Goal: Task Accomplishment & Management: Manage account settings

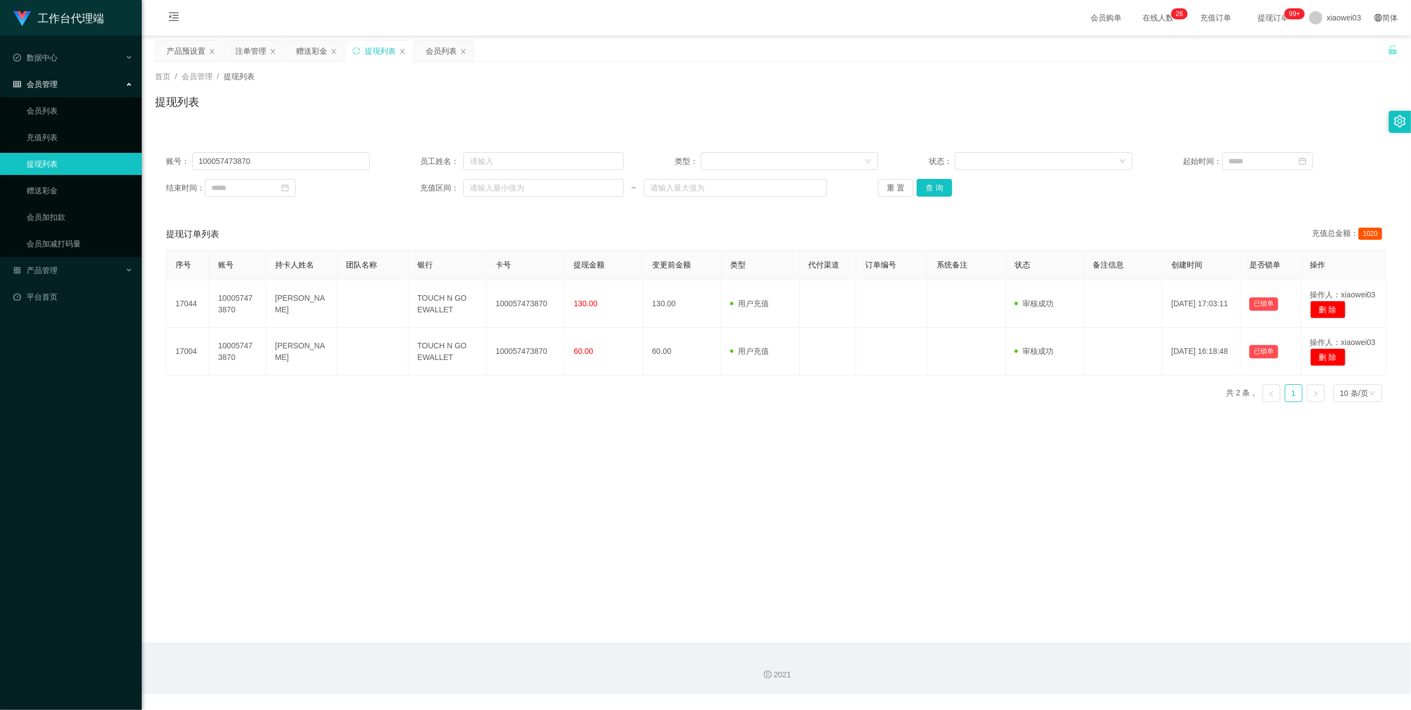
click at [769, 526] on main "关闭左侧 关闭右侧 关闭其它 刷新页面 产品预设置 注单管理 赠送彩金 提现列表 会员列表 首页 / 会员管理 / 提现列表 / 提现列表 账号： 10005…" at bounding box center [776, 338] width 1269 height 607
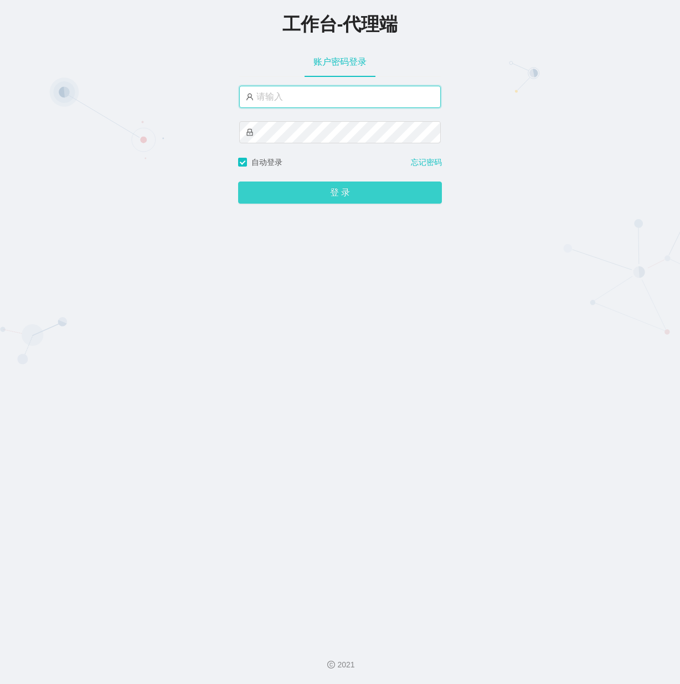
type input "xiaowei03"
click at [320, 192] on button "登 录" at bounding box center [340, 193] width 204 height 22
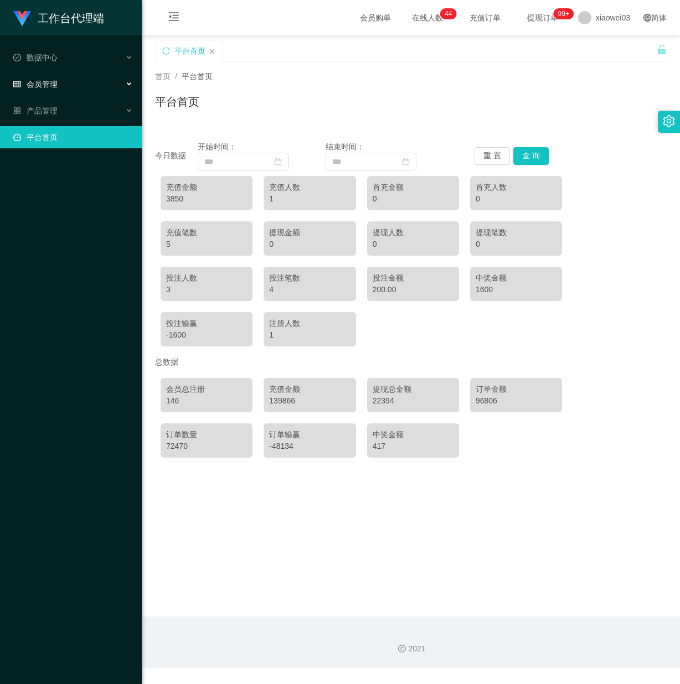
click at [123, 87] on div "会员管理" at bounding box center [71, 84] width 142 height 22
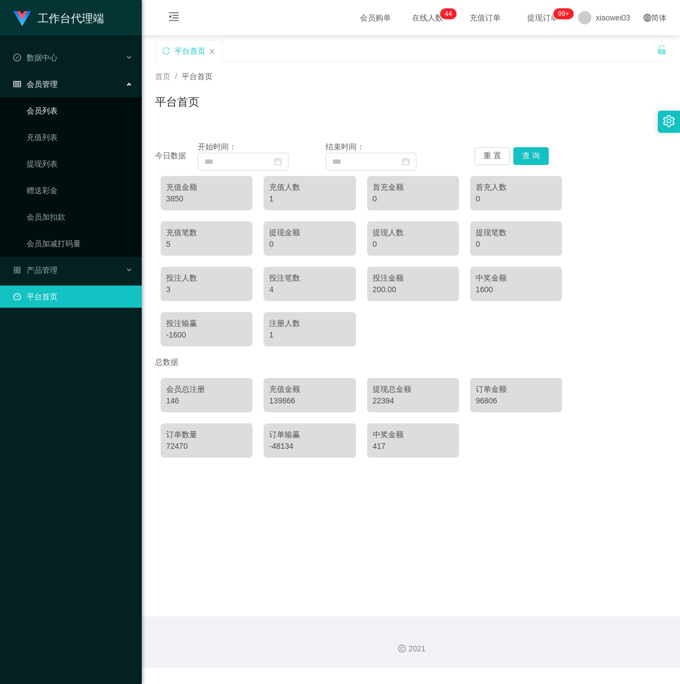
click at [85, 116] on link "会员列表" at bounding box center [80, 111] width 106 height 22
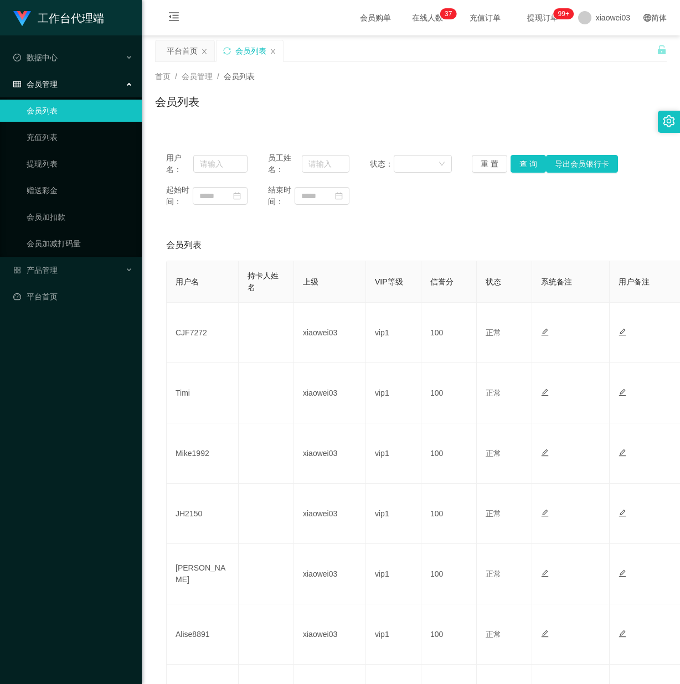
drag, startPoint x: 483, startPoint y: 97, endPoint x: 515, endPoint y: 97, distance: 31.6
click at [483, 97] on div "会员列表" at bounding box center [410, 106] width 511 height 25
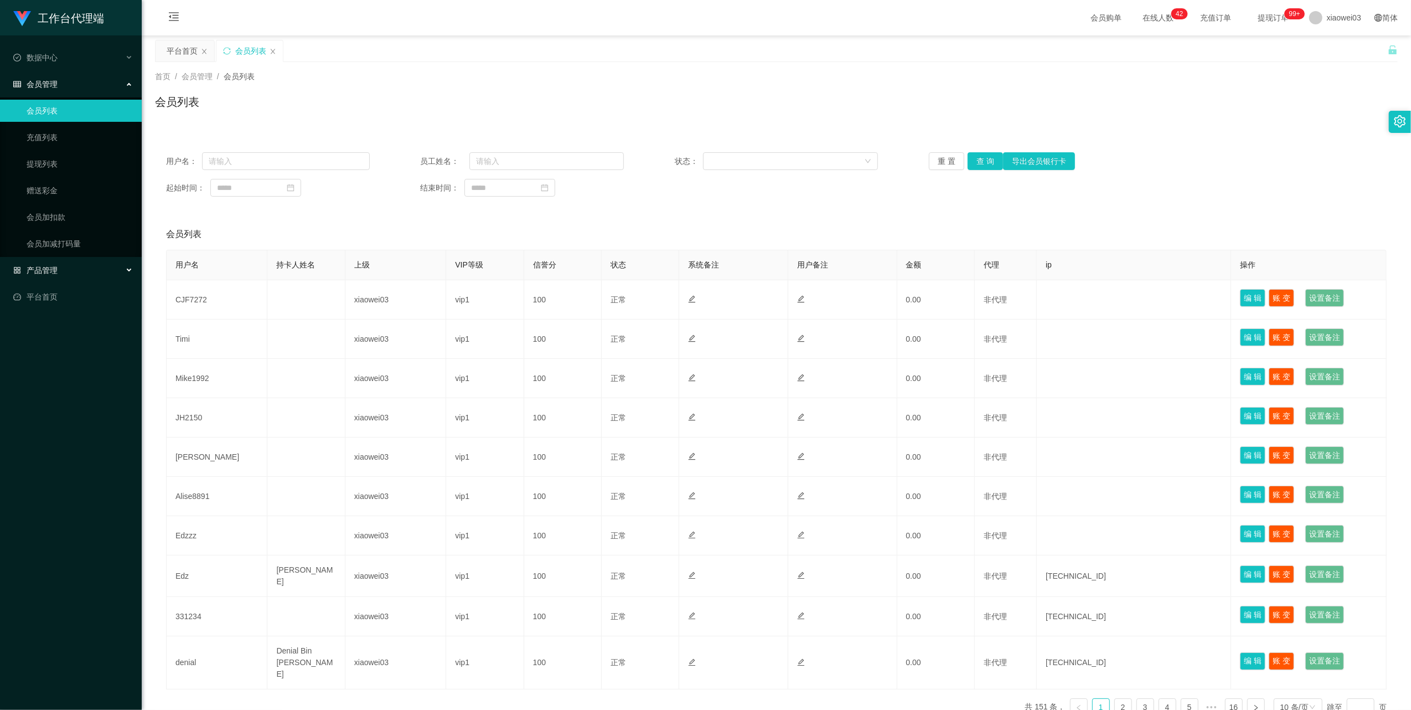
click at [95, 264] on div "产品管理" at bounding box center [71, 270] width 142 height 22
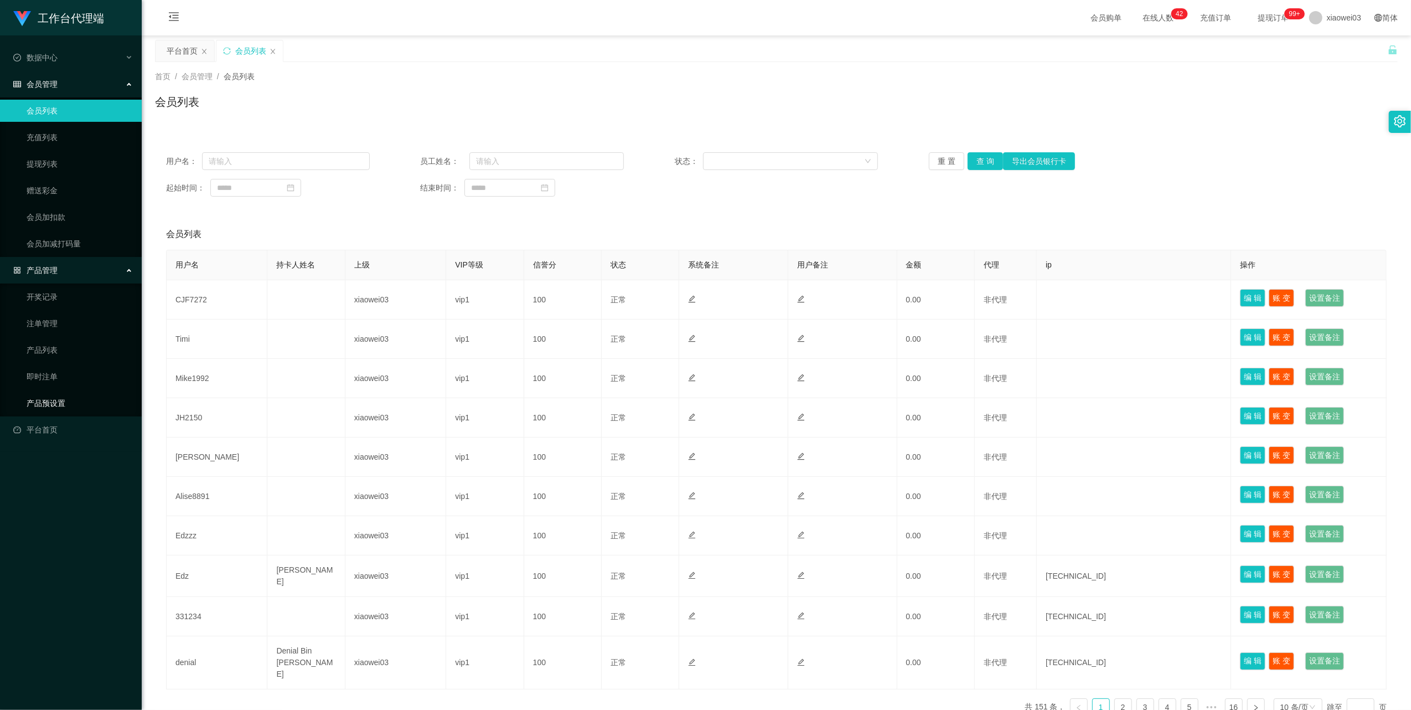
click at [78, 404] on link "产品预设置" at bounding box center [80, 403] width 106 height 22
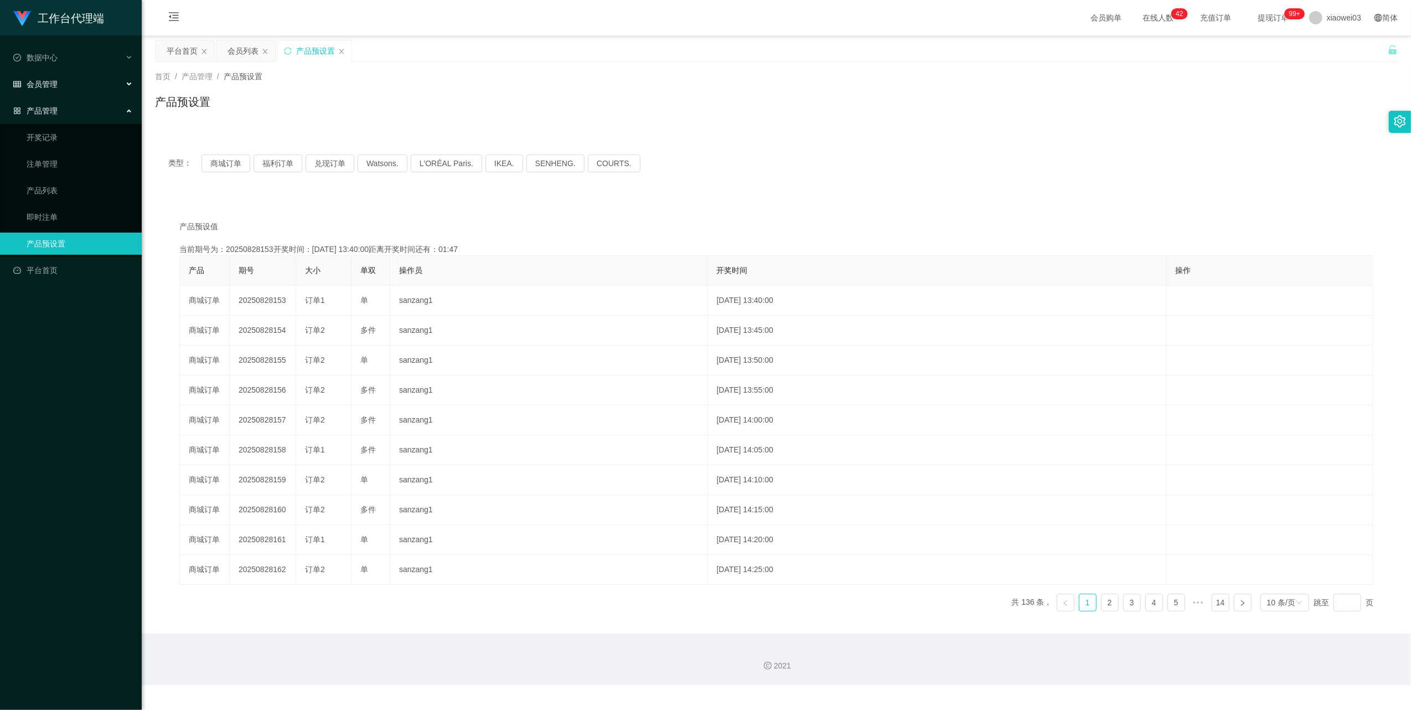
click at [121, 78] on div "会员管理" at bounding box center [71, 84] width 142 height 22
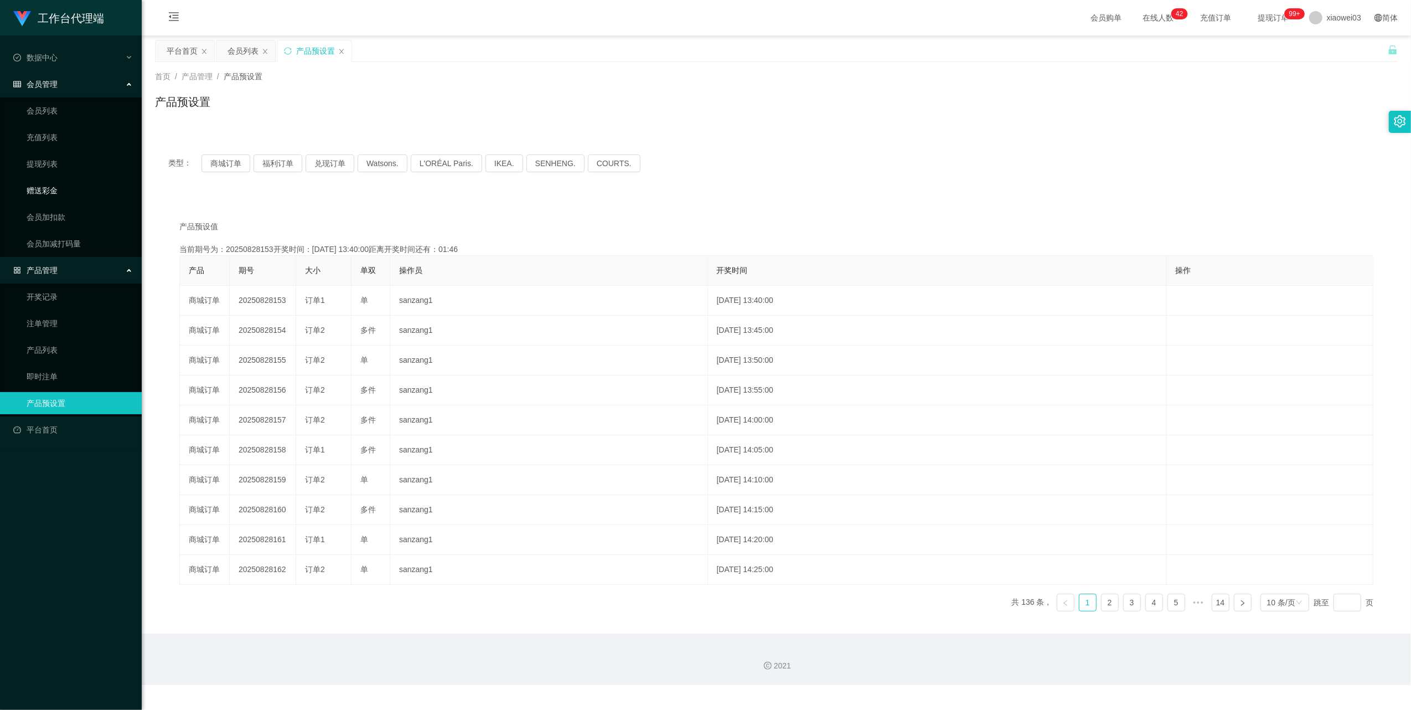
click at [55, 189] on link "赠送彩金" at bounding box center [80, 190] width 106 height 22
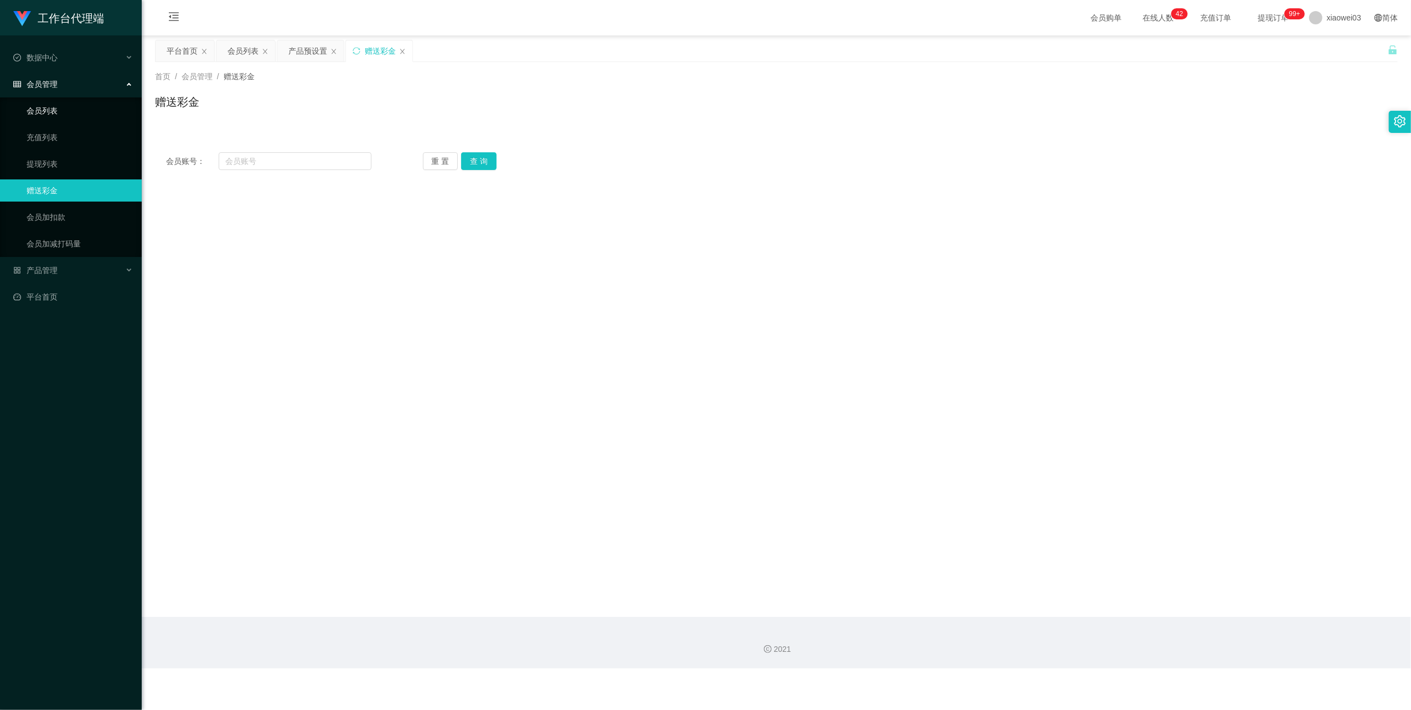
click at [82, 111] on link "会员列表" at bounding box center [80, 111] width 106 height 22
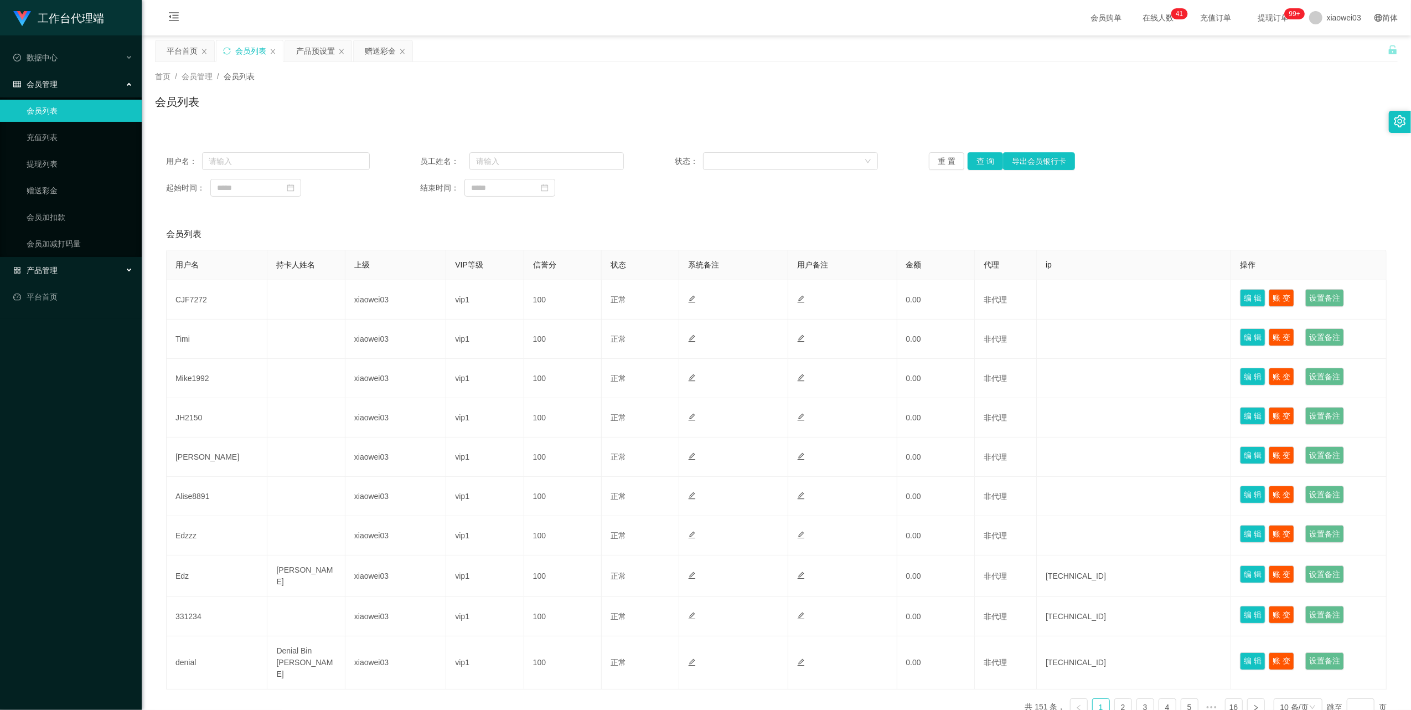
click at [116, 271] on div "产品管理" at bounding box center [71, 270] width 142 height 22
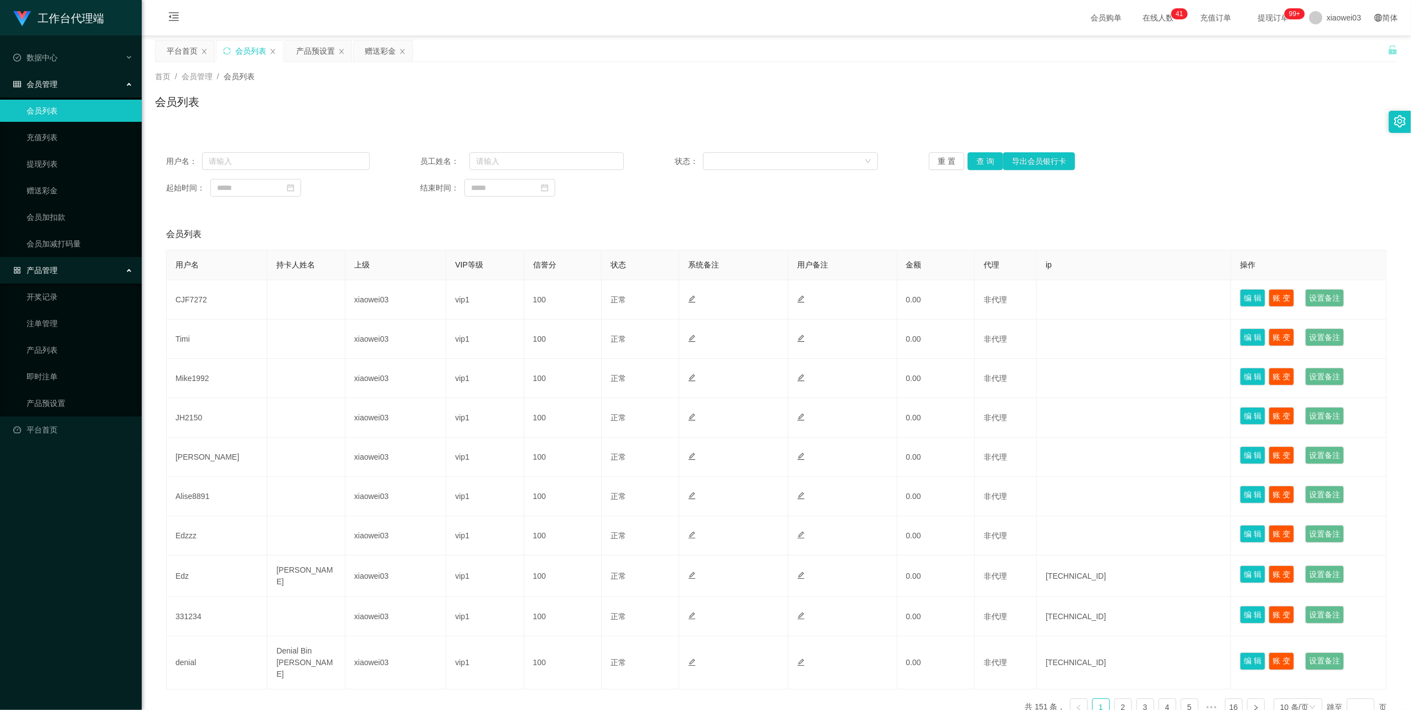
click at [116, 271] on div "产品管理" at bounding box center [71, 270] width 142 height 22
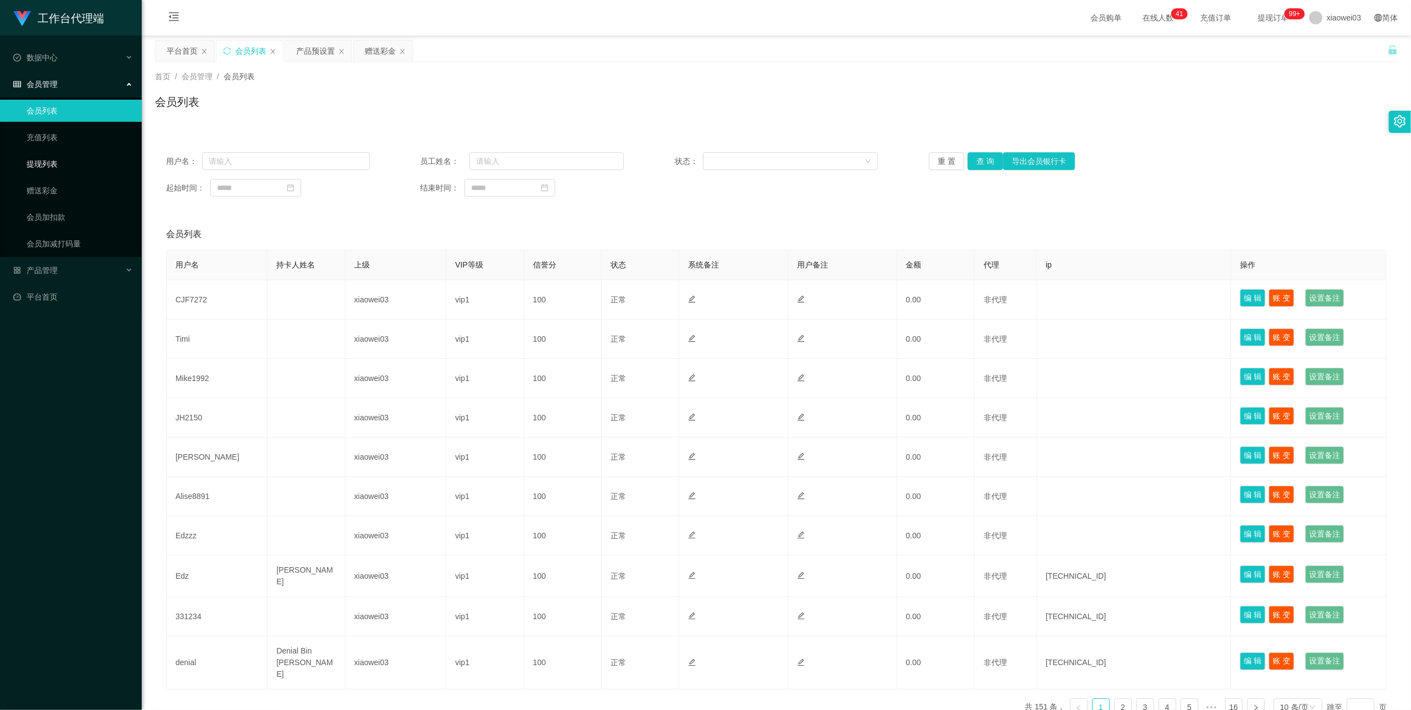
click at [54, 162] on link "提现列表" at bounding box center [80, 164] width 106 height 22
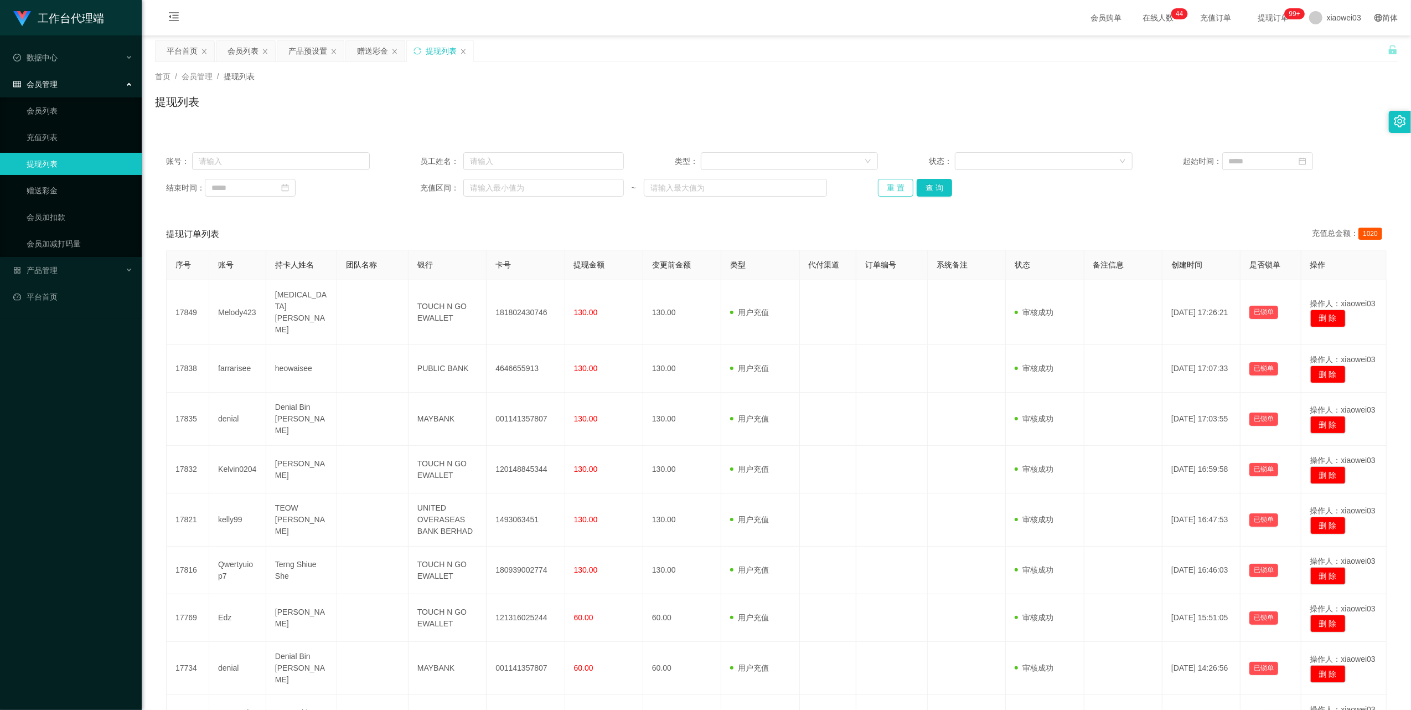
click at [679, 187] on button "重 置" at bounding box center [895, 188] width 35 height 18
click at [679, 188] on button "查 询" at bounding box center [934, 188] width 35 height 18
click at [315, 56] on div "产品预设置" at bounding box center [307, 50] width 39 height 21
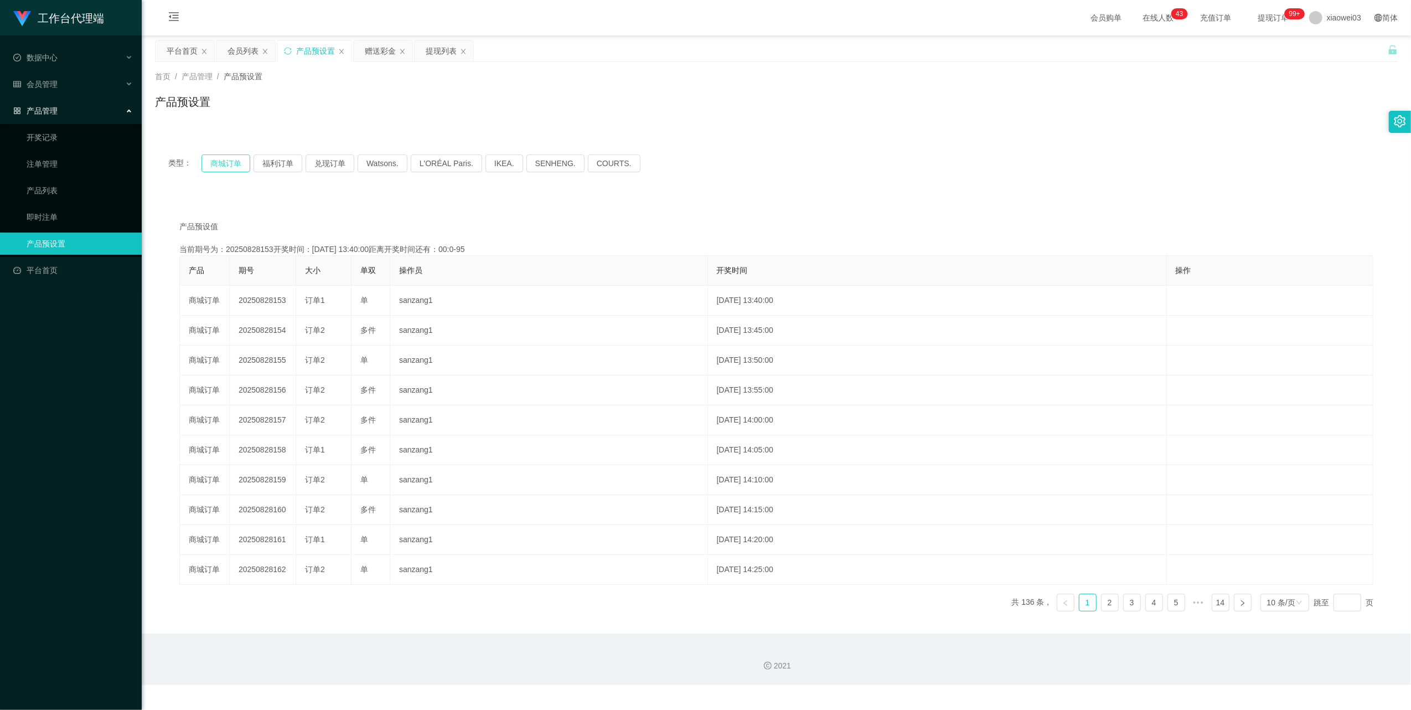
click at [229, 168] on button "商城订单" at bounding box center [225, 163] width 49 height 18
click at [679, 136] on div "类型： 商城订单 福利订单 兑现订单 Watsons. L'ORÉAL Paris. IKEA. SENHENG. COURTS. 产品预设值 添加期号 当前…" at bounding box center [776, 380] width 1243 height 505
click at [220, 166] on button "商城订单" at bounding box center [225, 163] width 49 height 18
click at [679, 197] on div "产品预设值 添加期号 当前期号为：20250828154开奖时间：2025-08-28 13:45:00距离开奖时间还有： 产品 期号 大小 单双 操作员 开…" at bounding box center [776, 415] width 1243 height 437
click at [384, 47] on div "赠送彩金" at bounding box center [380, 50] width 31 height 21
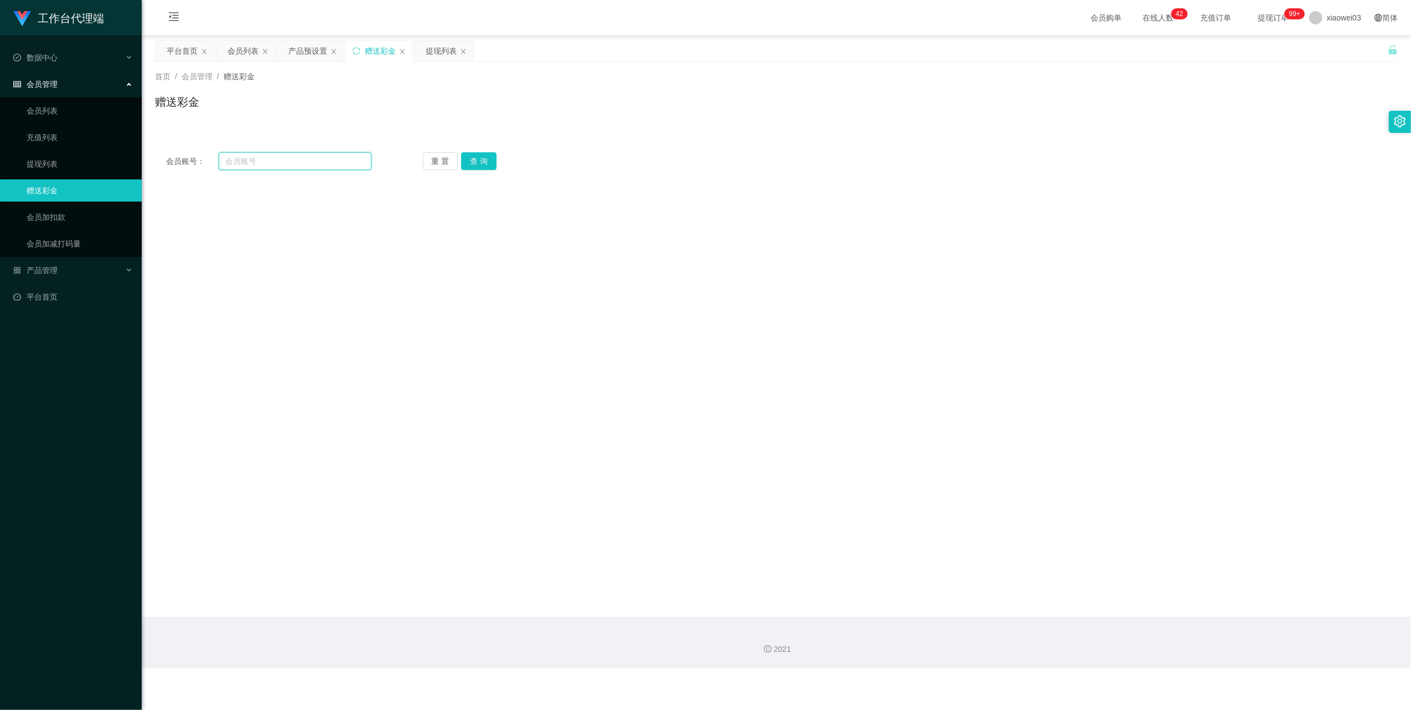
click at [311, 154] on input "text" at bounding box center [295, 161] width 153 height 18
paste input "CJF7272"
type input "CJF7272"
drag, startPoint x: 467, startPoint y: 160, endPoint x: 474, endPoint y: 164, distance: 7.7
click at [467, 160] on button "查 询" at bounding box center [478, 161] width 35 height 18
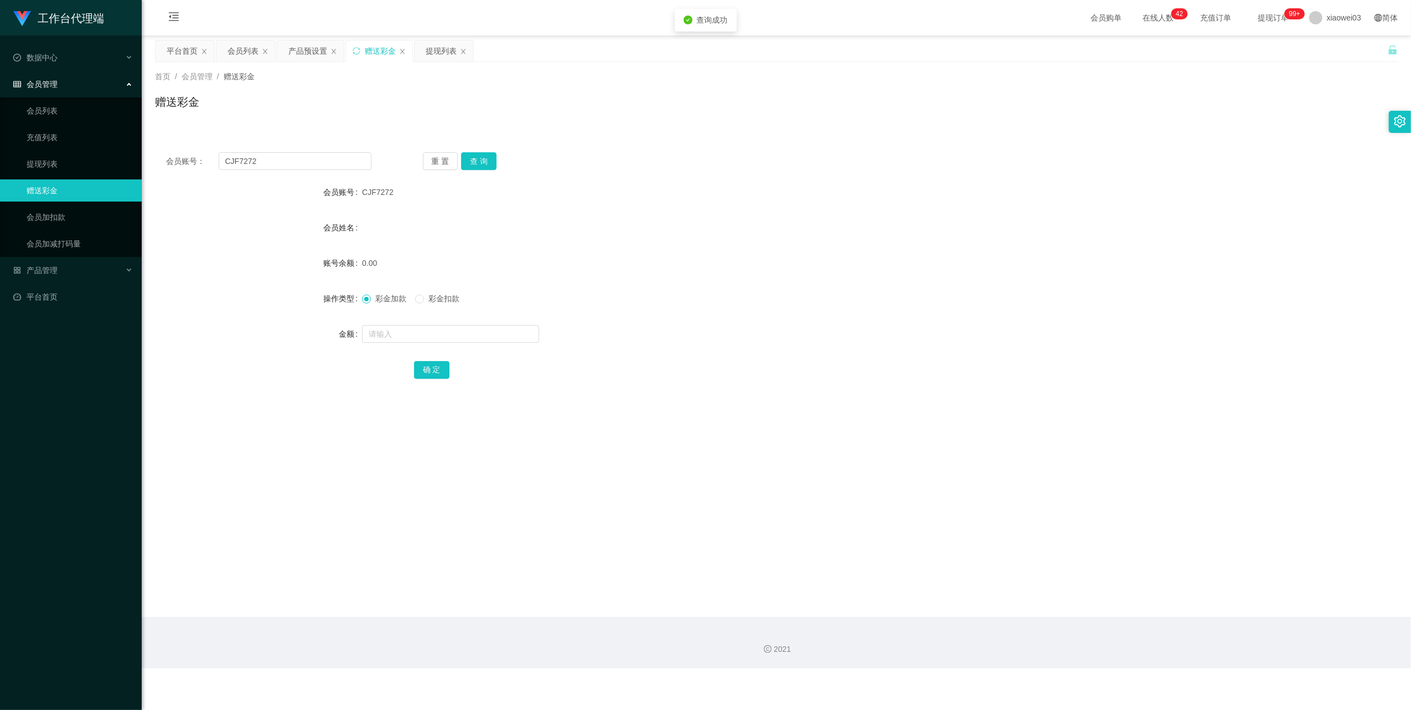
click at [671, 267] on div "0.00" at bounding box center [724, 263] width 725 height 22
click at [475, 157] on button "查 询" at bounding box center [478, 161] width 35 height 18
click at [475, 162] on div "重 置 查 询" at bounding box center [525, 161] width 205 height 18
click at [449, 162] on button "重 置" at bounding box center [440, 161] width 35 height 18
click at [138, 54] on div "数据中心" at bounding box center [71, 57] width 142 height 22
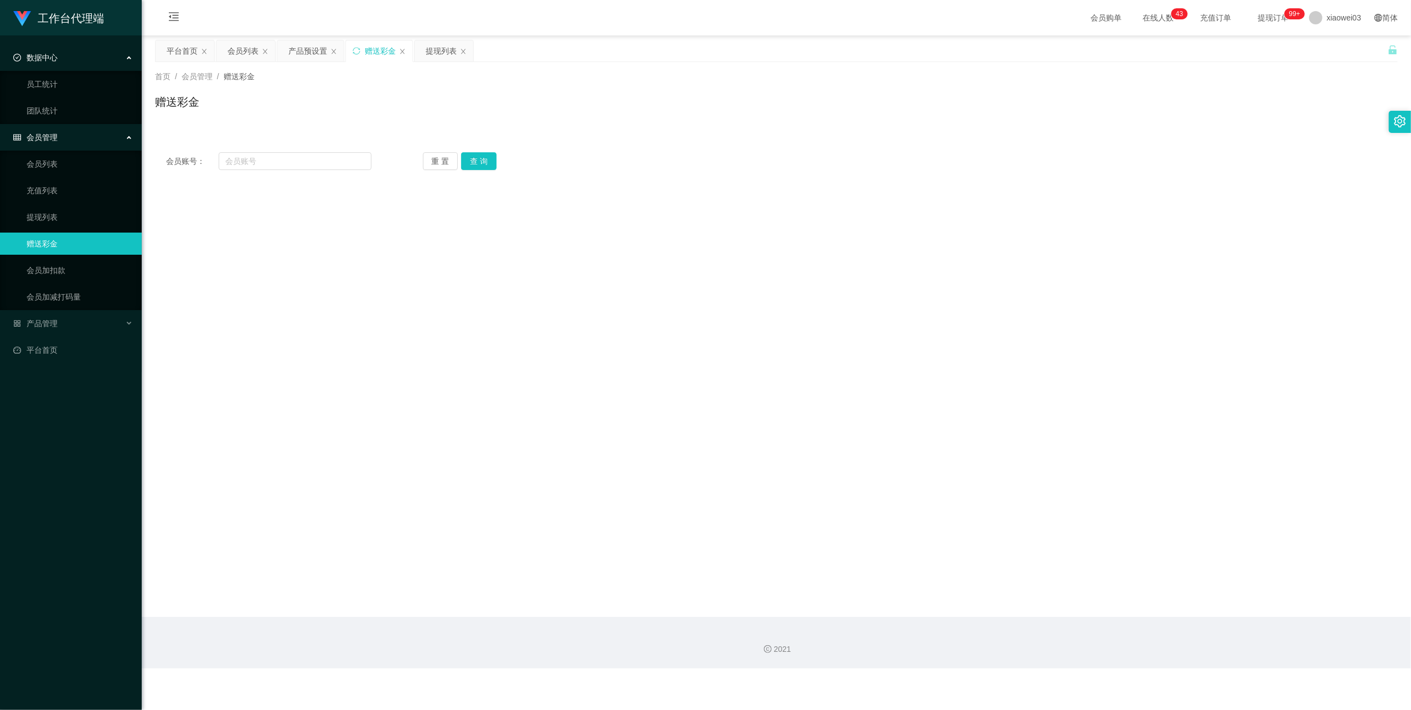
click at [138, 55] on div "数据中心" at bounding box center [71, 57] width 142 height 22
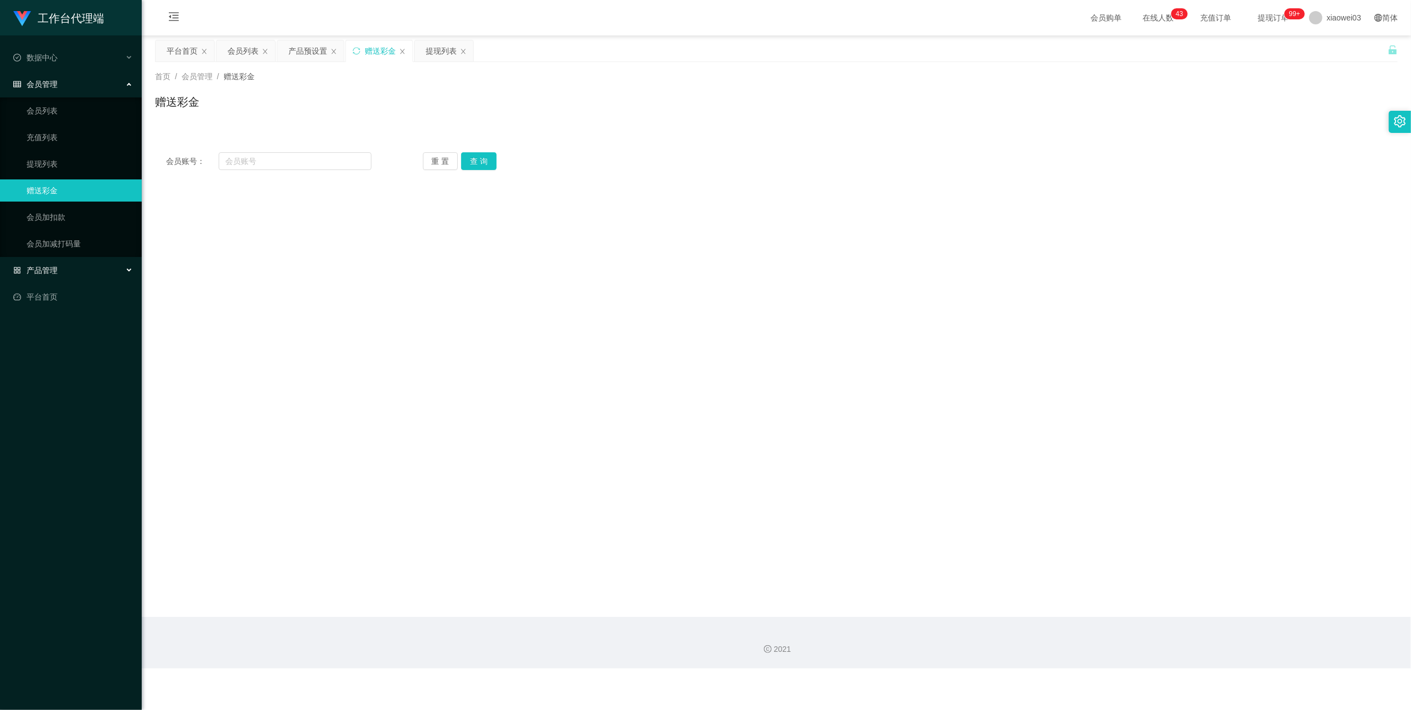
click at [113, 272] on div "产品管理" at bounding box center [71, 270] width 142 height 22
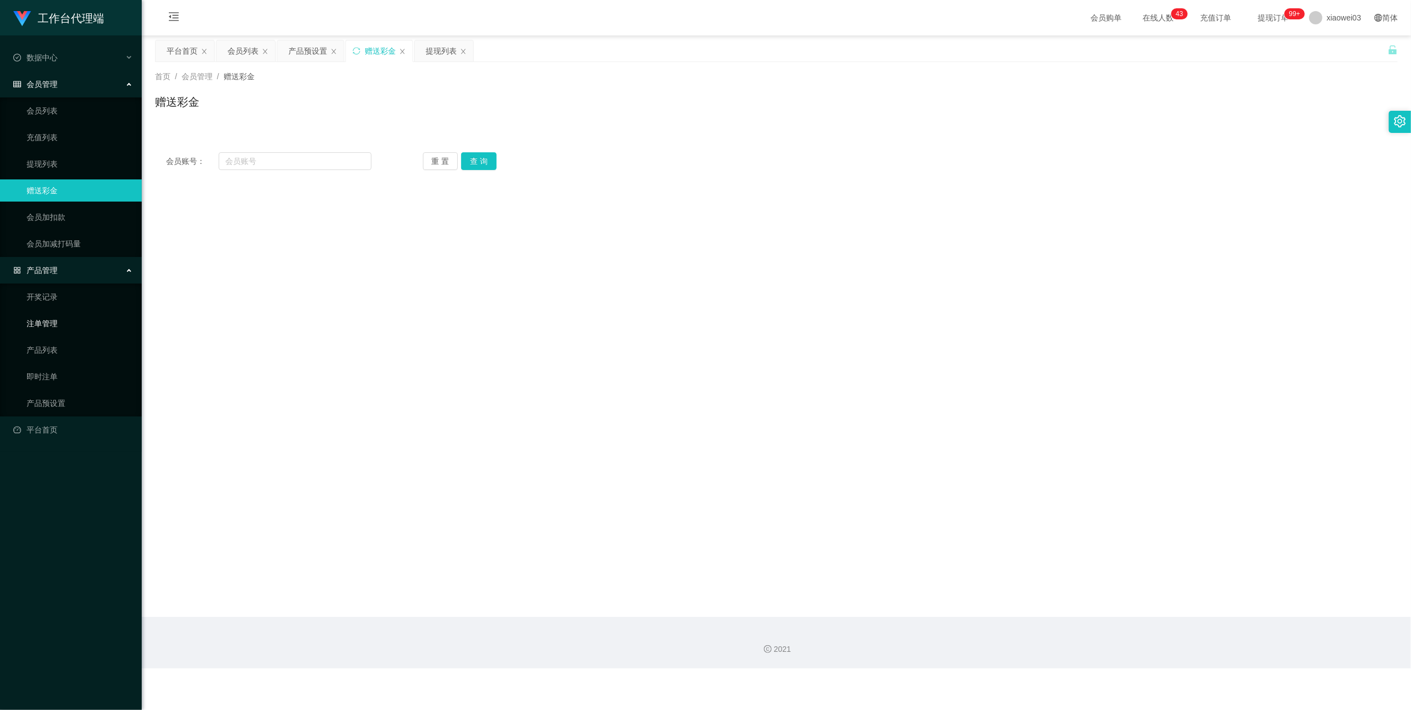
click at [67, 317] on link "注单管理" at bounding box center [80, 323] width 106 height 22
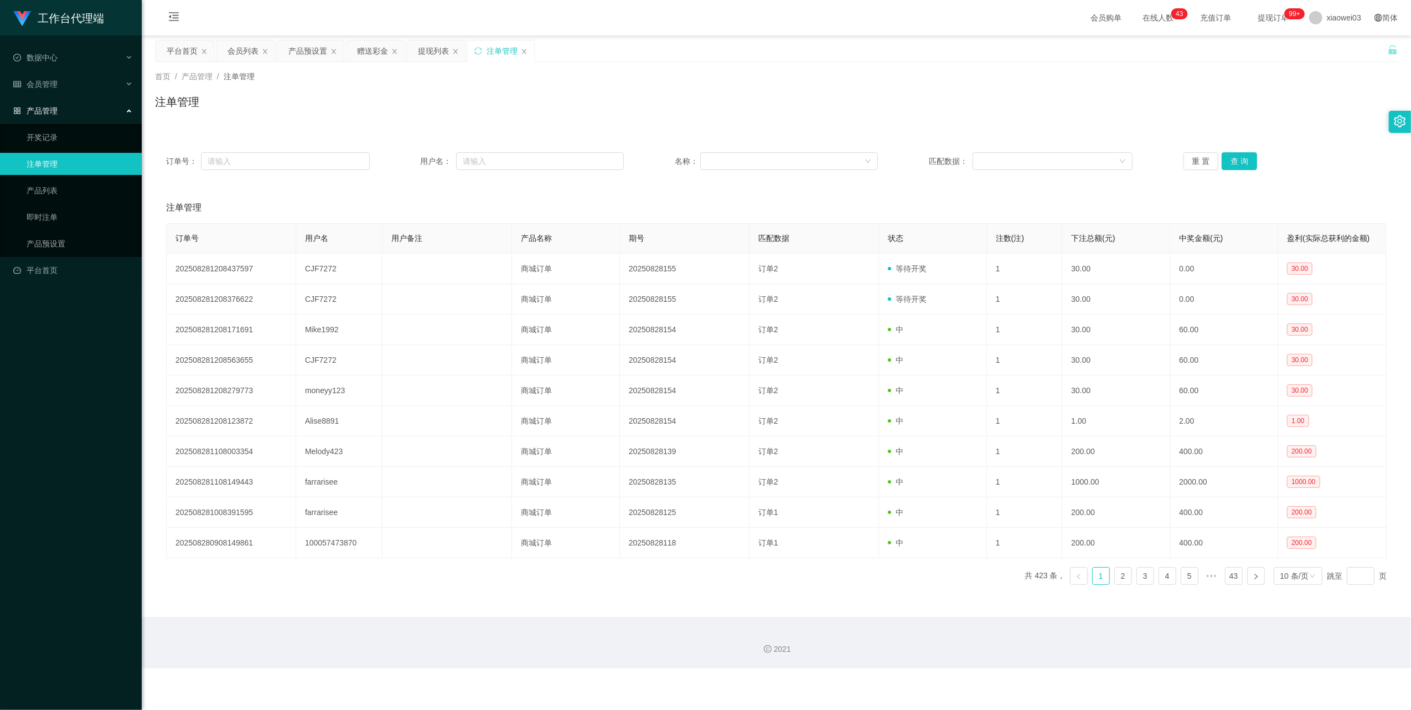
click at [294, 151] on div "订单号： 用户名： 名称： 匹配数据： 重 置 查 询" at bounding box center [776, 161] width 1243 height 40
click at [516, 151] on div "订单号： 用户名： 名称： 匹配数据： 重 置 查 询" at bounding box center [776, 161] width 1243 height 40
click at [521, 162] on input "text" at bounding box center [540, 161] width 168 height 18
paste input "CJF7272"
type input "CJF7272"
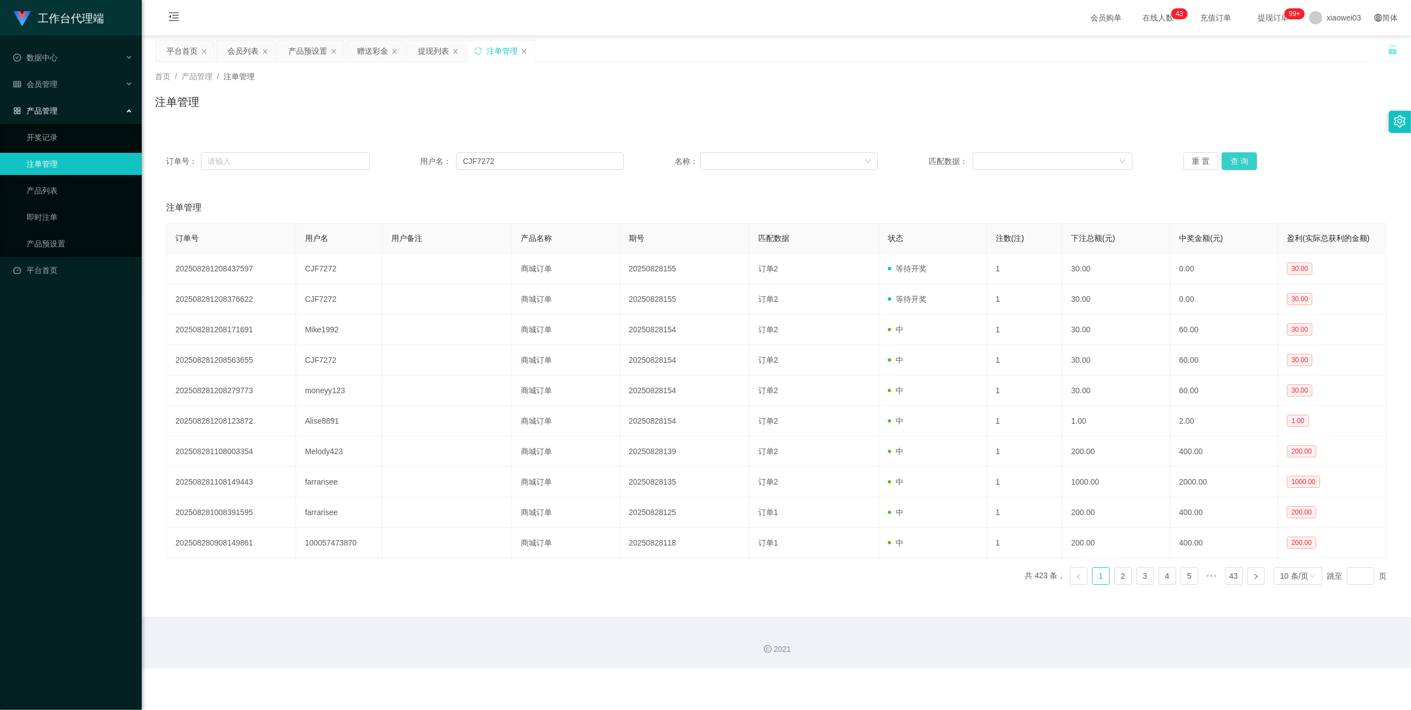
click at [679, 162] on button "查 询" at bounding box center [1239, 161] width 35 height 18
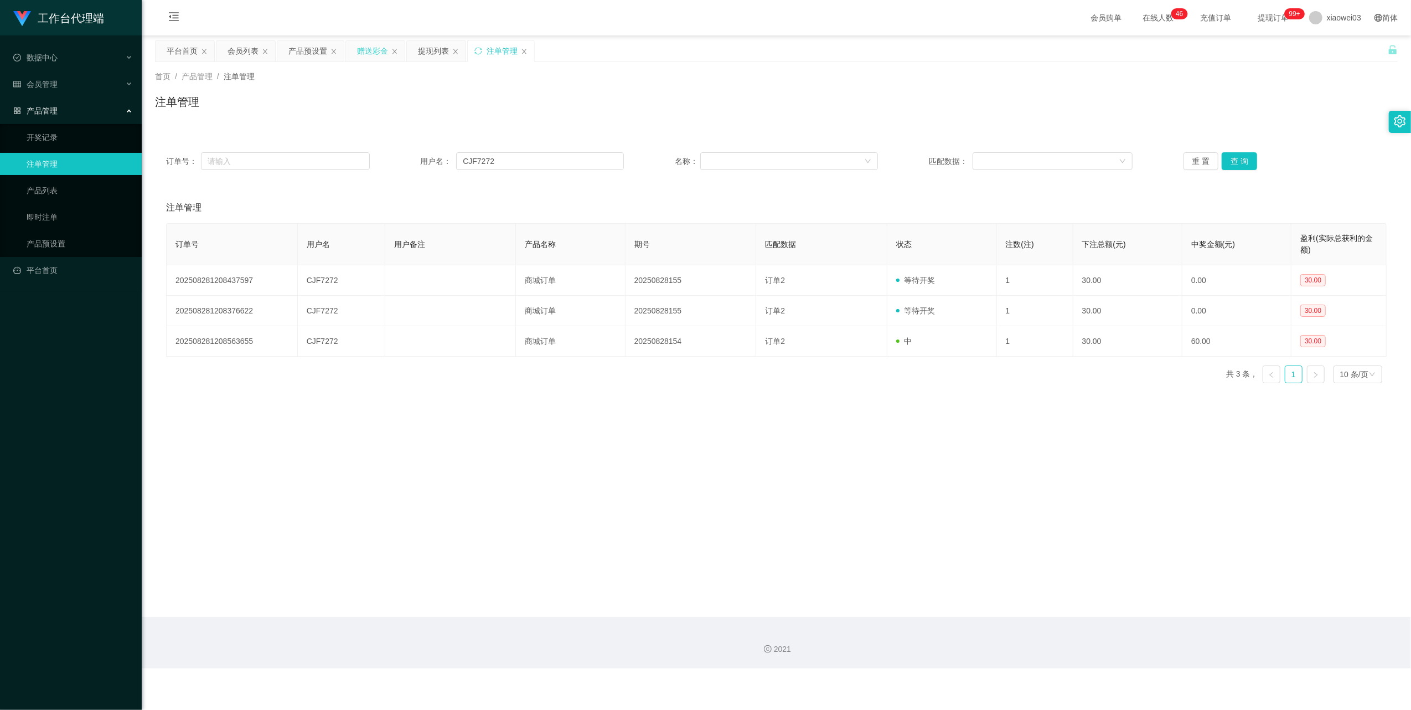
click at [383, 51] on div "赠送彩金" at bounding box center [372, 50] width 31 height 21
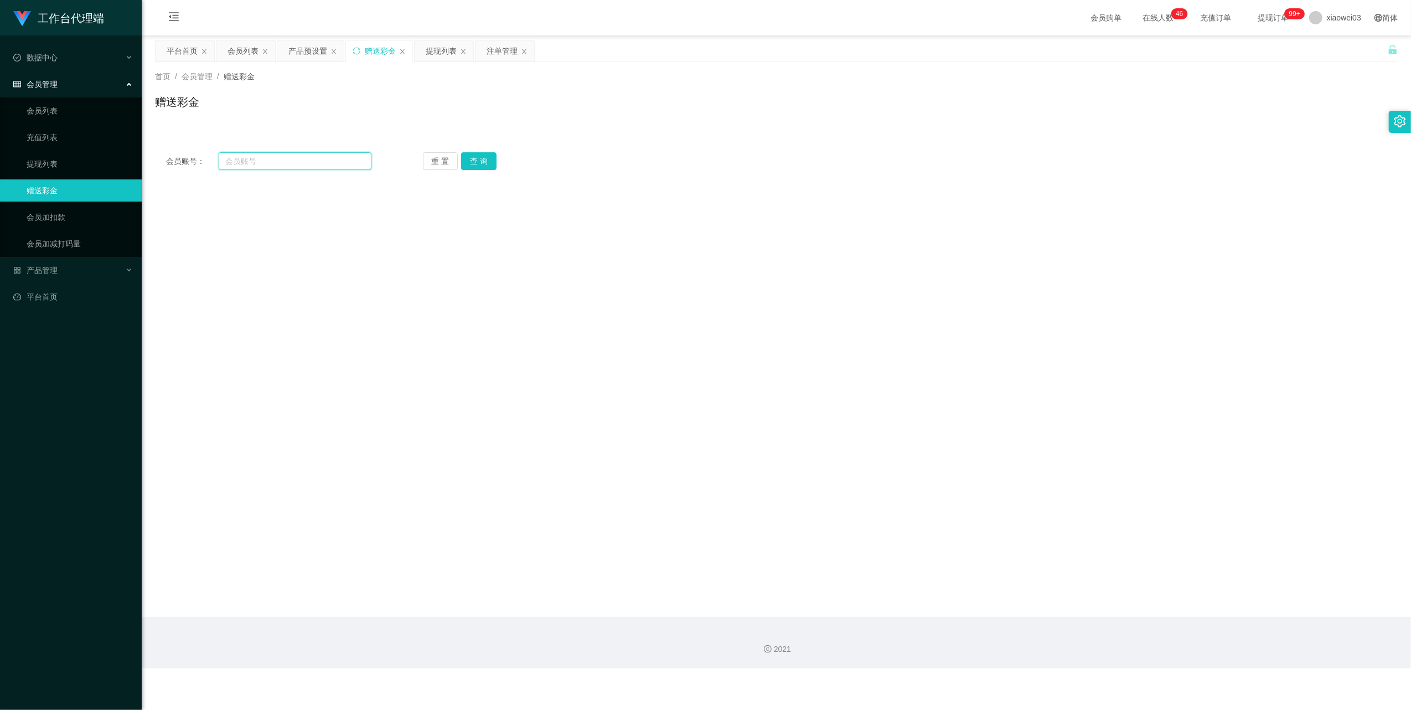
click at [308, 169] on input "text" at bounding box center [295, 161] width 153 height 18
paste input "Mike1992"
click at [482, 162] on button "查 询" at bounding box center [478, 161] width 35 height 18
drag, startPoint x: 810, startPoint y: 267, endPoint x: 1218, endPoint y: 23, distance: 475.1
click at [679, 260] on div "60.00" at bounding box center [724, 263] width 725 height 22
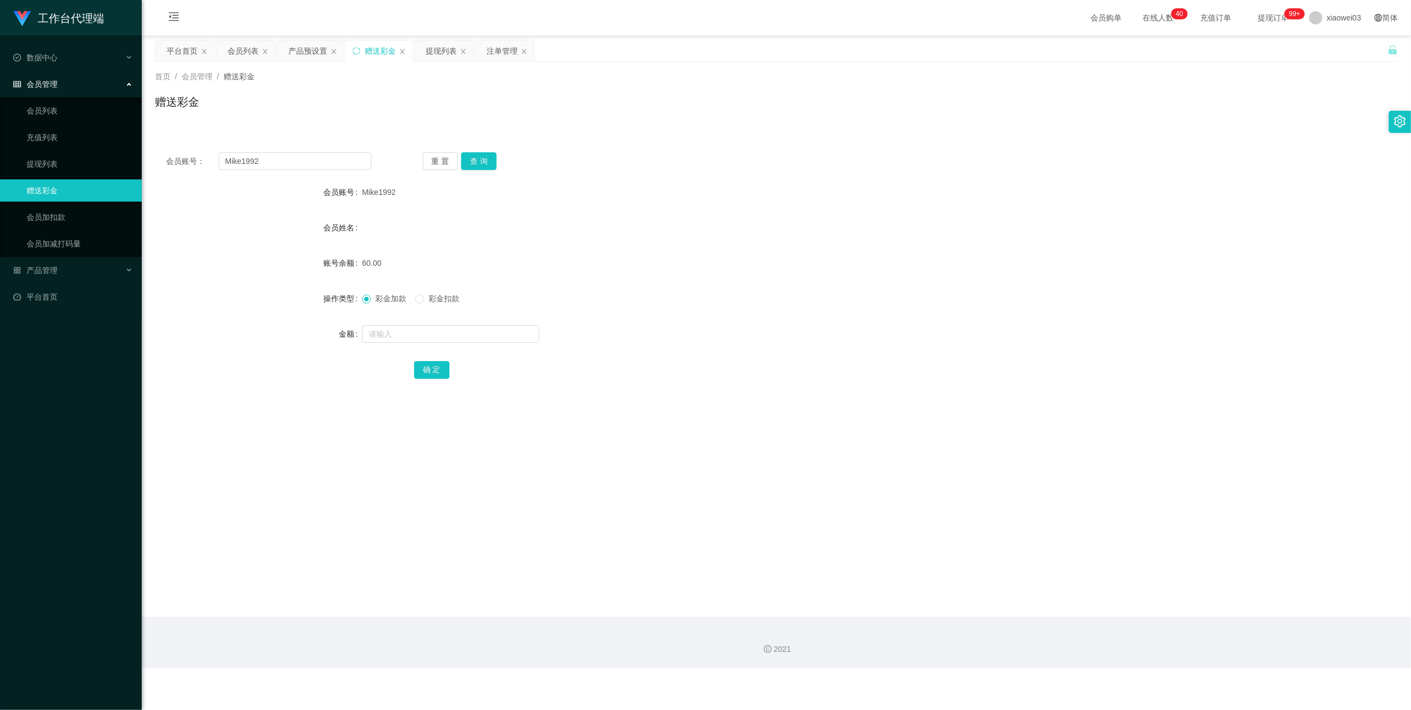
click at [321, 133] on div "会员账号： Mike1992 重 置 查 询 会员账号 Mike1992 会员姓名 账号余额 60.00 操作类型 彩金加款 彩金扣款 金额 确 定" at bounding box center [776, 266] width 1243 height 277
click at [318, 171] on div "会员账号： Mike1992 重 置 查 询 会员账号 Mike1992 会员姓名 账号余额 60.00 操作类型 彩金加款 彩金扣款 金额 确 定" at bounding box center [776, 272] width 1243 height 263
drag, startPoint x: 318, startPoint y: 171, endPoint x: 331, endPoint y: 165, distance: 14.6
click at [331, 165] on input "Mike1992" at bounding box center [295, 161] width 153 height 18
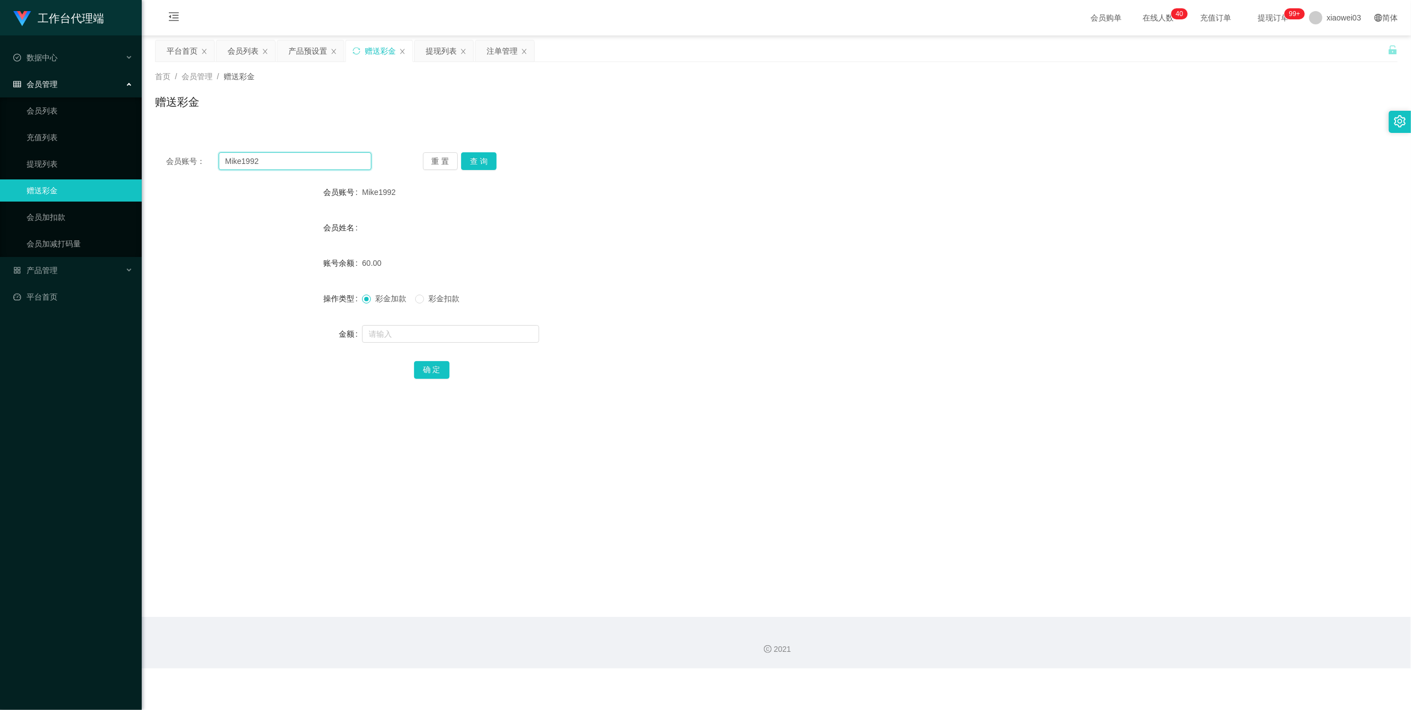
click at [331, 165] on input "Mike1992" at bounding box center [295, 161] width 153 height 18
paste input "JH2150"
type input "JH2150"
click at [478, 155] on button "查 询" at bounding box center [478, 161] width 35 height 18
click at [679, 220] on div "Kang Jia Hao" at bounding box center [724, 227] width 725 height 22
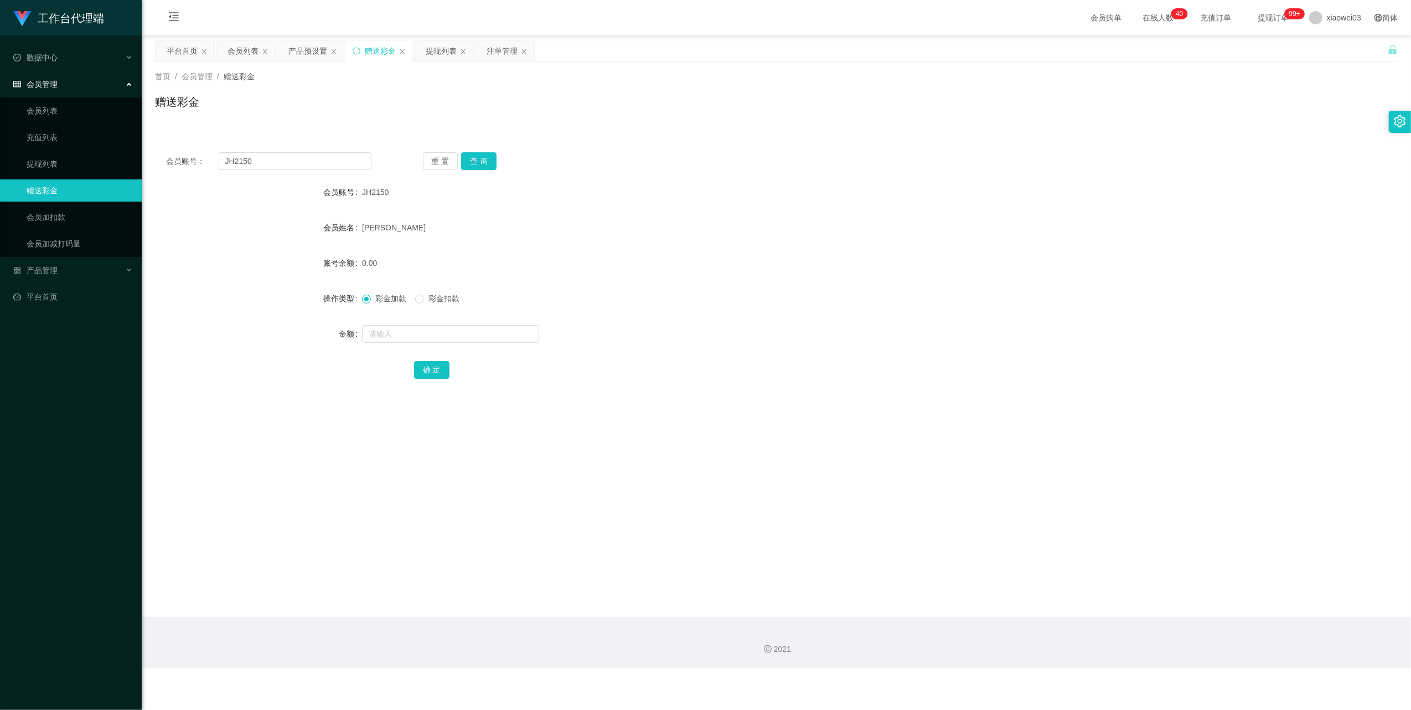
click at [505, 64] on div "首页 / 会员管理 / 赠送彩金 / 赠送彩金" at bounding box center [776, 95] width 1269 height 66
click at [505, 54] on div "注单管理" at bounding box center [502, 50] width 31 height 21
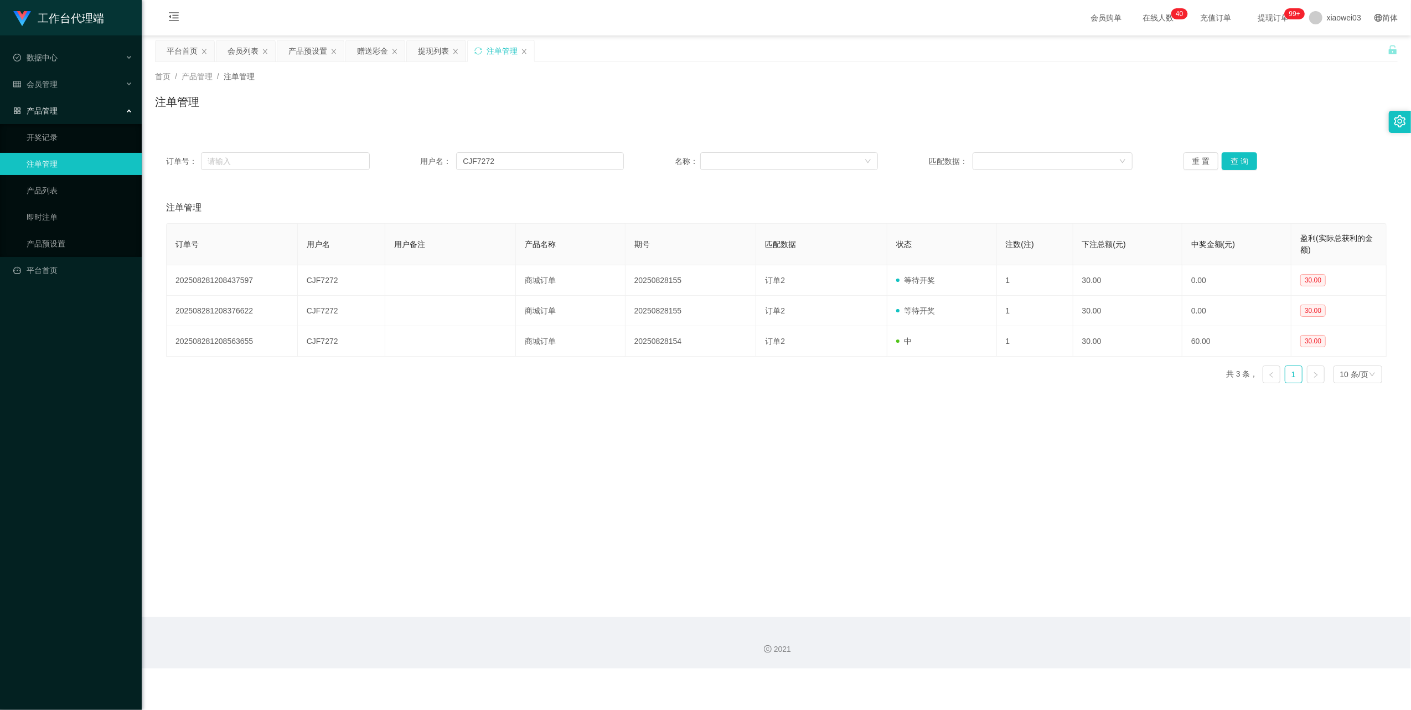
drag, startPoint x: 308, startPoint y: 149, endPoint x: 503, endPoint y: 177, distance: 197.4
click at [307, 149] on div "订单号： 用户名： CJF7272 名称： 匹配数据： 重 置 查 询" at bounding box center [776, 161] width 1243 height 40
click at [547, 155] on input "CJF7272" at bounding box center [540, 161] width 168 height 18
paste input "JH2150"
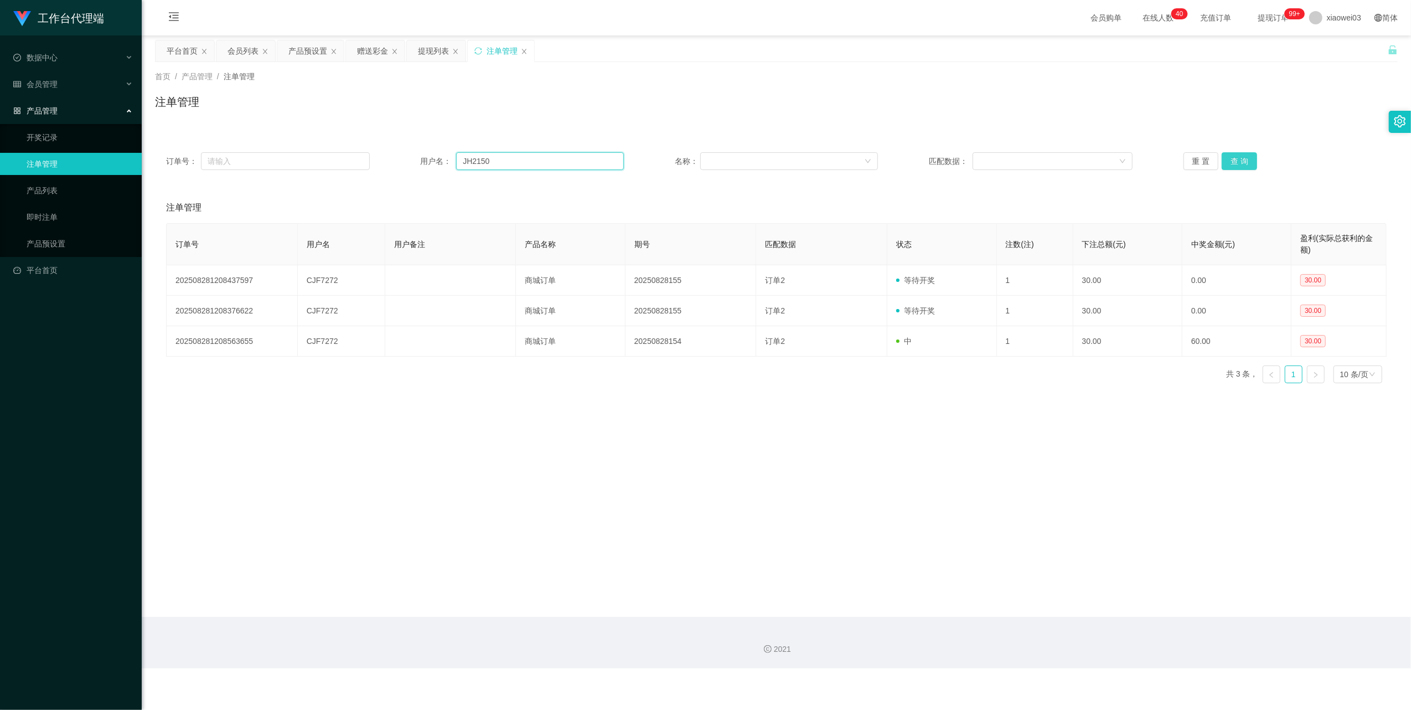
type input "JH2150"
click at [679, 158] on button "查 询" at bounding box center [1239, 161] width 35 height 18
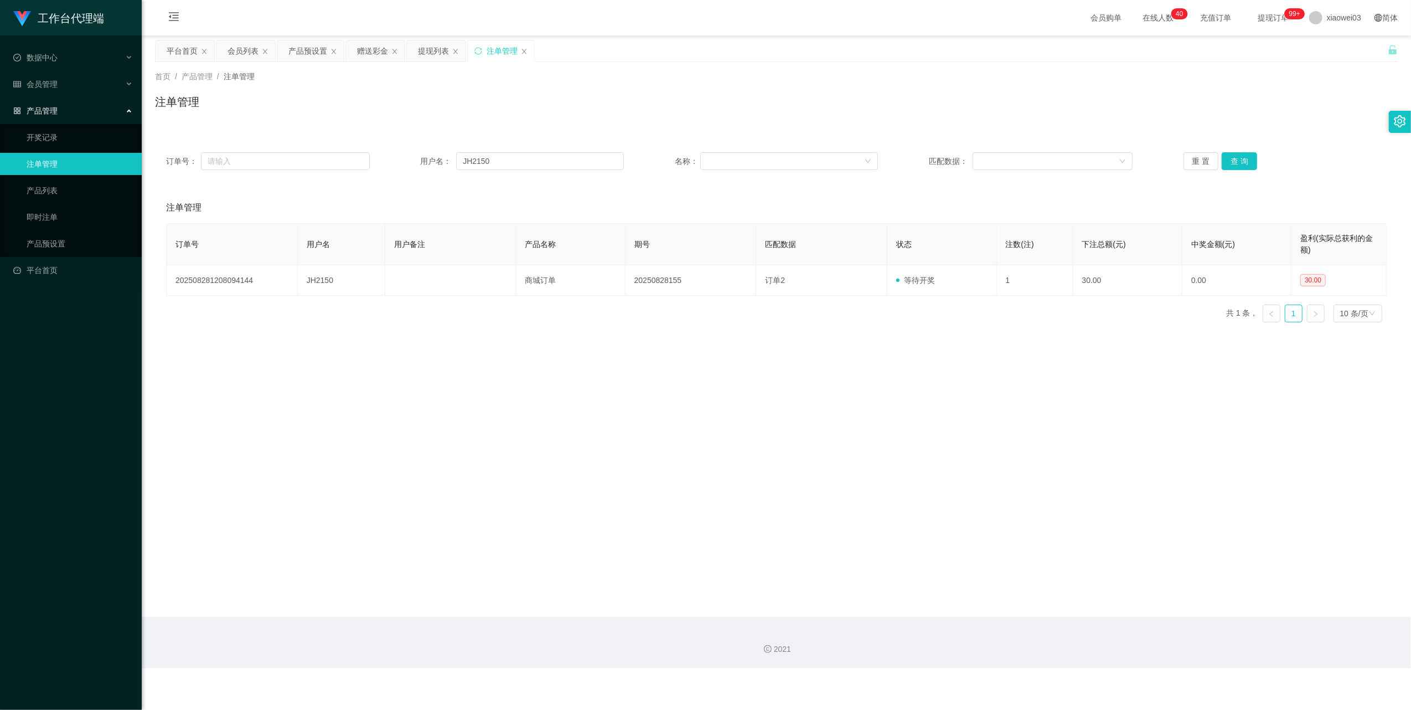
click at [679, 441] on main "关闭左侧 关闭右侧 关闭其它 刷新页面 平台首页 会员列表 产品预设置 赠送彩金 提现列表 注单管理 首页 / 产品管理 / 注单管理 / 注单管理 订单号：…" at bounding box center [776, 325] width 1269 height 581
click at [368, 51] on div "赠送彩金" at bounding box center [372, 50] width 31 height 21
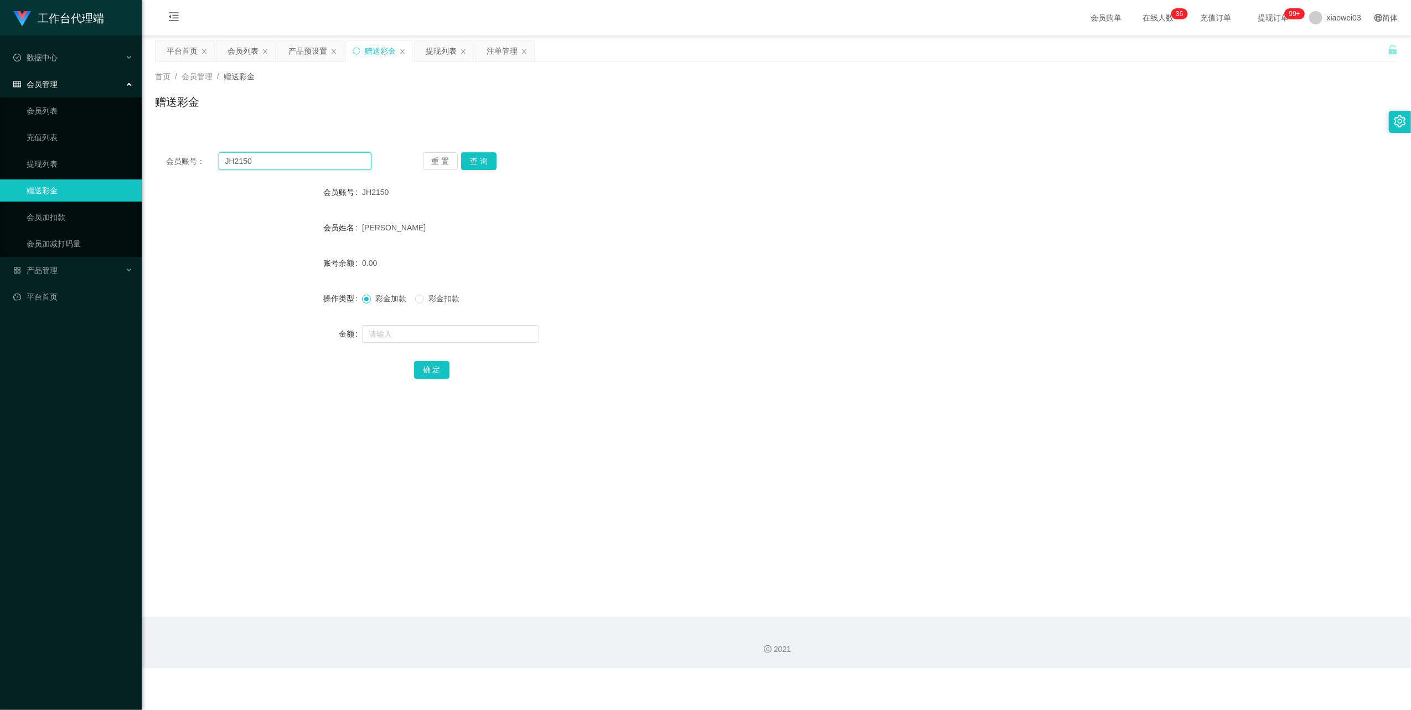
click at [350, 166] on input "JH2150" at bounding box center [295, 161] width 153 height 18
click at [481, 165] on button "查 询" at bounding box center [478, 161] width 35 height 18
drag, startPoint x: 721, startPoint y: 253, endPoint x: 786, endPoint y: 217, distance: 74.6
click at [679, 253] on div "60.00" at bounding box center [724, 263] width 725 height 22
click at [341, 164] on input "JH2150" at bounding box center [295, 161] width 153 height 18
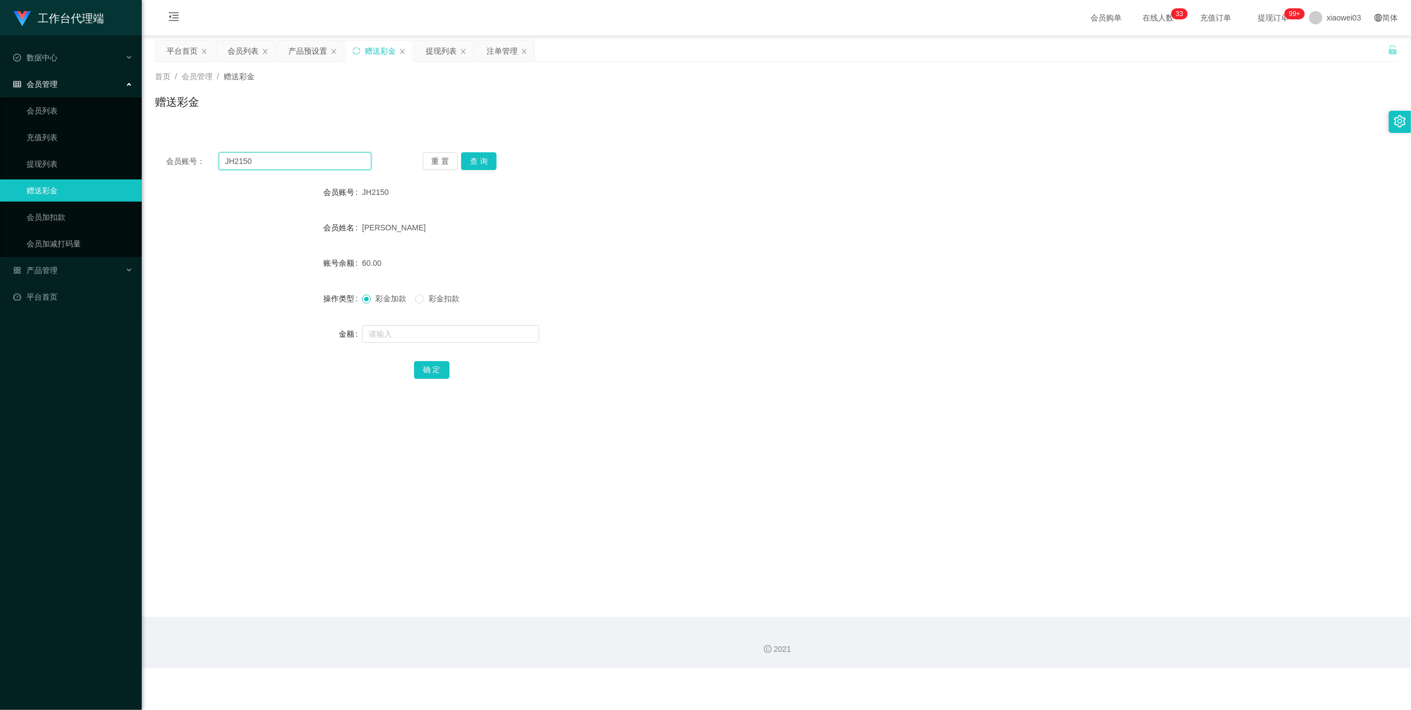
paste input "moneyy123"
click at [335, 170] on div "会员账号： JH2150moneyy123 重 置 查 询 会员账号 JH2150 会员姓名 Kang Jia Hao 账号余额 60.00 操作类型 彩金加…" at bounding box center [776, 272] width 1243 height 263
drag, startPoint x: 335, startPoint y: 170, endPoint x: 316, endPoint y: 158, distance: 23.4
click at [316, 158] on input "JH2150moneyy123" at bounding box center [295, 161] width 153 height 18
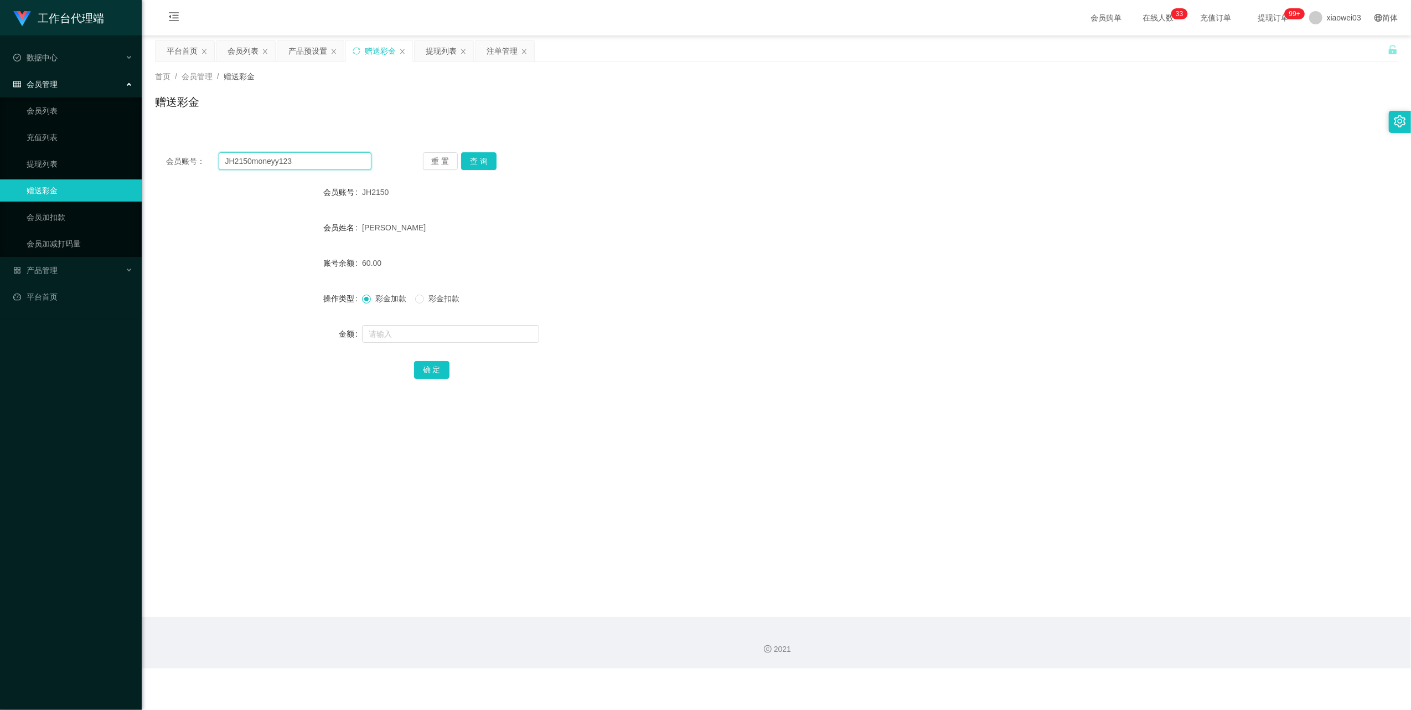
click at [316, 158] on input "JH2150moneyy123" at bounding box center [295, 161] width 153 height 18
paste input "text"
type input "moneyy123"
click at [496, 162] on div "重 置 查 询" at bounding box center [525, 161] width 205 height 18
click at [481, 162] on button "查 询" at bounding box center [478, 161] width 35 height 18
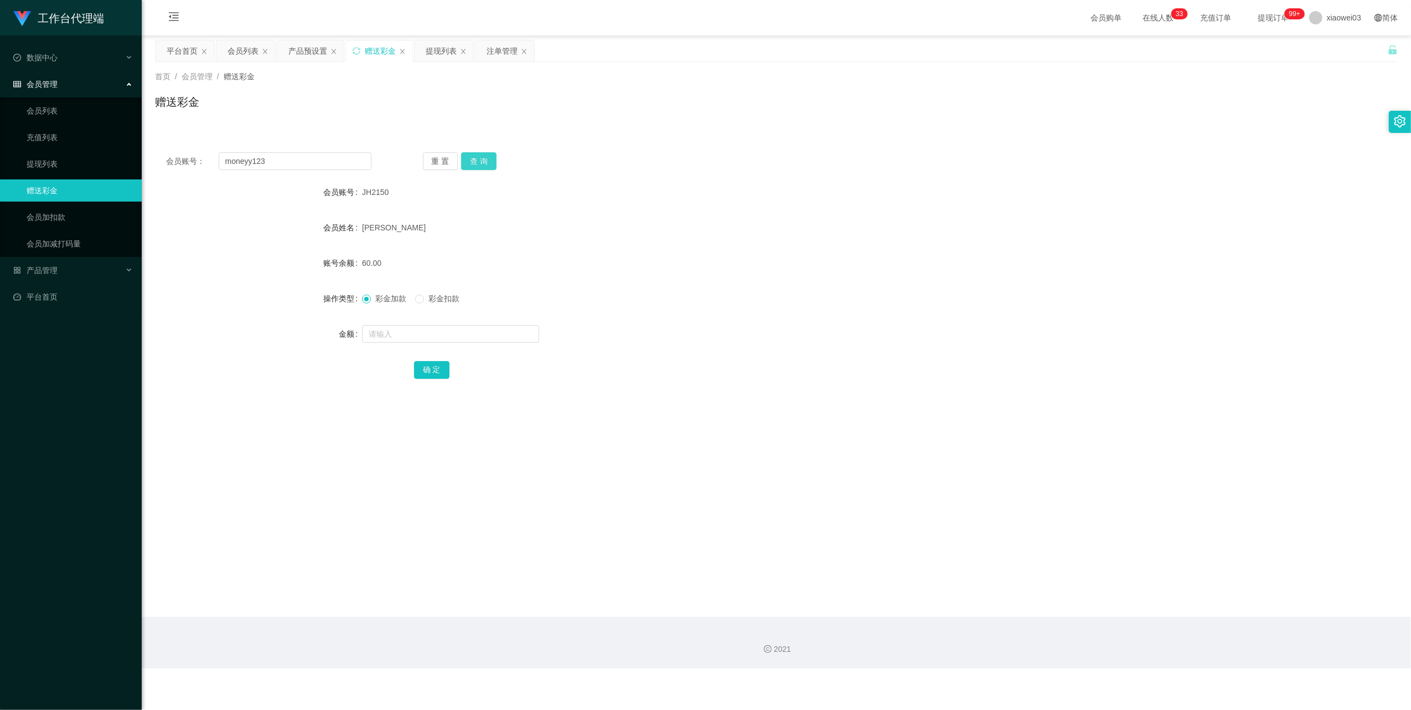
click at [481, 162] on button "查 询" at bounding box center [478, 161] width 35 height 18
click at [640, 238] on div "会员姓名" at bounding box center [776, 227] width 1243 height 22
click at [490, 159] on button "查 询" at bounding box center [478, 161] width 35 height 18
click at [444, 54] on div "提现列表" at bounding box center [441, 50] width 31 height 21
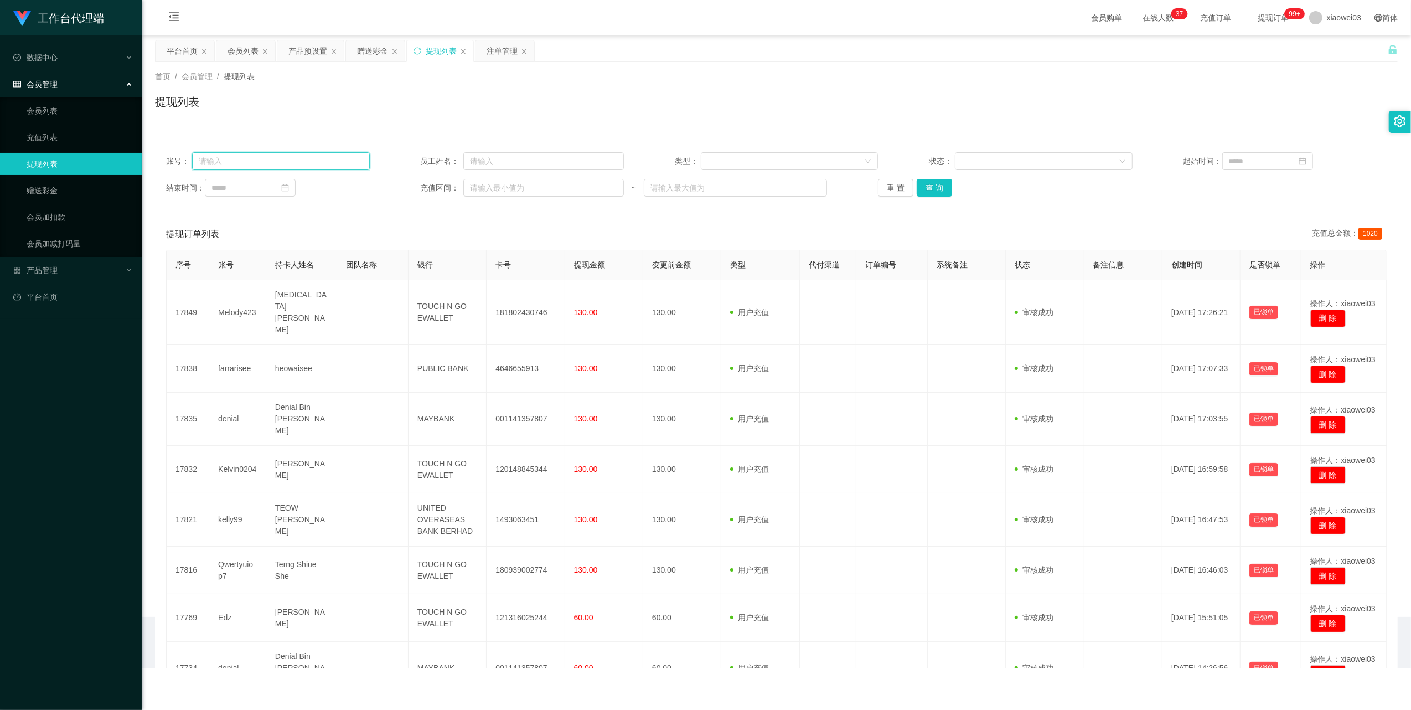
click at [330, 164] on input "text" at bounding box center [281, 161] width 178 height 18
click at [330, 161] on input "text" at bounding box center [281, 161] width 178 height 18
paste input "JH2150"
drag, startPoint x: 934, startPoint y: 186, endPoint x: 862, endPoint y: 223, distance: 81.2
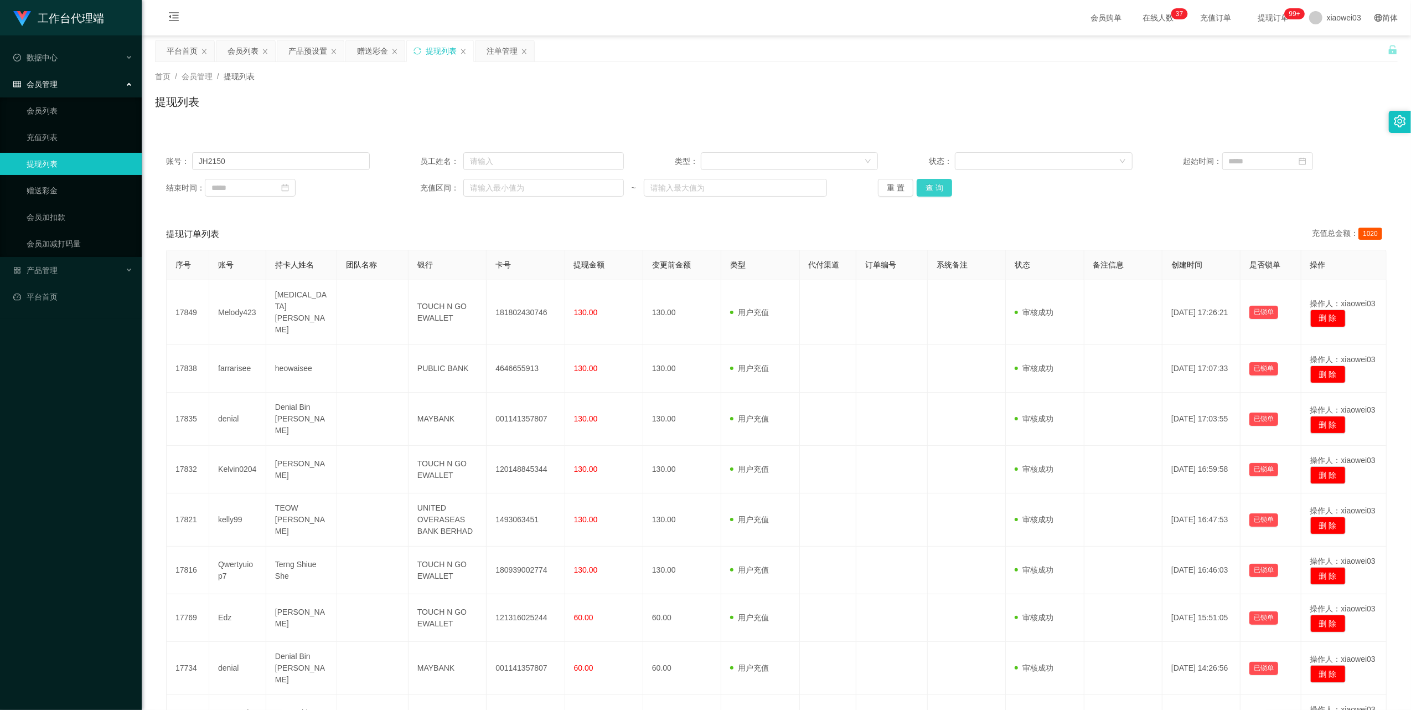
click at [679, 186] on button "查 询" at bounding box center [934, 188] width 35 height 18
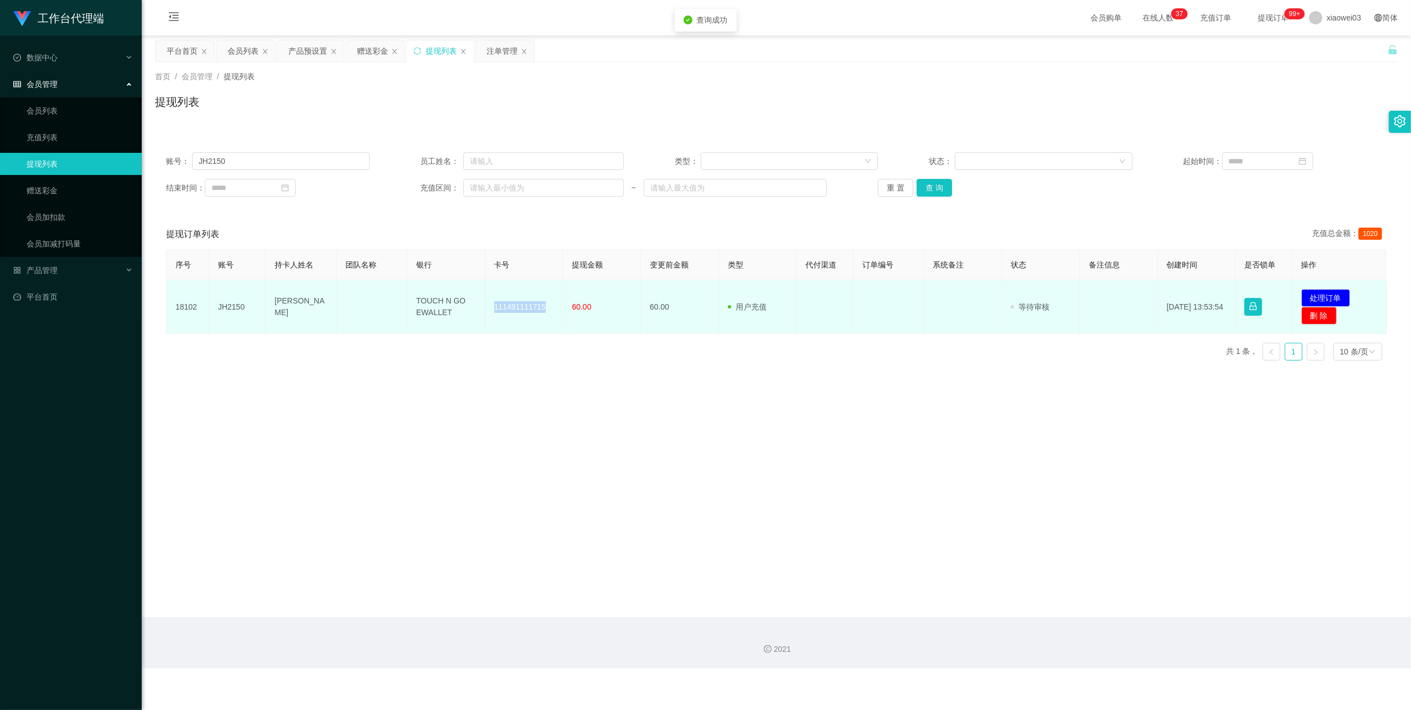
drag, startPoint x: 541, startPoint y: 311, endPoint x: 488, endPoint y: 317, distance: 54.0
click at [488, 317] on td "111491111715" at bounding box center [524, 307] width 78 height 54
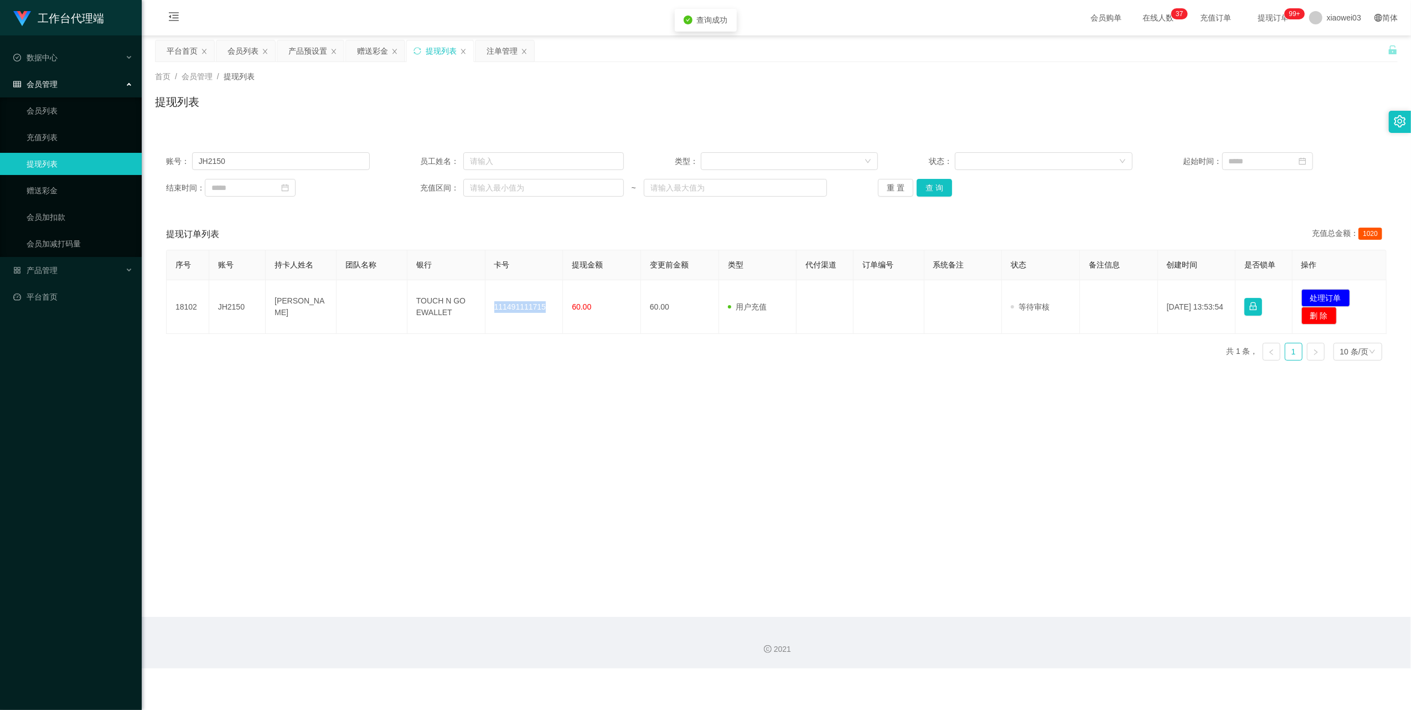
copy td "111491111715"
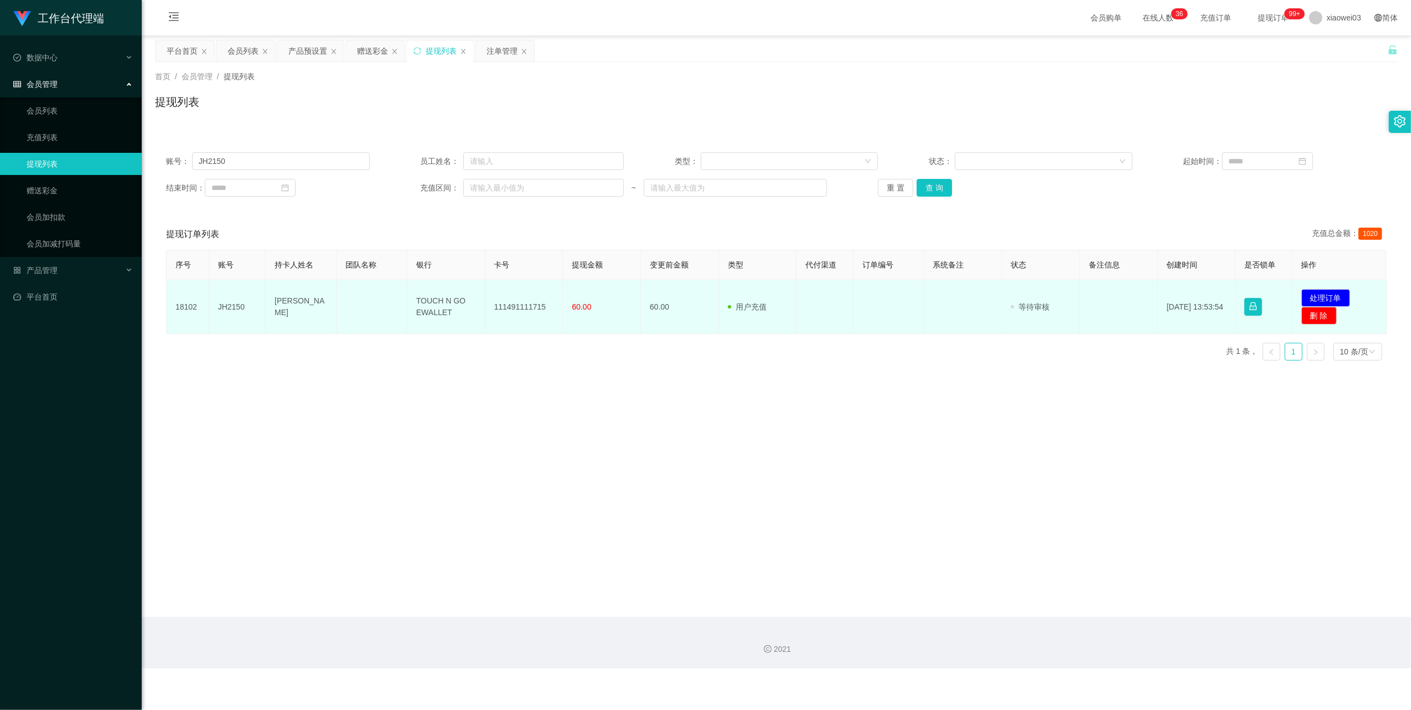
click at [447, 315] on td "TOUCH N GO EWALLET" at bounding box center [446, 307] width 78 height 54
drag, startPoint x: 449, startPoint y: 313, endPoint x: 395, endPoint y: 295, distance: 57.2
click at [395, 295] on tr "18102 JH2150 Kang Jia Hao TOUCH N GO EWALLET 111491111715 60.00 60.00 用户充值 人工扣款…" at bounding box center [777, 307] width 1220 height 54
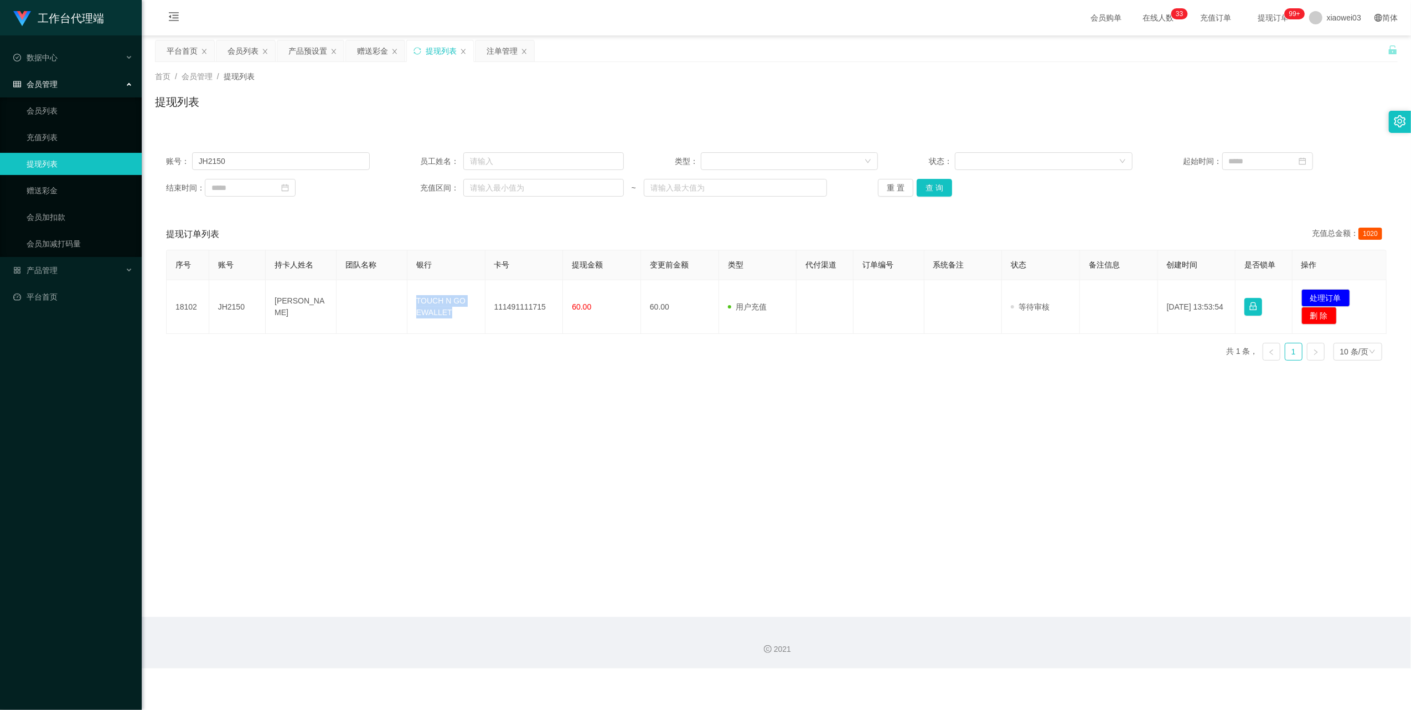
copy tr "TOUCH N GO EWALLET"
click at [679, 508] on main "关闭左侧 关闭右侧 关闭其它 刷新页面 平台首页 会员列表 产品预设置 赠送彩金 提现列表 注单管理 首页 / 会员管理 / 提现列表 / 提现列表 账号： …" at bounding box center [776, 325] width 1269 height 581
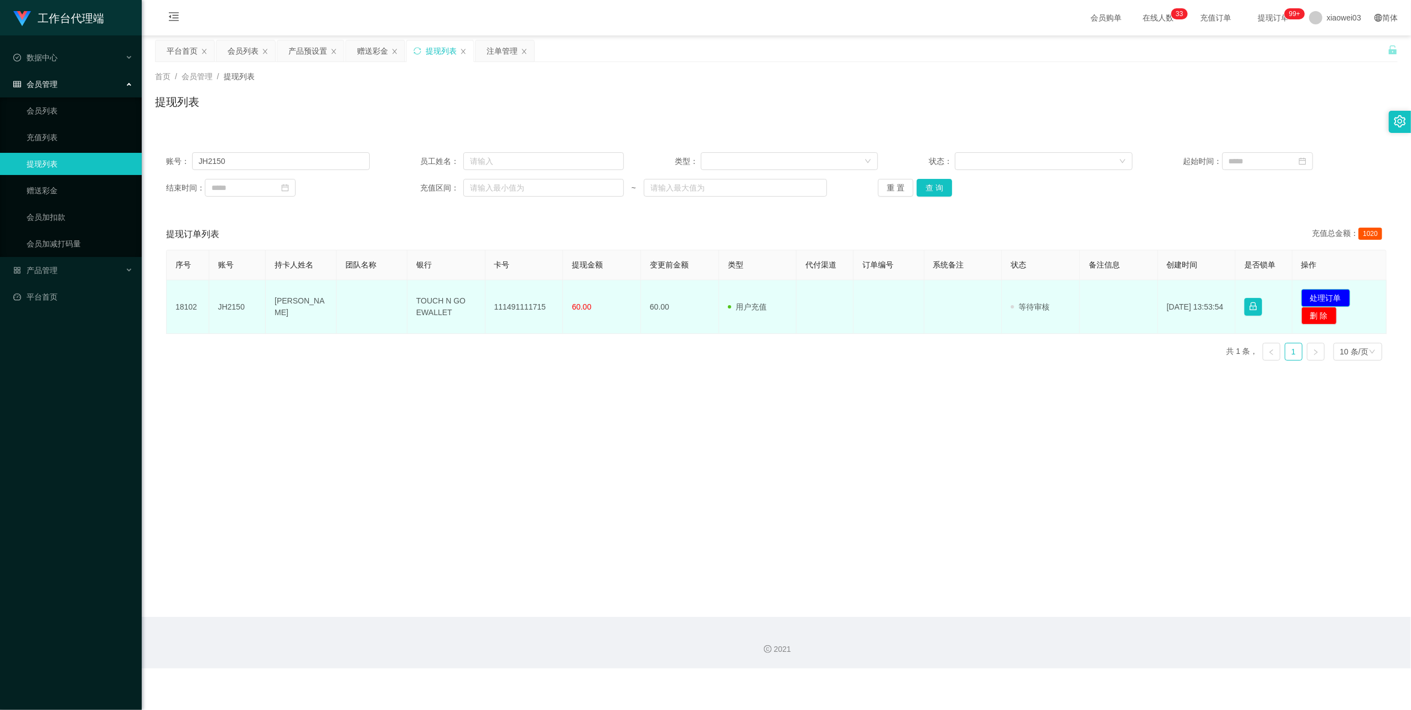
click at [679, 293] on button "处理订单" at bounding box center [1325, 298] width 49 height 18
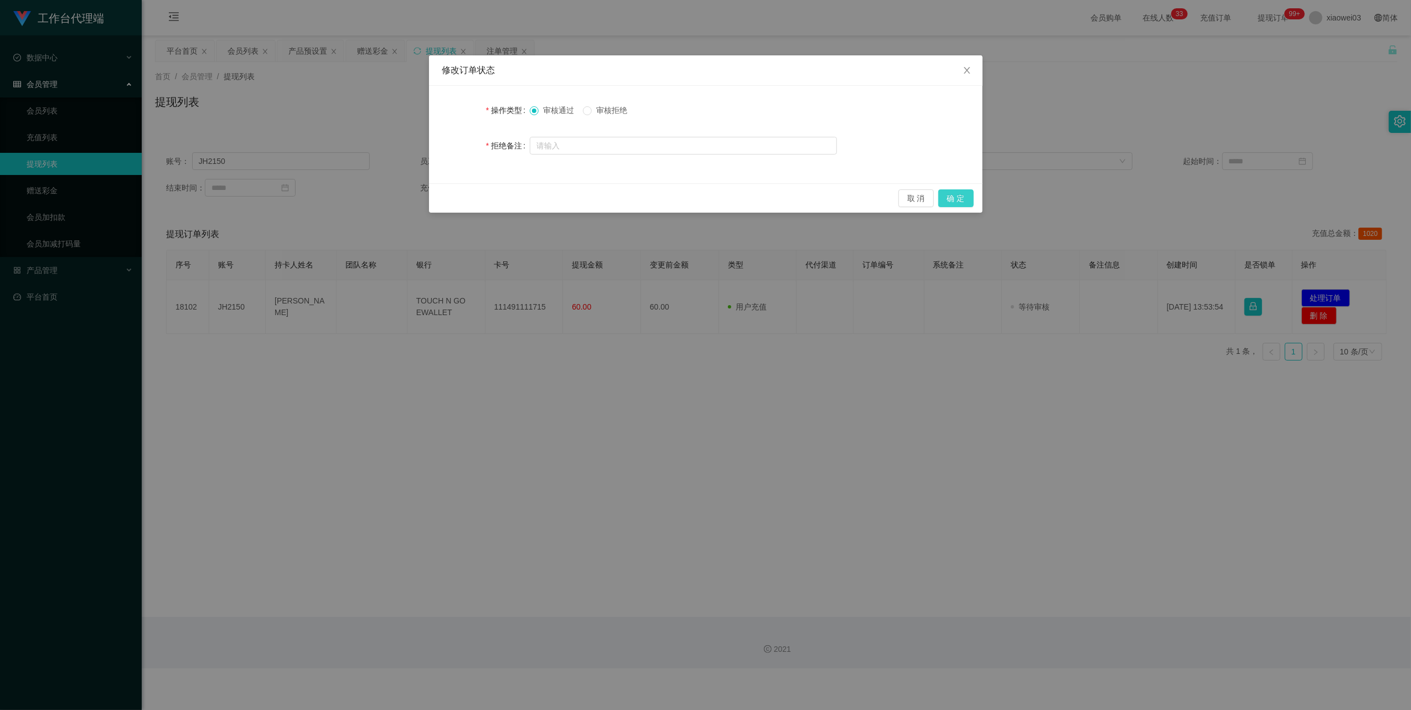
click at [679, 200] on button "确 定" at bounding box center [955, 198] width 35 height 18
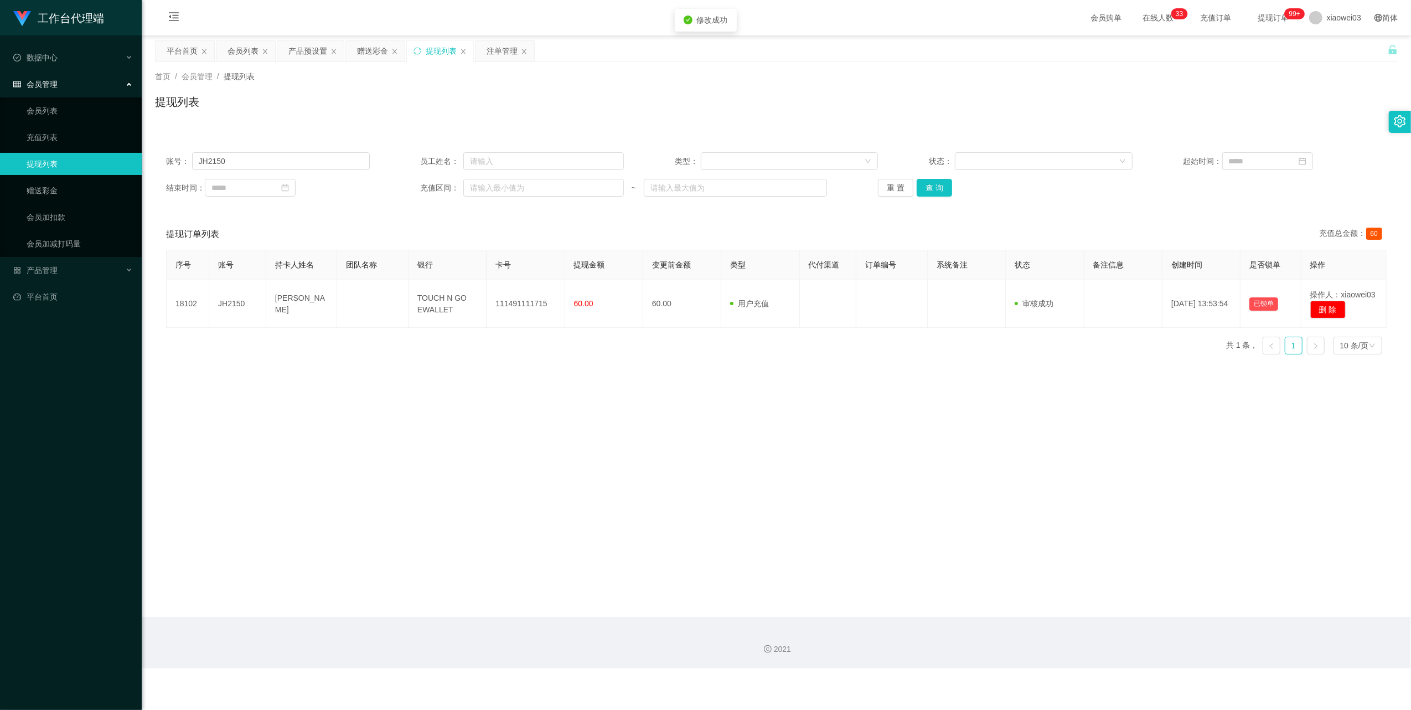
click at [679, 507] on div "修改订单状态 操作类型 审核通过 审核拒绝 拒绝备注 取 消 确 定" at bounding box center [705, 355] width 1411 height 710
click at [315, 158] on input "JH2150" at bounding box center [281, 161] width 178 height 18
paste input "CJF7272"
drag, startPoint x: 938, startPoint y: 186, endPoint x: 924, endPoint y: 204, distance: 22.1
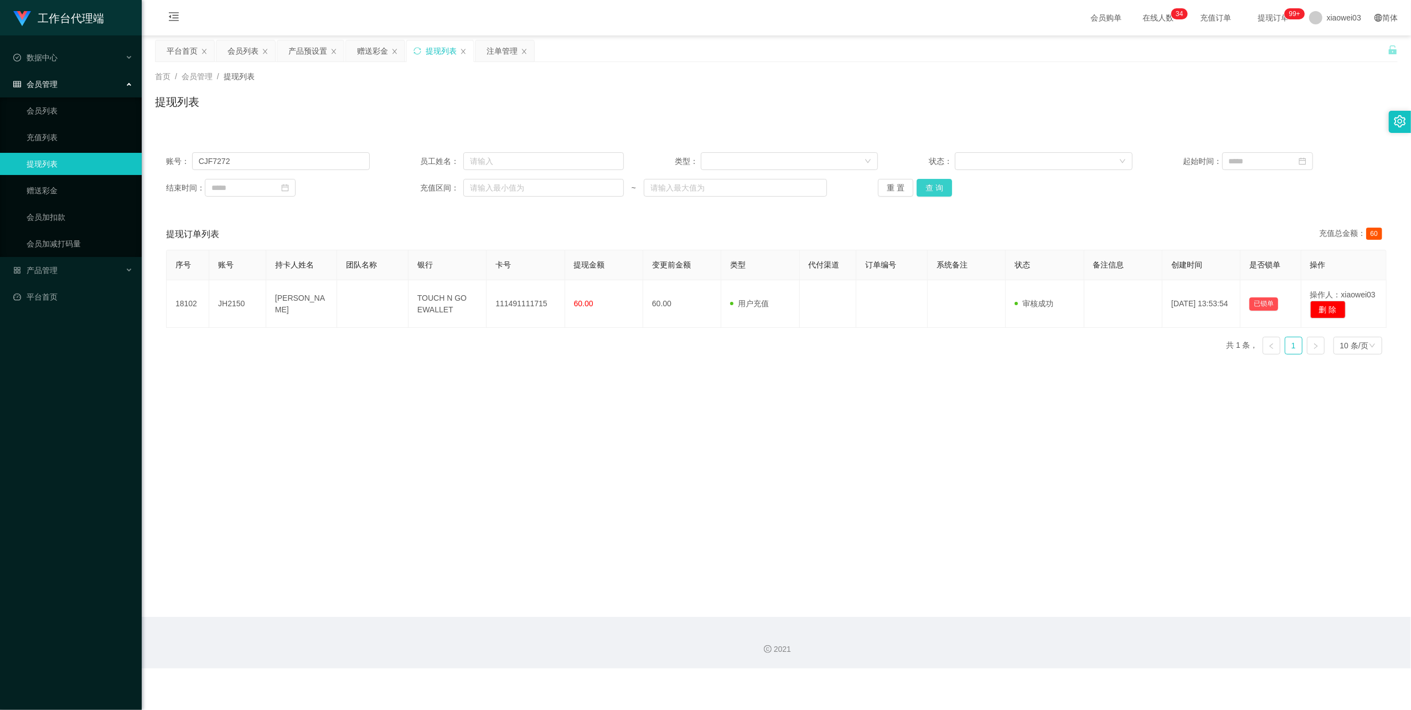
click at [679, 186] on button "查 询" at bounding box center [934, 188] width 35 height 18
drag, startPoint x: 748, startPoint y: 467, endPoint x: 696, endPoint y: 421, distance: 70.2
click at [679, 467] on main "关闭左侧 关闭右侧 关闭其它 刷新页面 平台首页 会员列表 产品预设置 赠送彩金 提现列表 注单管理 首页 / 会员管理 / 提现列表 / 提现列表 账号： …" at bounding box center [776, 325] width 1269 height 581
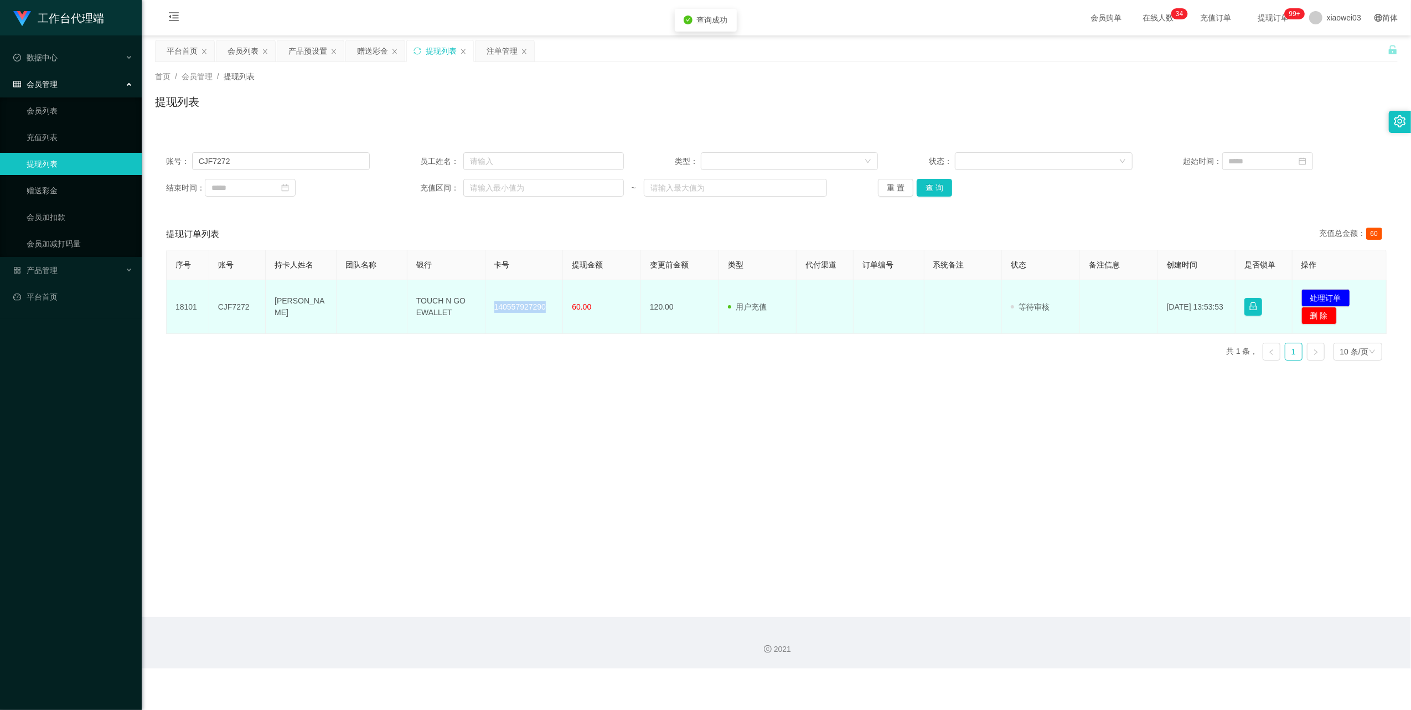
drag, startPoint x: 540, startPoint y: 308, endPoint x: 483, endPoint y: 290, distance: 59.9
click at [485, 290] on td "140557927290" at bounding box center [524, 307] width 78 height 54
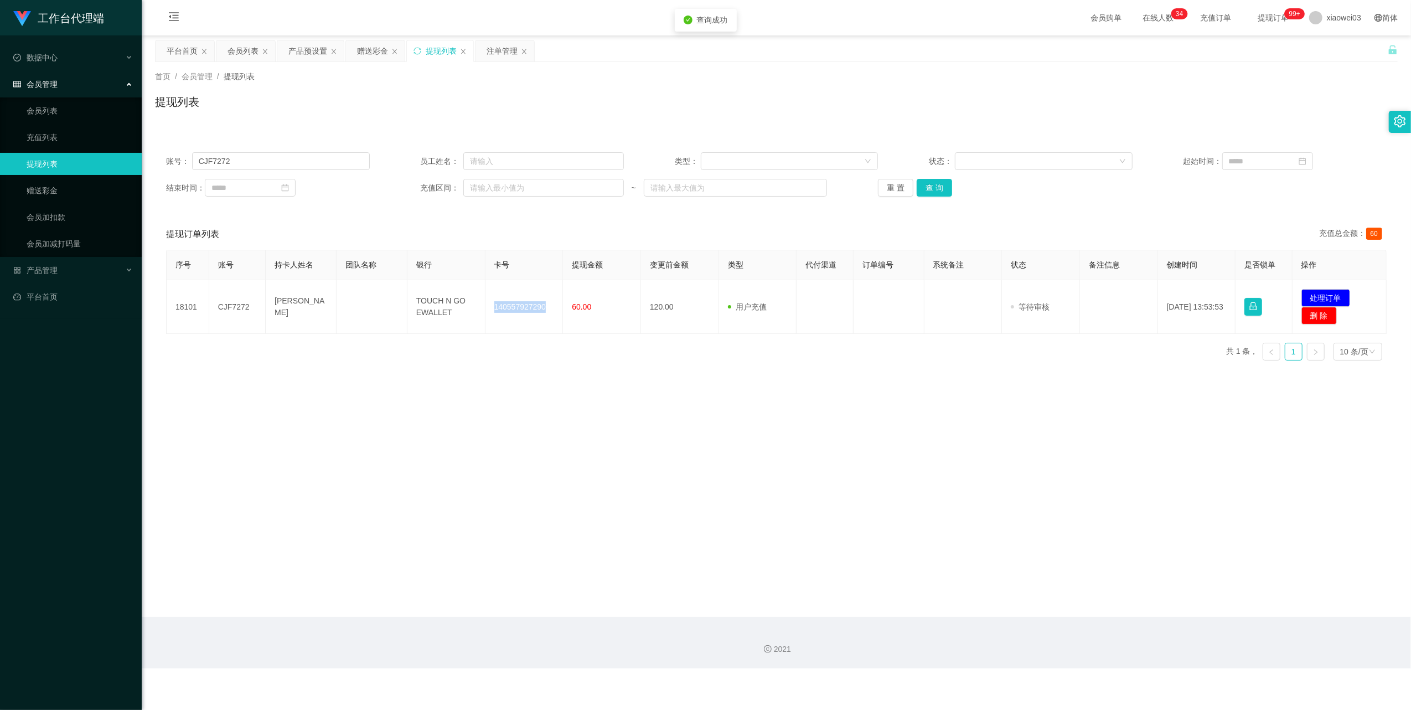
copy td "140557927290"
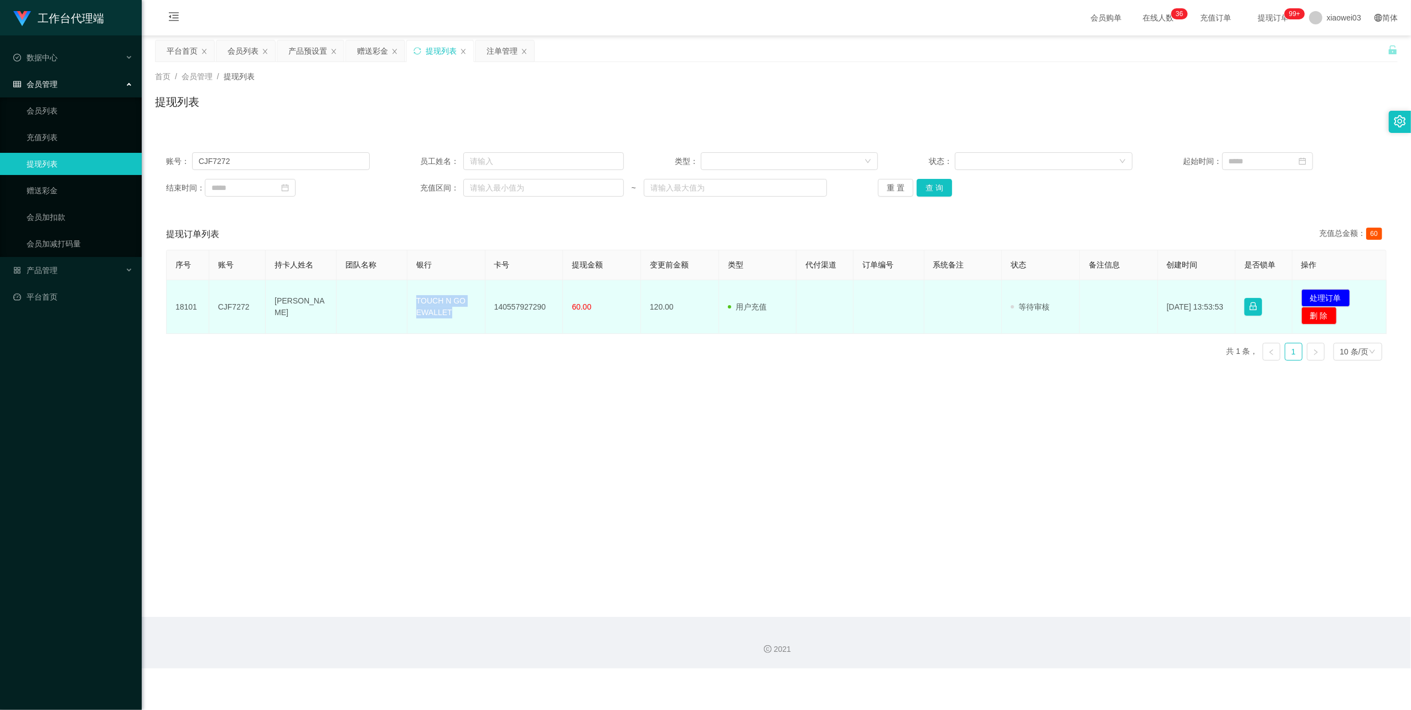
drag, startPoint x: 452, startPoint y: 311, endPoint x: 405, endPoint y: 291, distance: 50.4
click at [405, 291] on tr "18101 CJF7272 Choo jian feng TOUCH N GO EWALLET 140557927290 60.00 120.00 用户充值 …" at bounding box center [777, 307] width 1220 height 54
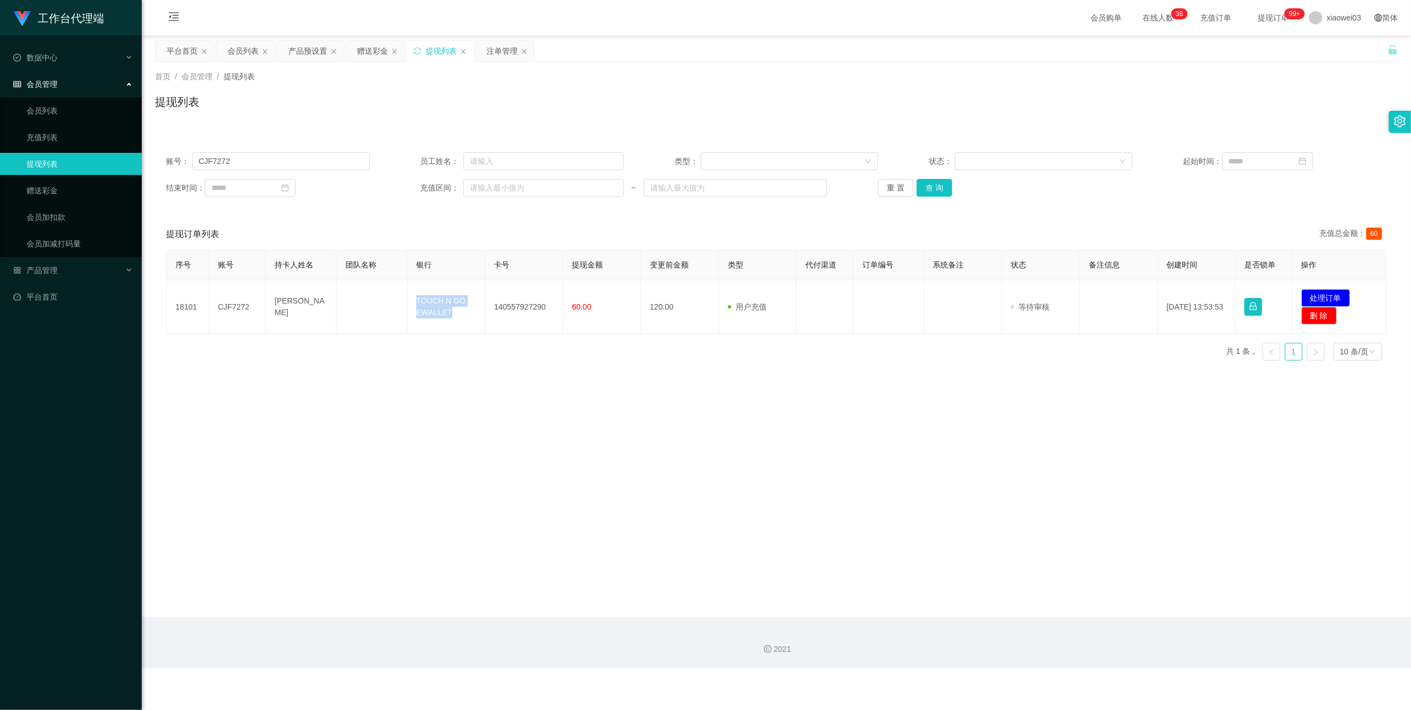
copy tr "TOUCH N GO EWALLET"
click at [679, 525] on main "关闭左侧 关闭右侧 关闭其它 刷新页面 平台首页 会员列表 产品预设置 赠送彩金 提现列表 注单管理 首页 / 会员管理 / 提现列表 / 提现列表 账号： …" at bounding box center [776, 325] width 1269 height 581
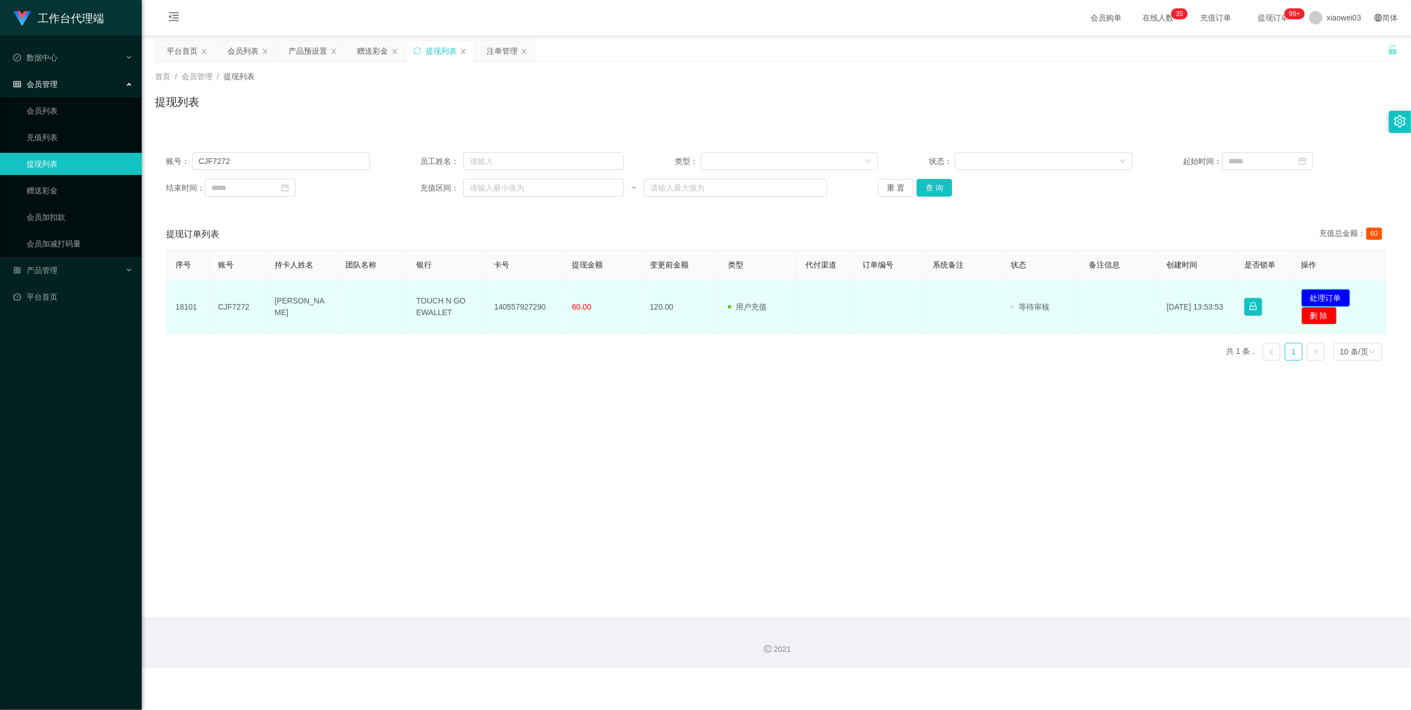
click at [679, 297] on button "处理订单" at bounding box center [1325, 298] width 49 height 18
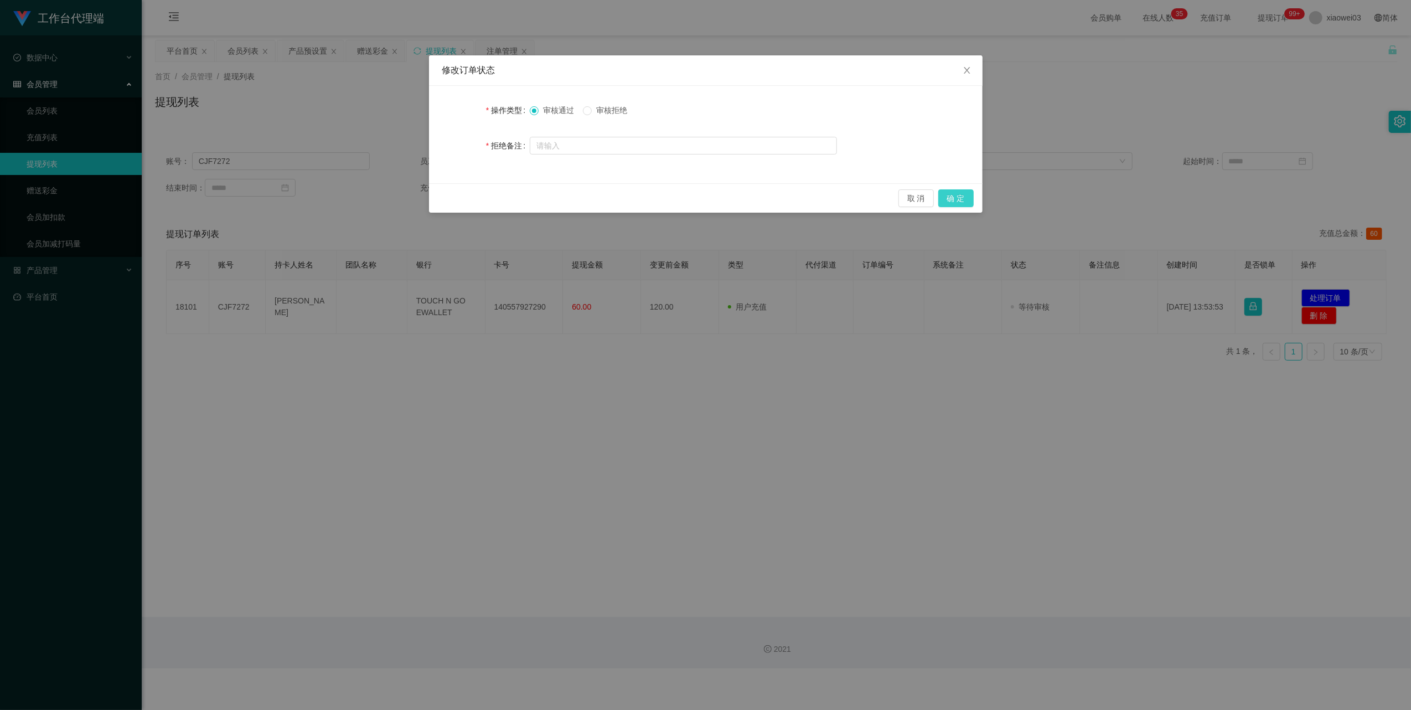
click at [679, 197] on button "确 定" at bounding box center [955, 198] width 35 height 18
click at [679, 415] on div "修改订单状态 操作类型 审核通过 审核拒绝 拒绝备注 取 消 确 定" at bounding box center [705, 355] width 1411 height 710
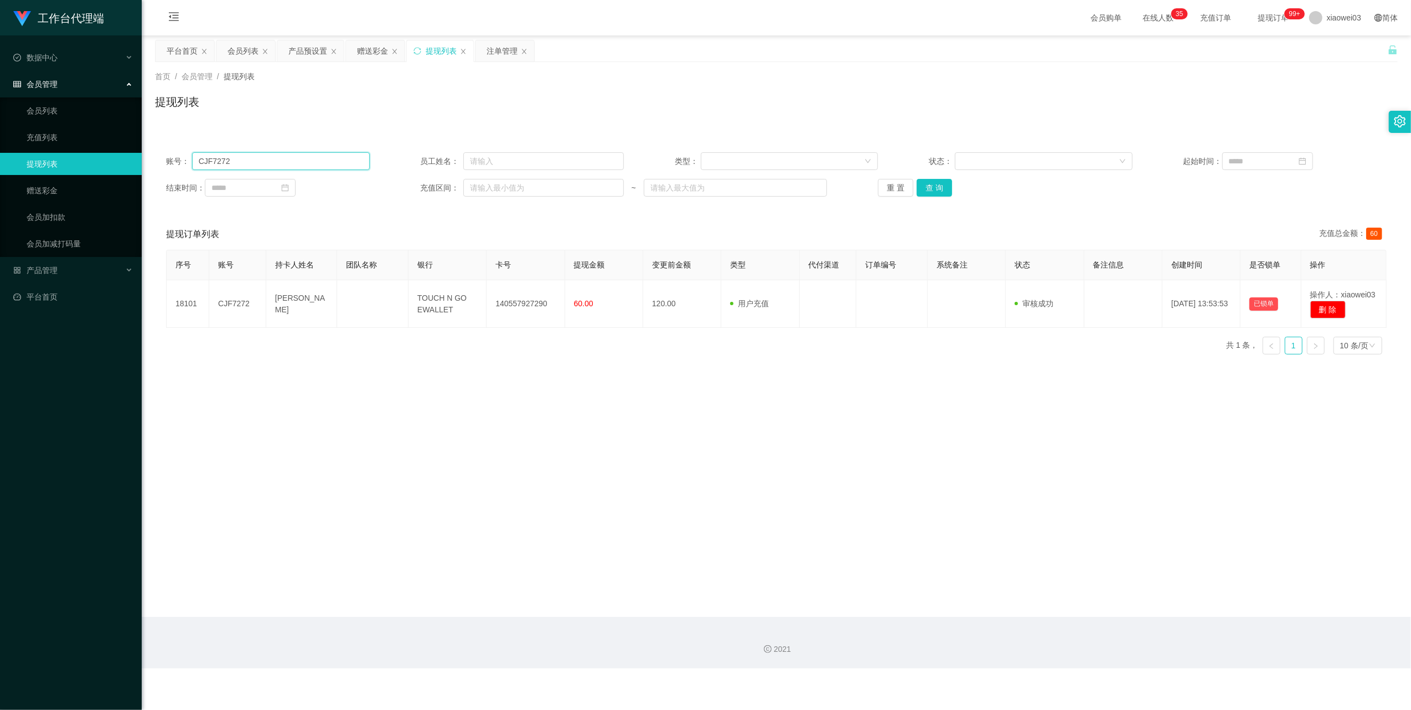
click at [297, 159] on input "CJF7272" at bounding box center [281, 161] width 178 height 18
paste input "Mike199"
type input "Mike1992"
drag, startPoint x: 933, startPoint y: 184, endPoint x: 818, endPoint y: 251, distance: 134.0
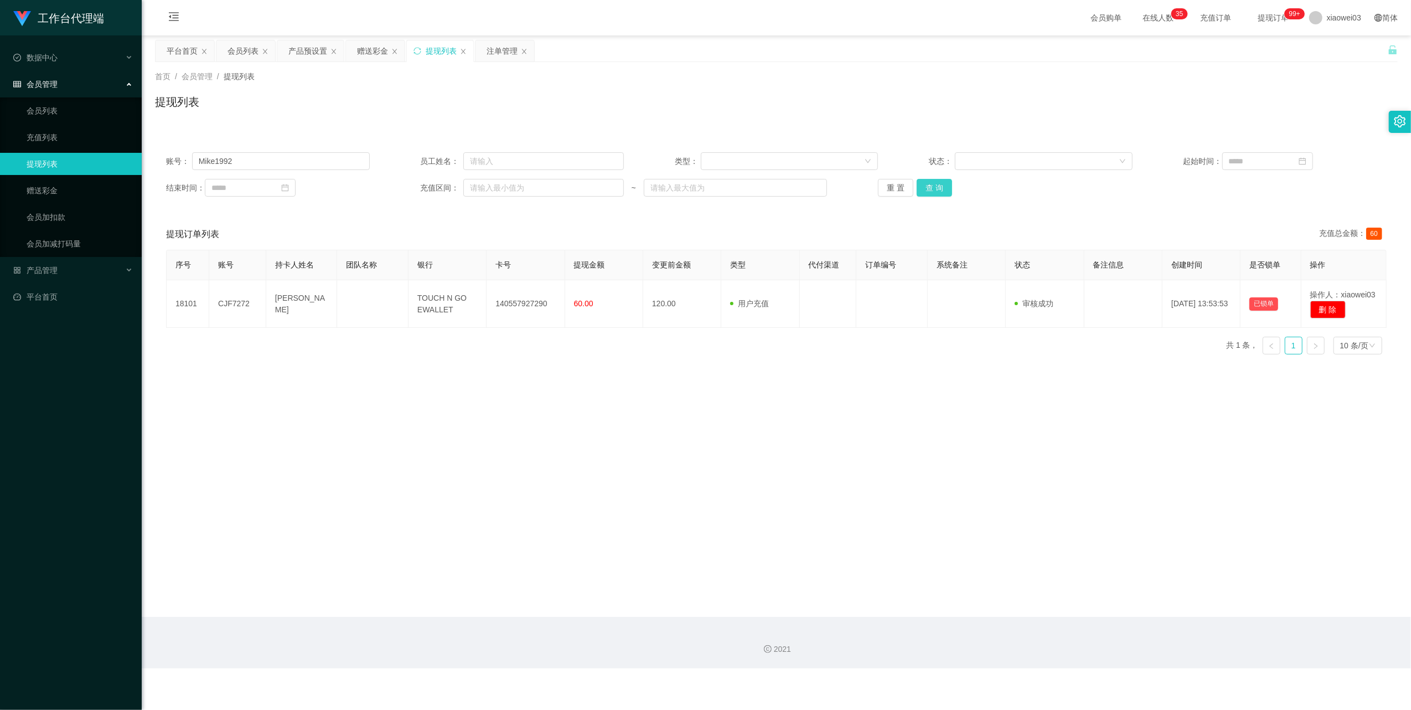
click at [679, 184] on button "查 询" at bounding box center [934, 188] width 35 height 18
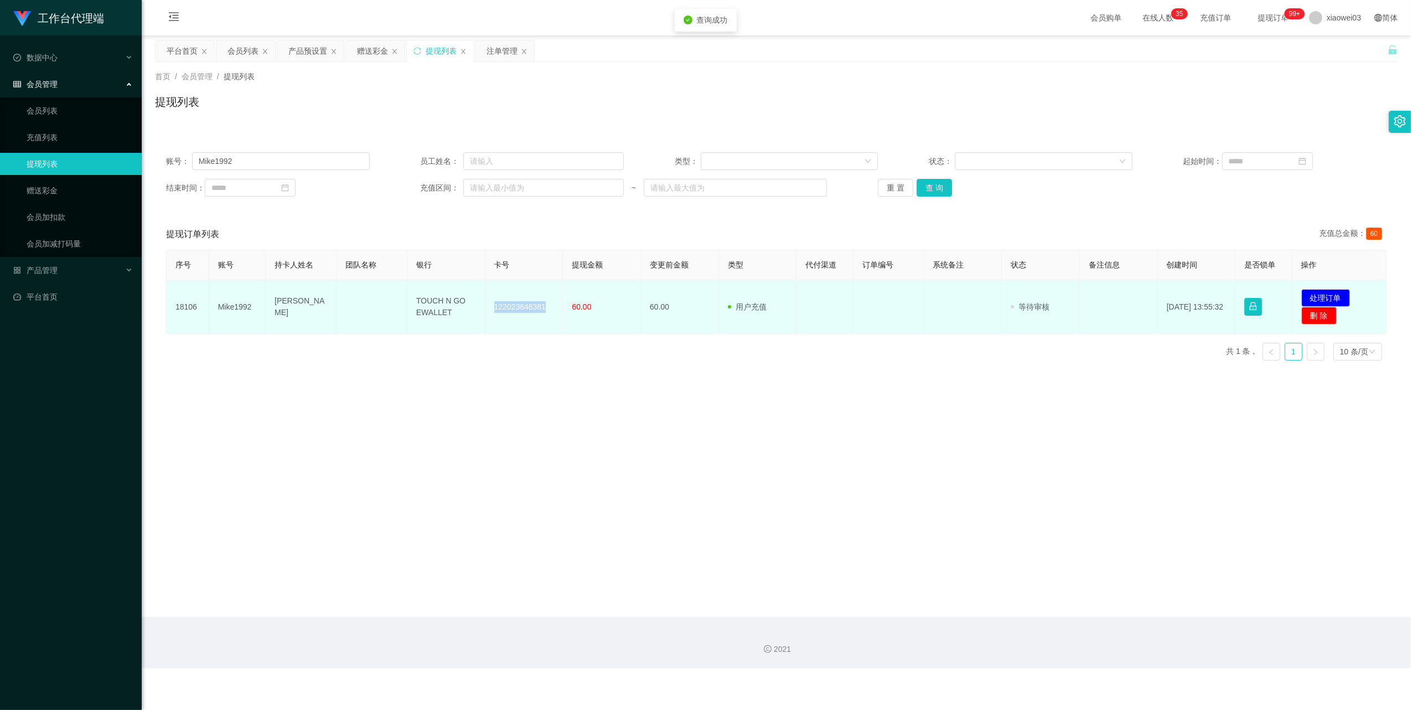
drag, startPoint x: 542, startPoint y: 311, endPoint x: 492, endPoint y: 304, distance: 50.8
click at [492, 304] on td "122023846381" at bounding box center [524, 307] width 78 height 54
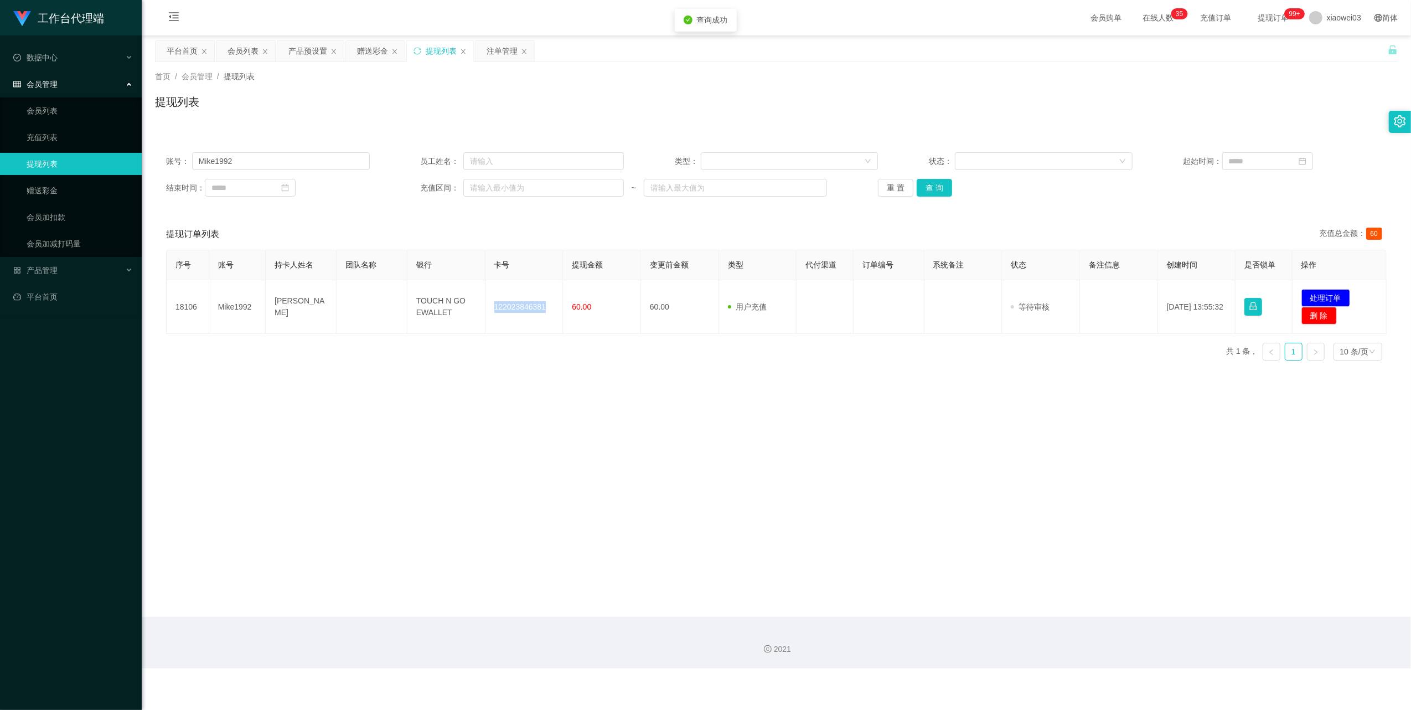
copy td "122023846381"
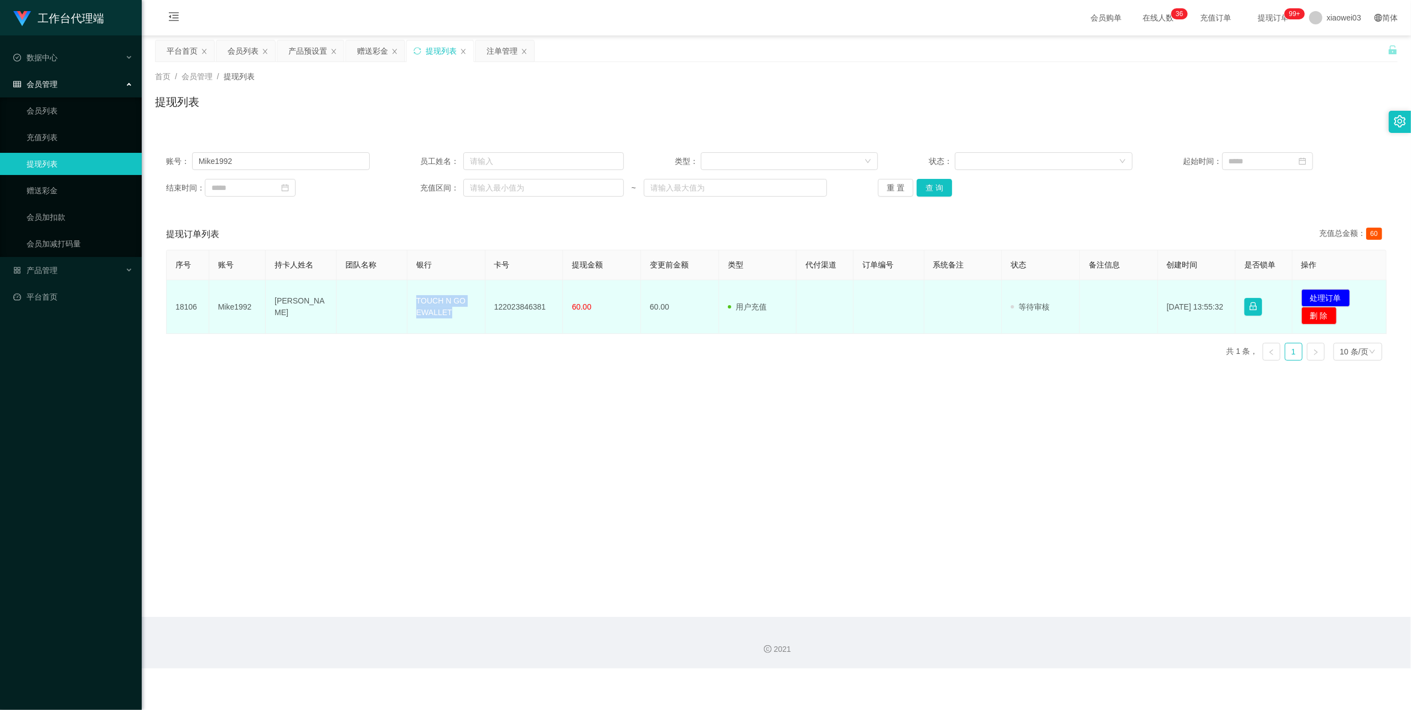
drag, startPoint x: 455, startPoint y: 323, endPoint x: 388, endPoint y: 292, distance: 73.8
click at [388, 292] on tr "18106 Mike1992 NADHIM MIKHAIL LEE TOUCH N GO EWALLET 122023846381 60.00 60.00 用…" at bounding box center [777, 307] width 1220 height 54
copy tr "TOUCH N GO EWALLET"
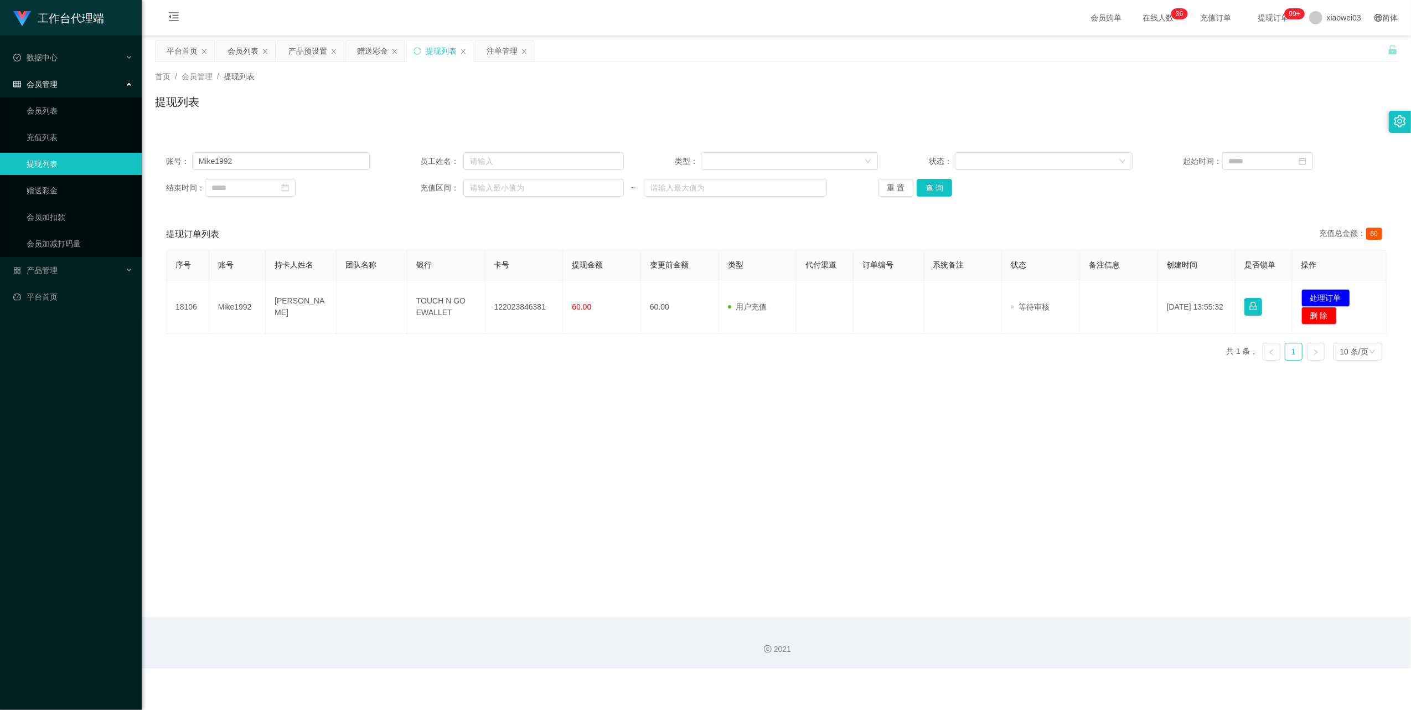
click at [679, 434] on main "关闭左侧 关闭右侧 关闭其它 刷新页面 平台首页 会员列表 产品预设置 赠送彩金 提现列表 注单管理 首页 / 会员管理 / 提现列表 / 提现列表 账号： …" at bounding box center [776, 325] width 1269 height 581
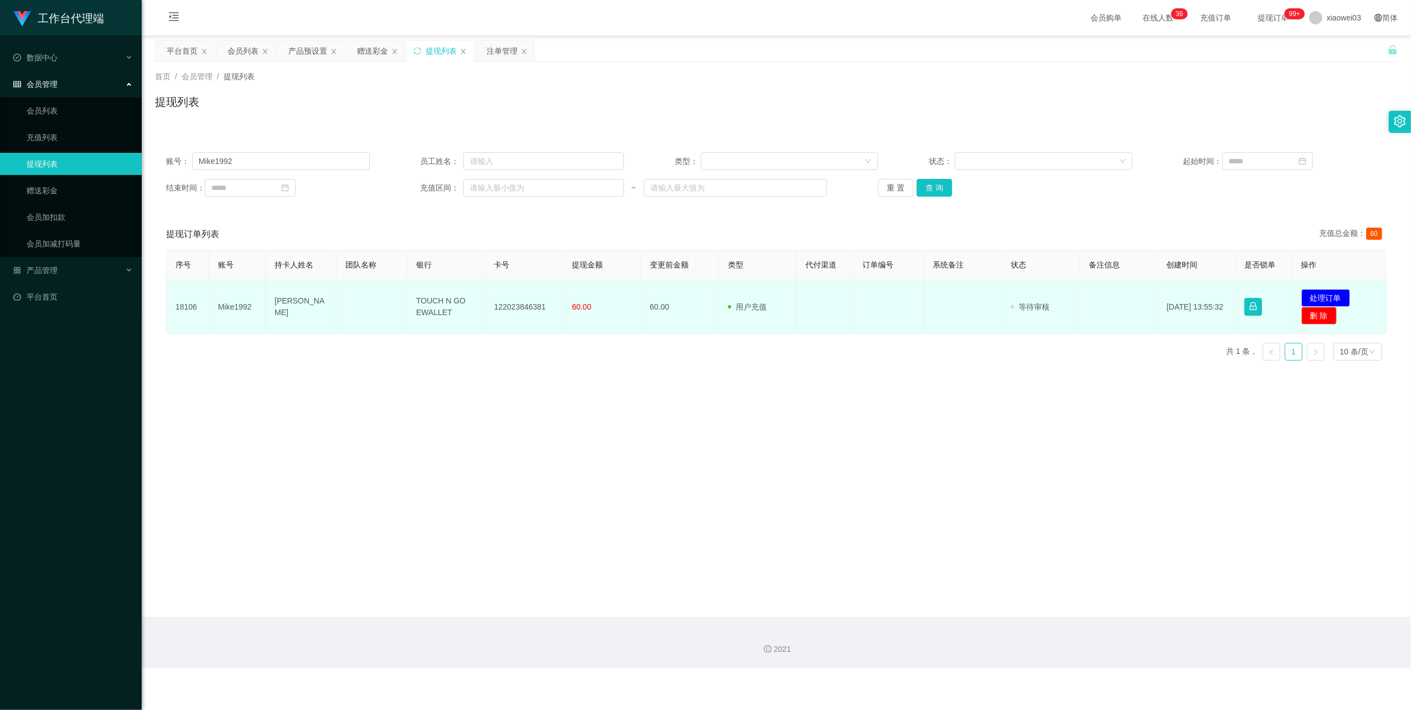
click at [679, 288] on td "发起代付 处理订单 删 除" at bounding box center [1340, 307] width 94 height 54
click at [679, 292] on button "处理订单" at bounding box center [1325, 298] width 49 height 18
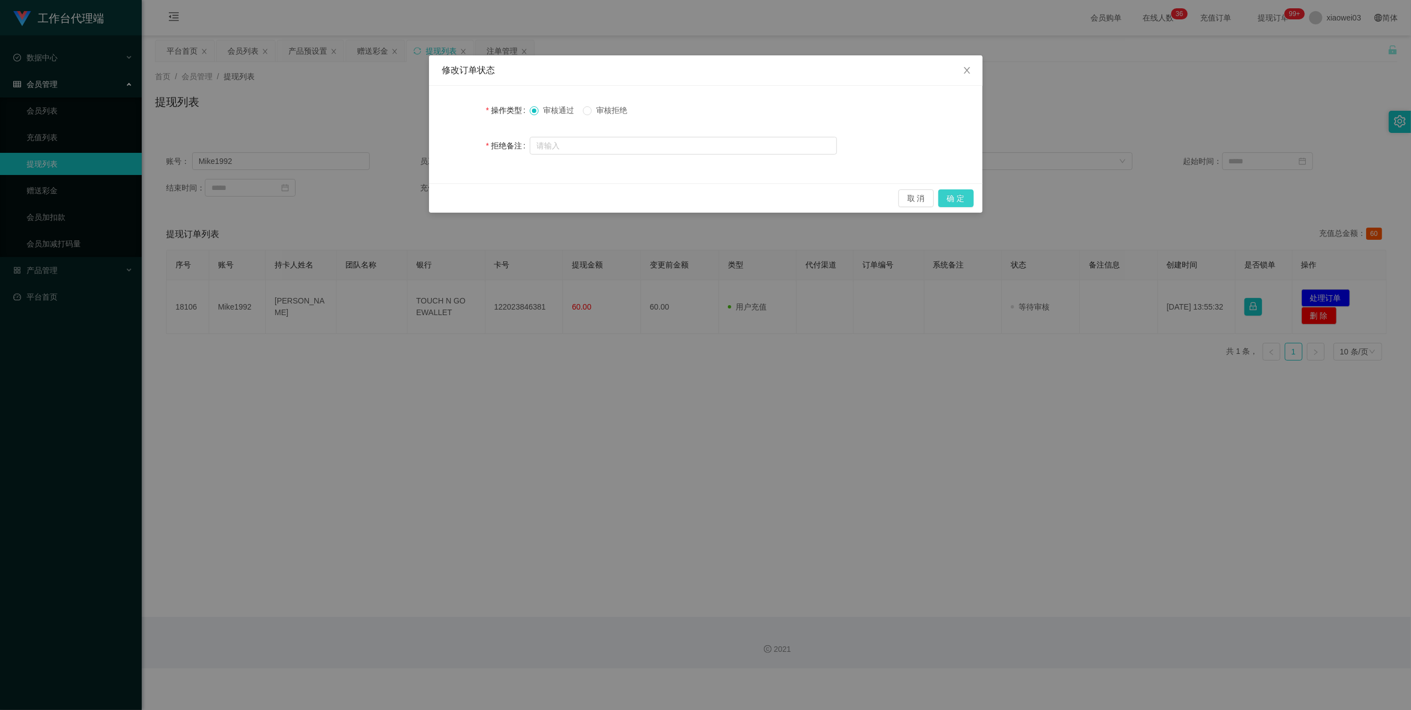
drag, startPoint x: 969, startPoint y: 200, endPoint x: 964, endPoint y: 280, distance: 79.9
click at [679, 200] on button "确 定" at bounding box center [955, 198] width 35 height 18
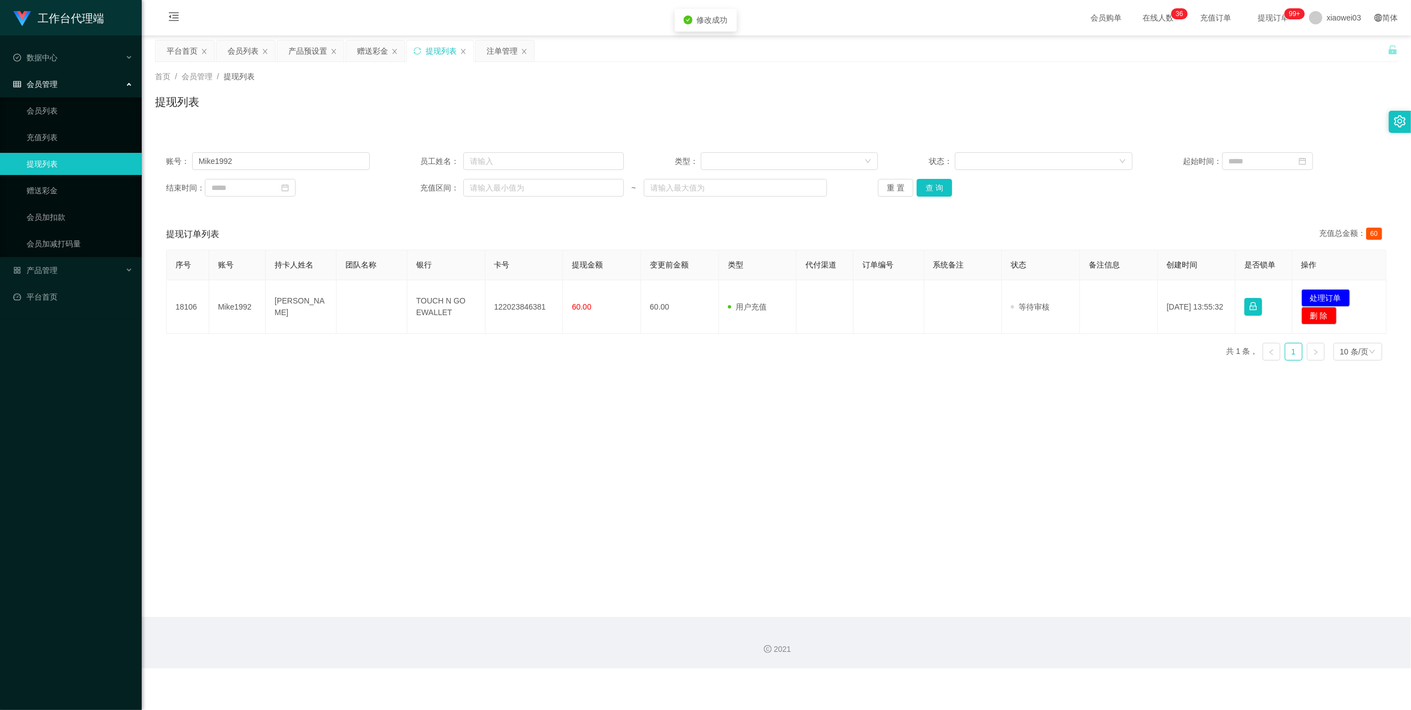
drag, startPoint x: 908, startPoint y: 472, endPoint x: 1017, endPoint y: 366, distance: 151.5
click at [679, 472] on div "修改订单状态 操作类型 审核通过 审核拒绝 拒绝备注 取 消 确 定" at bounding box center [705, 355] width 1411 height 710
click at [313, 158] on input "Mike1992" at bounding box center [281, 161] width 178 height 18
click at [365, 48] on div "赠送彩金" at bounding box center [372, 50] width 31 height 21
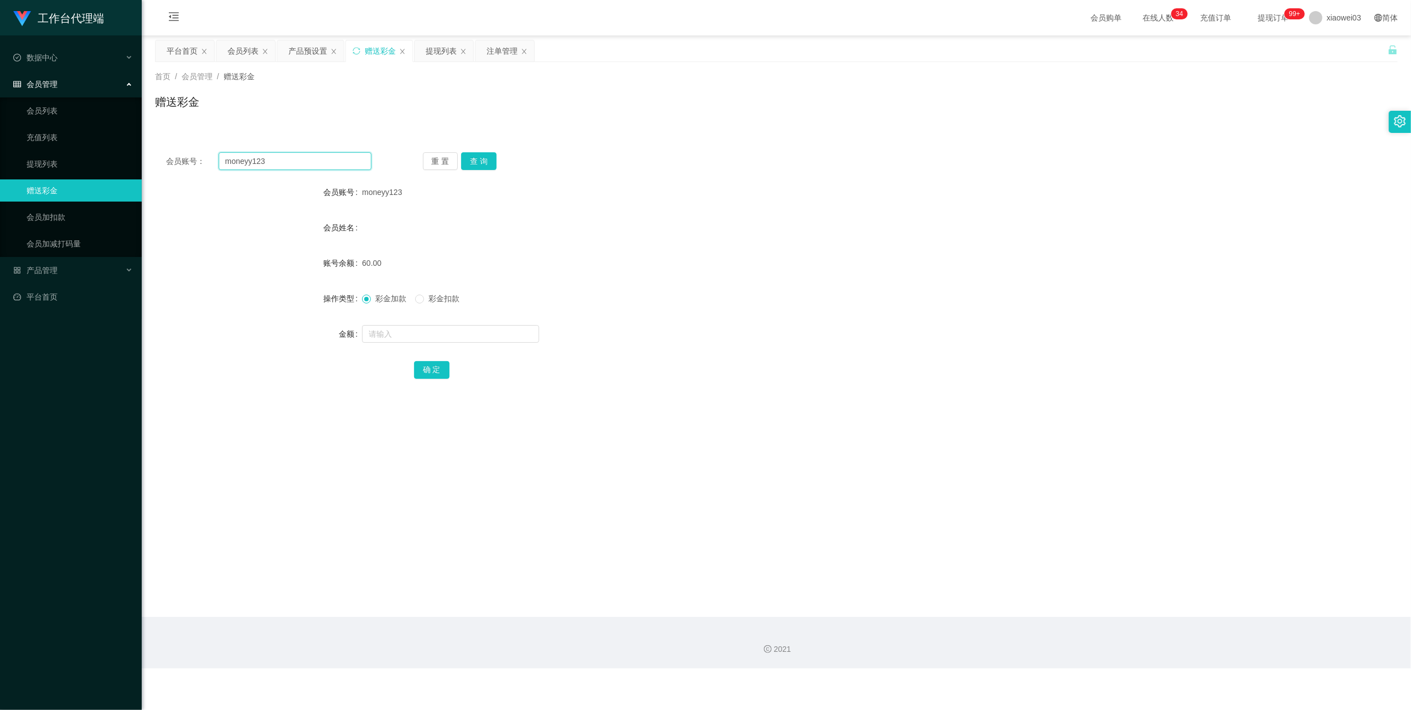
click at [297, 169] on input "moneyy123" at bounding box center [295, 161] width 153 height 18
paste input "Timi"
type input "Timi"
click at [493, 161] on button "查 询" at bounding box center [478, 161] width 35 height 18
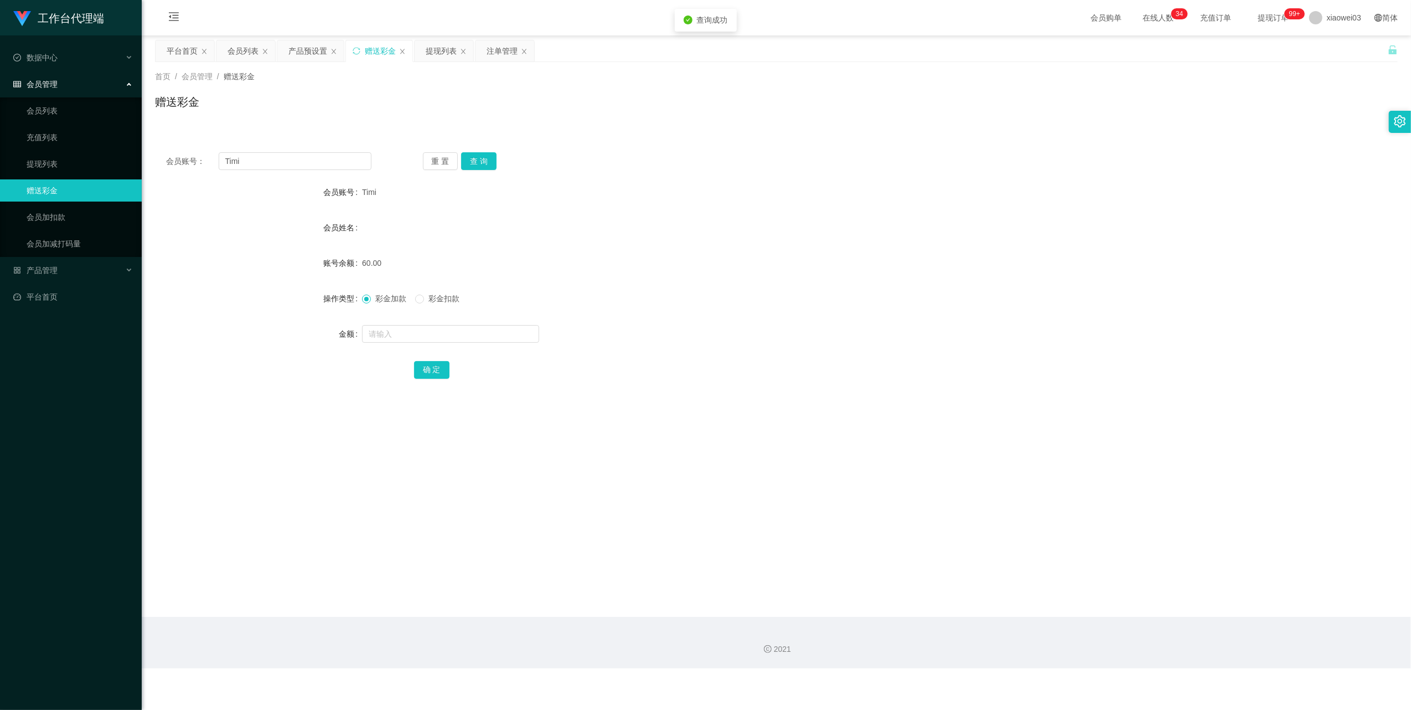
drag, startPoint x: 687, startPoint y: 370, endPoint x: 740, endPoint y: 352, distance: 55.5
click at [679, 370] on div "确 定" at bounding box center [776, 369] width 725 height 22
click at [308, 48] on div "产品预设置" at bounding box center [307, 50] width 39 height 21
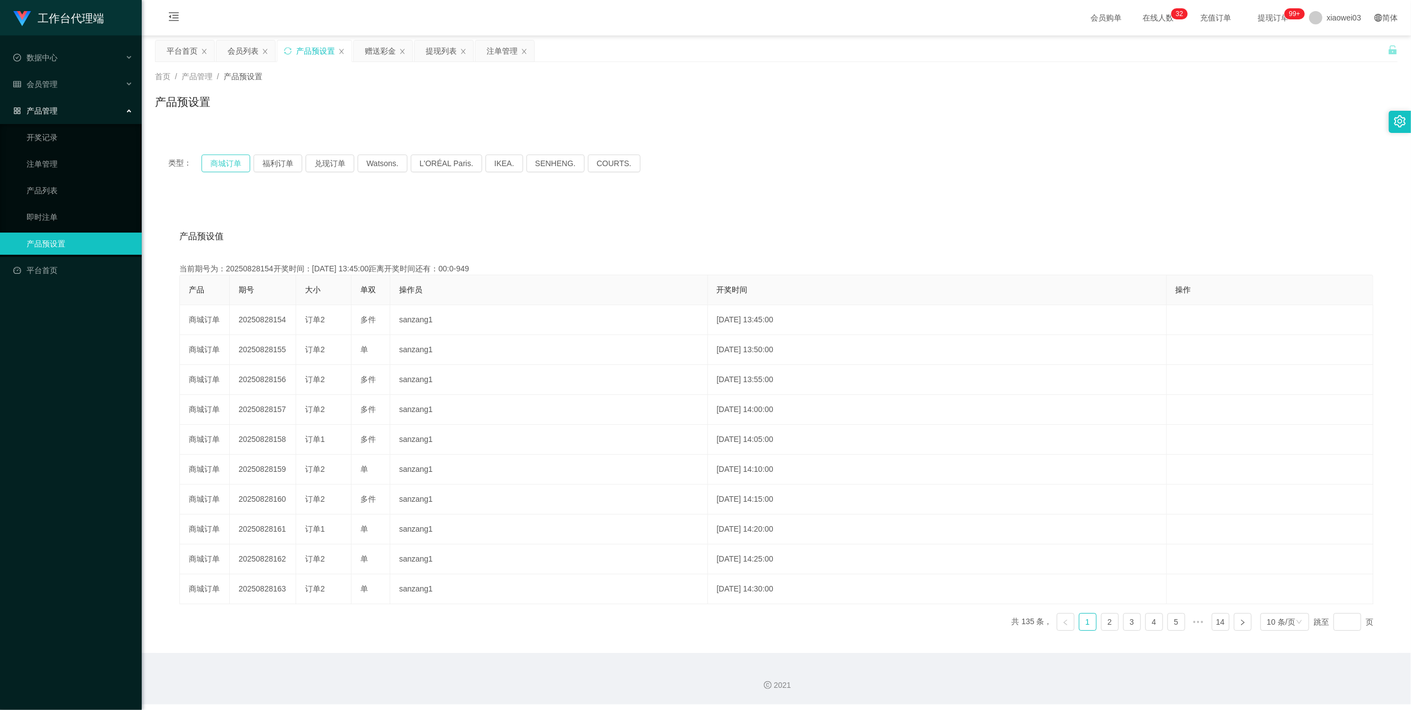
click at [210, 164] on button "商城订单" at bounding box center [225, 163] width 49 height 18
click at [679, 185] on div "类型： 商城订单 福利订单 兑现订单 Watsons. L'ORÉAL Paris. IKEA. SENHENG. COURTS." at bounding box center [776, 163] width 1243 height 44
click at [223, 149] on div "类型： 商城订单 福利订单 兑现订单 Watsons. L'ORÉAL Paris. IKEA. SENHENG. COURTS." at bounding box center [776, 163] width 1243 height 44
click at [230, 156] on button "商城订单" at bounding box center [225, 163] width 49 height 18
click at [679, 239] on div "产品预设值 添加期号" at bounding box center [776, 236] width 1194 height 31
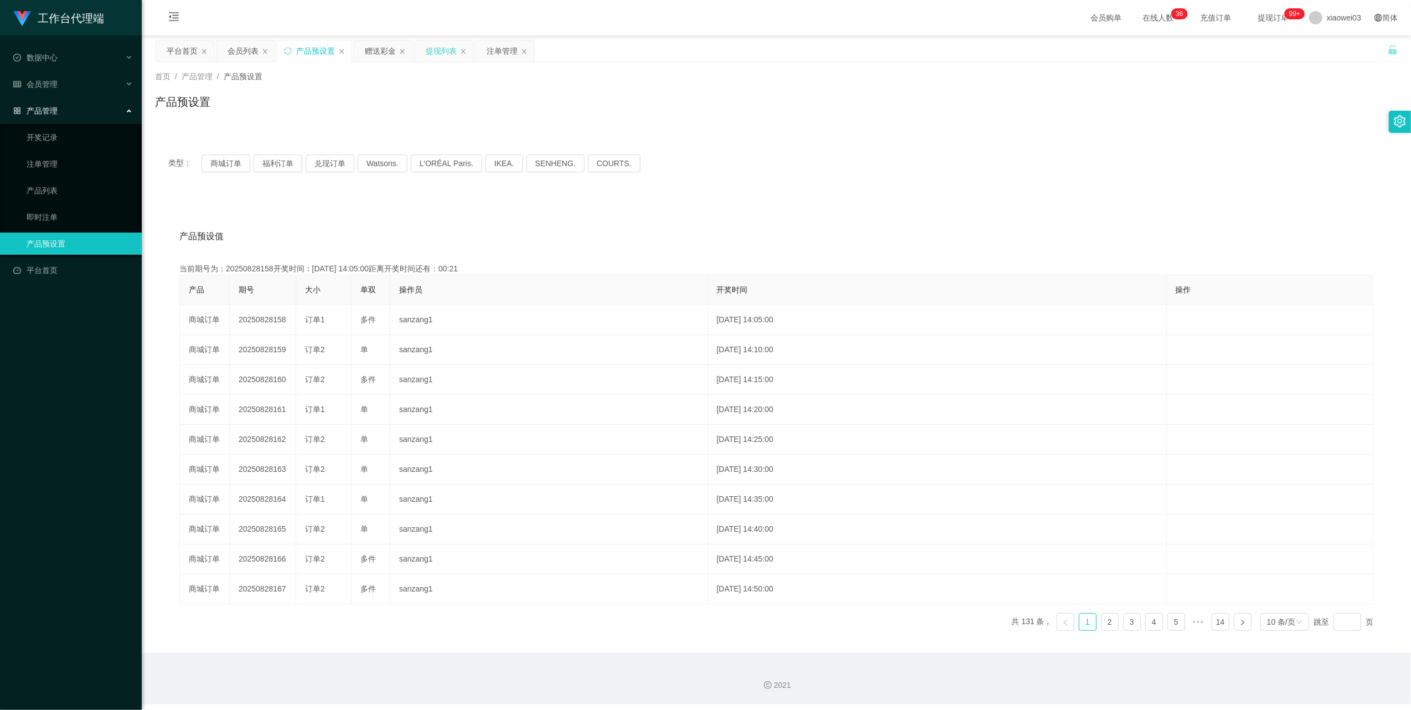
click at [453, 58] on div "提现列表" at bounding box center [441, 50] width 31 height 21
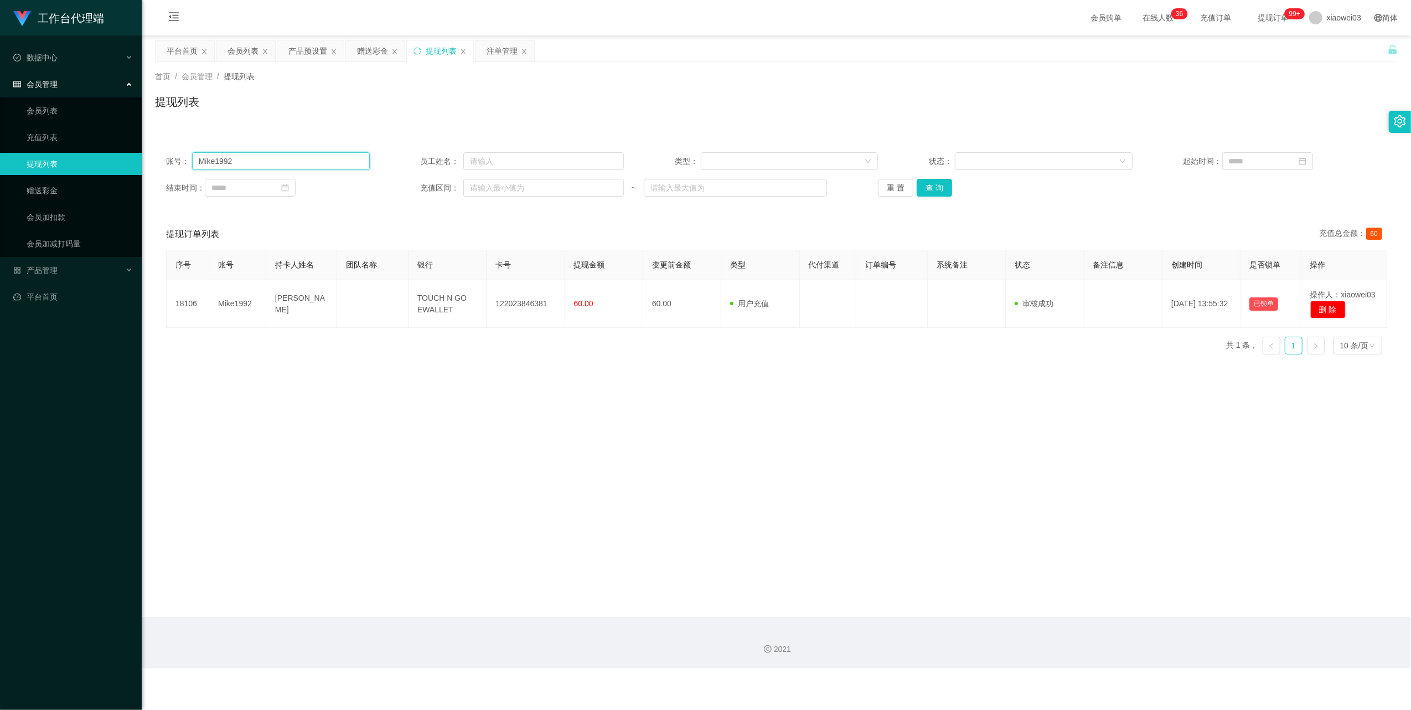
click at [302, 164] on input "Mike1992" at bounding box center [281, 161] width 178 height 18
paste input "moneyy123"
type input "moneyy123"
drag, startPoint x: 940, startPoint y: 185, endPoint x: 899, endPoint y: 197, distance: 42.7
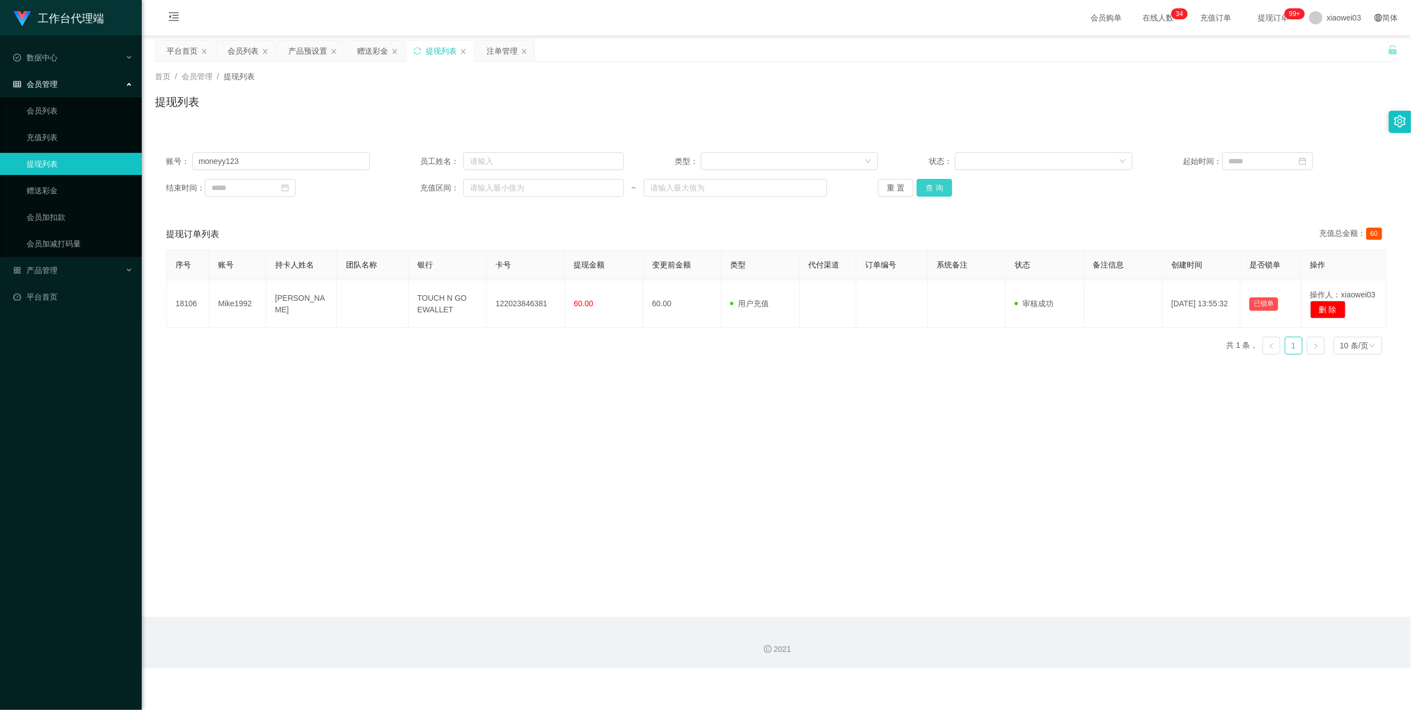
click at [679, 185] on button "查 询" at bounding box center [934, 188] width 35 height 18
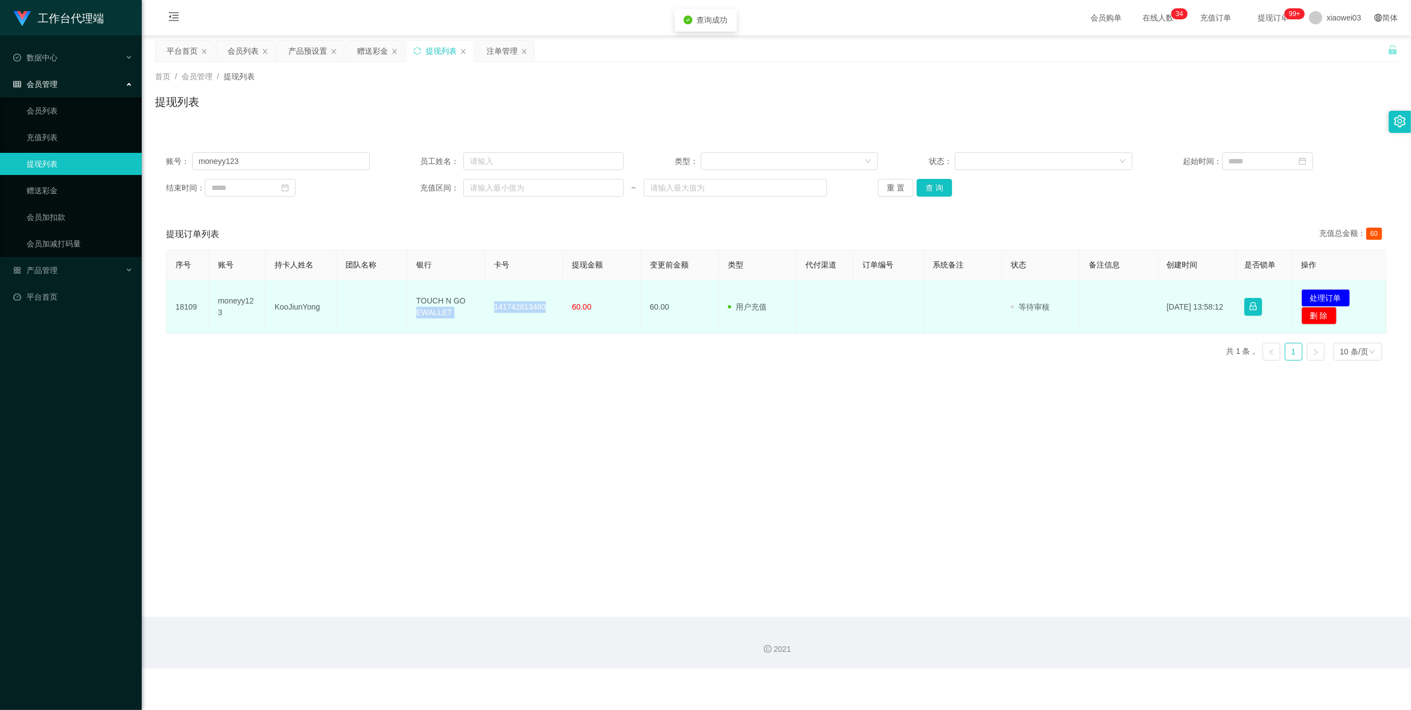
drag, startPoint x: 543, startPoint y: 304, endPoint x: 479, endPoint y: 302, distance: 63.7
click at [479, 302] on tr "18109 moneyy123 KooJiunYong TOUCH N GO EWALLET 141742813480 60.00 60.00 用户充值 人工…" at bounding box center [777, 307] width 1220 height 54
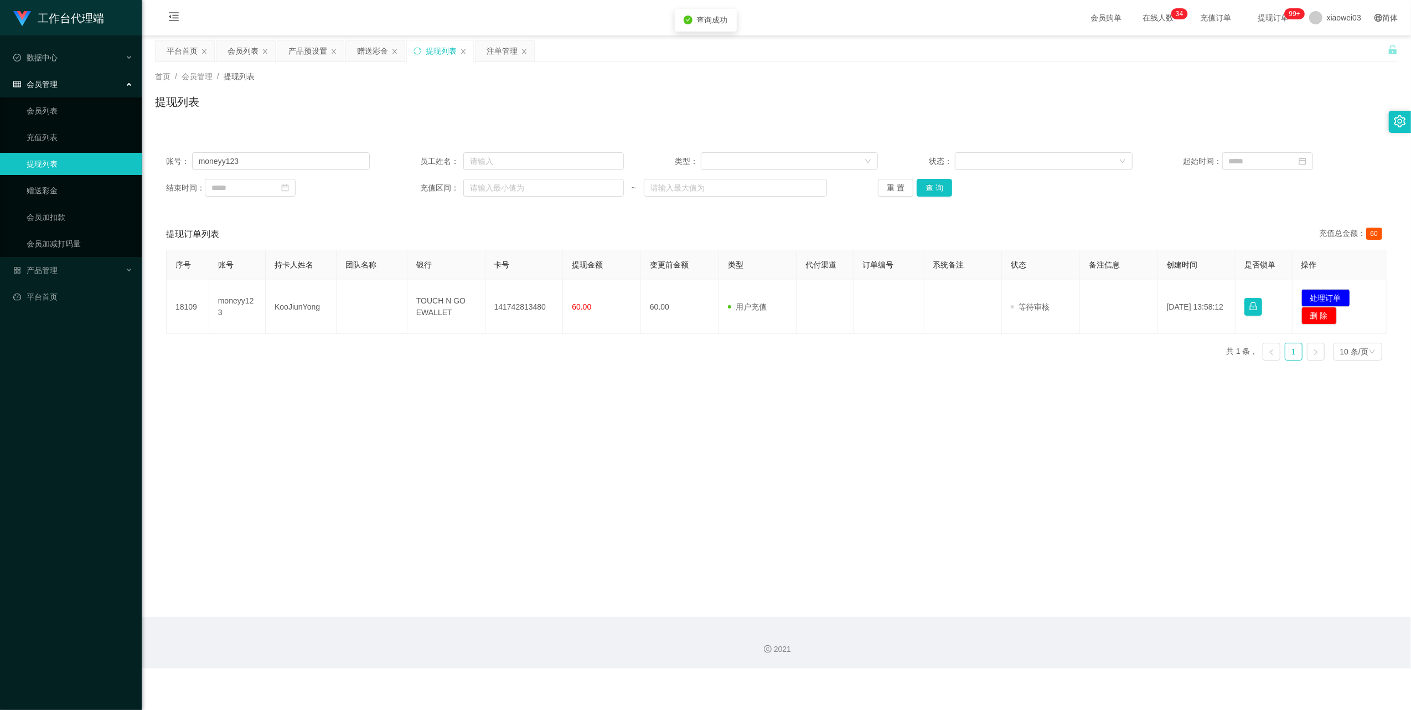
drag, startPoint x: 479, startPoint y: 302, endPoint x: 549, endPoint y: 359, distance: 89.7
click at [548, 362] on div "序号 账号 持卡人姓名 团队名称 银行 卡号 提现金额 变更前金额 类型 代付渠道 订单编号 系统备注 状态 备注信息 创建时间 是否锁单 操作 18109 …" at bounding box center [776, 310] width 1221 height 120
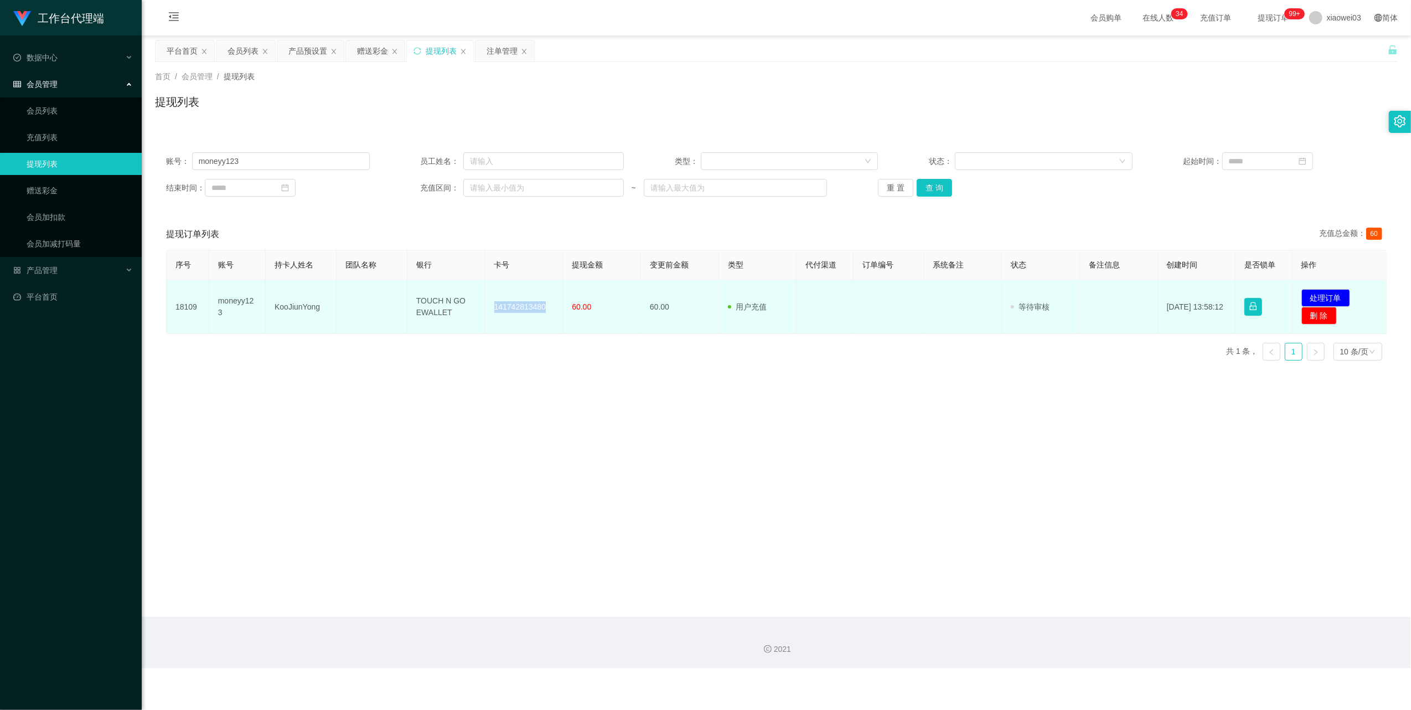
drag, startPoint x: 544, startPoint y: 302, endPoint x: 485, endPoint y: 292, distance: 59.0
click at [485, 292] on td "141742813480" at bounding box center [524, 307] width 78 height 54
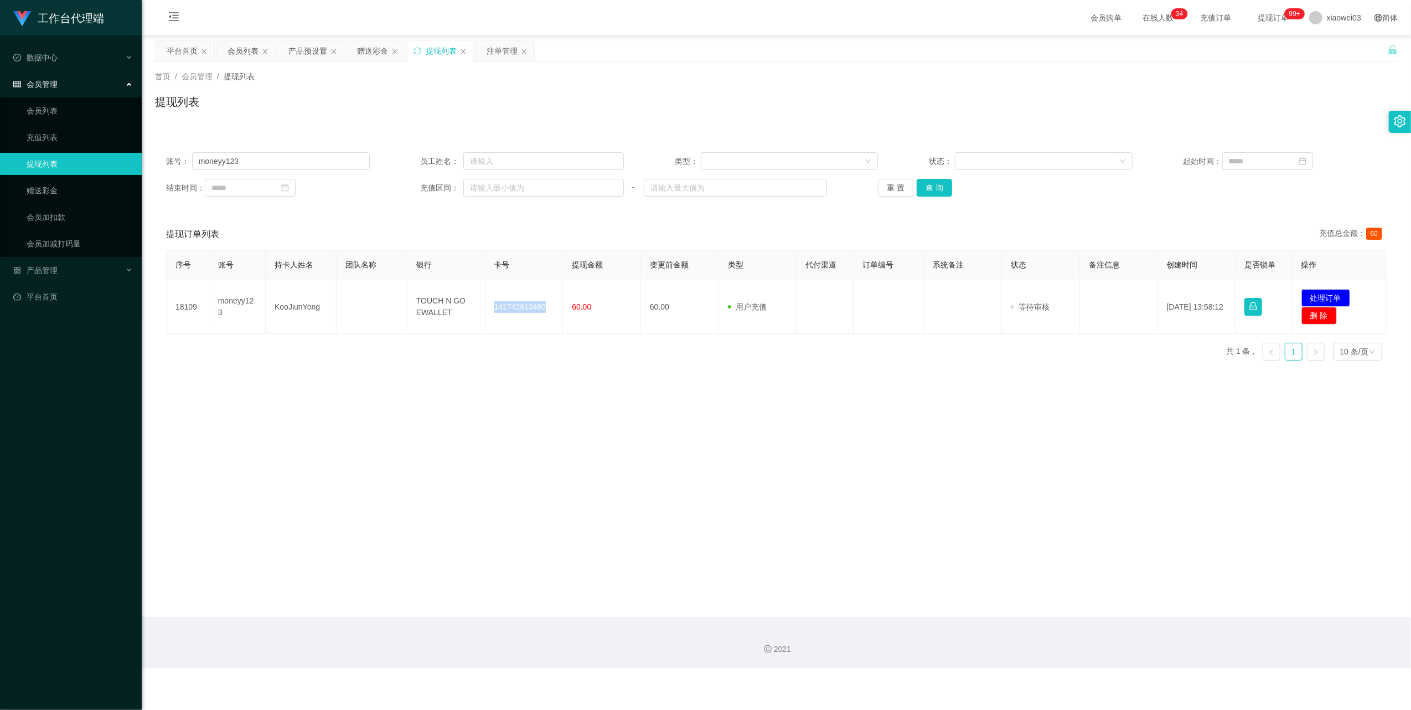
copy td "141742813480"
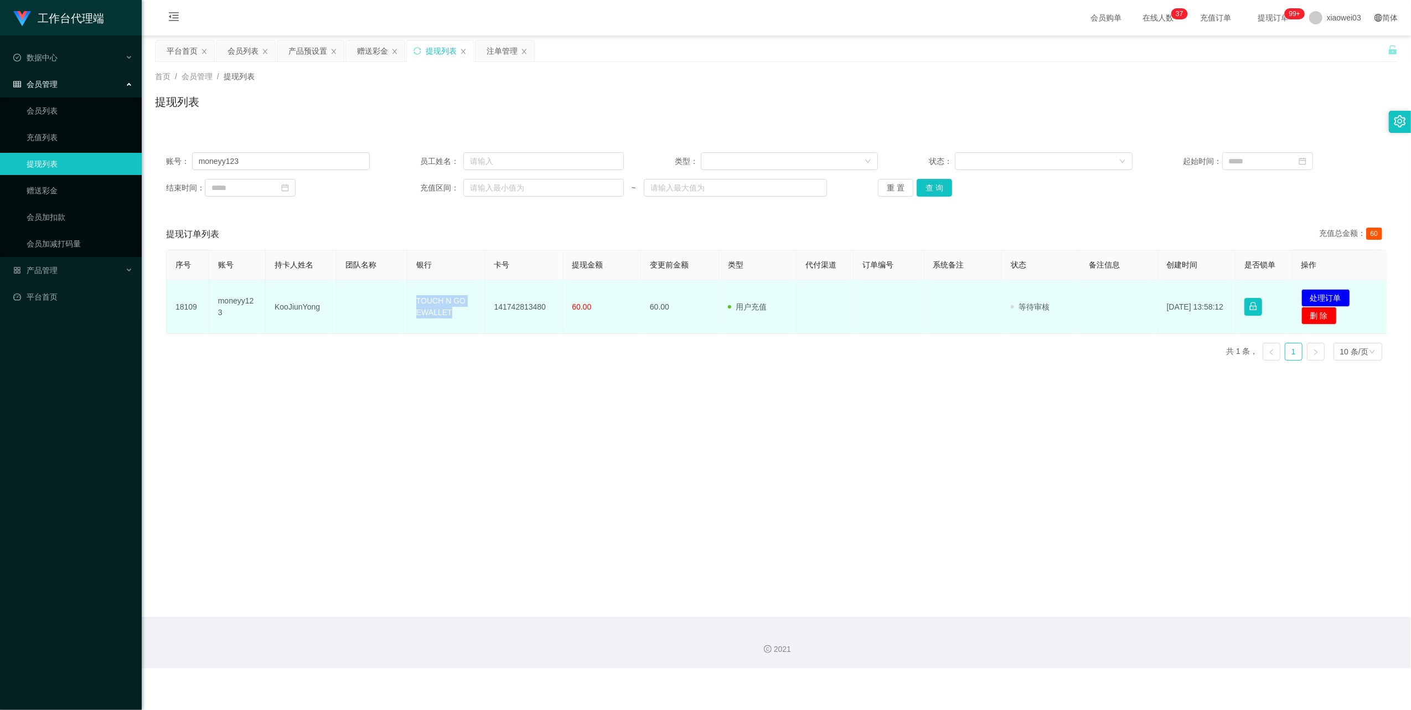
drag, startPoint x: 448, startPoint y: 315, endPoint x: 413, endPoint y: 281, distance: 48.9
click at [413, 281] on td "TOUCH N GO EWALLET" at bounding box center [446, 307] width 78 height 54
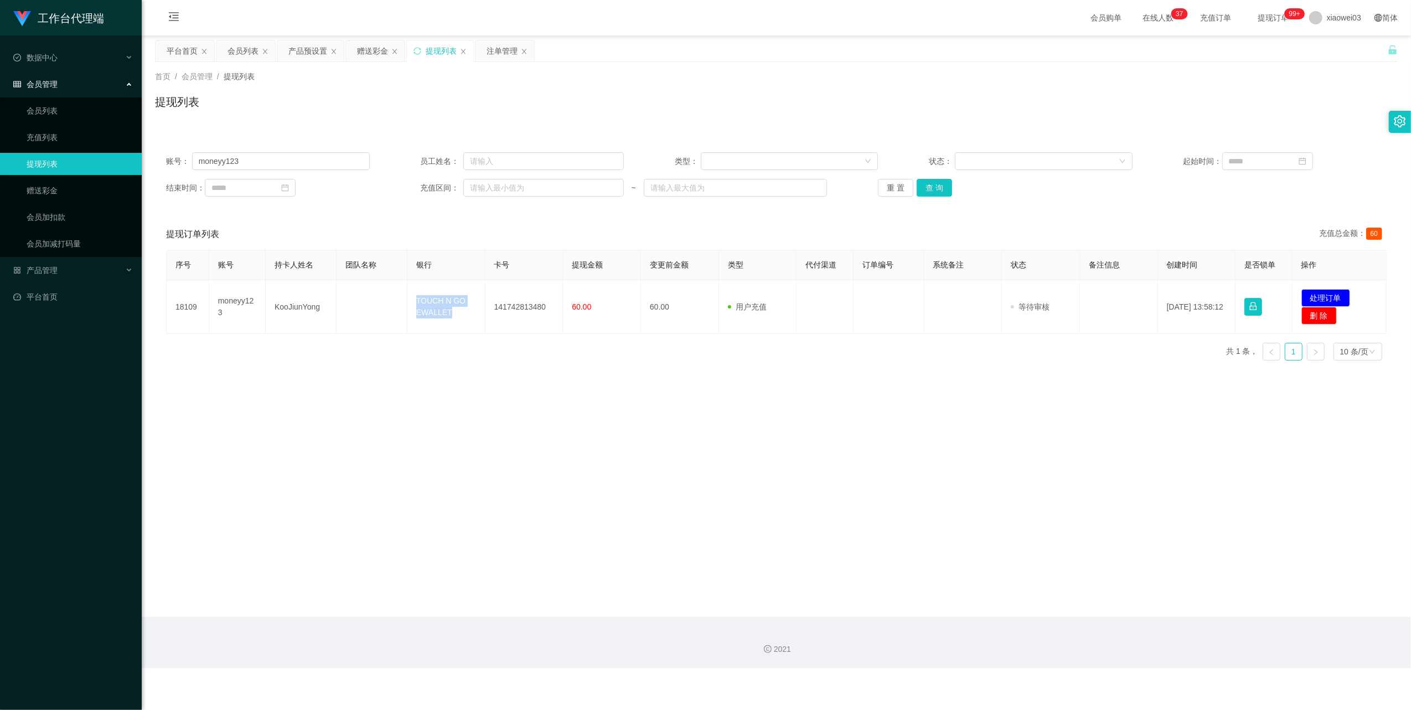
copy td "TOUCH N GO EWALLET"
drag, startPoint x: 912, startPoint y: 453, endPoint x: 1207, endPoint y: 384, distance: 302.5
click at [679, 448] on main "关闭左侧 关闭右侧 关闭其它 刷新页面 平台首页 会员列表 产品预设置 赠送彩金 提现列表 注单管理 首页 / 会员管理 / 提现列表 / 提现列表 账号： …" at bounding box center [776, 325] width 1269 height 581
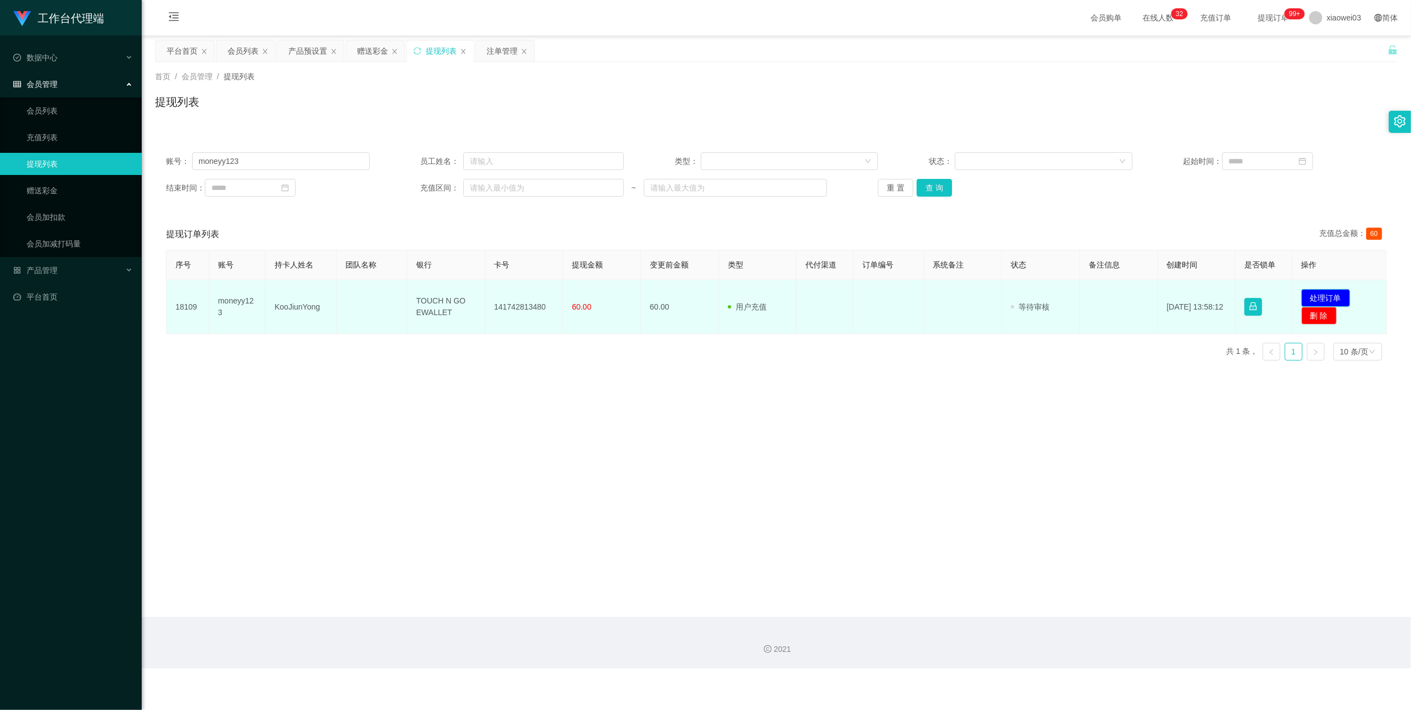
click at [679, 290] on button "处理订单" at bounding box center [1325, 298] width 49 height 18
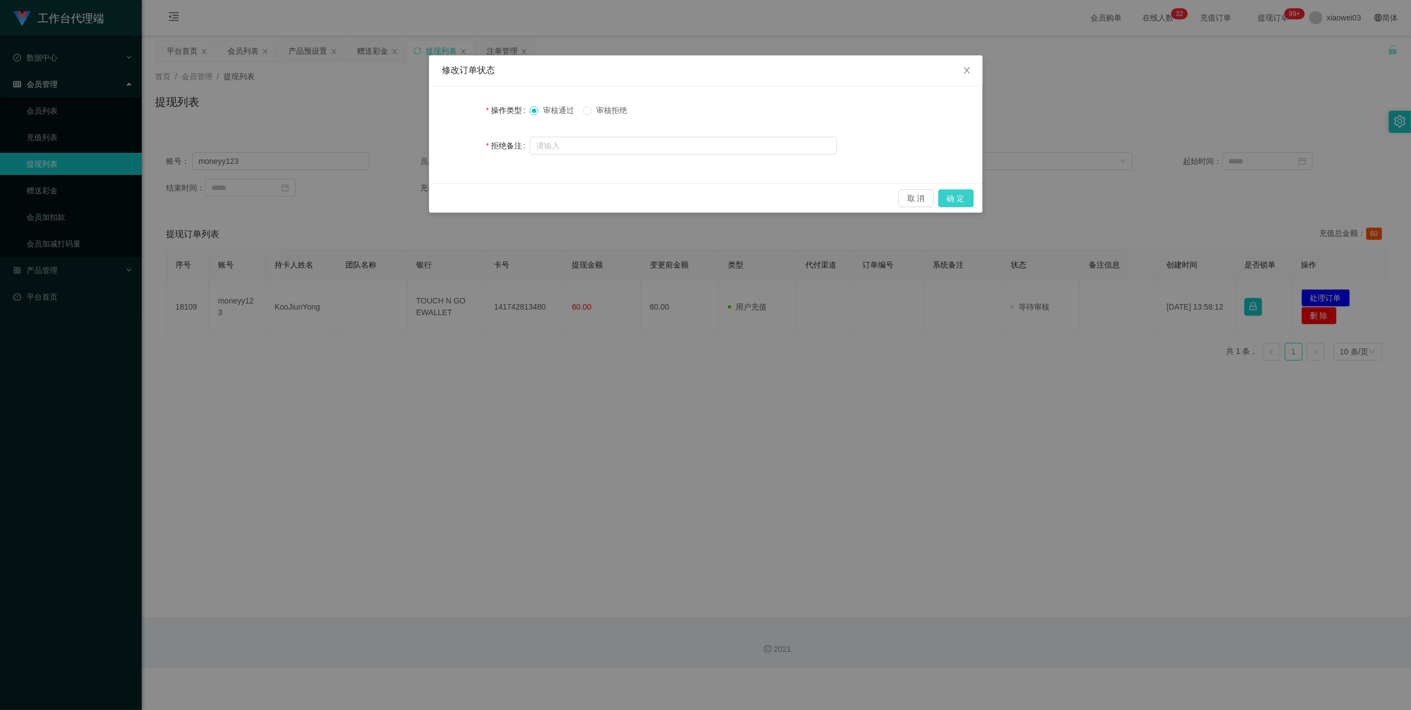
click at [679, 194] on button "确 定" at bounding box center [955, 198] width 35 height 18
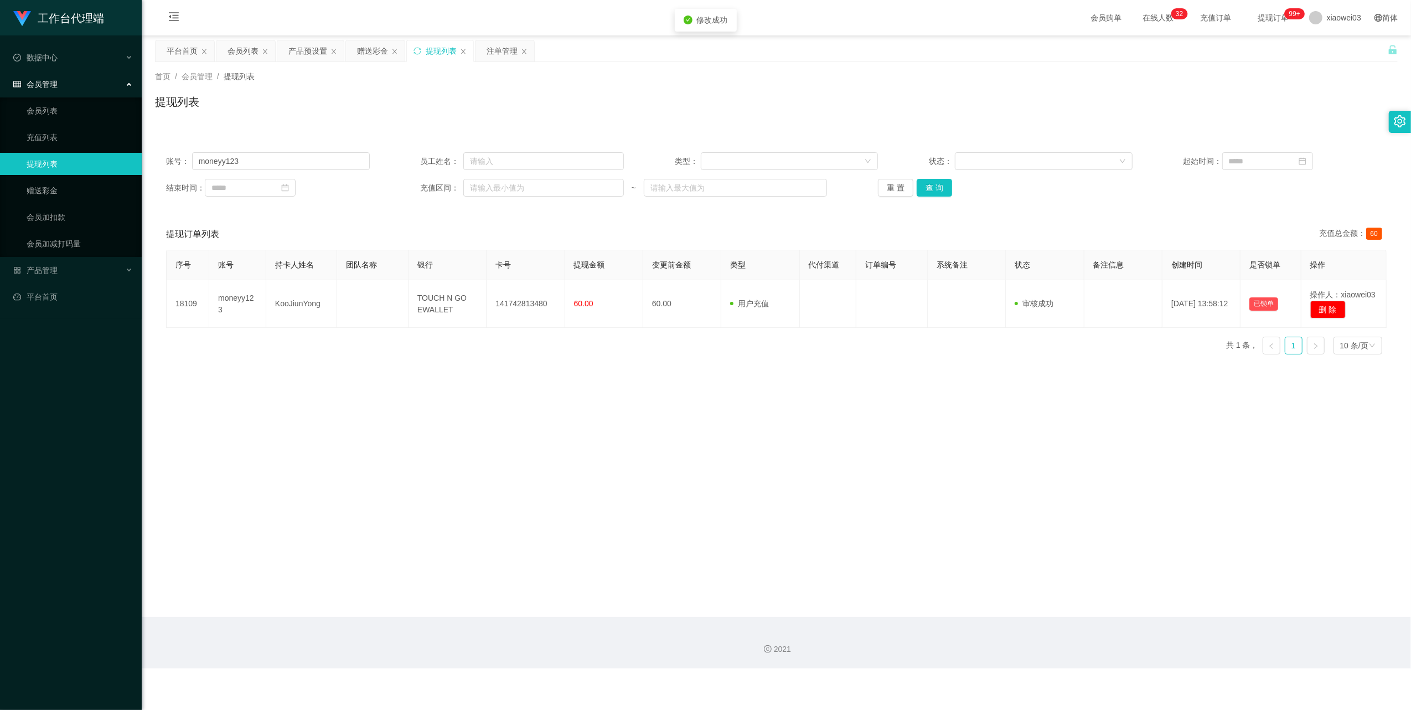
drag, startPoint x: 855, startPoint y: 499, endPoint x: 910, endPoint y: 462, distance: 66.5
click at [679, 499] on div "工作台代理端 数据中心 员工统计 团队统计 会员管理 会员列表 充值列表 提现列表 赠送彩金 会员加扣款 会员加减打码量 产品管理 开奖记录 注单管理 产品列…" at bounding box center [705, 355] width 1411 height 710
click at [309, 54] on div "产品预设置" at bounding box center [307, 50] width 39 height 21
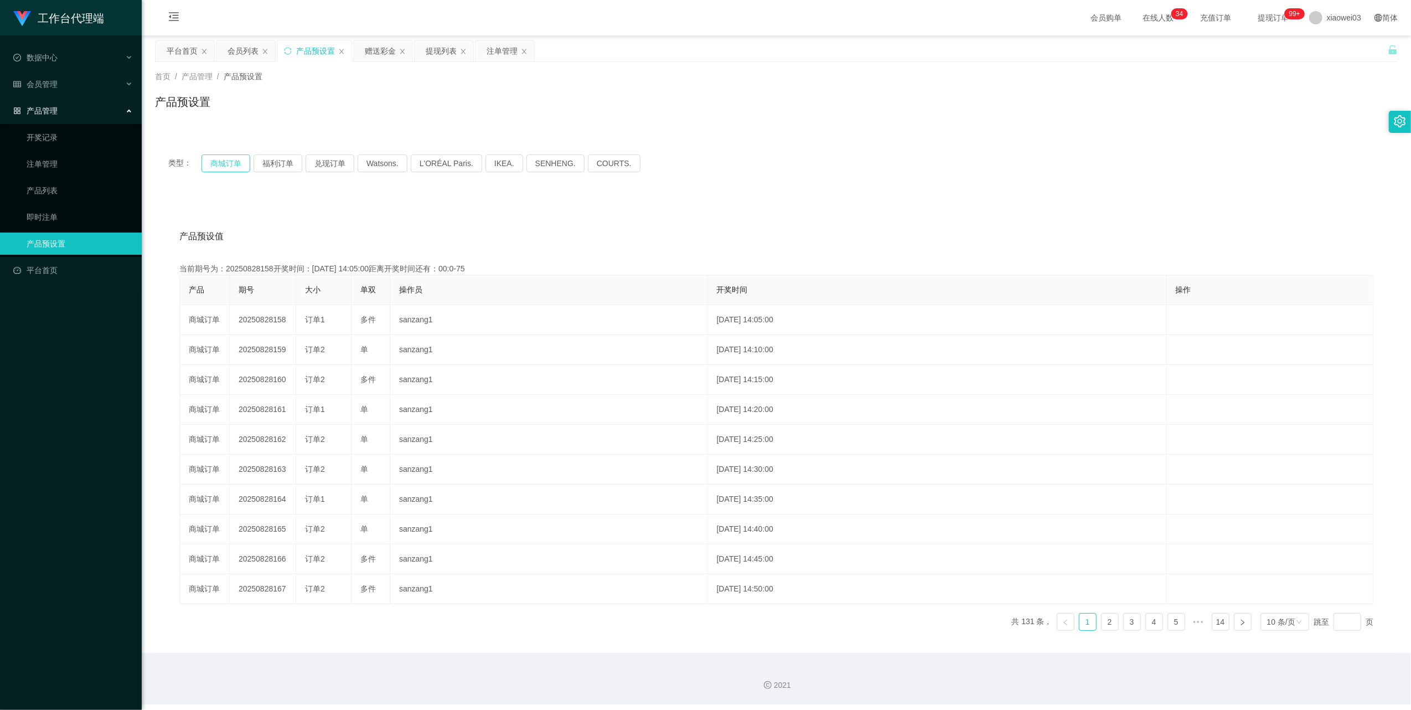
click at [229, 165] on button "商城订单" at bounding box center [225, 163] width 49 height 18
click at [679, 204] on div "产品预设值 添加期号 当前期号为：20250828159开奖时间：2025-08-28 14:10:00距离开奖时间还有： 产品 期号 大小 单双 操作员 开…" at bounding box center [776, 425] width 1243 height 456
click at [449, 55] on div "提现列表" at bounding box center [441, 50] width 31 height 21
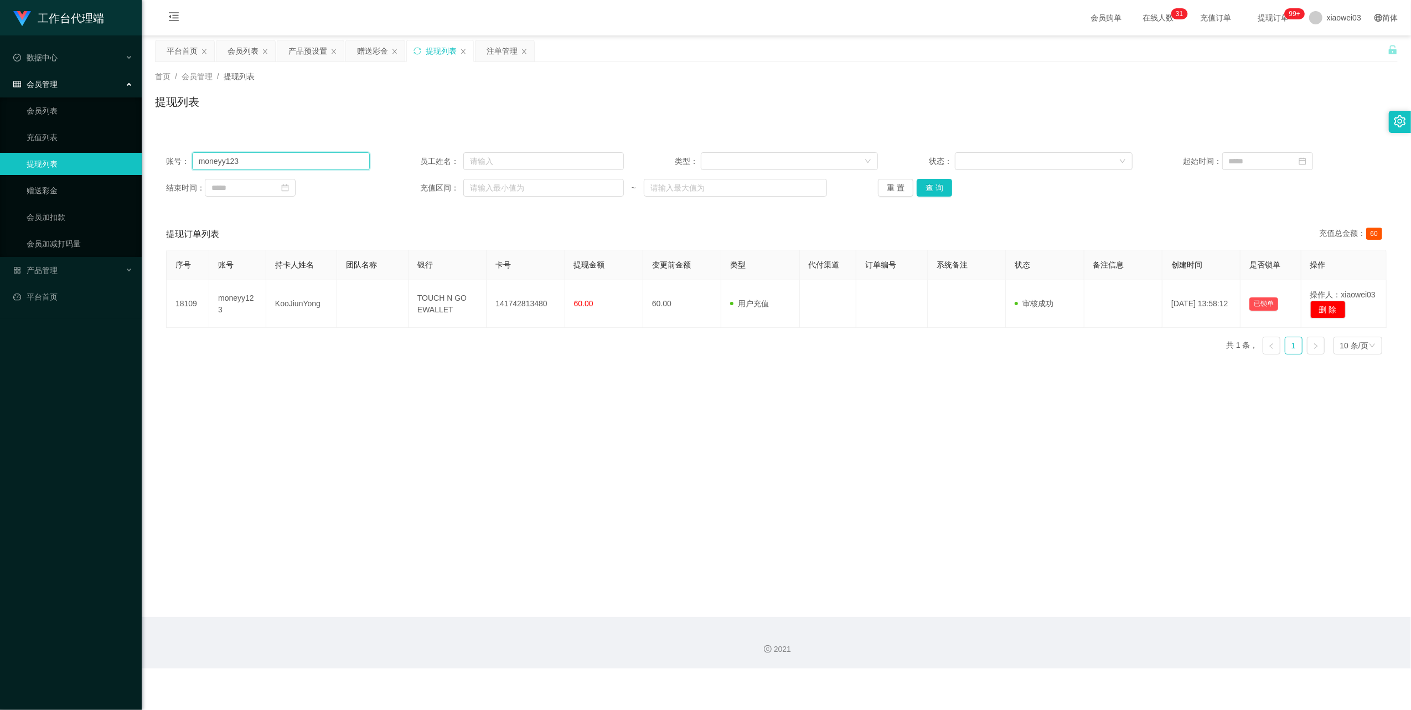
click at [288, 153] on input "moneyy123" at bounding box center [281, 161] width 178 height 18
paste input "Timi"
type input "Timi"
drag, startPoint x: 935, startPoint y: 189, endPoint x: 907, endPoint y: 223, distance: 44.0
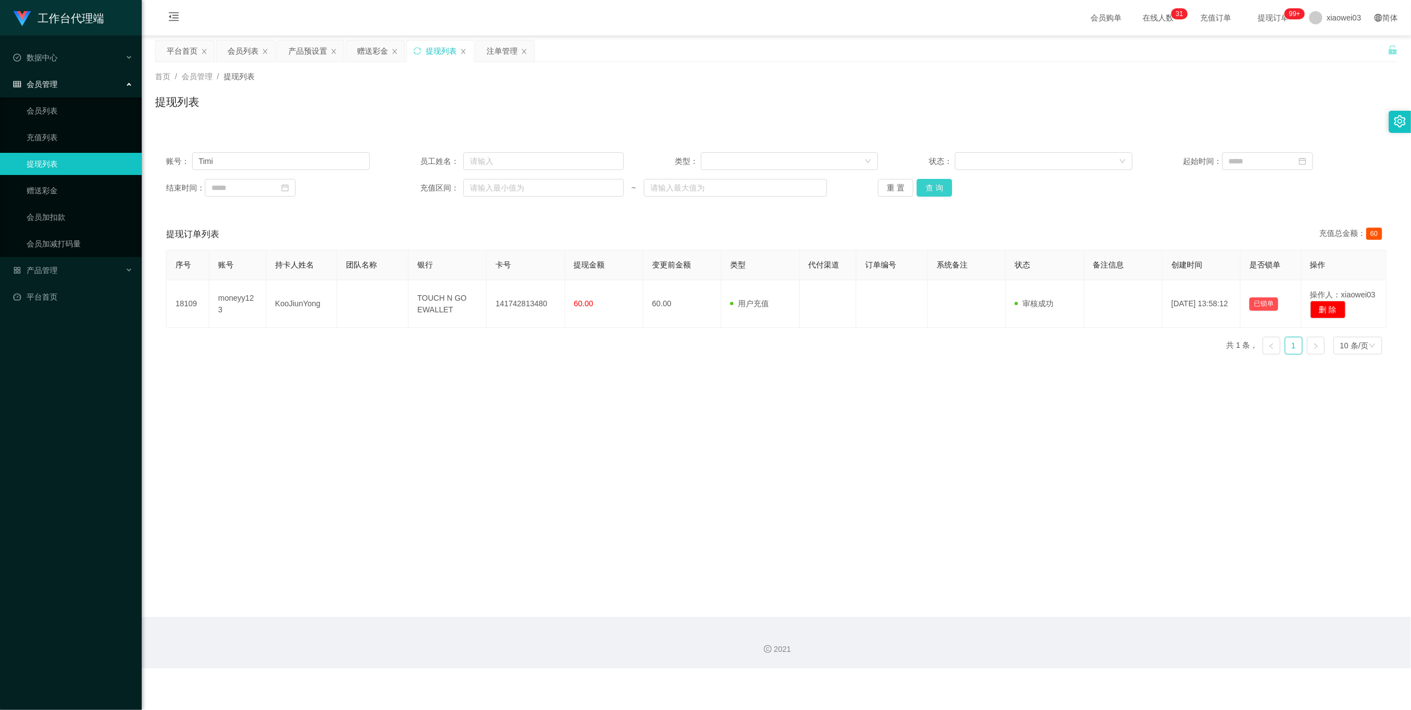
click at [679, 189] on button "查 询" at bounding box center [934, 188] width 35 height 18
click at [679, 404] on main "关闭左侧 关闭右侧 关闭其它 刷新页面 平台首页 会员列表 产品预设置 赠送彩金 提现列表 注单管理 首页 / 会员管理 / 提现列表 / 提现列表 账号： …" at bounding box center [776, 325] width 1269 height 581
click at [679, 186] on button "查 询" at bounding box center [934, 188] width 35 height 18
click at [679, 186] on div "重 置 查 询" at bounding box center [980, 188] width 204 height 18
click at [679, 186] on button "查 询" at bounding box center [934, 188] width 35 height 18
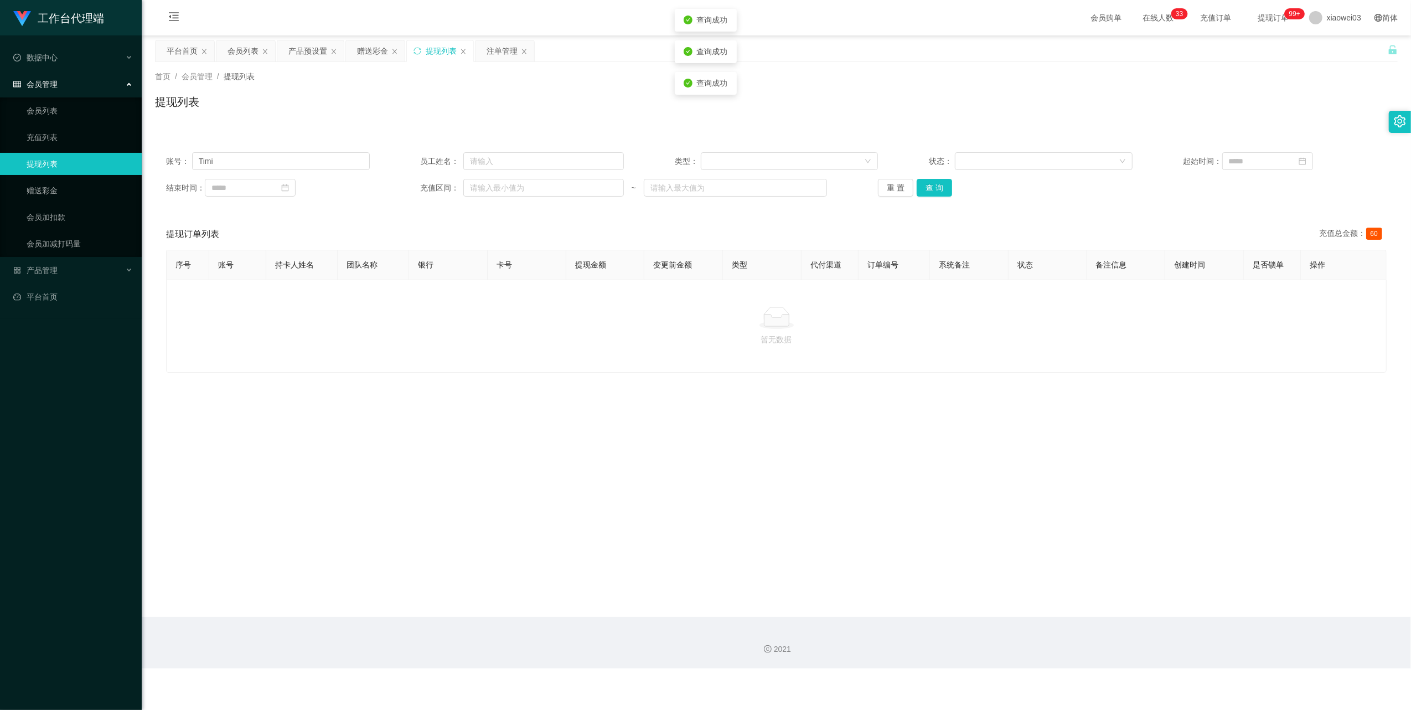
drag, startPoint x: 931, startPoint y: 407, endPoint x: 1061, endPoint y: 223, distance: 226.4
click at [679, 415] on main "关闭左侧 关闭右侧 关闭其它 刷新页面 平台首页 会员列表 产品预设置 赠送彩金 提现列表 注单管理 首页 / 会员管理 / 提现列表 / 提现列表 账号： …" at bounding box center [776, 325] width 1269 height 581
click at [369, 51] on div "赠送彩金" at bounding box center [372, 50] width 31 height 21
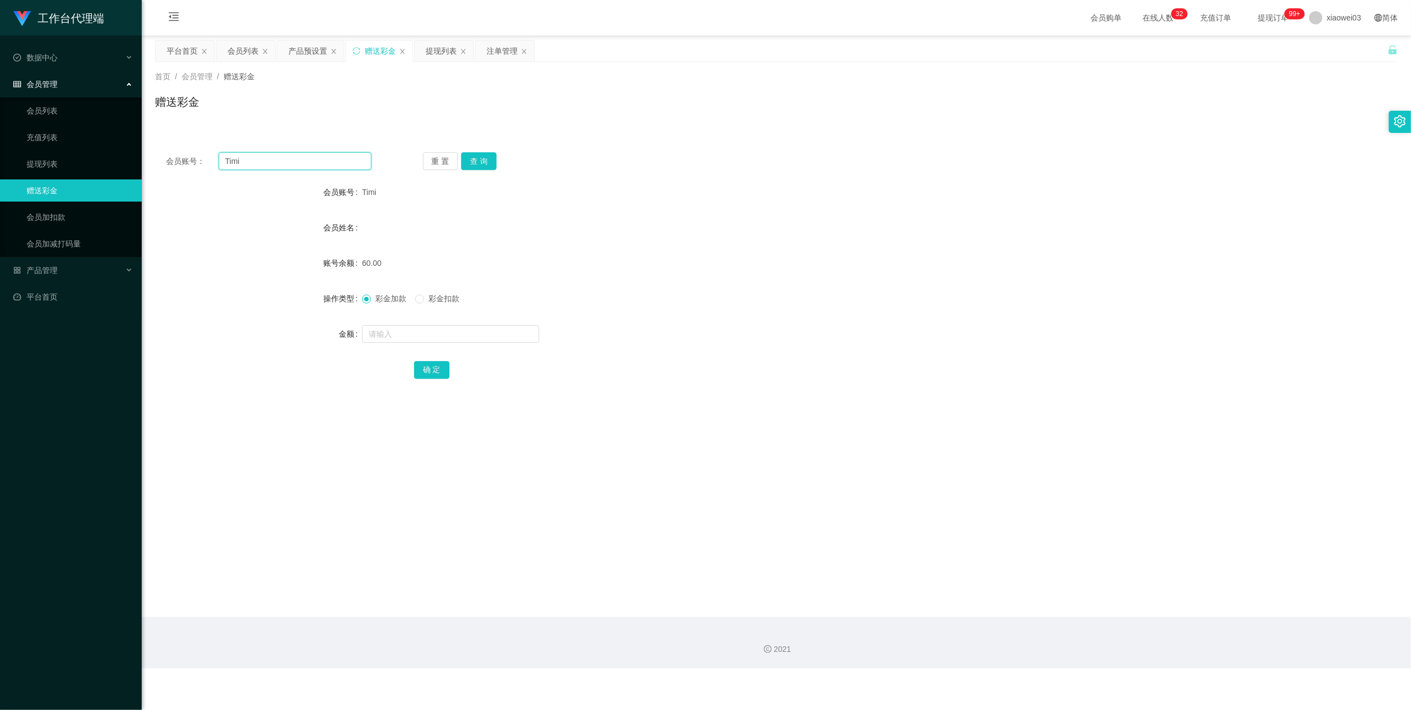
click at [366, 162] on input "Timi" at bounding box center [295, 161] width 153 height 18
paste input "abcd12345678910"
type input "abcd12345678910"
click at [494, 164] on button "查 询" at bounding box center [478, 161] width 35 height 18
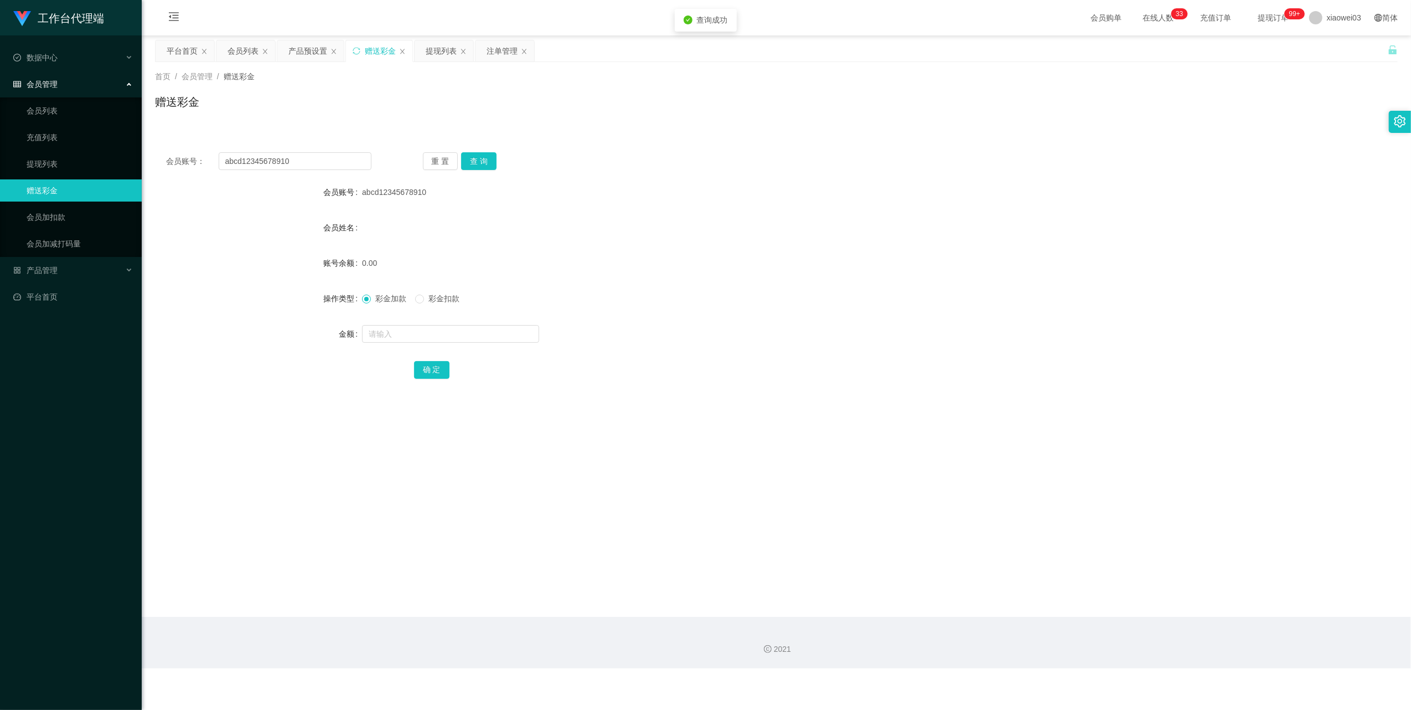
drag, startPoint x: 692, startPoint y: 255, endPoint x: 678, endPoint y: 256, distance: 13.8
click at [679, 255] on div "0.00" at bounding box center [724, 263] width 725 height 22
drag, startPoint x: 494, startPoint y: 49, endPoint x: 492, endPoint y: 58, distance: 9.3
click at [497, 50] on div "注单管理" at bounding box center [502, 50] width 31 height 21
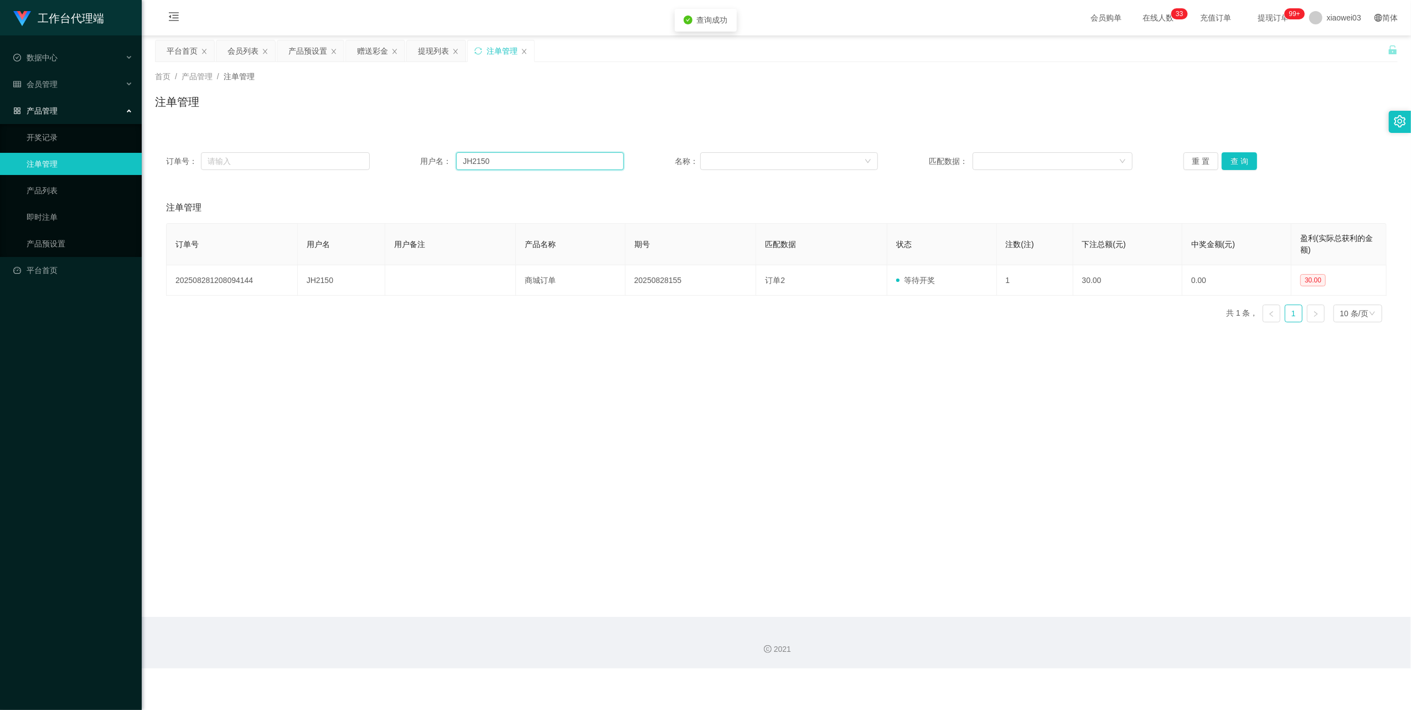
click at [521, 166] on input "JH2150" at bounding box center [540, 161] width 168 height 18
paste input "abcd1234567891"
drag, startPoint x: 1230, startPoint y: 156, endPoint x: 1187, endPoint y: 204, distance: 64.3
click at [679, 156] on button "查 询" at bounding box center [1239, 161] width 35 height 18
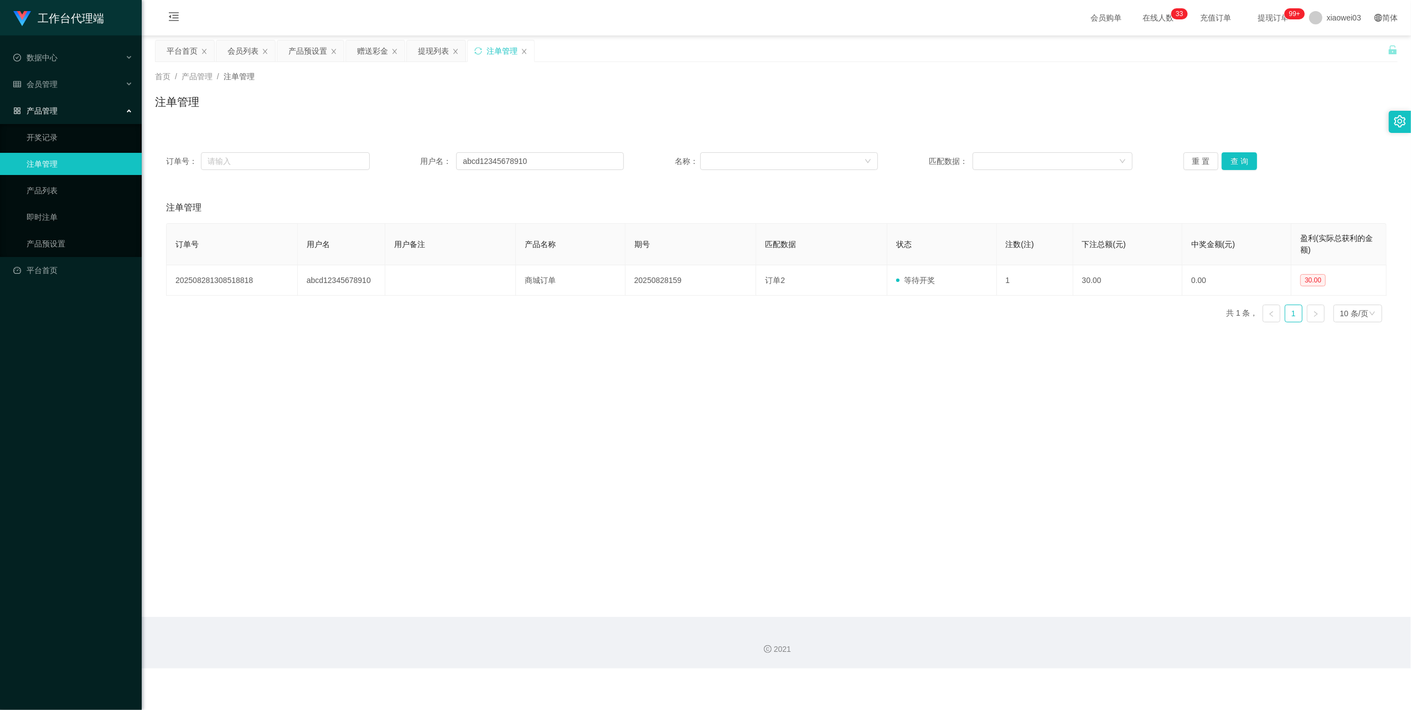
drag, startPoint x: 948, startPoint y: 475, endPoint x: 1022, endPoint y: 426, distance: 89.0
click at [679, 474] on main "关闭左侧 关闭右侧 关闭其它 刷新页面 平台首页 会员列表 产品预设置 赠送彩金 提现列表 注单管理 首页 / 产品管理 / 注单管理 / 注单管理 订单号：…" at bounding box center [776, 325] width 1269 height 581
click at [542, 156] on input "abcd12345678910" at bounding box center [540, 161] width 168 height 18
paste input "Alise8891"
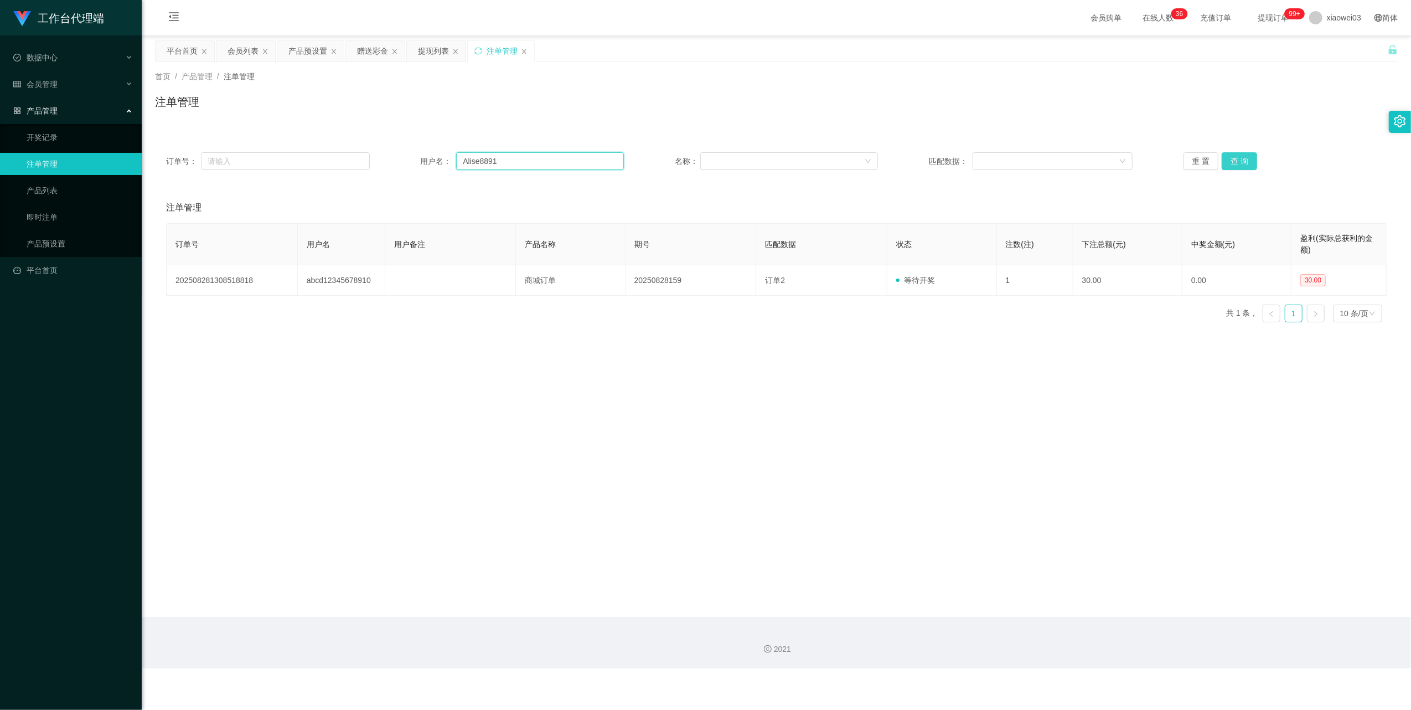
type input "Alise8891"
click at [679, 157] on button "查 询" at bounding box center [1239, 161] width 35 height 18
click at [302, 47] on div "产品预设置" at bounding box center [307, 50] width 39 height 21
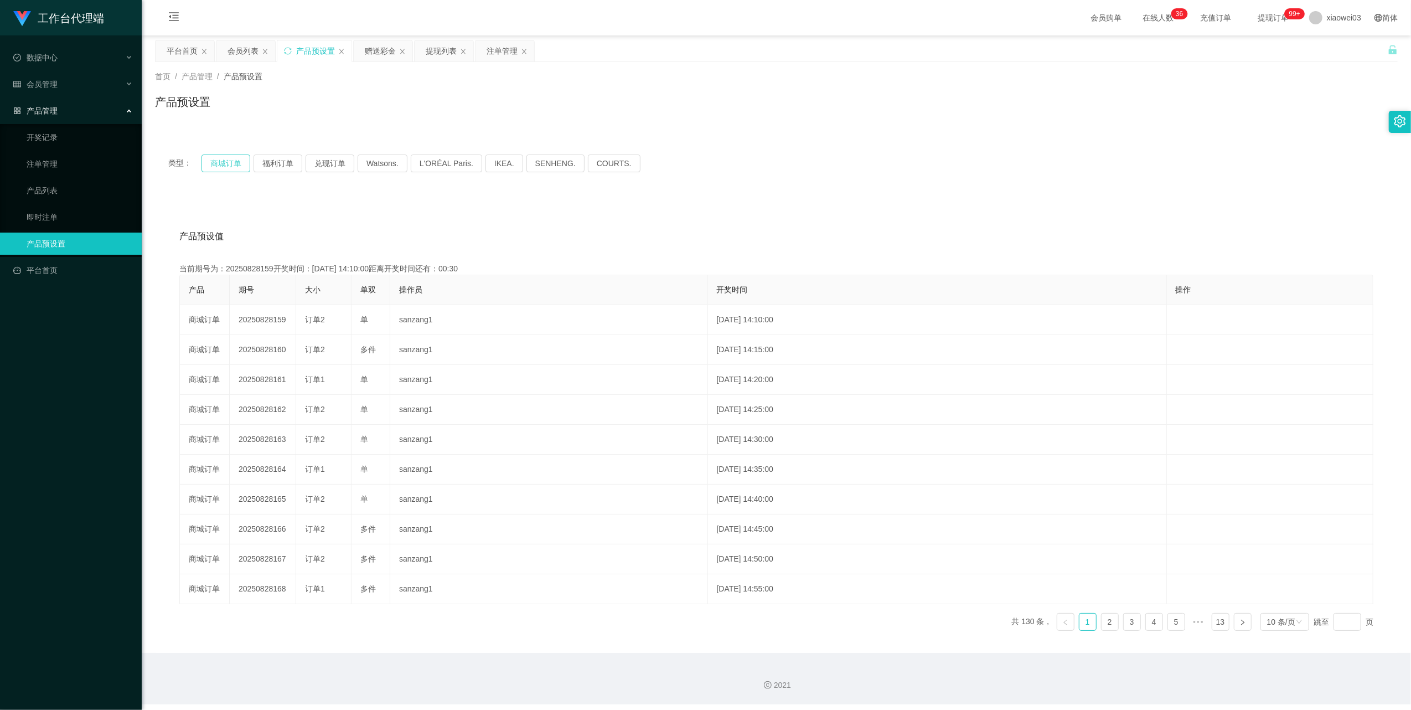
click at [228, 163] on button "商城订单" at bounding box center [225, 163] width 49 height 18
drag, startPoint x: 888, startPoint y: 173, endPoint x: 917, endPoint y: 173, distance: 28.8
click at [679, 173] on div "类型： 商城订单 福利订单 兑现订单 Watsons. L'ORÉAL Paris. IKEA. SENHENG. COURTS." at bounding box center [776, 163] width 1243 height 44
click at [427, 50] on div "提现列表" at bounding box center [441, 50] width 31 height 21
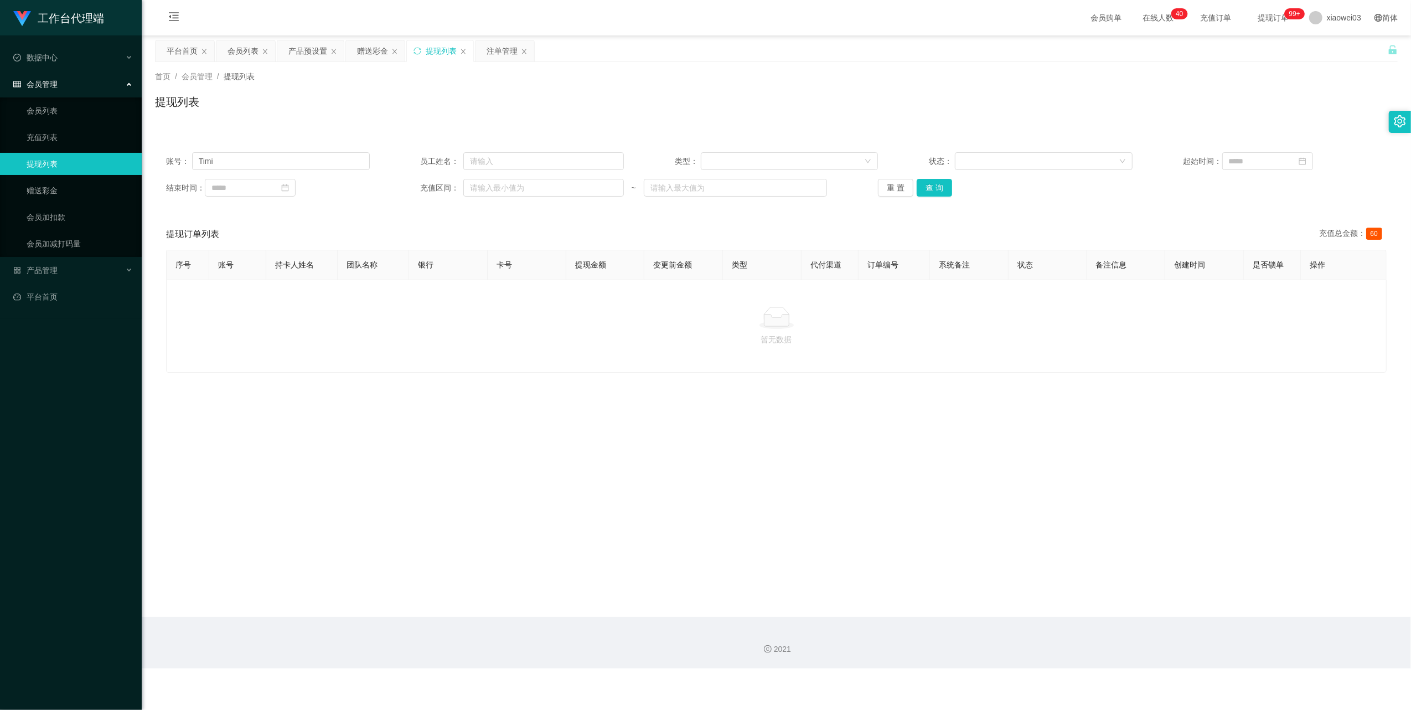
click at [338, 149] on div "账号： Timi 员工姓名： 类型： 状态： 起始时间： 结束时间： 充值区间： ~ 重 置 查 询" at bounding box center [776, 174] width 1243 height 66
click at [333, 158] on input "Timi" at bounding box center [281, 161] width 178 height 18
click at [525, 162] on input "text" at bounding box center [543, 161] width 161 height 18
paste input "Timi"
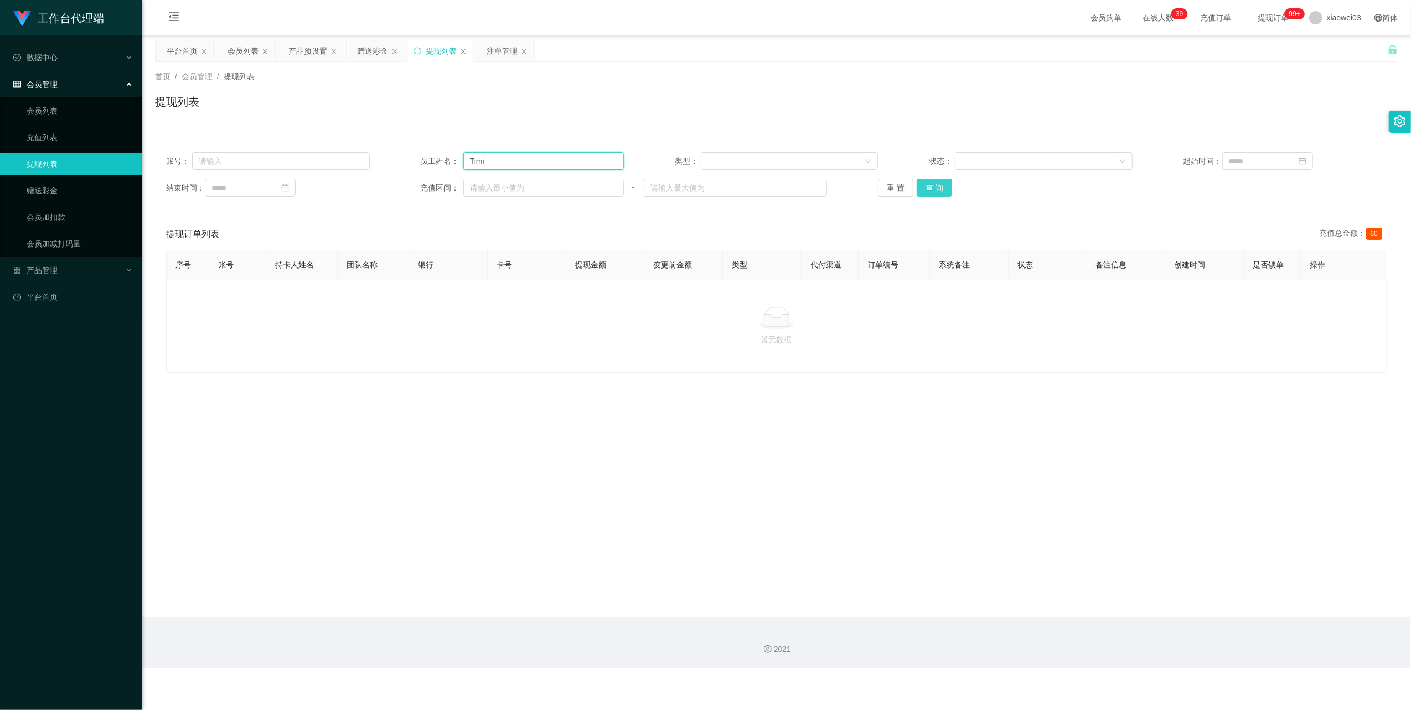
type input "Timi"
click at [679, 191] on button "查 询" at bounding box center [934, 188] width 35 height 18
drag, startPoint x: 514, startPoint y: 156, endPoint x: 406, endPoint y: 138, distance: 109.4
click at [432, 147] on div "账号： 员工姓名： Timi 类型： 状态： 起始时间： 结束时间： 充值区间： ~ 重 置 查 询" at bounding box center [776, 174] width 1243 height 66
click at [261, 149] on div "账号： 员工姓名： 类型： 状态： 起始时间： 结束时间： 充值区间： ~ 重 置 查 询" at bounding box center [776, 174] width 1243 height 66
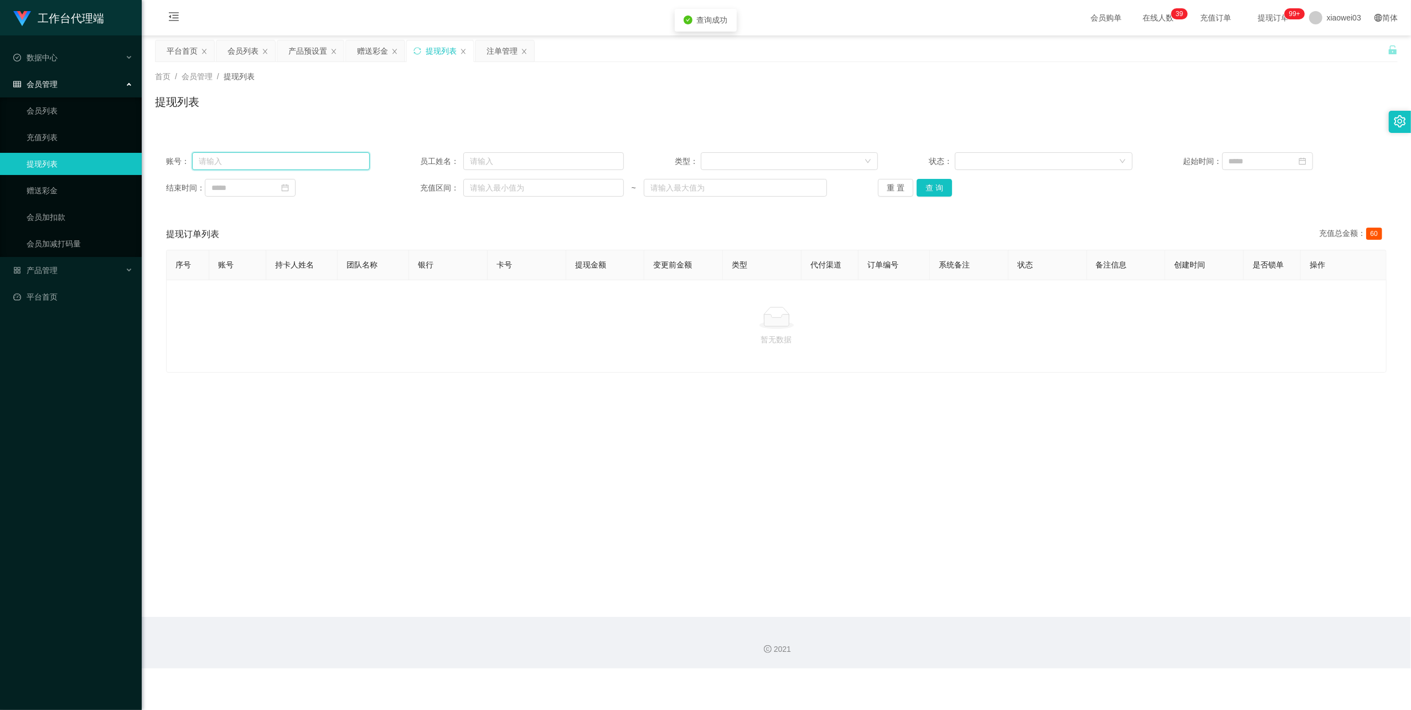
drag, startPoint x: 279, startPoint y: 164, endPoint x: 288, endPoint y: 164, distance: 8.9
click at [281, 164] on input "text" at bounding box center [281, 161] width 178 height 18
paste input "Timi"
type input "Timi"
click at [679, 189] on button "查 询" at bounding box center [934, 188] width 35 height 18
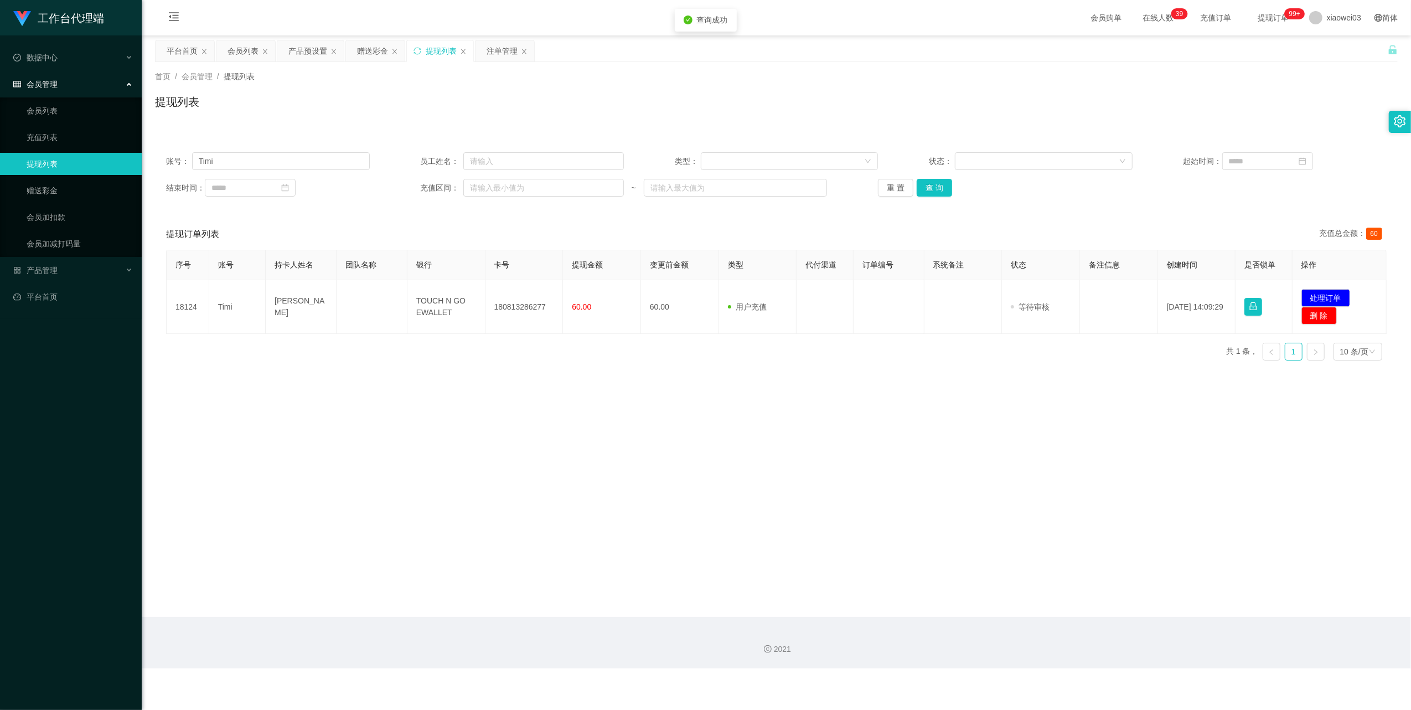
click at [679, 359] on div "序号 账号 持卡人姓名 团队名称 银行 卡号 提现金额 变更前金额 类型 代付渠道 订单编号 系统备注 状态 备注信息 创建时间 是否锁单 操作 18124 …" at bounding box center [776, 310] width 1221 height 120
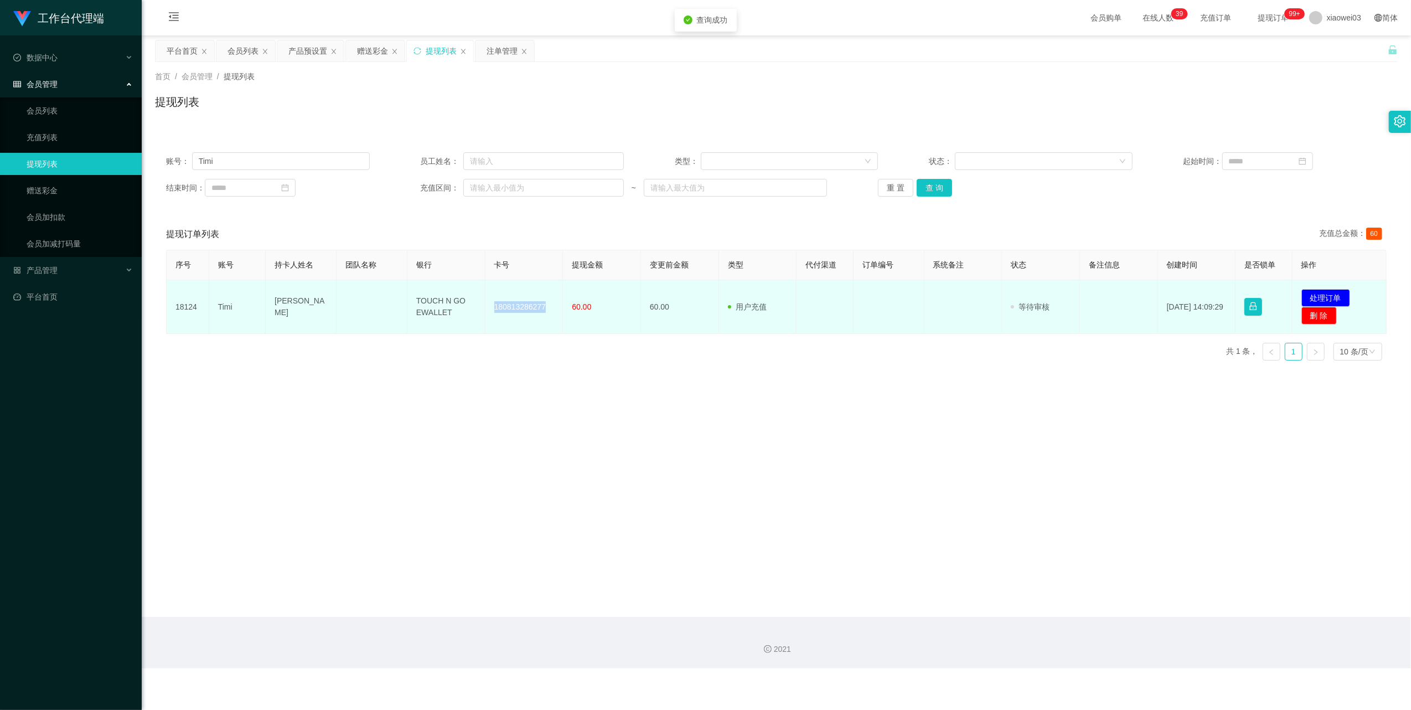
drag, startPoint x: 541, startPoint y: 306, endPoint x: 488, endPoint y: 307, distance: 53.1
click at [488, 307] on td "180813286277" at bounding box center [524, 307] width 78 height 54
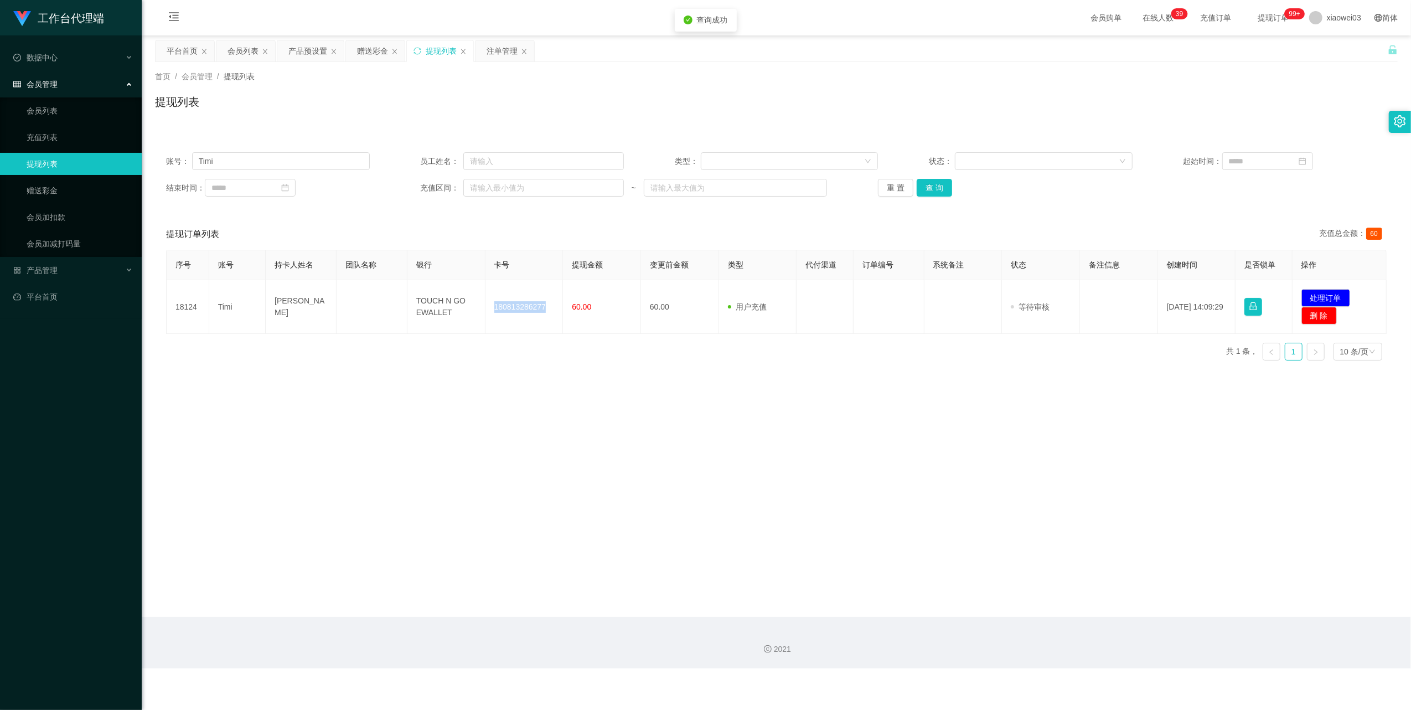
copy td "180813286277"
drag, startPoint x: 748, startPoint y: 558, endPoint x: 705, endPoint y: 536, distance: 48.5
click at [679, 558] on main "关闭左侧 关闭右侧 关闭其它 刷新页面 平台首页 会员列表 产品预设置 赠送彩金 提现列表 注单管理 首页 / 会员管理 / 提现列表 / 提现列表 账号： …" at bounding box center [776, 325] width 1269 height 581
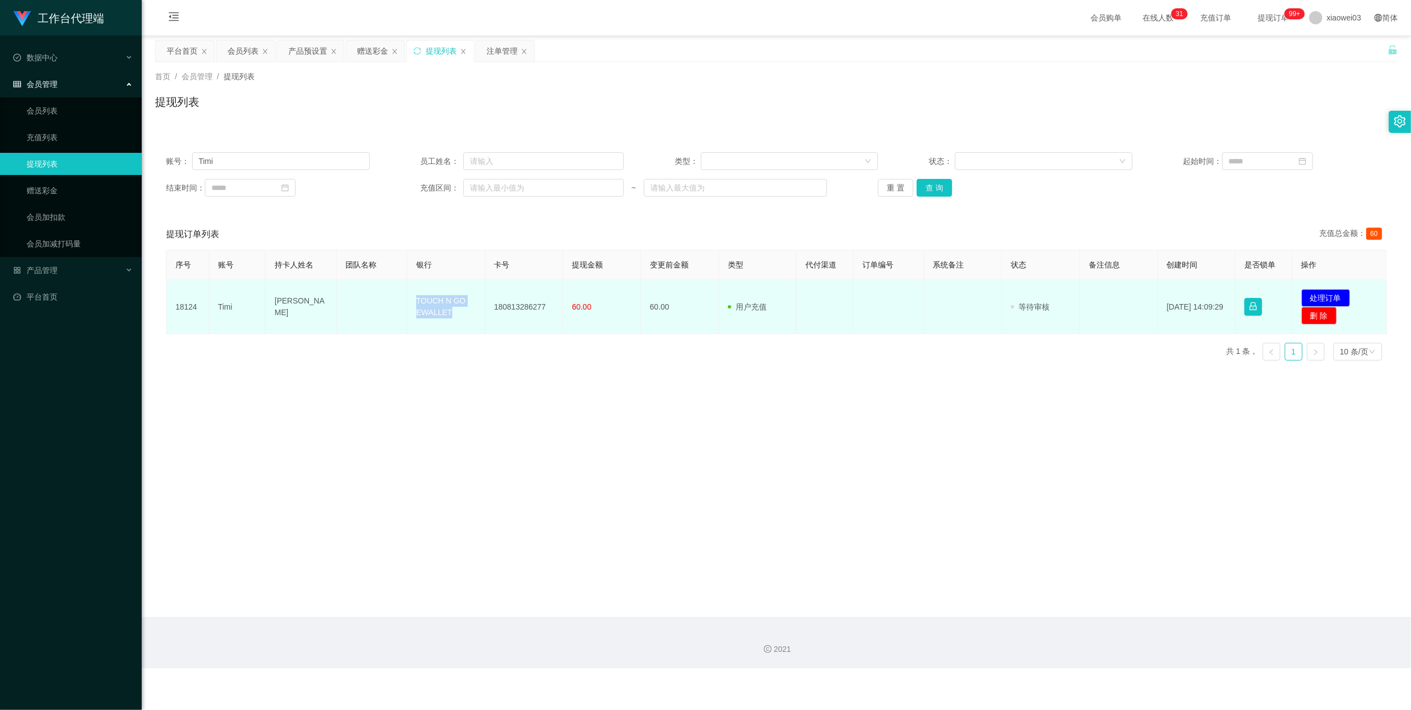
drag, startPoint x: 453, startPoint y: 320, endPoint x: 415, endPoint y: 297, distance: 44.7
click at [415, 297] on td "TOUCH N GO EWALLET" at bounding box center [446, 307] width 78 height 54
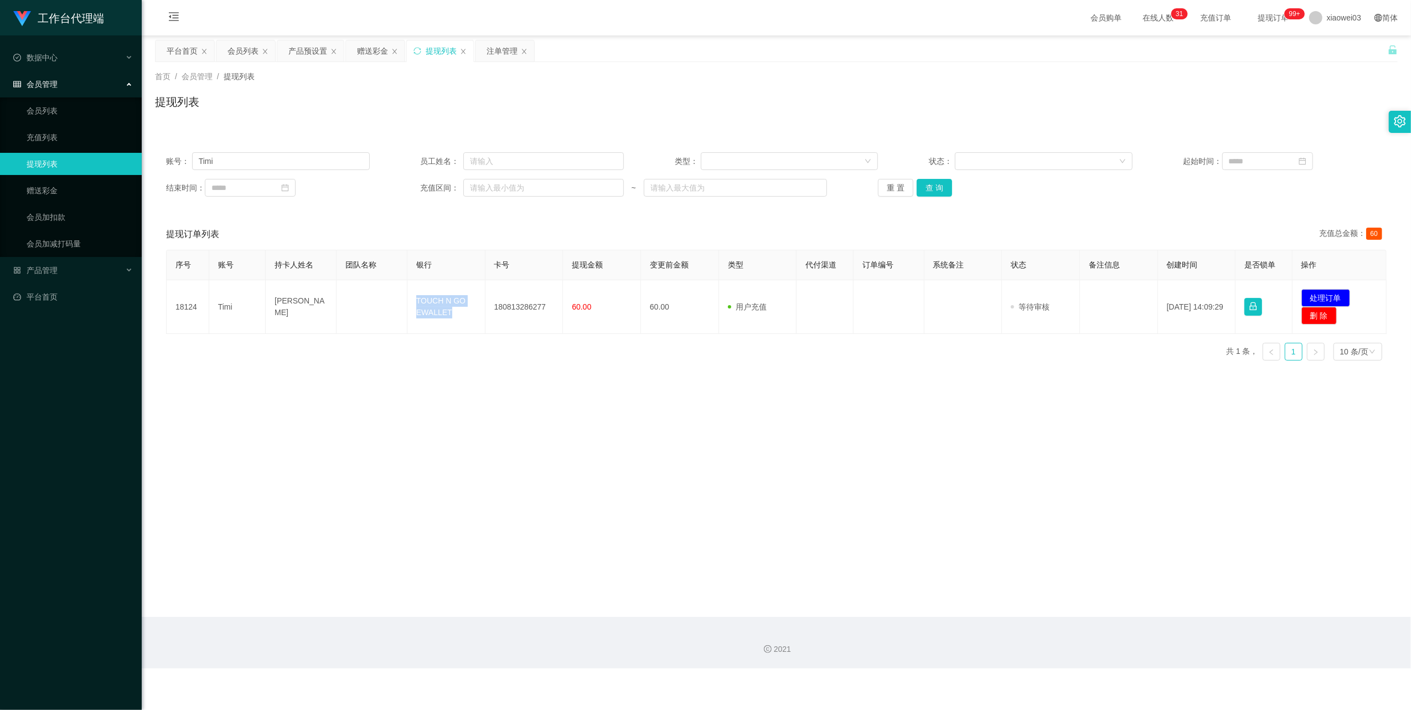
copy td "TOUCH N GO EWALLET"
click at [679, 432] on main "关闭左侧 关闭右侧 关闭其它 刷新页面 平台首页 会员列表 产品预设置 赠送彩金 提现列表 注单管理 首页 / 会员管理 / 提现列表 / 提现列表 账号： …" at bounding box center [776, 325] width 1269 height 581
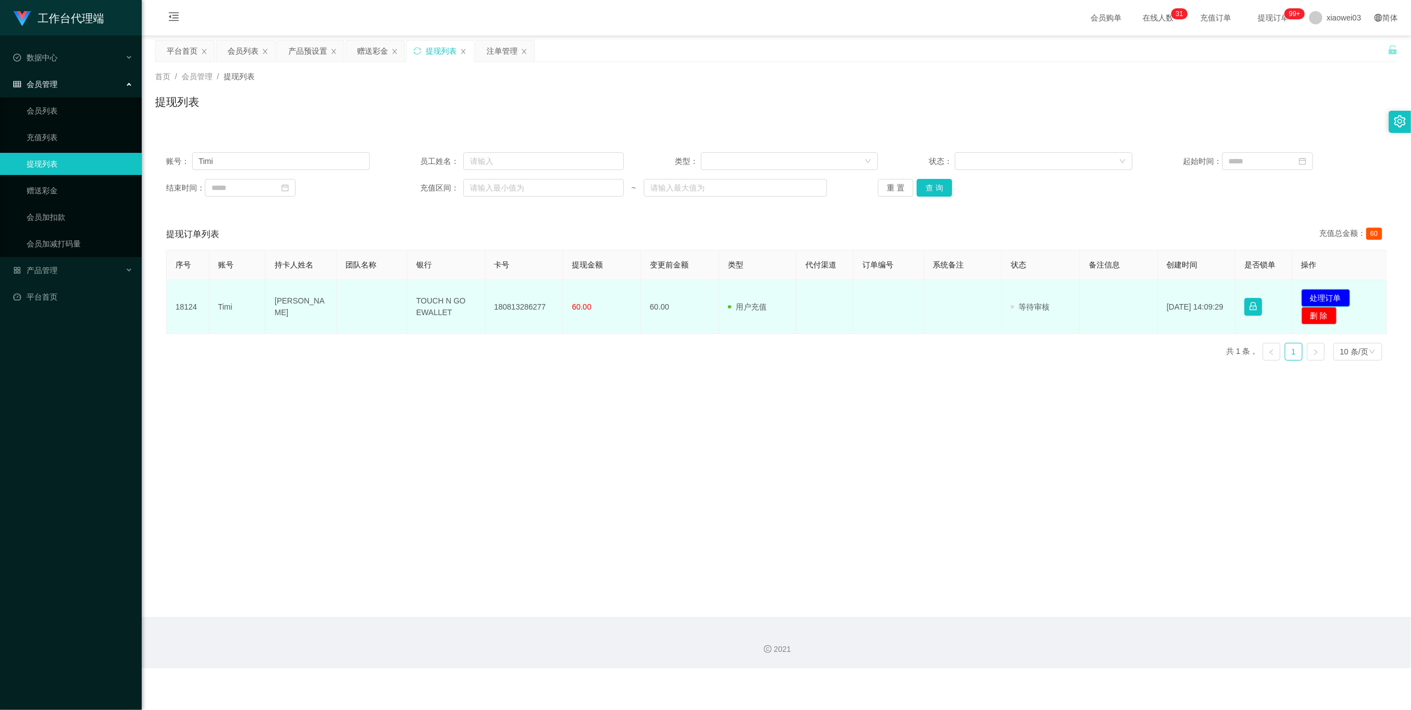
click at [679, 294] on button "处理订单" at bounding box center [1325, 298] width 49 height 18
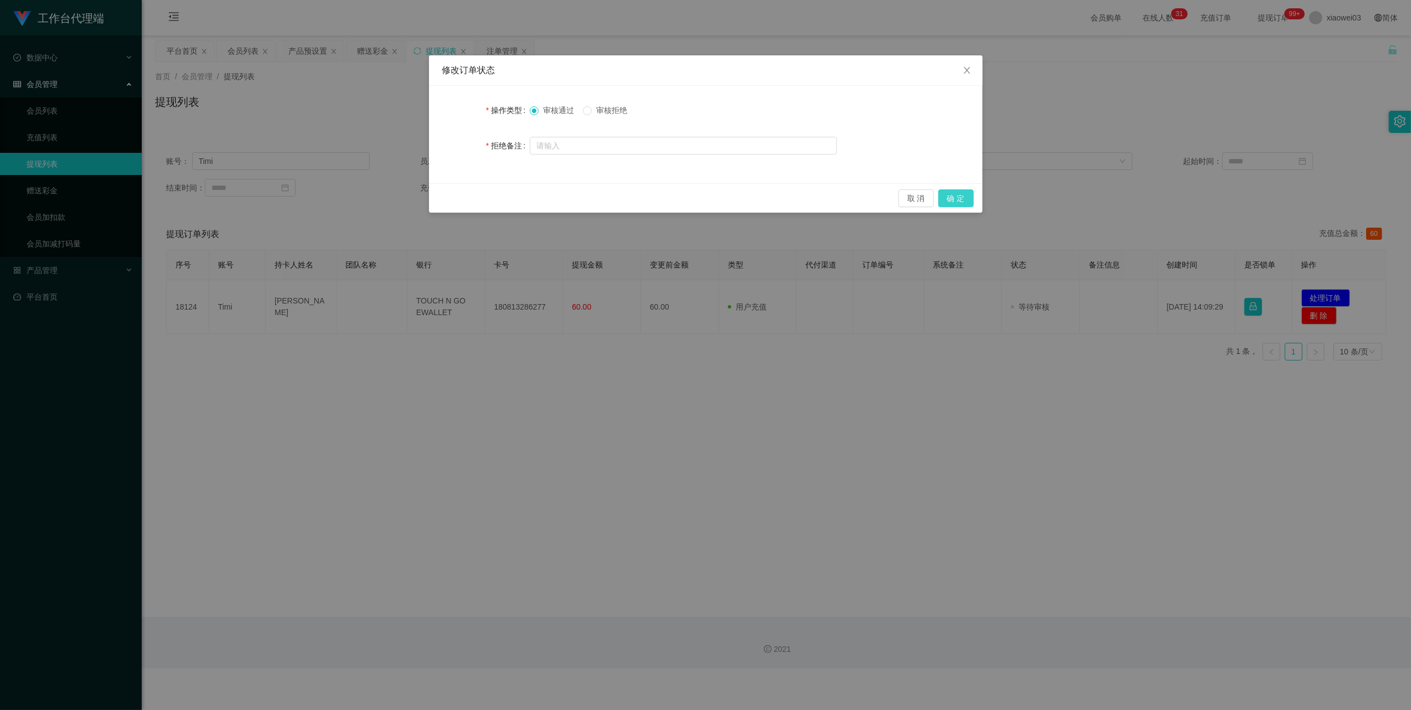
click at [679, 200] on button "确 定" at bounding box center [955, 198] width 35 height 18
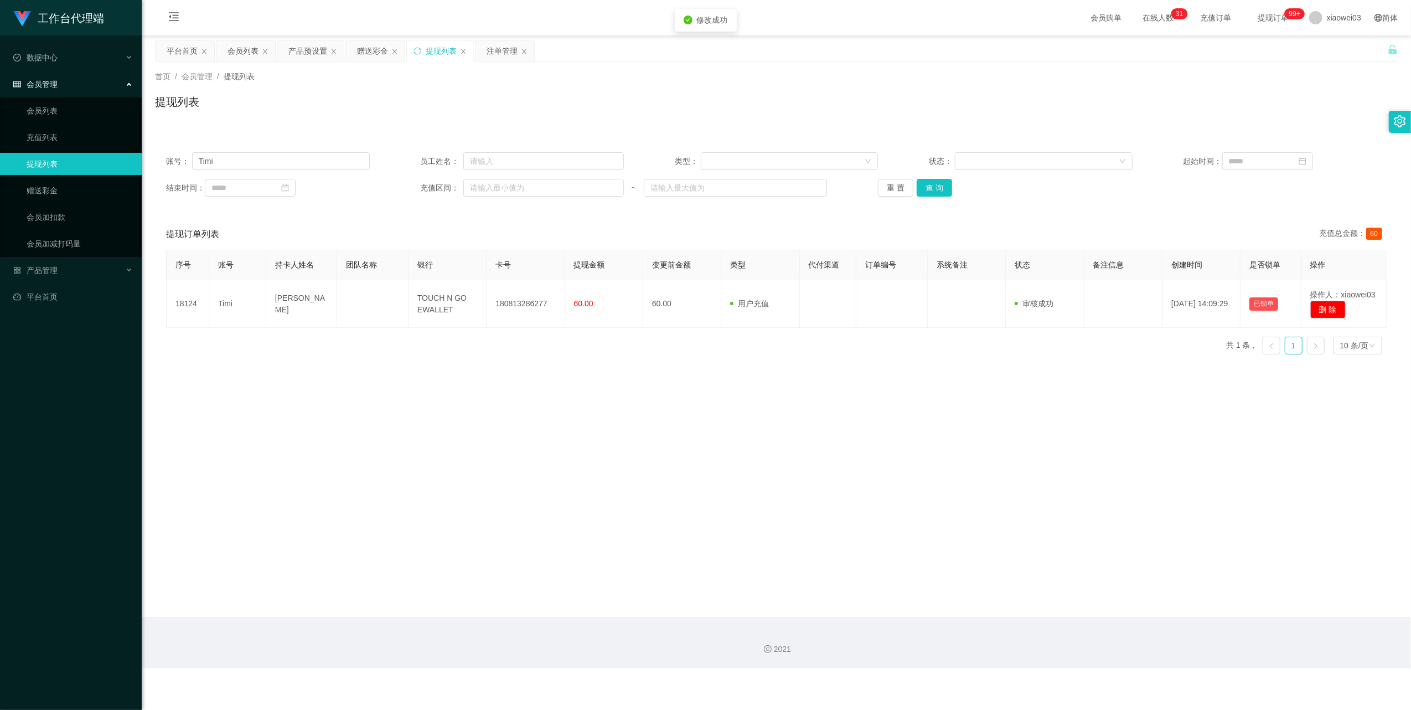
click at [679, 464] on div "工作台代理端 数据中心 员工统计 团队统计 会员管理 会员列表 充值列表 提现列表 赠送彩金 会员加扣款 会员加减打码量 产品管理 开奖记录 注单管理 产品列…" at bounding box center [705, 355] width 1411 height 710
click at [304, 56] on div "产品预设置" at bounding box center [307, 50] width 39 height 21
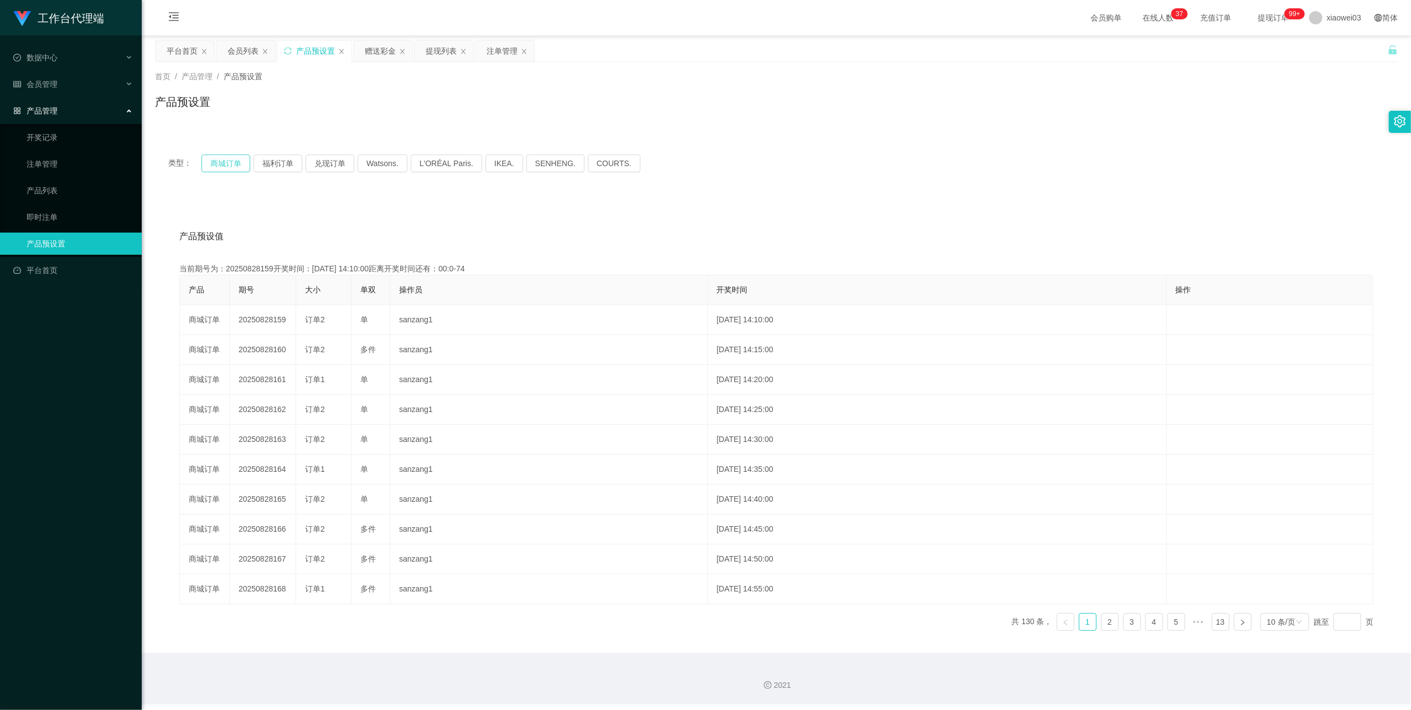
click at [226, 157] on button "商城订单" at bounding box center [225, 163] width 49 height 18
click at [679, 201] on div "产品预设值 添加期号 当前期号为：20250828160开奖时间：2025-08-28 14:15:00距离开奖时间还有： 产品 期号 大小 单双 操作员 开…" at bounding box center [776, 425] width 1243 height 456
click at [443, 46] on div "提现列表" at bounding box center [441, 50] width 31 height 21
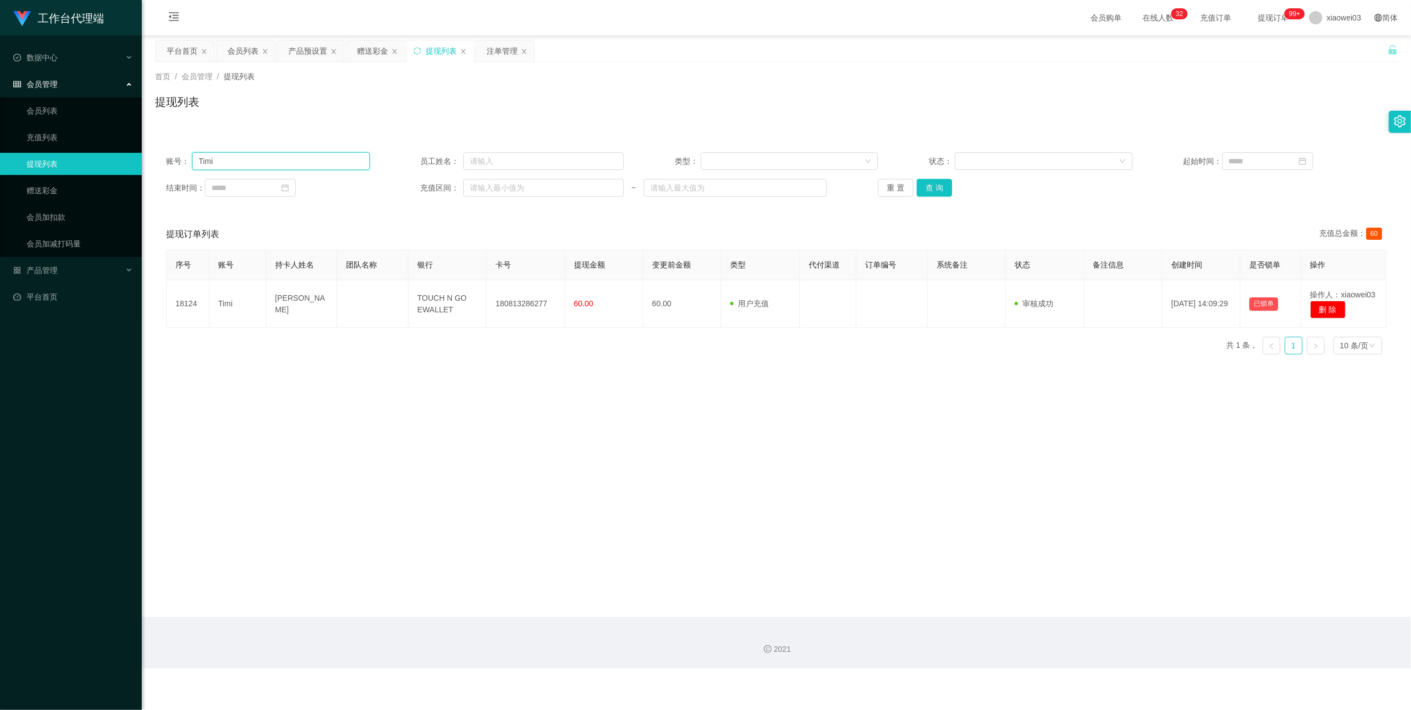
click at [313, 158] on input "Timi" at bounding box center [281, 161] width 178 height 18
paste input "Alise8891"
click at [679, 188] on button "查 询" at bounding box center [934, 188] width 35 height 18
click at [674, 444] on main "关闭左侧 关闭右侧 关闭其它 刷新页面 平台首页 会员列表 产品预设置 赠送彩金 提现列表 注单管理 首页 / 会员管理 / 提现列表 / 提现列表 账号： …" at bounding box center [776, 325] width 1269 height 581
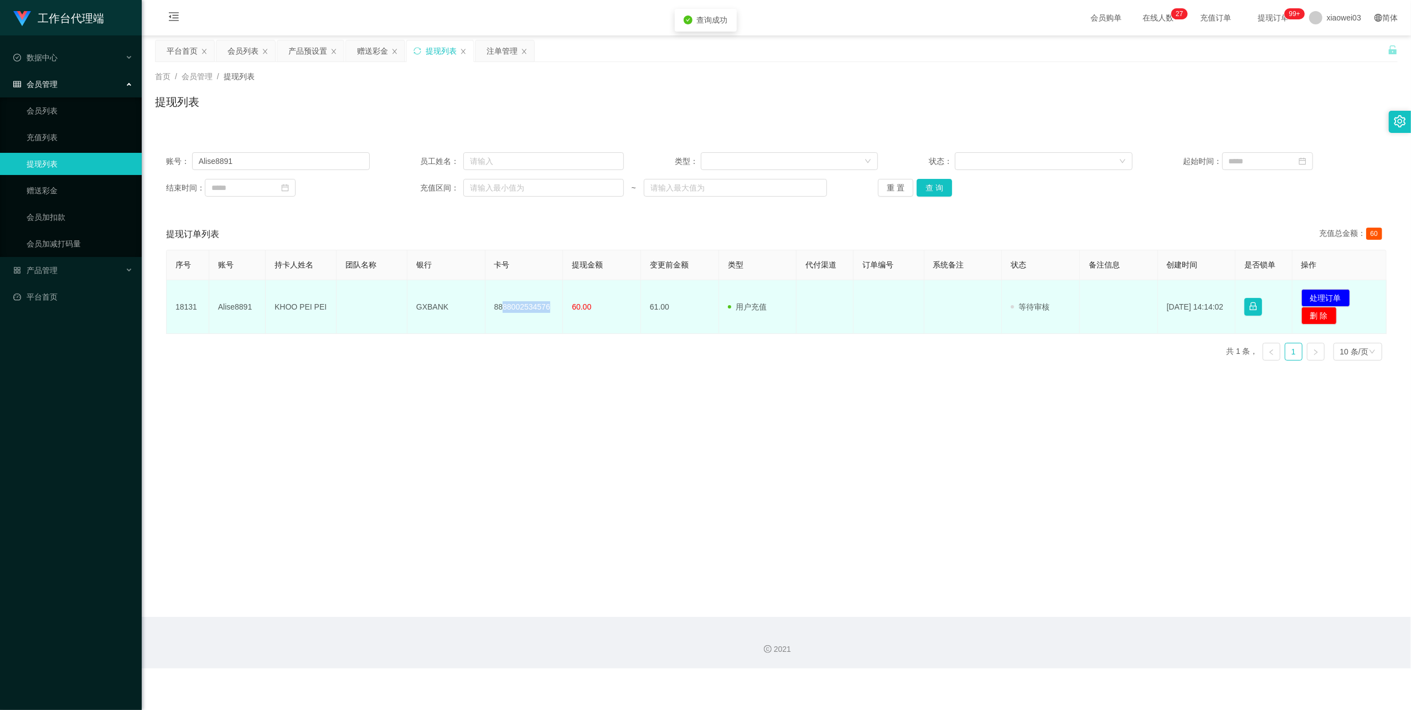
drag, startPoint x: 547, startPoint y: 311, endPoint x: 501, endPoint y: 303, distance: 47.1
click at [501, 303] on td "8888002534576" at bounding box center [524, 307] width 78 height 54
drag, startPoint x: 501, startPoint y: 303, endPoint x: 538, endPoint y: 327, distance: 43.8
click at [538, 327] on td "8888002534576" at bounding box center [524, 307] width 78 height 54
drag, startPoint x: 550, startPoint y: 307, endPoint x: 487, endPoint y: 300, distance: 62.9
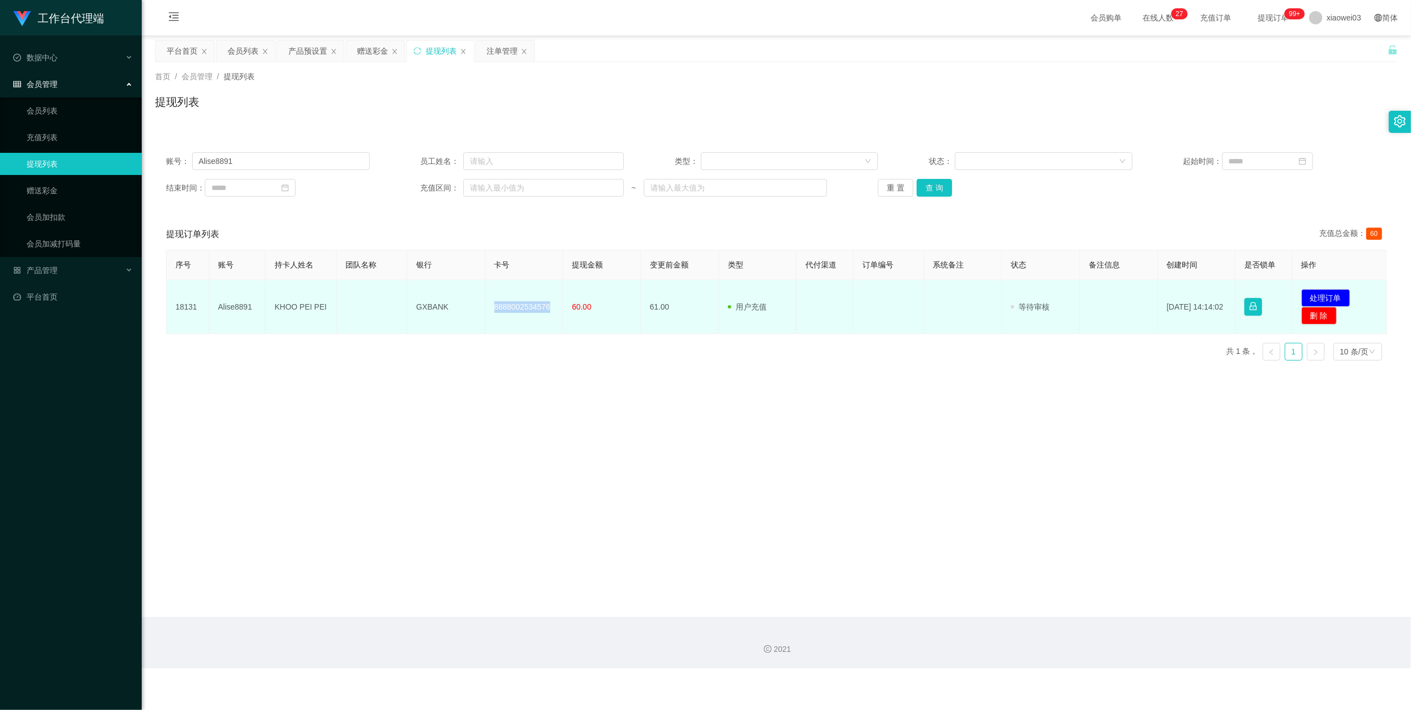
click at [487, 300] on td "8888002534576" at bounding box center [524, 307] width 78 height 54
click at [433, 314] on td "GXBANK" at bounding box center [446, 307] width 78 height 54
drag, startPoint x: 443, startPoint y: 308, endPoint x: 390, endPoint y: 302, distance: 53.5
click at [390, 302] on tr "18131 Alise8891 KHOO PEI PEI GXBANK 8888002534576 60.00 61.00 用户充值 人工扣款 审核驳回 审核…" at bounding box center [777, 307] width 1220 height 54
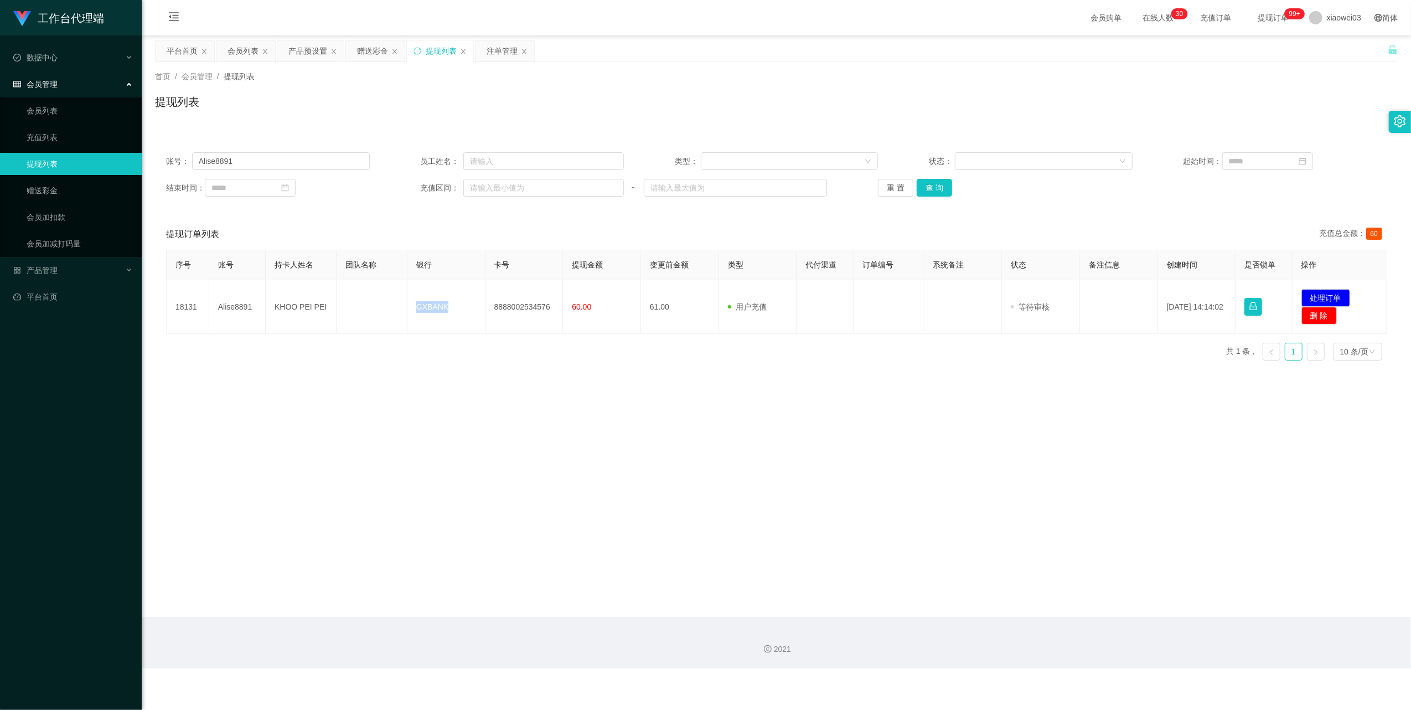
click at [679, 493] on main "关闭左侧 关闭右侧 关闭其它 刷新页面 平台首页 会员列表 产品预设置 赠送彩金 提现列表 注单管理 首页 / 会员管理 / 提现列表 / 提现列表 账号： …" at bounding box center [776, 325] width 1269 height 581
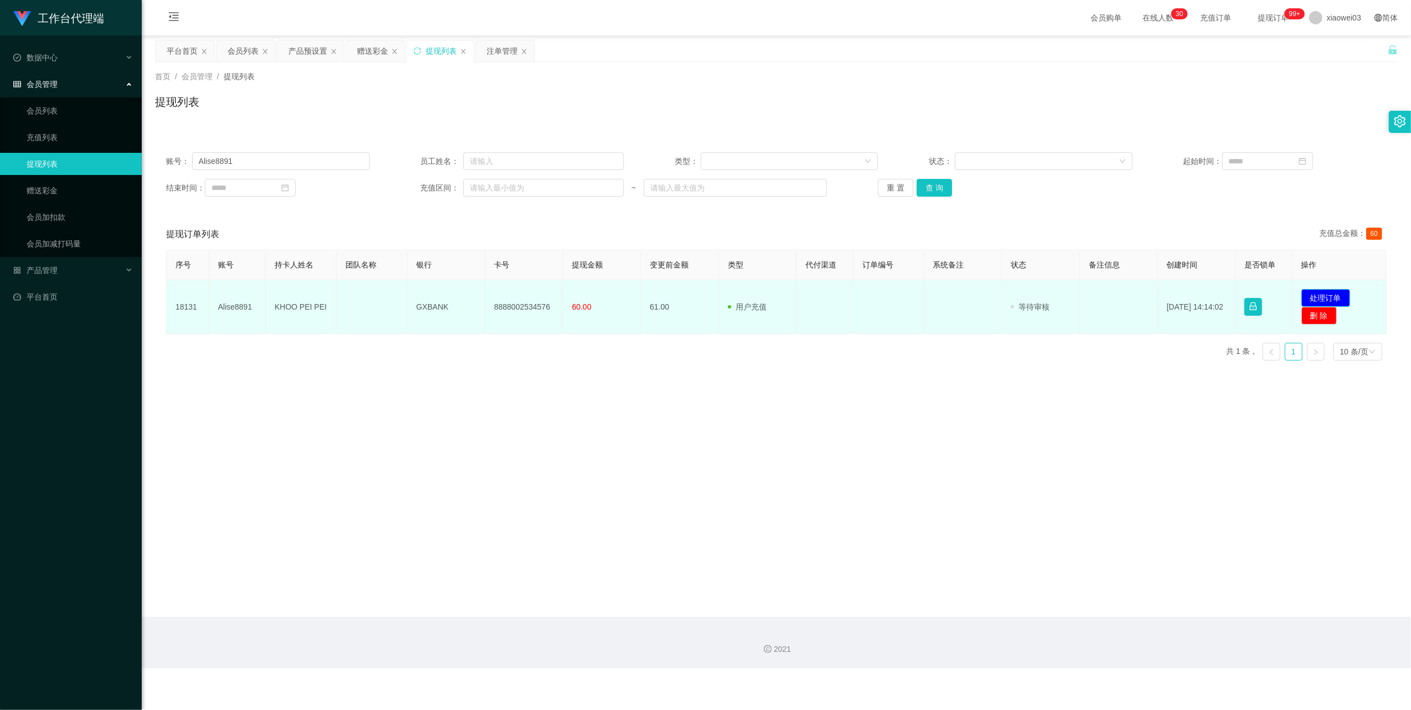
click at [679, 297] on button "处理订单" at bounding box center [1325, 298] width 49 height 18
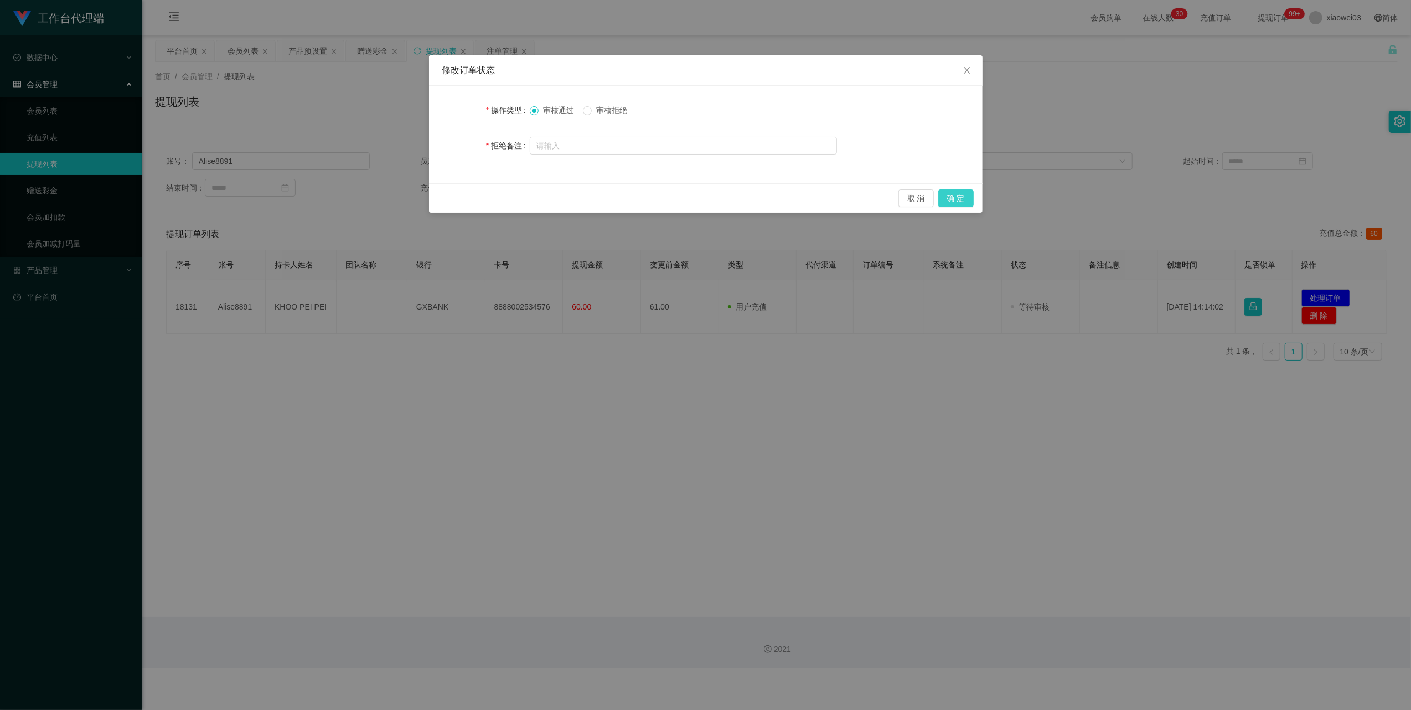
click at [679, 197] on button "确 定" at bounding box center [955, 198] width 35 height 18
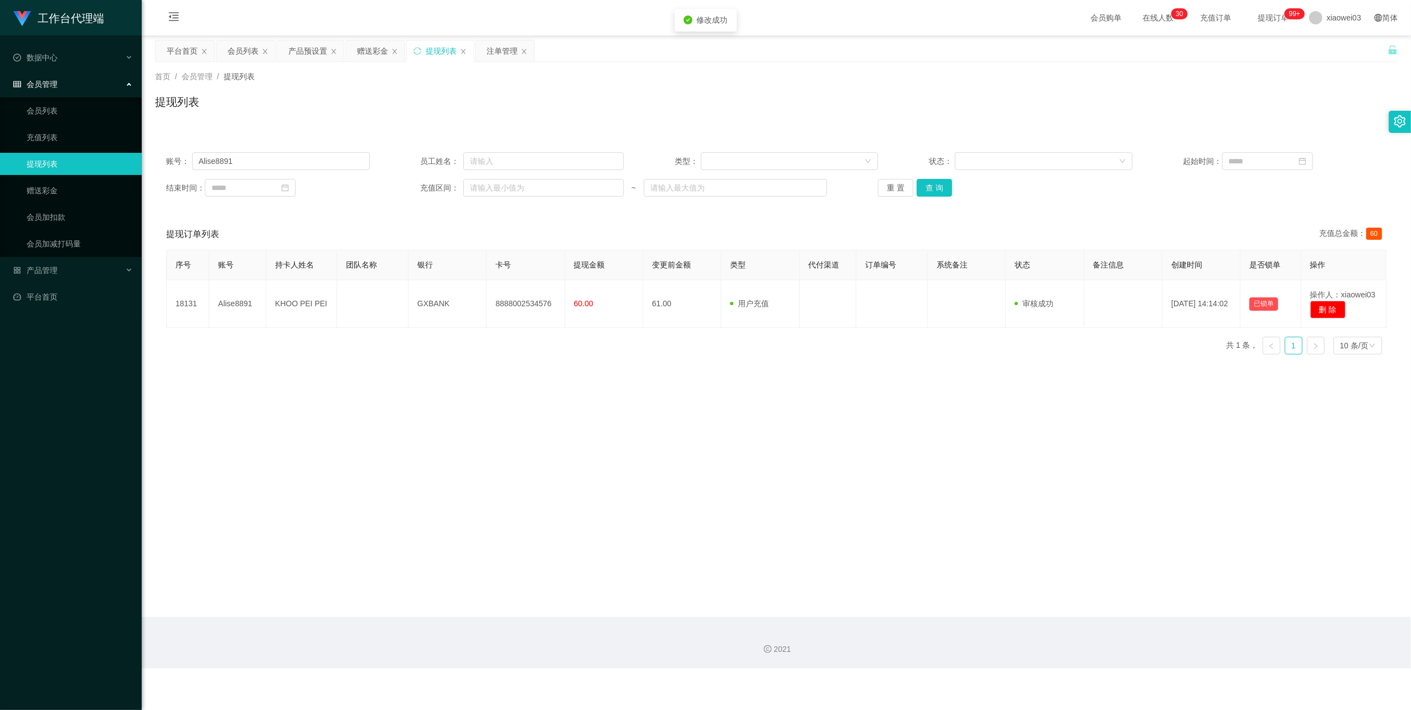
drag, startPoint x: 784, startPoint y: 479, endPoint x: 1225, endPoint y: 66, distance: 603.9
click at [679, 476] on main "关闭左侧 关闭右侧 关闭其它 刷新页面 平台首页 会员列表 产品预设置 赠送彩金 提现列表 注单管理 首页 / 会员管理 / 提现列表 / 提现列表 账号： …" at bounding box center [776, 325] width 1269 height 581
click at [328, 154] on input "Alise8891" at bounding box center [281, 161] width 178 height 18
paste input "yong123456"
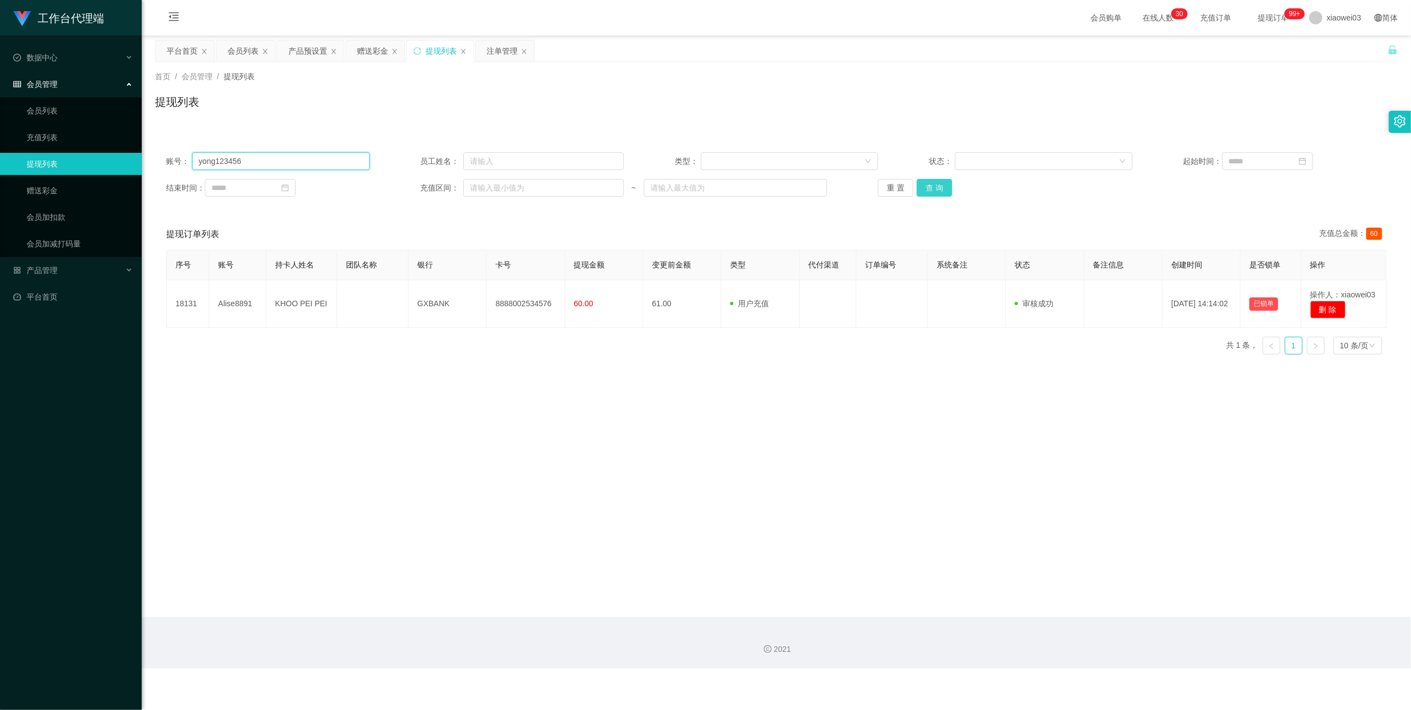
type input "yong123456"
drag, startPoint x: 933, startPoint y: 193, endPoint x: 930, endPoint y: 202, distance: 9.8
click at [679, 193] on button "查 询" at bounding box center [934, 188] width 35 height 18
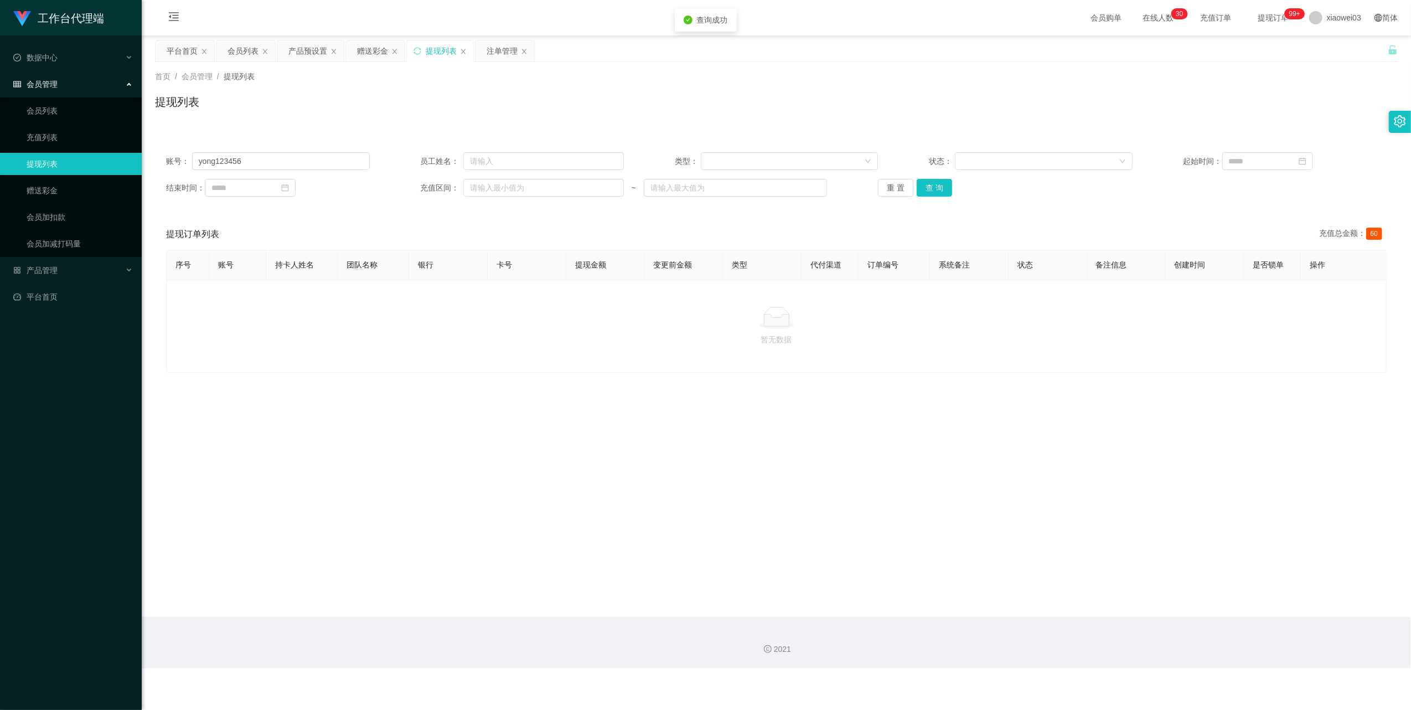
click at [679, 461] on main "关闭左侧 关闭右侧 关闭其它 刷新页面 平台首页 会员列表 产品预设置 赠送彩金 提现列表 注单管理 首页 / 会员管理 / 提现列表 / 提现列表 账号： …" at bounding box center [776, 325] width 1269 height 581
click at [375, 56] on div "赠送彩金" at bounding box center [372, 50] width 31 height 21
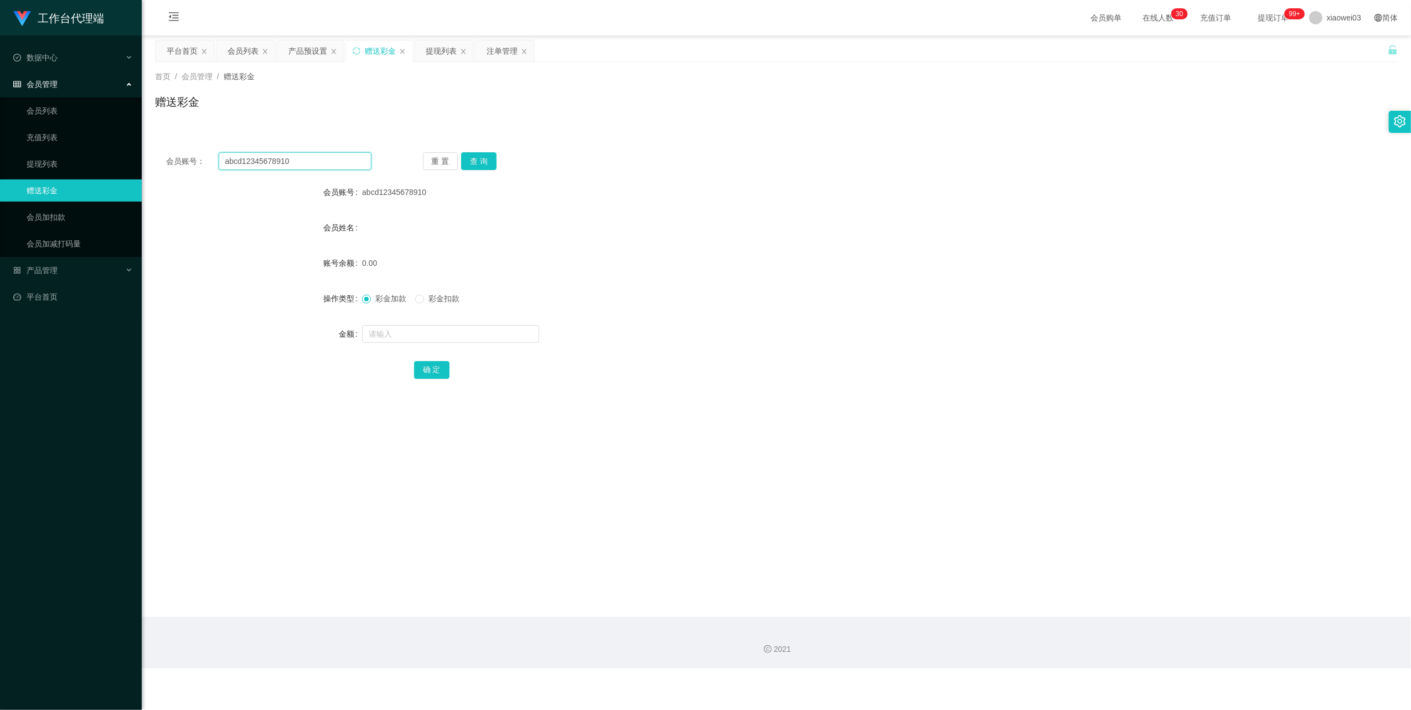
click at [324, 163] on input "abcd12345678910" at bounding box center [295, 161] width 153 height 18
paste input "yong123456"
drag, startPoint x: 484, startPoint y: 161, endPoint x: 501, endPoint y: 169, distance: 19.3
click at [484, 161] on button "查 询" at bounding box center [478, 161] width 35 height 18
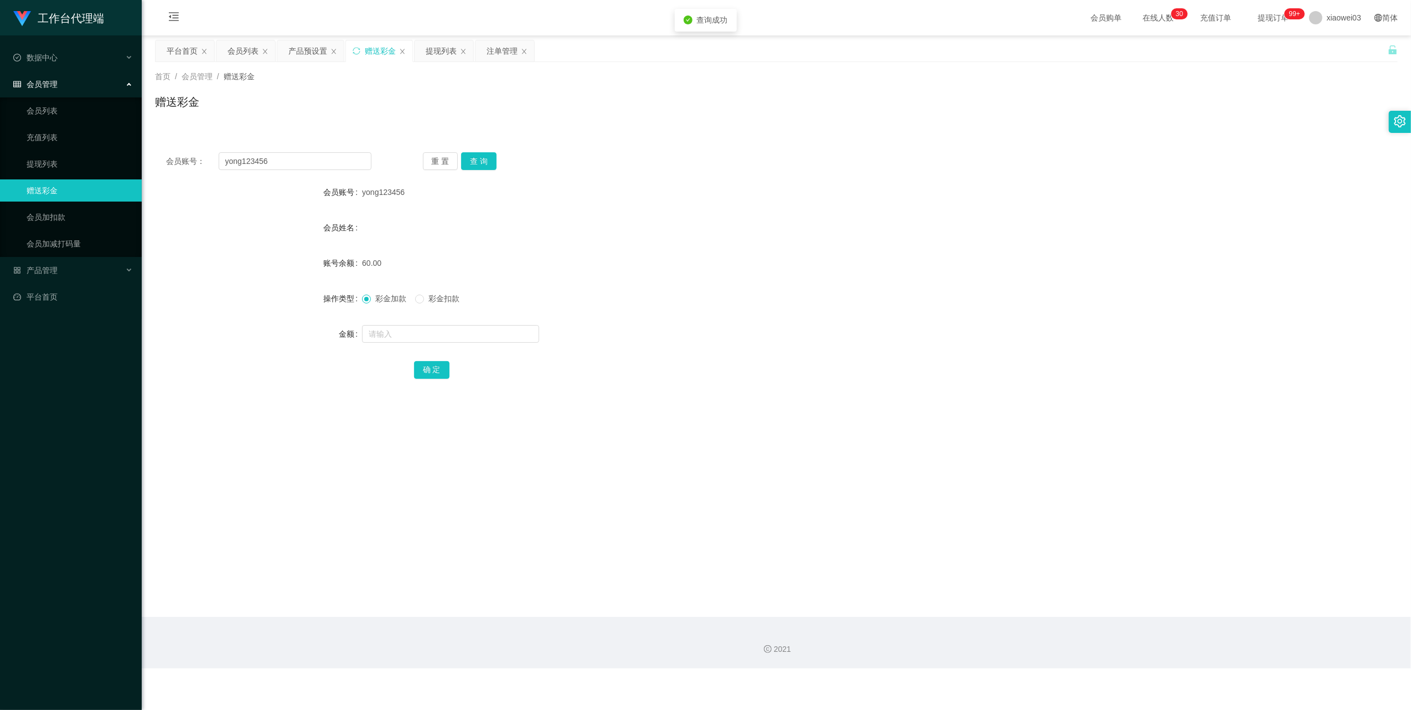
click at [679, 244] on form "会员账号 yong123456 会员姓名 账号余额 60.00 操作类型 彩金加款 彩金扣款 金额 确 定" at bounding box center [776, 280] width 1243 height 199
click at [311, 163] on input "yong123456" at bounding box center [295, 161] width 153 height 18
paste input "abcd12345678910"
type input "abcd12345678910"
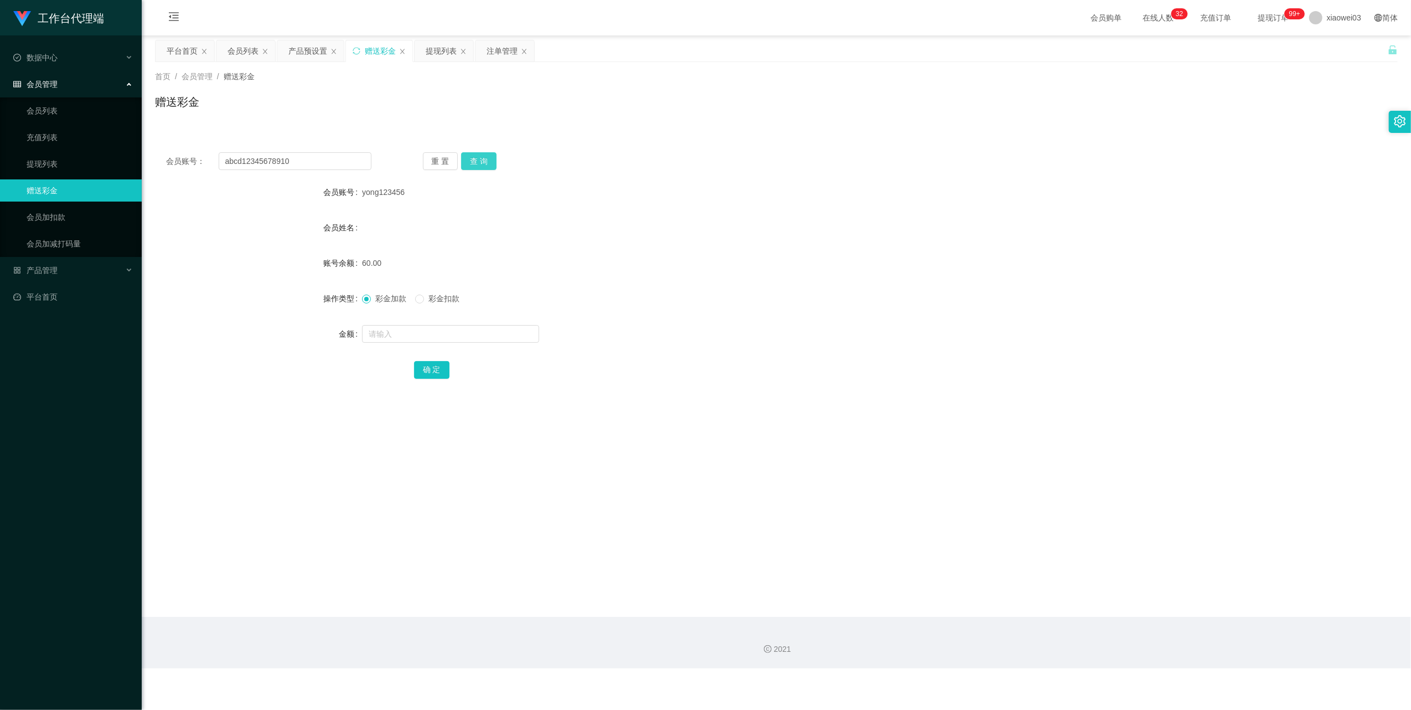
click at [487, 153] on button "查 询" at bounding box center [478, 161] width 35 height 18
click at [679, 240] on form "会员账号 abcd12345678910 会员姓名 账号余额 60.00 操作类型 彩金加款 彩金扣款 金额 确 定" at bounding box center [776, 280] width 1243 height 199
click at [441, 50] on div "提现列表" at bounding box center [441, 50] width 31 height 21
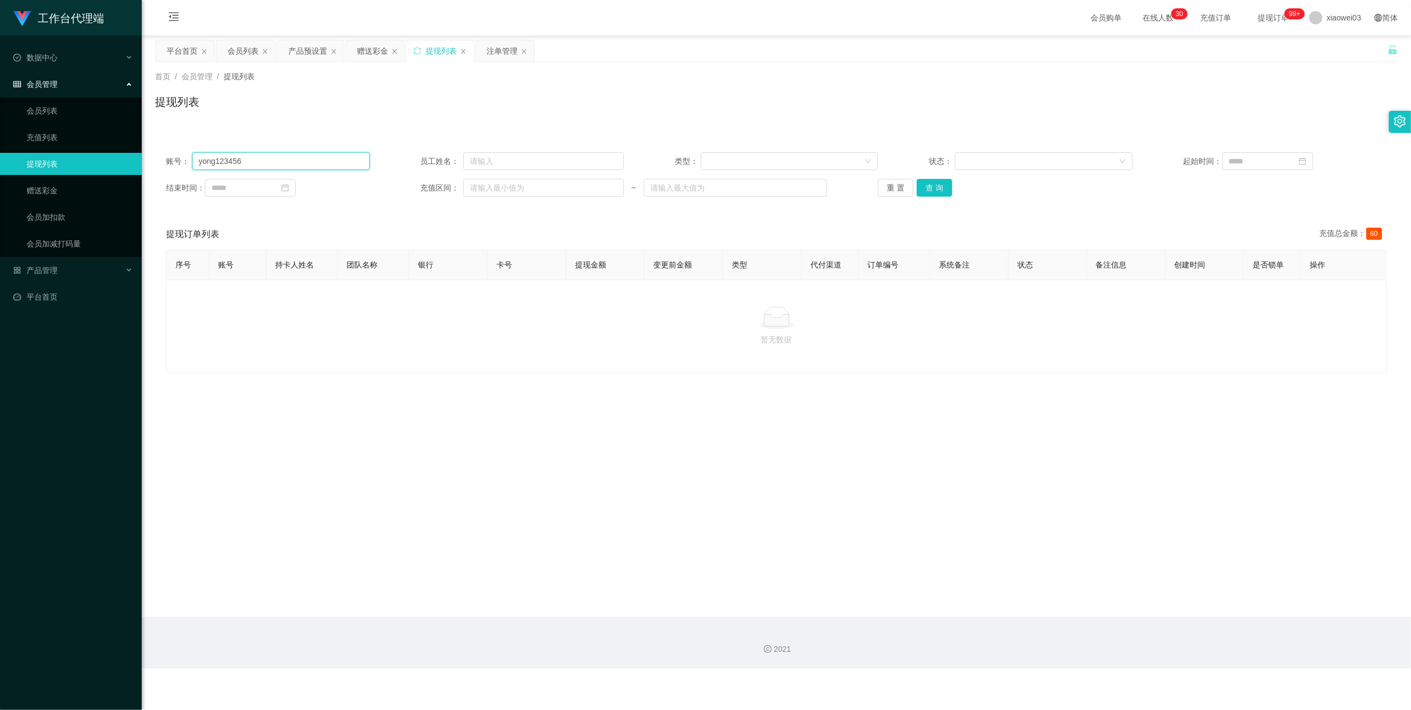
click at [363, 161] on input "yong123456" at bounding box center [281, 161] width 178 height 18
drag, startPoint x: 929, startPoint y: 179, endPoint x: 926, endPoint y: 206, distance: 26.8
click at [679, 179] on button "查 询" at bounding box center [934, 188] width 35 height 18
drag, startPoint x: 829, startPoint y: 536, endPoint x: 1165, endPoint y: 194, distance: 479.1
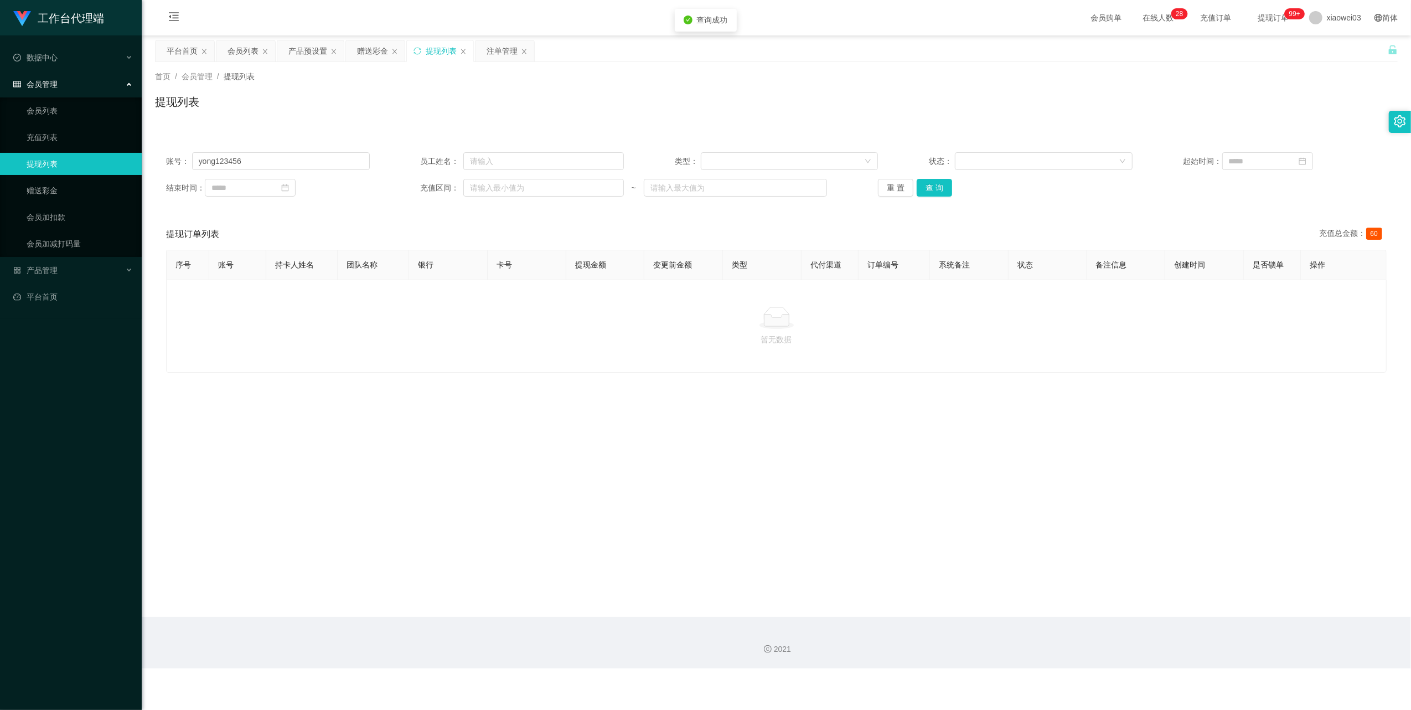
click at [679, 532] on main "关闭左侧 关闭右侧 关闭其它 刷新页面 平台首页 会员列表 产品预设置 赠送彩金 提现列表 注单管理 首页 / 会员管理 / 提现列表 / 提现列表 账号： …" at bounding box center [776, 325] width 1269 height 581
click at [311, 158] on input "yong123456" at bounding box center [281, 161] width 178 height 18
paste input "abcd12345678910"
click at [679, 189] on button "查 询" at bounding box center [934, 188] width 35 height 18
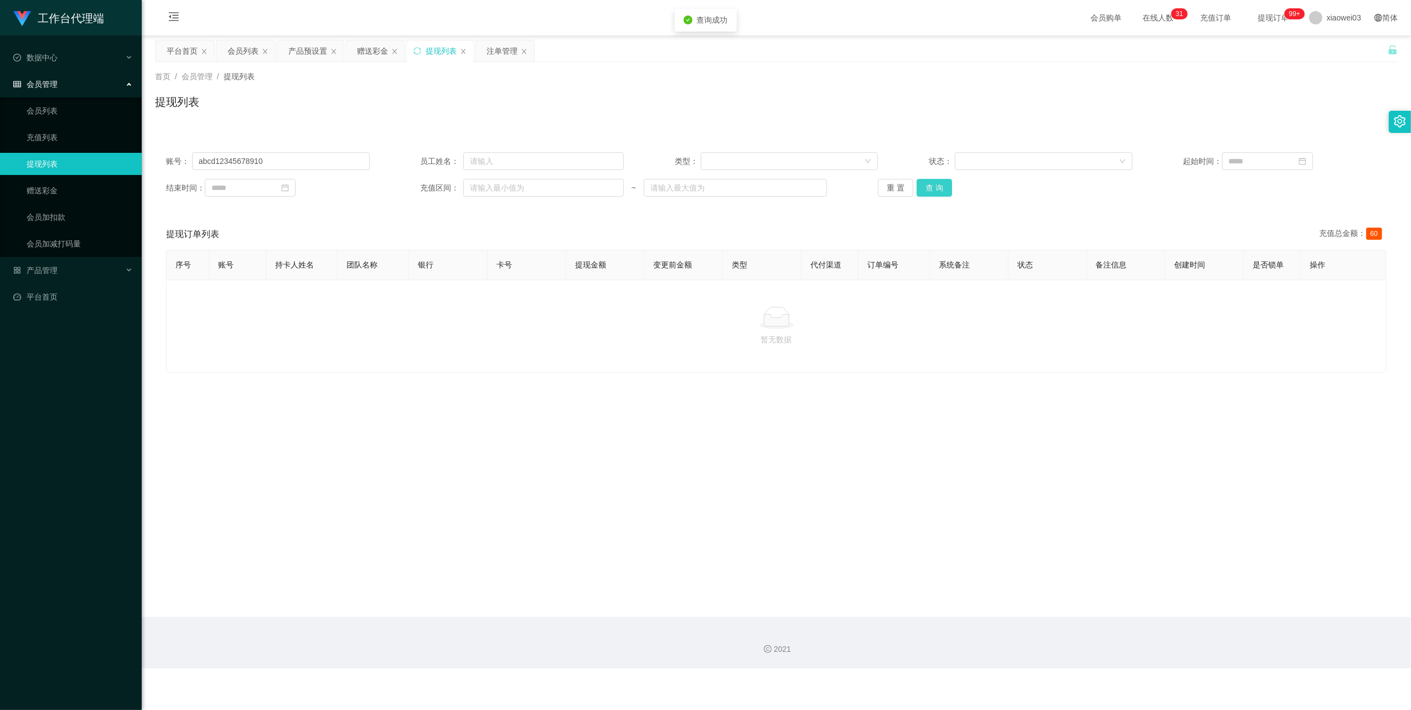
click at [679, 194] on button "查 询" at bounding box center [934, 188] width 35 height 18
click at [679, 194] on div "重 置 查 询" at bounding box center [980, 188] width 204 height 18
click at [679, 194] on button "查 询" at bounding box center [941, 188] width 48 height 18
click at [337, 162] on input "abcd12345678910" at bounding box center [281, 161] width 178 height 18
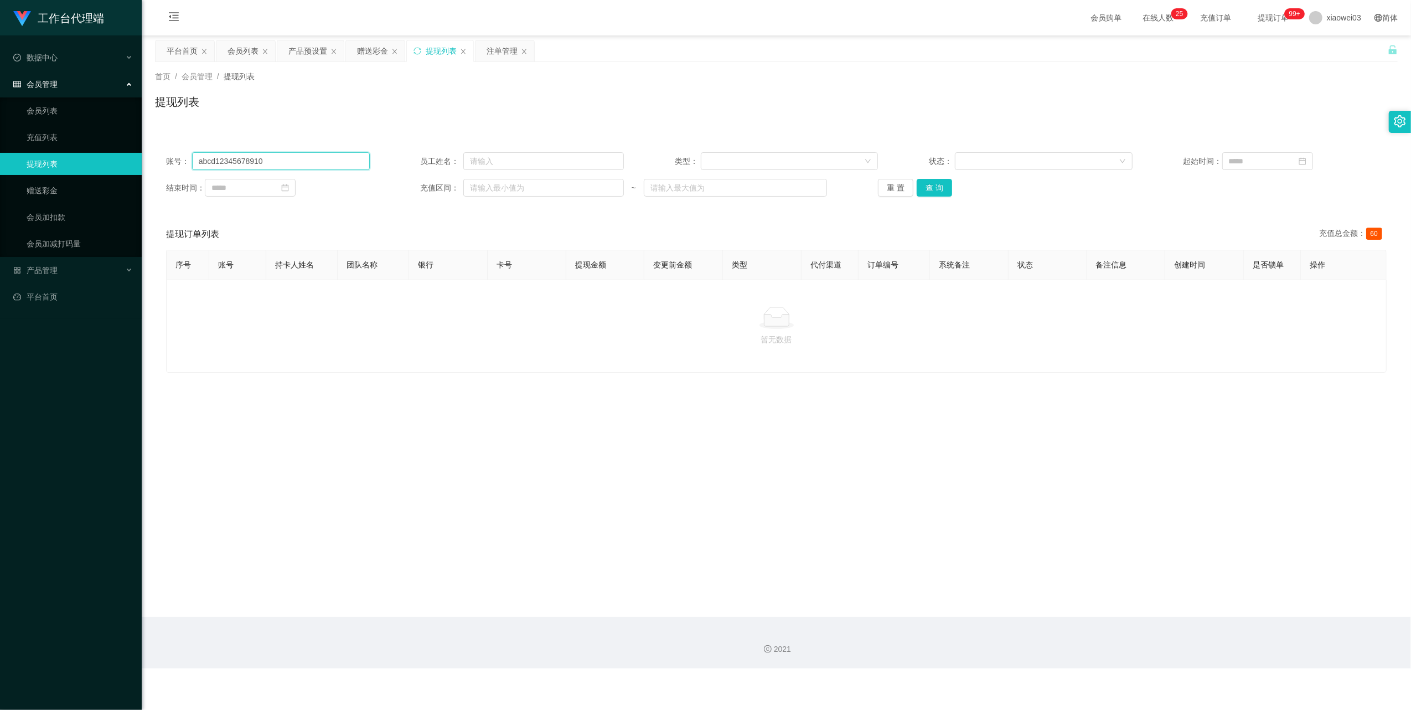
paste input "yong123456"
type input "yong123456"
drag, startPoint x: 922, startPoint y: 182, endPoint x: 912, endPoint y: 207, distance: 26.6
click at [679, 182] on button "查 询" at bounding box center [934, 188] width 35 height 18
click at [679, 358] on div "暂无数据" at bounding box center [776, 326] width 1221 height 93
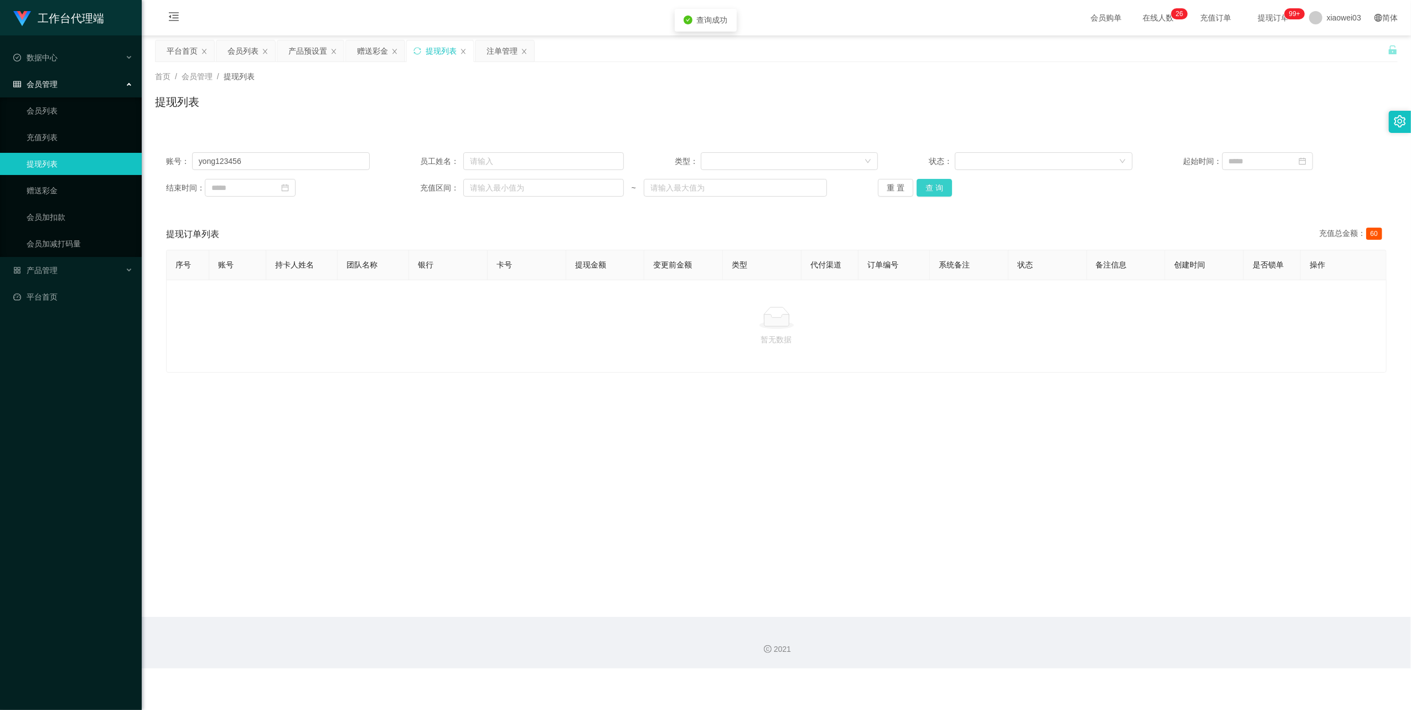
click at [679, 189] on button "查 询" at bounding box center [934, 188] width 35 height 18
click at [679, 189] on button "重 置" at bounding box center [895, 188] width 35 height 18
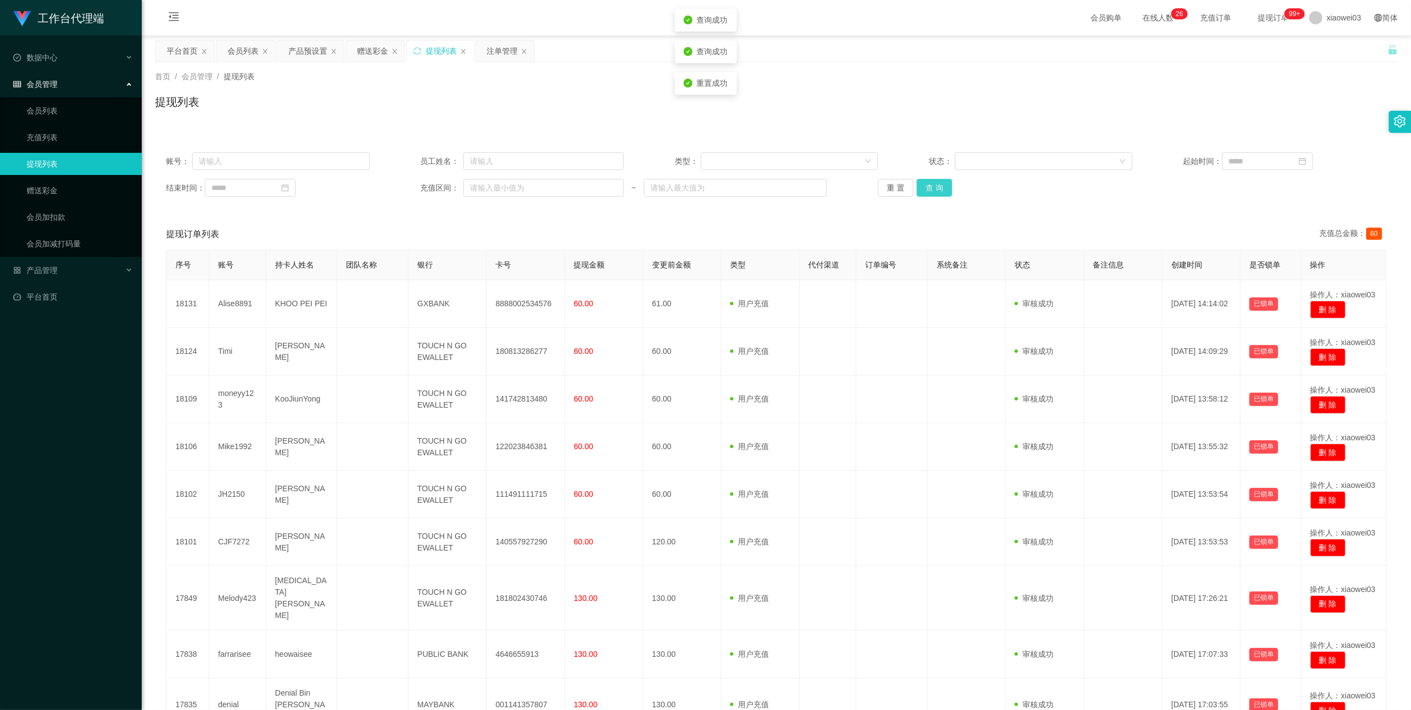
click at [679, 189] on button "查 询" at bounding box center [934, 188] width 35 height 18
click at [679, 183] on button "重 置" at bounding box center [895, 188] width 35 height 18
click at [235, 48] on div "会员列表" at bounding box center [243, 50] width 31 height 21
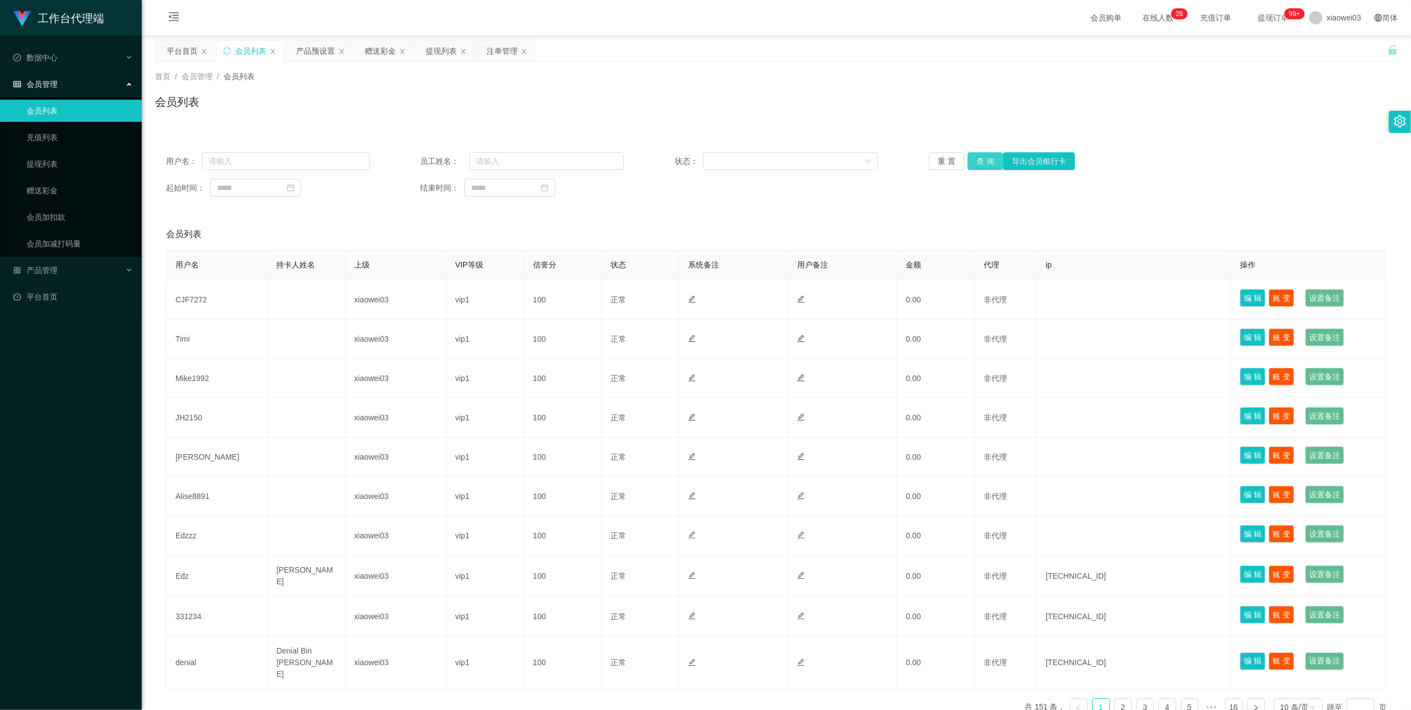
click at [679, 158] on button "查 询" at bounding box center [985, 161] width 35 height 18
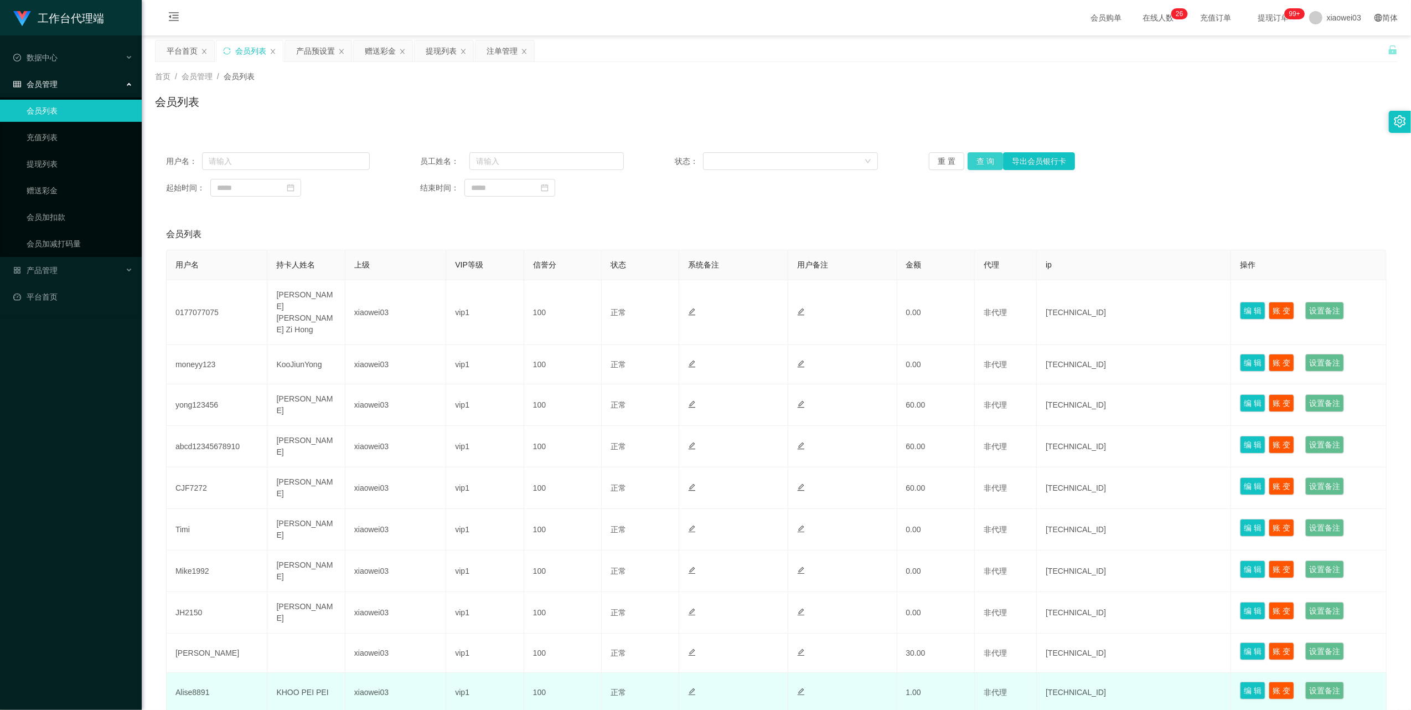
scroll to position [56, 0]
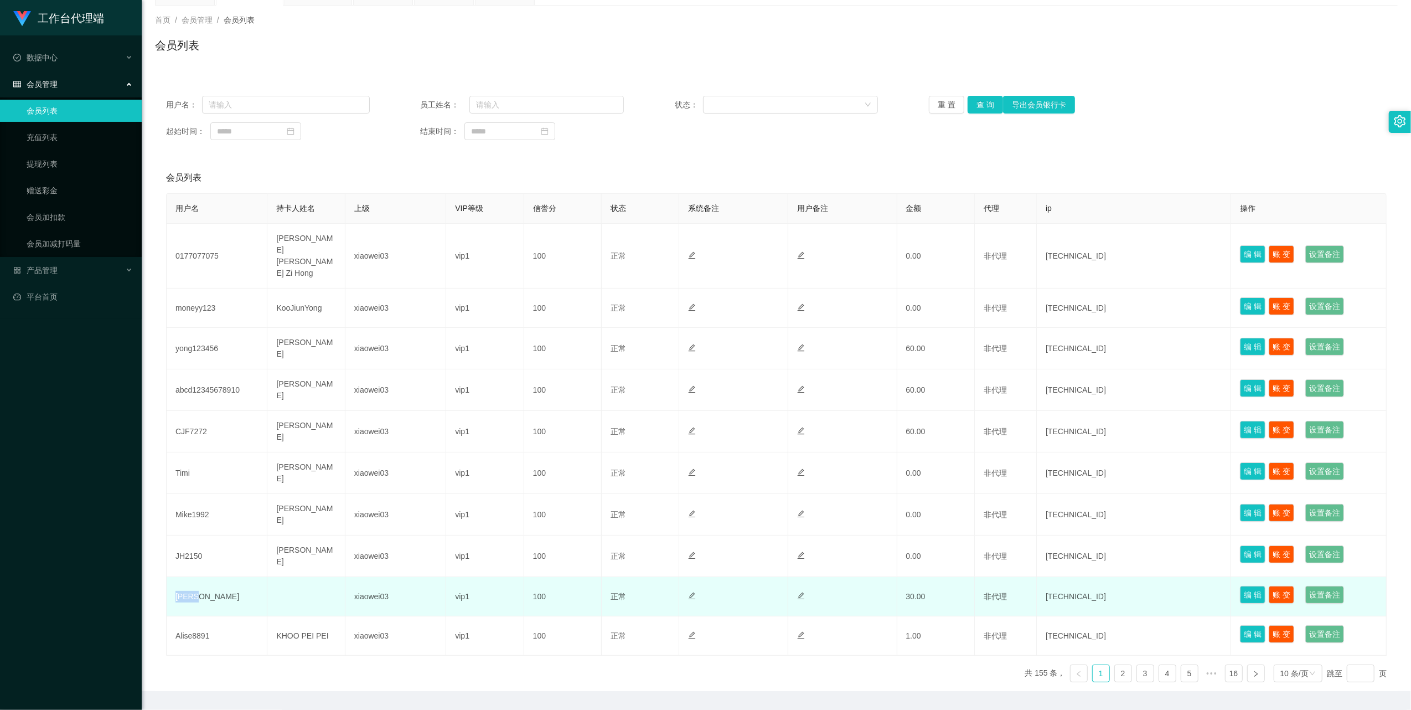
drag, startPoint x: 198, startPoint y: 560, endPoint x: 170, endPoint y: 563, distance: 27.8
click at [170, 577] on td "Carol" at bounding box center [217, 596] width 101 height 39
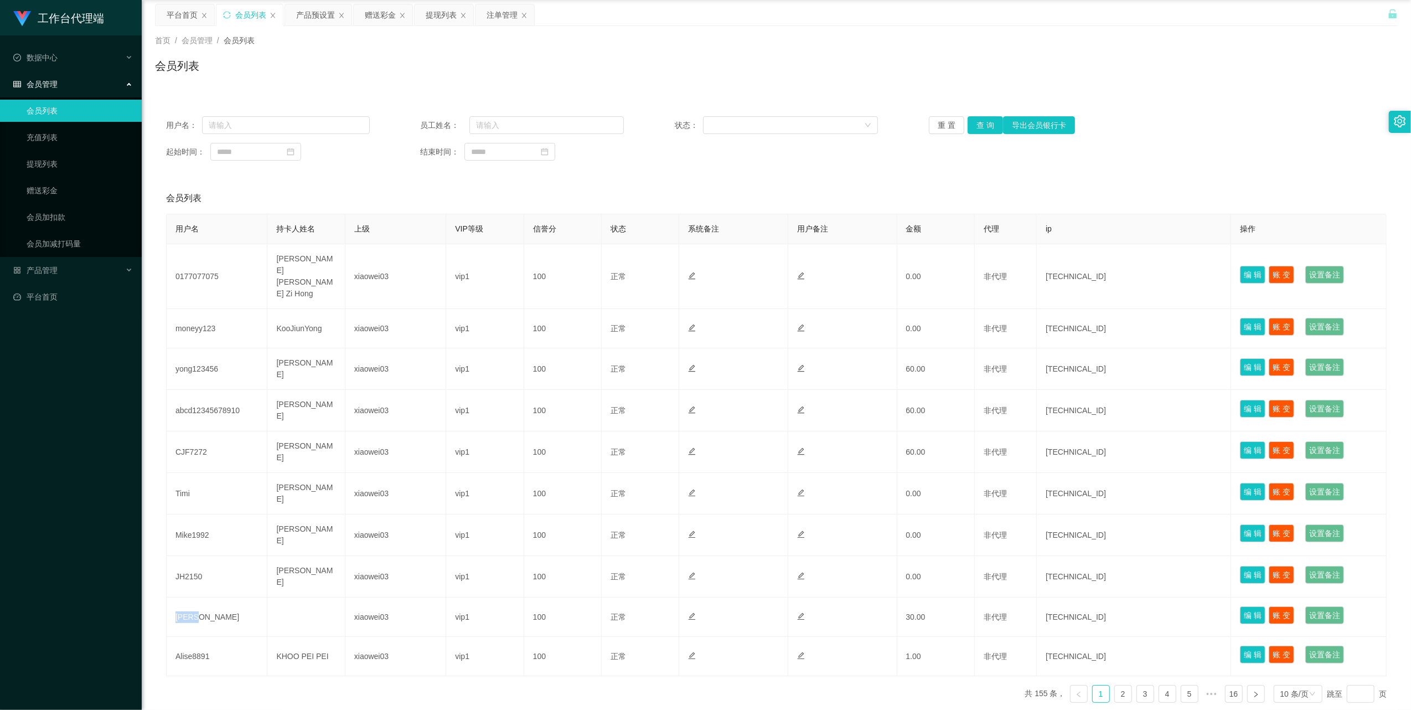
scroll to position [0, 0]
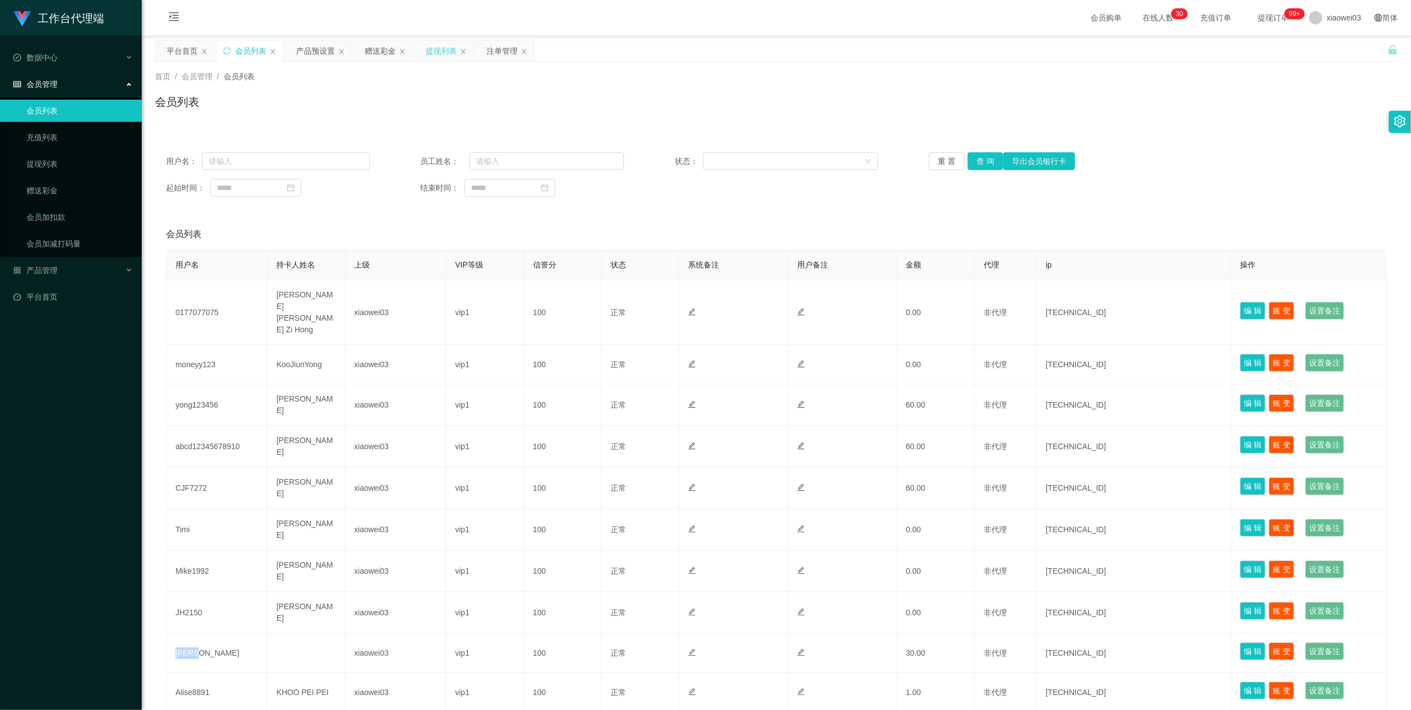
click at [438, 51] on div "提现列表" at bounding box center [441, 50] width 31 height 21
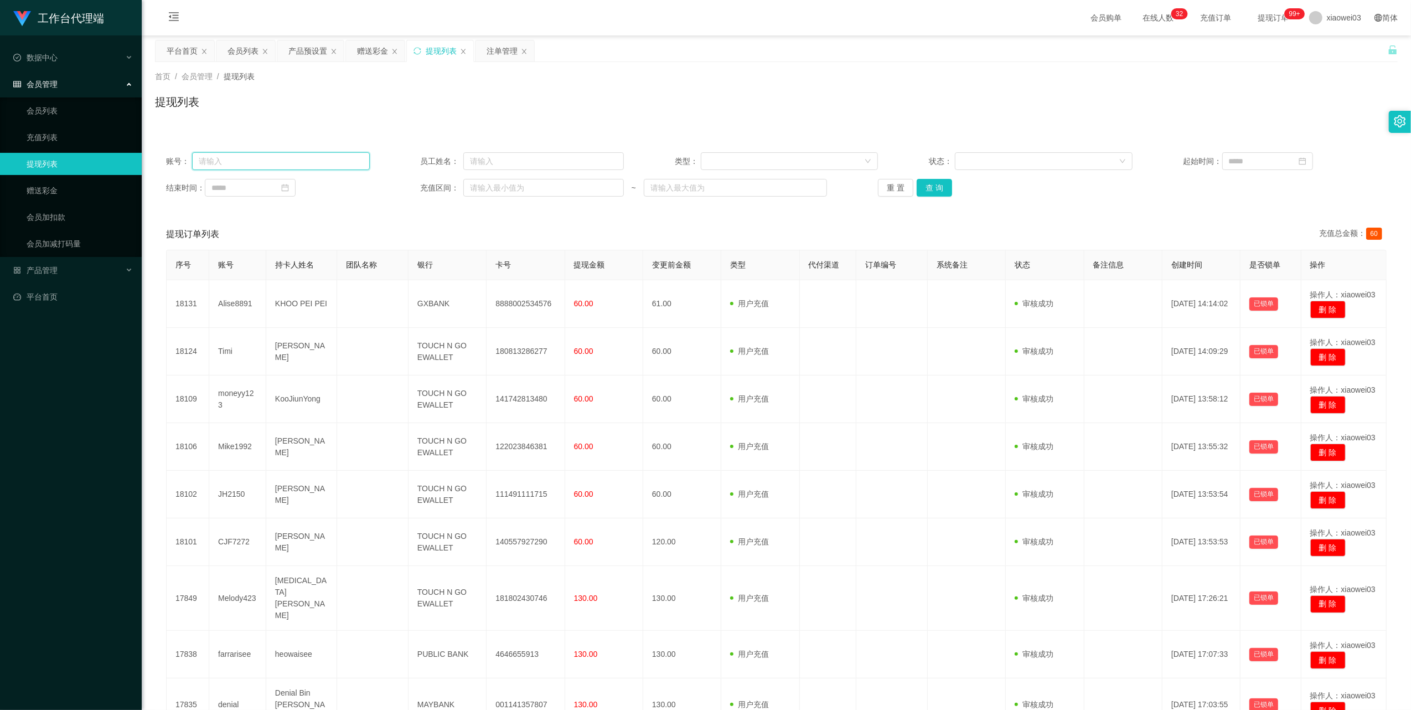
click at [328, 157] on input "text" at bounding box center [281, 161] width 178 height 18
paste input "abcd12345678910"
click at [679, 195] on button "查 询" at bounding box center [934, 188] width 35 height 18
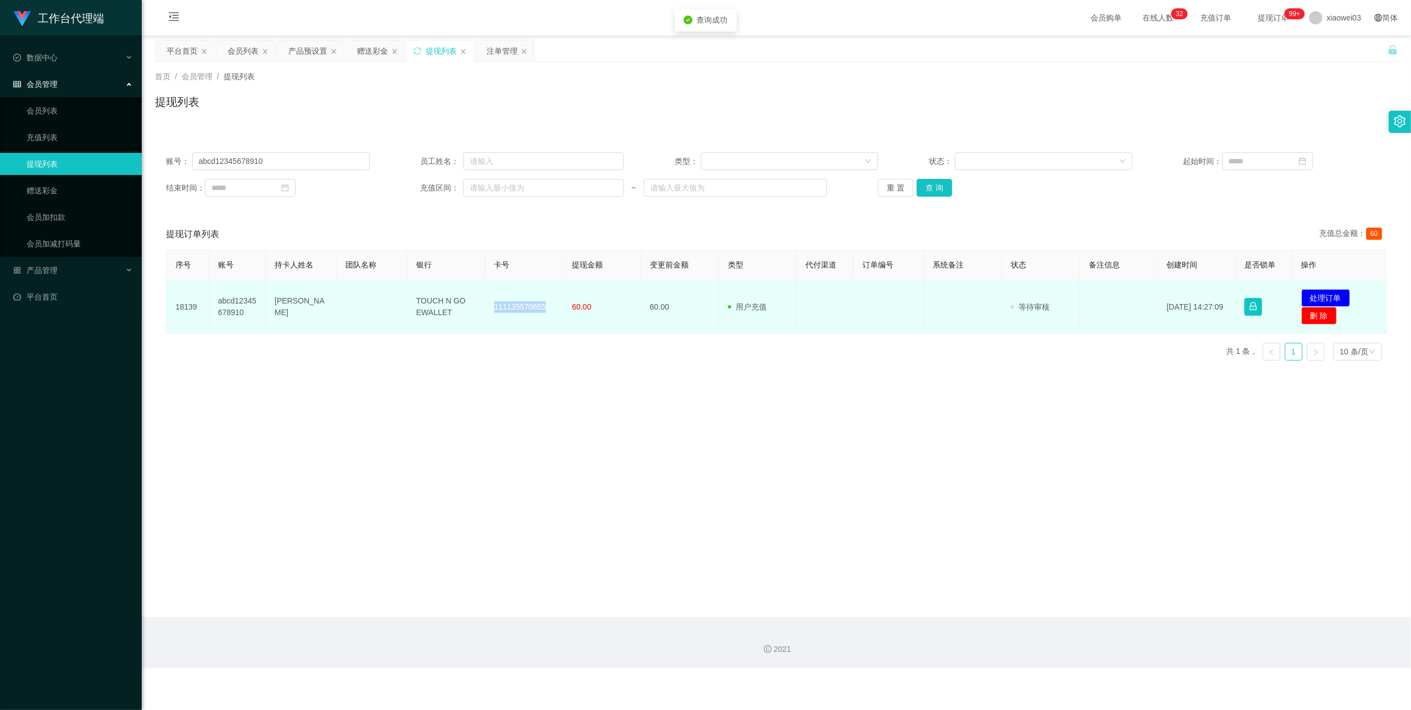
drag, startPoint x: 542, startPoint y: 306, endPoint x: 488, endPoint y: 304, distance: 54.3
click at [488, 304] on td "111135570655" at bounding box center [524, 307] width 78 height 54
drag, startPoint x: 449, startPoint y: 313, endPoint x: 406, endPoint y: 280, distance: 54.1
click at [407, 280] on td "TOUCH N GO EWALLET" at bounding box center [446, 307] width 78 height 54
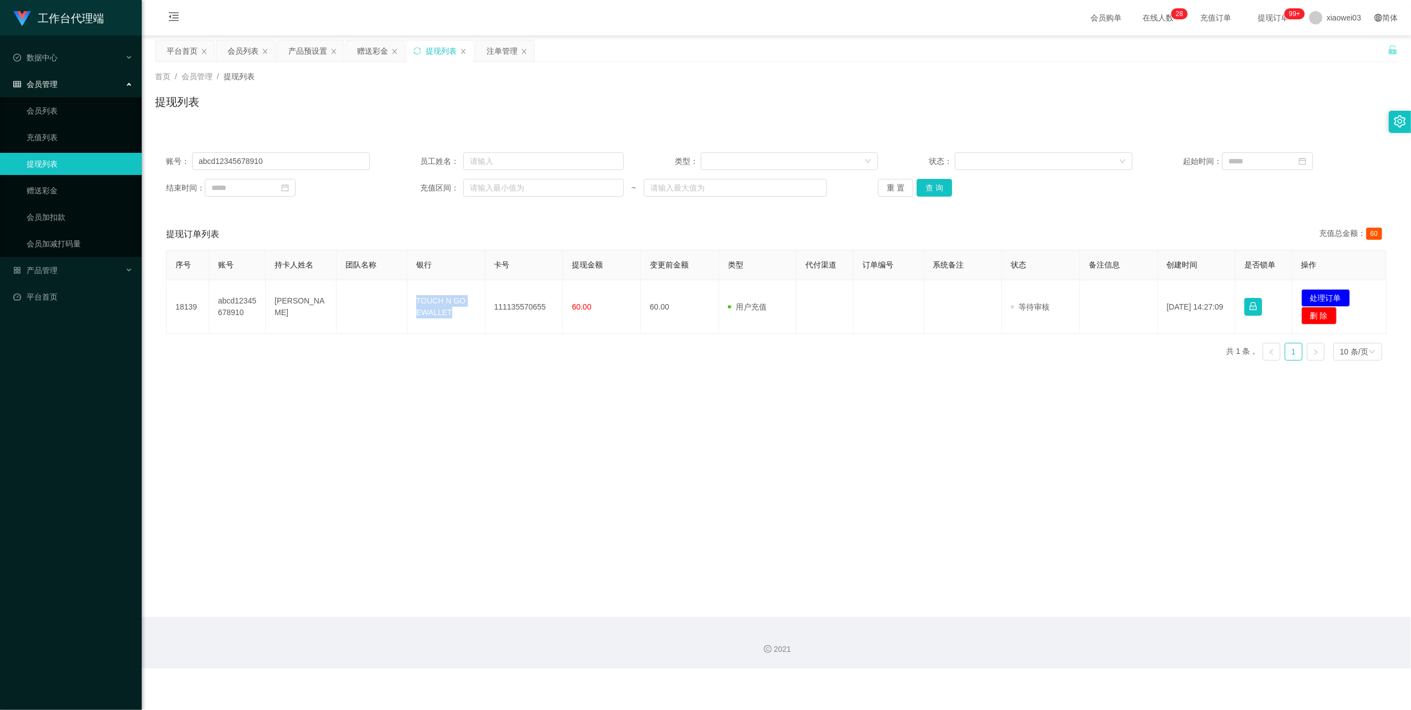
click at [679, 458] on main "关闭左侧 关闭右侧 关闭其它 刷新页面 平台首页 会员列表 产品预设置 赠送彩金 提现列表 注单管理 首页 / 会员管理 / 提现列表 / 提现列表 账号： …" at bounding box center [776, 325] width 1269 height 581
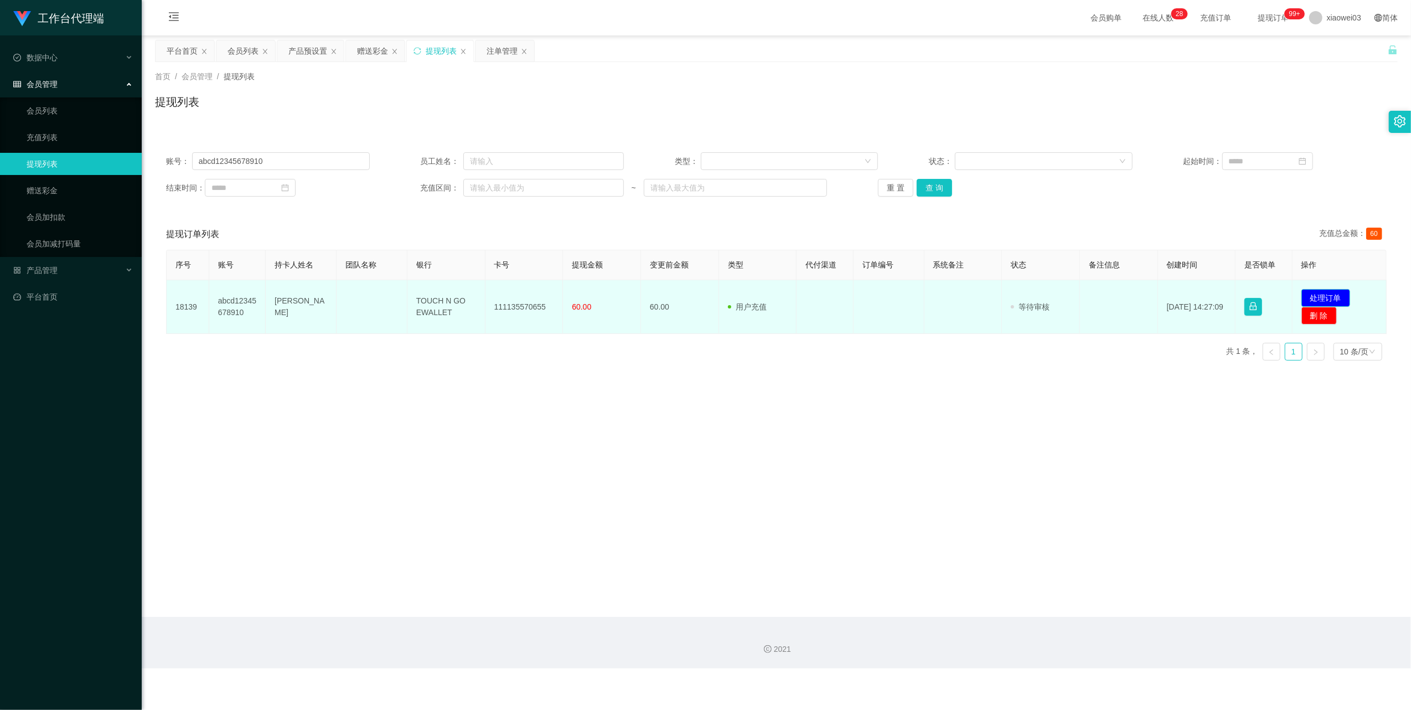
click at [679, 291] on button "处理订单" at bounding box center [1325, 298] width 49 height 18
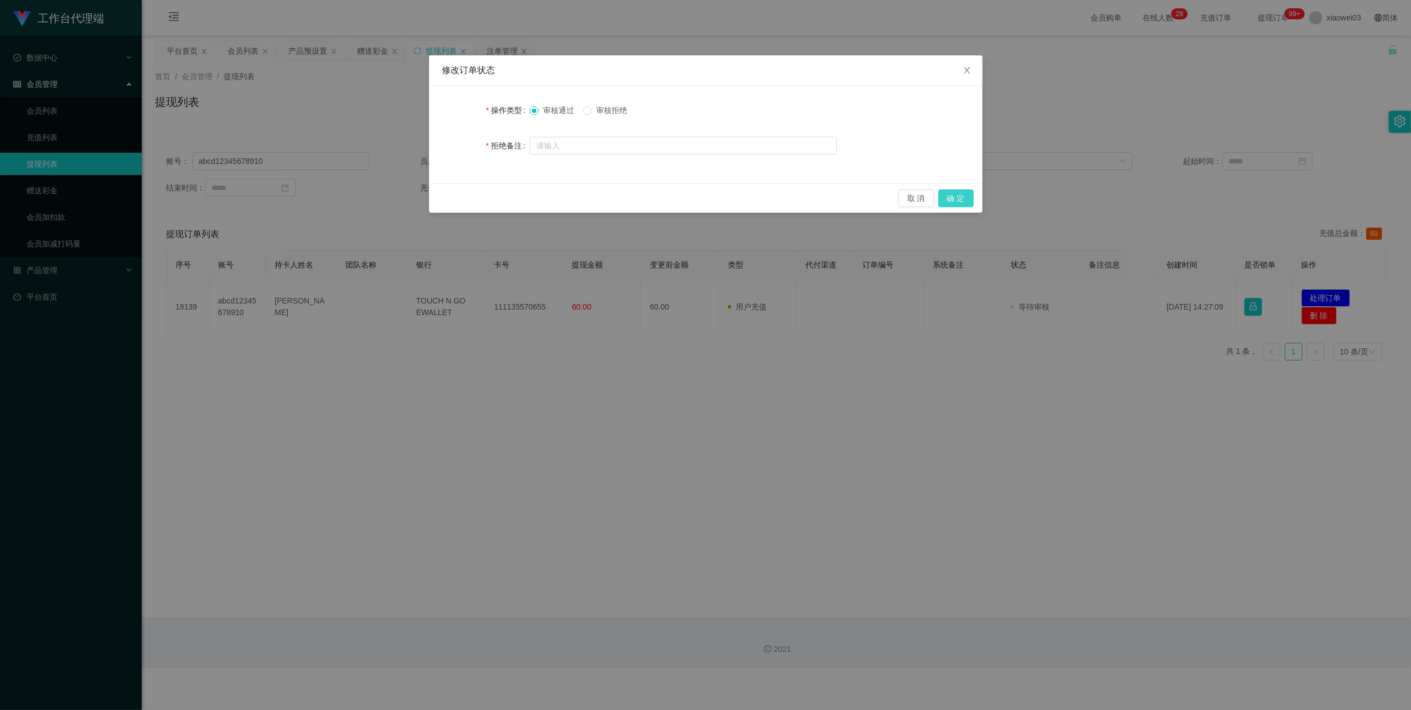
click at [679, 195] on button "确 定" at bounding box center [955, 198] width 35 height 18
drag, startPoint x: 979, startPoint y: 528, endPoint x: 1006, endPoint y: 477, distance: 57.4
click at [679, 528] on div "修改订单状态 操作类型 审核通过 审核拒绝 拒绝备注 取 消 确 定" at bounding box center [705, 355] width 1411 height 710
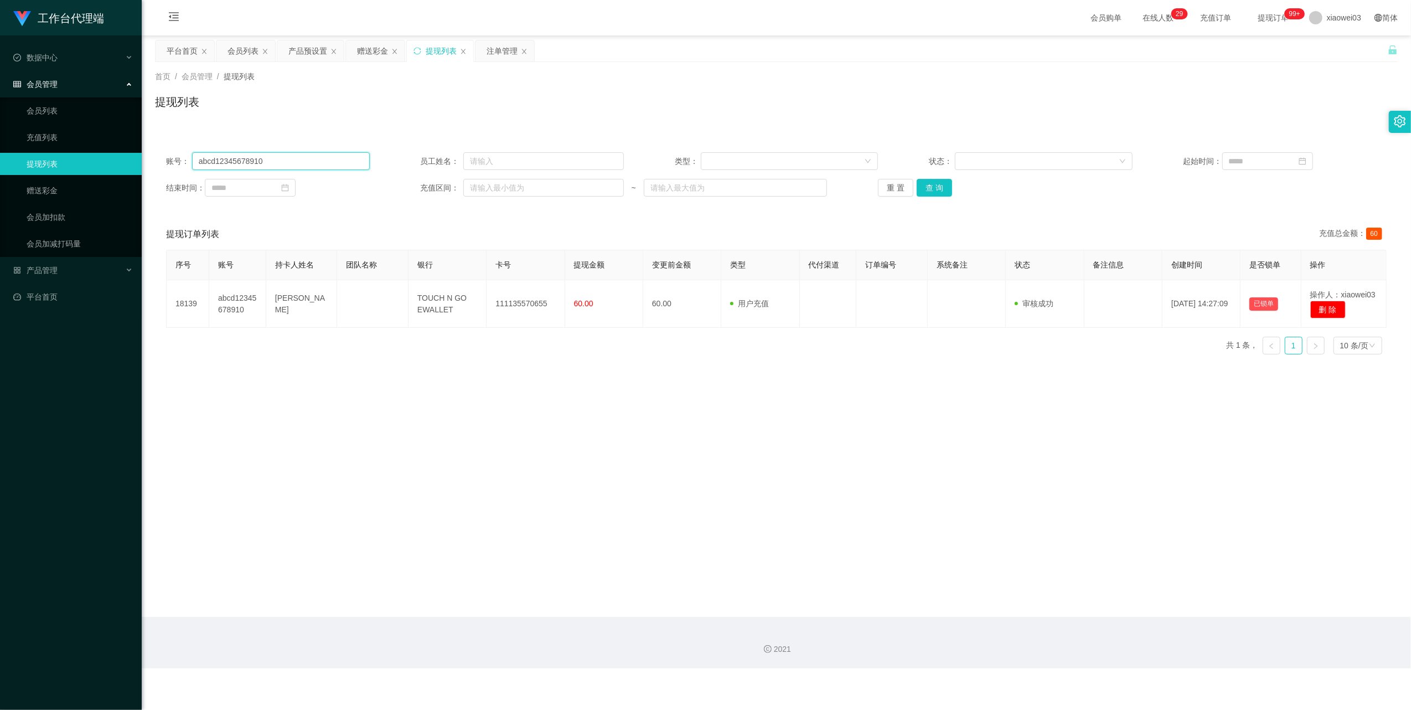
click at [363, 166] on input "abcd12345678910" at bounding box center [281, 161] width 178 height 18
click at [361, 166] on input "abcd12345678910" at bounding box center [281, 161] width 178 height 18
paste input "yong123456"
type input "yong123456"
click at [679, 184] on button "查 询" at bounding box center [934, 188] width 35 height 18
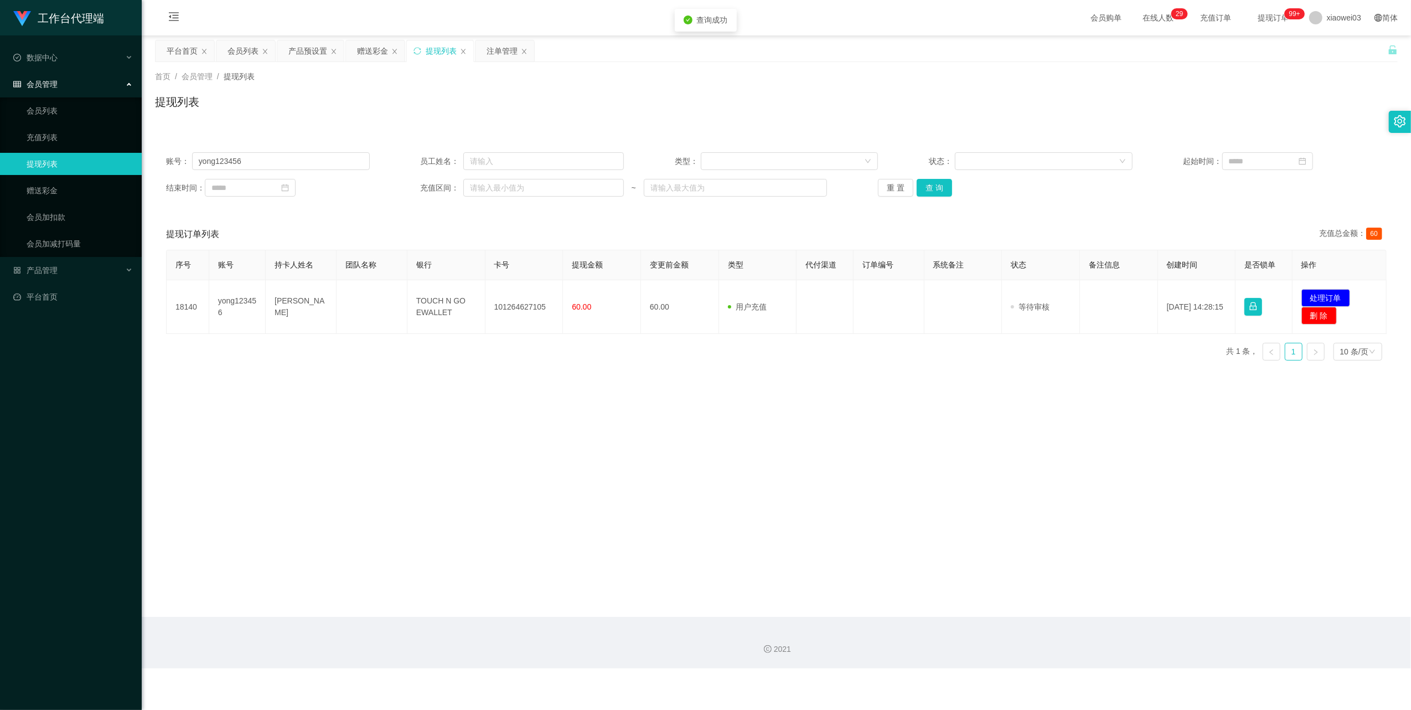
click at [679, 448] on main "关闭左侧 关闭右侧 关闭其它 刷新页面 平台首页 会员列表 产品预设置 赠送彩金 提现列表 注单管理 首页 / 会员管理 / 提现列表 / 提现列表 账号： …" at bounding box center [776, 325] width 1269 height 581
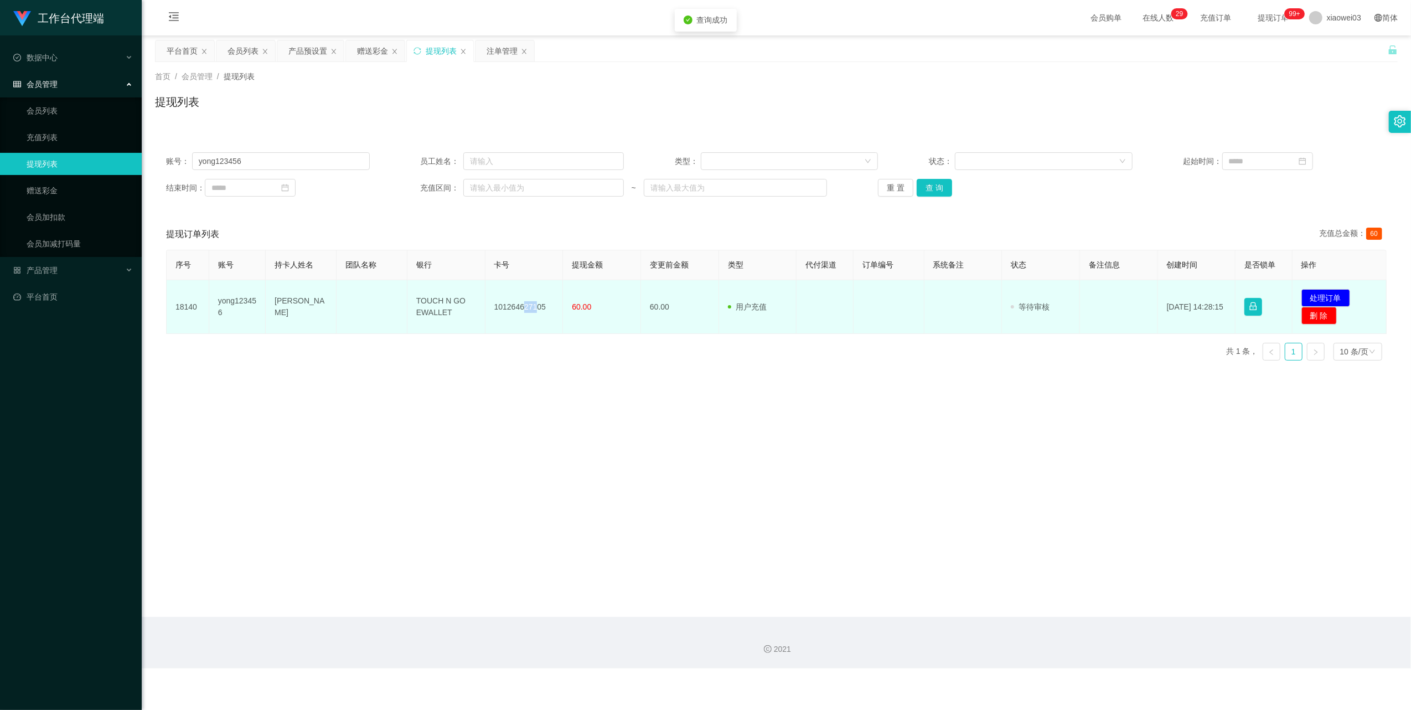
drag, startPoint x: 533, startPoint y: 306, endPoint x: 523, endPoint y: 304, distance: 10.2
click at [523, 304] on td "101264627105" at bounding box center [524, 307] width 78 height 54
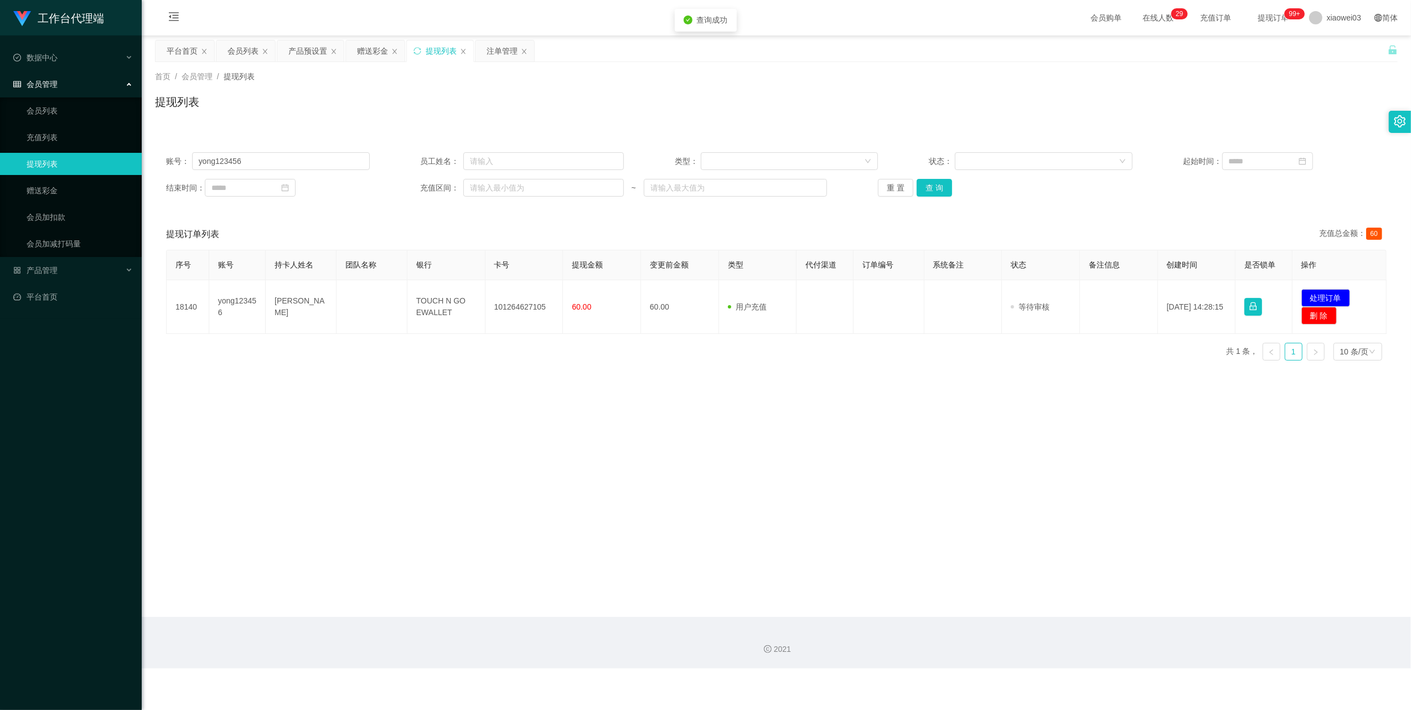
drag, startPoint x: 523, startPoint y: 304, endPoint x: 551, endPoint y: 350, distance: 54.2
click at [550, 353] on div "序号 账号 持卡人姓名 团队名称 银行 卡号 提现金额 变更前金额 类型 代付渠道 订单编号 系统备注 状态 备注信息 创建时间 是否锁单 操作 18140 …" at bounding box center [776, 310] width 1221 height 120
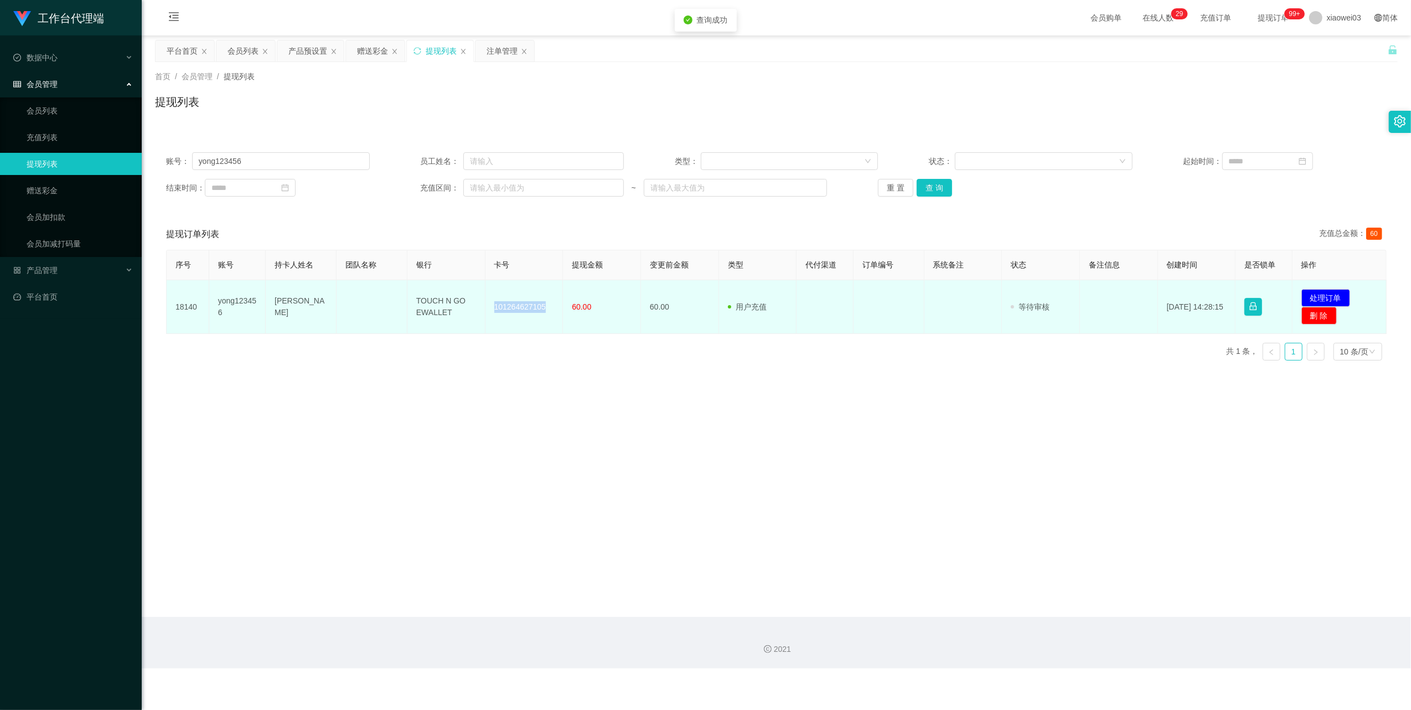
drag, startPoint x: 542, startPoint y: 306, endPoint x: 490, endPoint y: 293, distance: 54.2
click at [490, 293] on td "101264627105" at bounding box center [524, 307] width 78 height 54
drag, startPoint x: 453, startPoint y: 317, endPoint x: 406, endPoint y: 298, distance: 50.7
click at [407, 298] on td "TOUCH N GO EWALLET" at bounding box center [446, 307] width 78 height 54
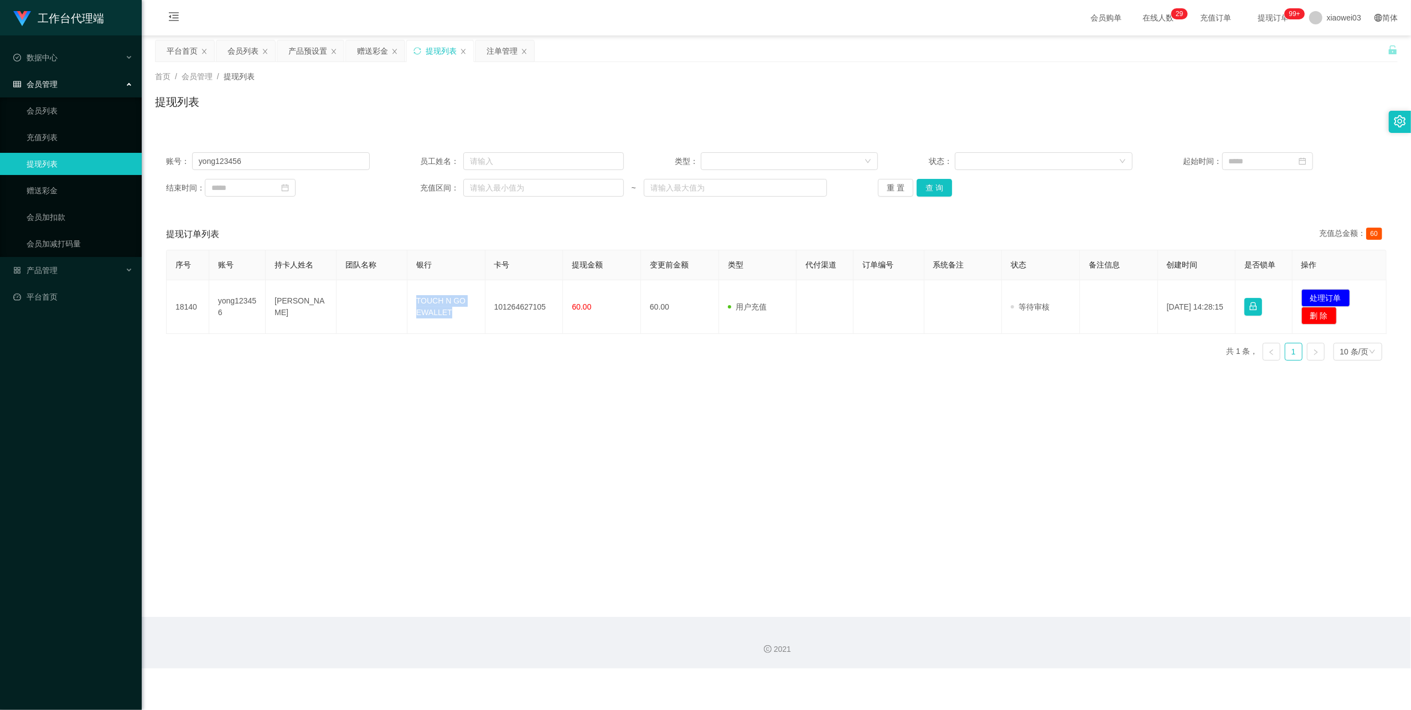
click at [679, 461] on main "关闭左侧 关闭右侧 关闭其它 刷新页面 平台首页 会员列表 产品预设置 赠送彩金 提现列表 注单管理 首页 / 会员管理 / 提现列表 / 提现列表 账号： …" at bounding box center [776, 325] width 1269 height 581
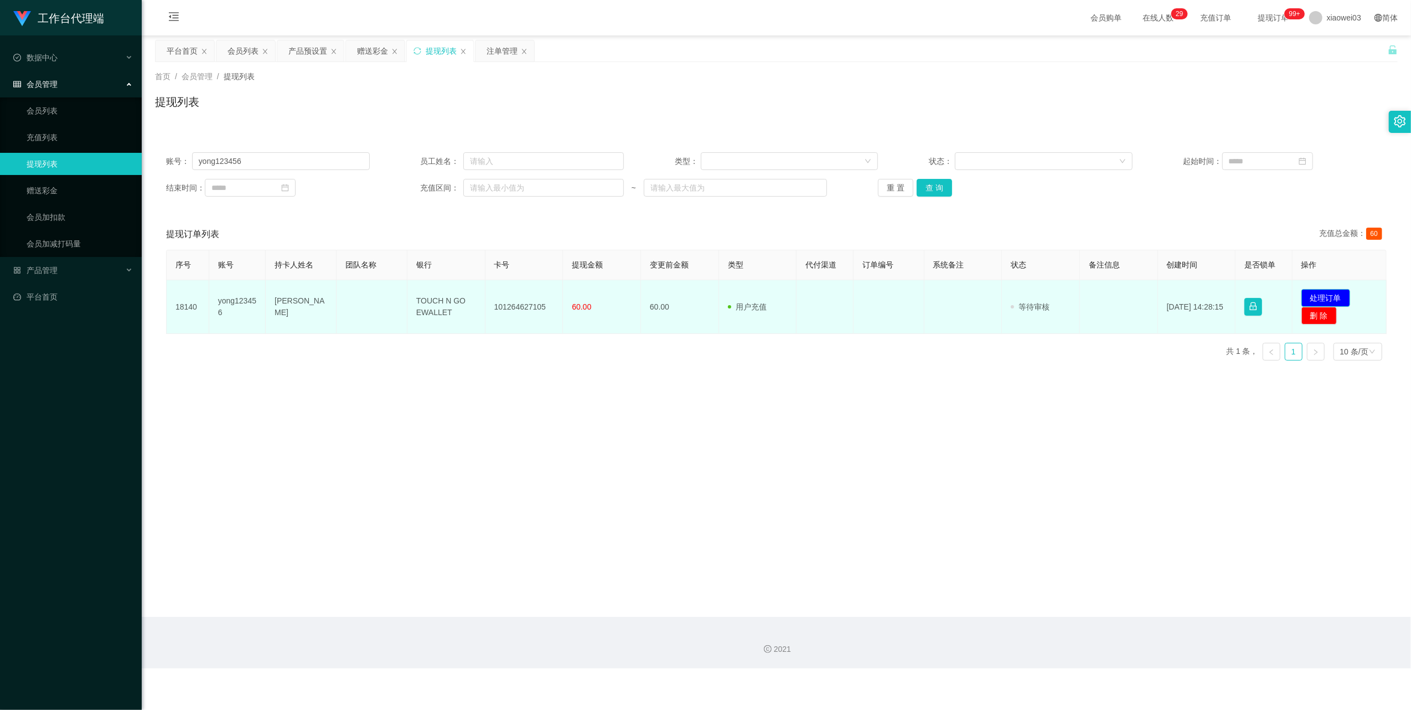
click at [679, 293] on button "处理订单" at bounding box center [1325, 298] width 49 height 18
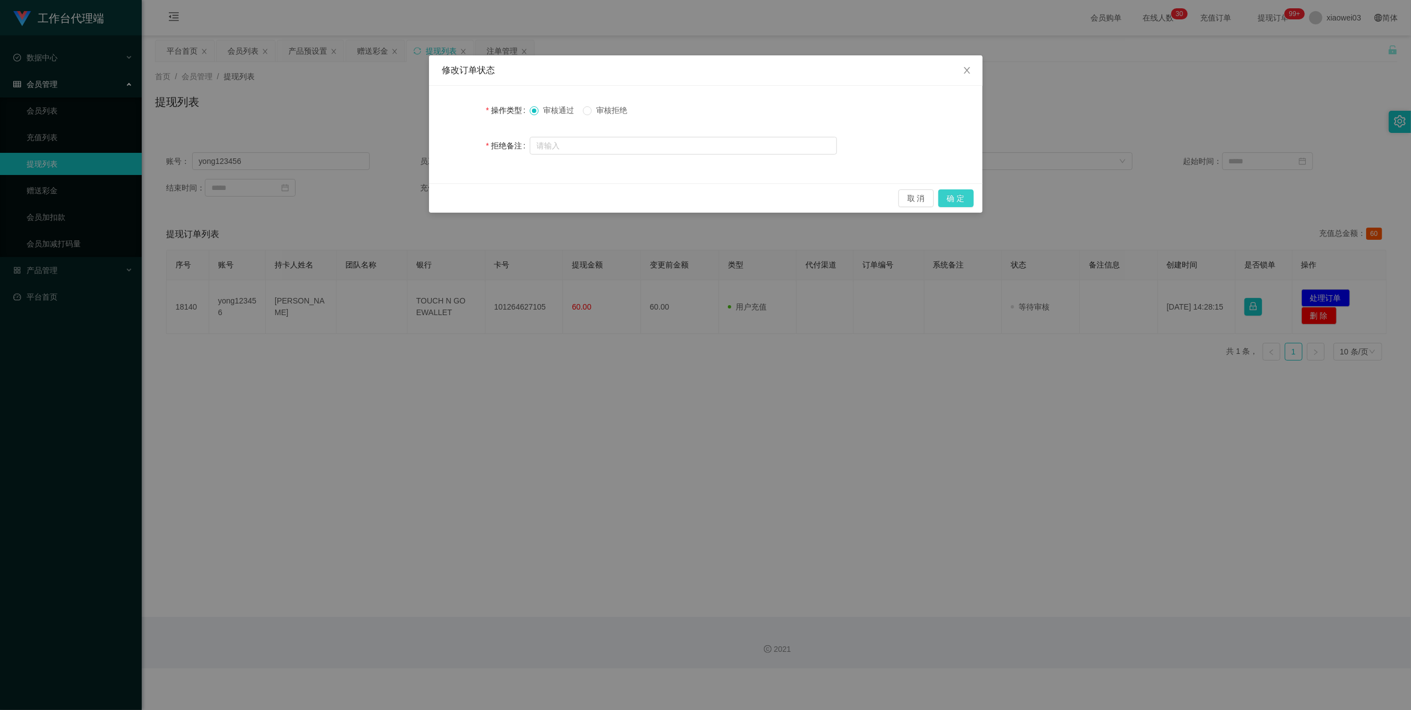
click at [679, 194] on button "确 定" at bounding box center [955, 198] width 35 height 18
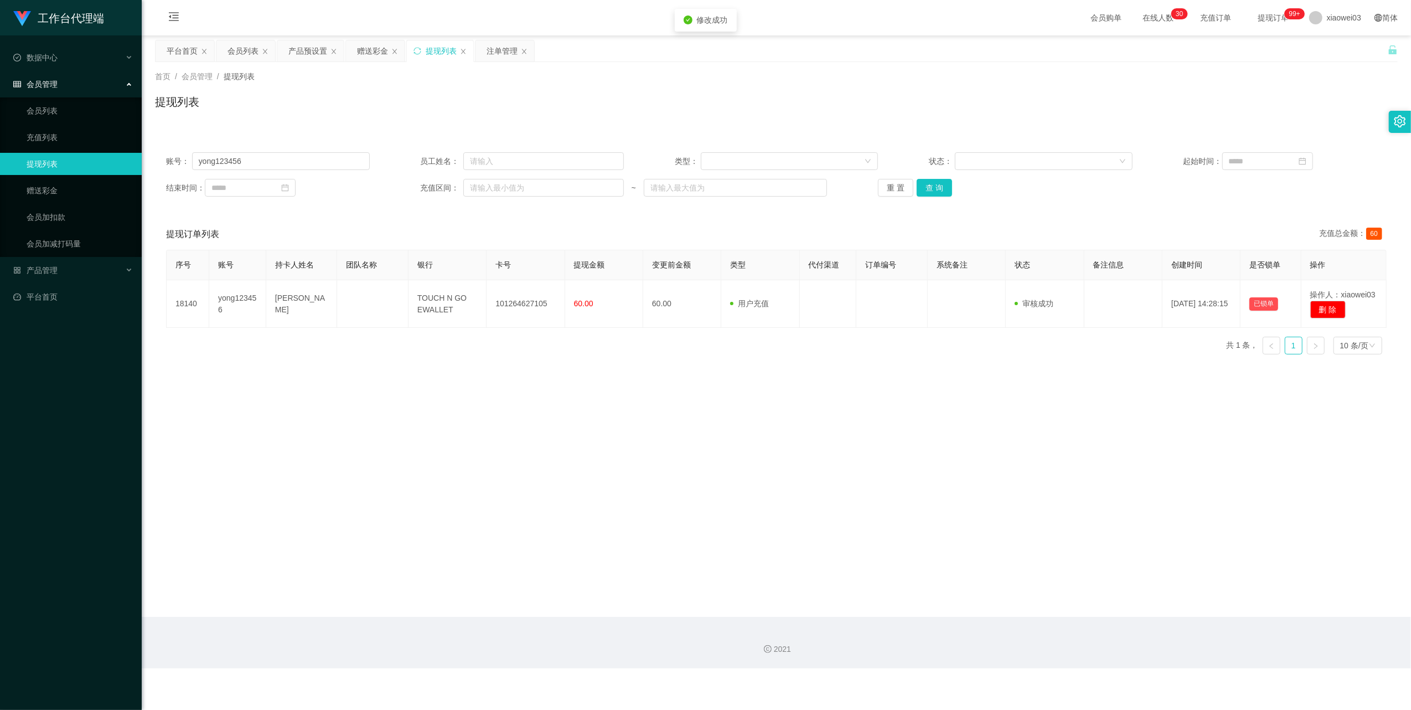
click at [679, 411] on main "关闭左侧 关闭右侧 关闭其它 刷新页面 平台首页 会员列表 产品预设置 赠送彩金 提现列表 注单管理 首页 / 会员管理 / 提现列表 / 提现列表 账号： …" at bounding box center [776, 325] width 1269 height 581
click at [316, 51] on div "产品预设置" at bounding box center [307, 50] width 39 height 21
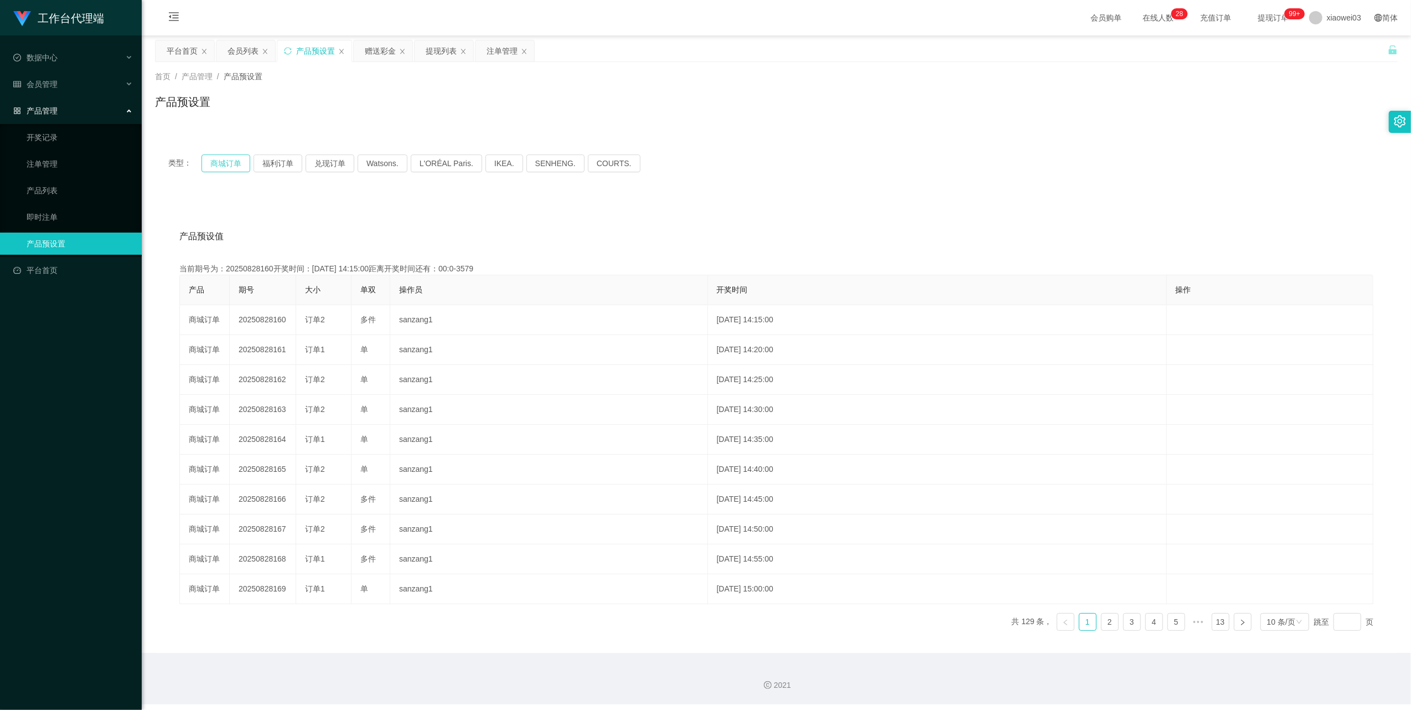
click at [231, 167] on button "商城订单" at bounding box center [225, 163] width 49 height 18
click at [679, 220] on div "产品预设值 添加期号 当前期号为：20250828172开奖时间：2025-08-28 15:15:00距离开奖时间还有： 产品 期号 大小 单双 操作员 开…" at bounding box center [776, 425] width 1243 height 456
click at [448, 47] on div "提现列表" at bounding box center [441, 50] width 31 height 21
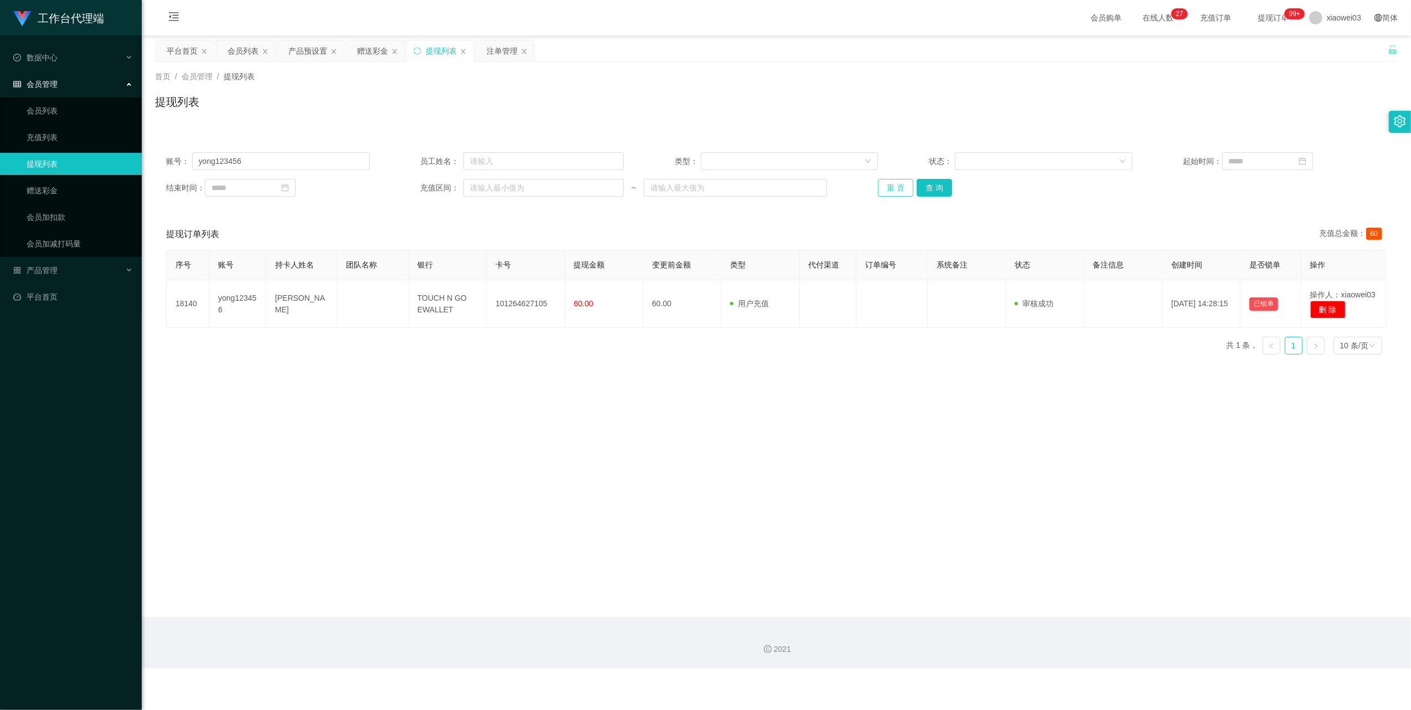
click at [679, 183] on button "重 置" at bounding box center [895, 188] width 35 height 18
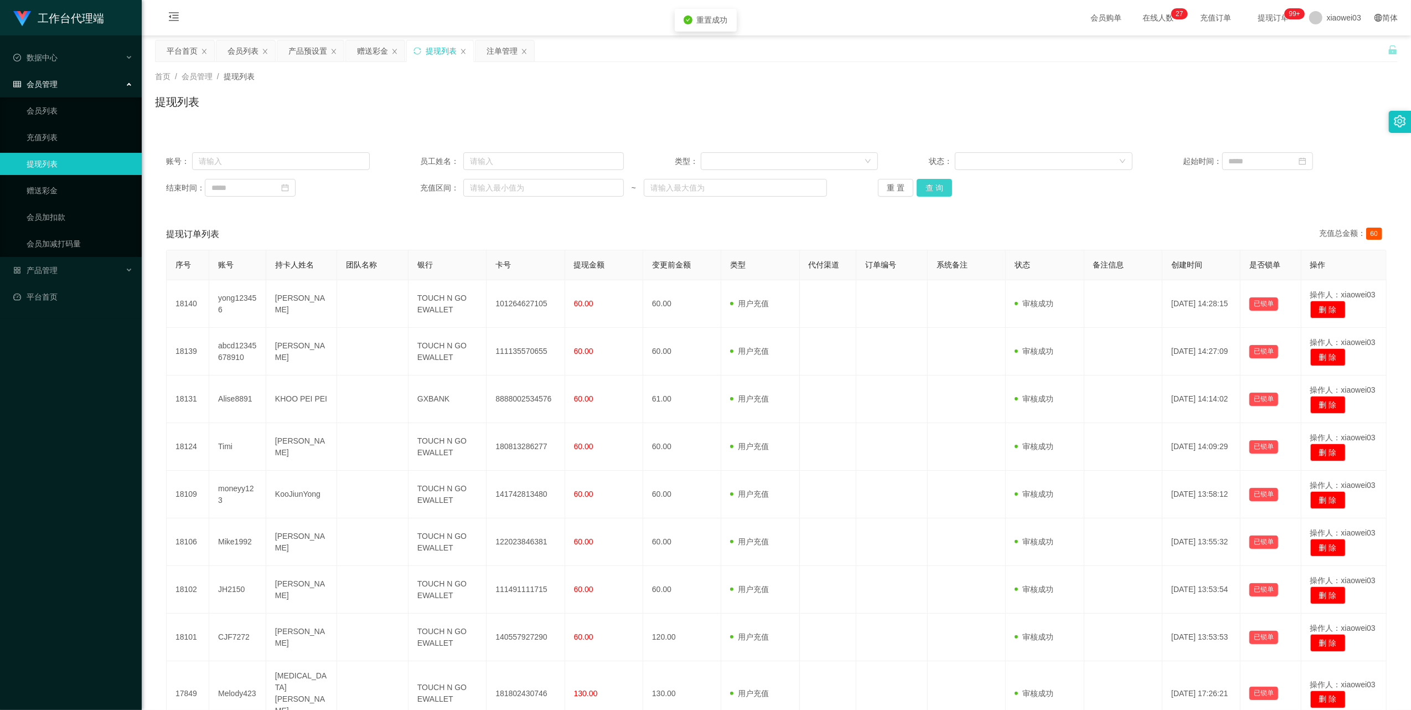
click at [679, 183] on button "查 询" at bounding box center [934, 188] width 35 height 18
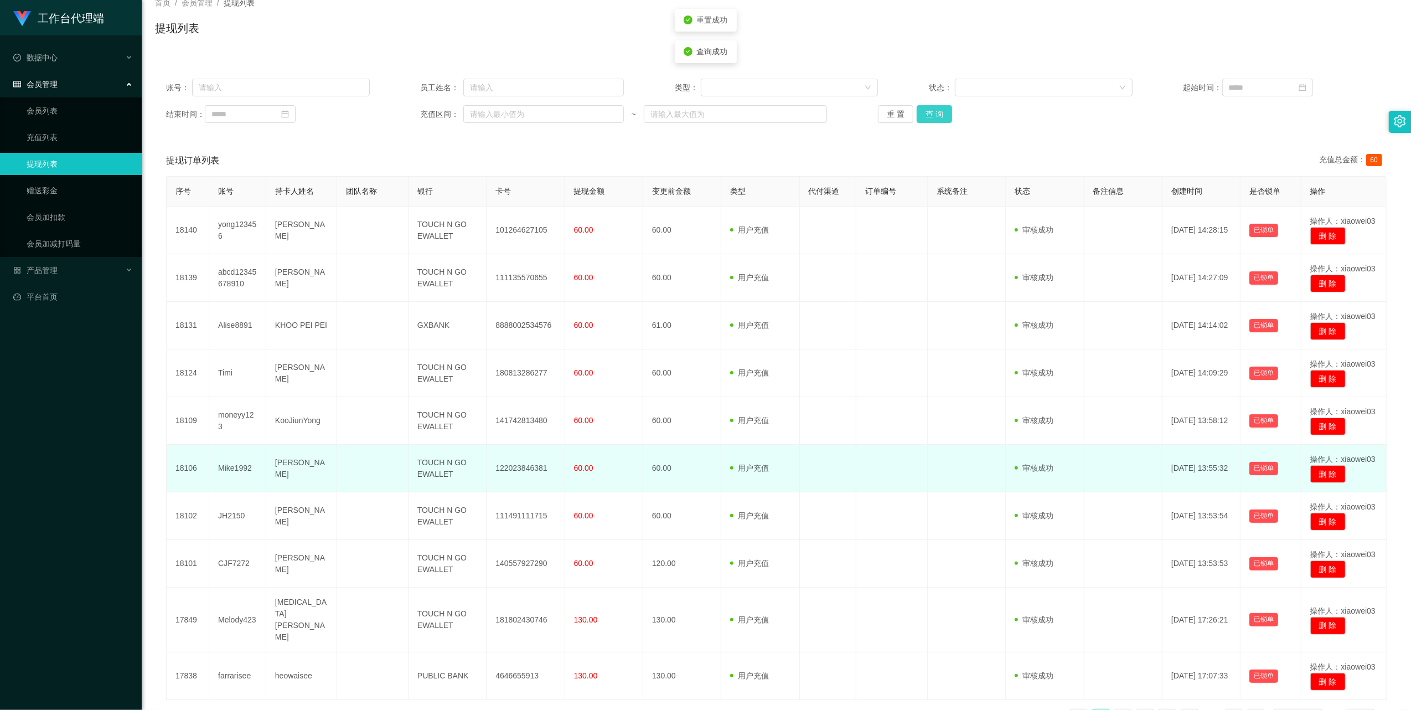
scroll to position [136, 0]
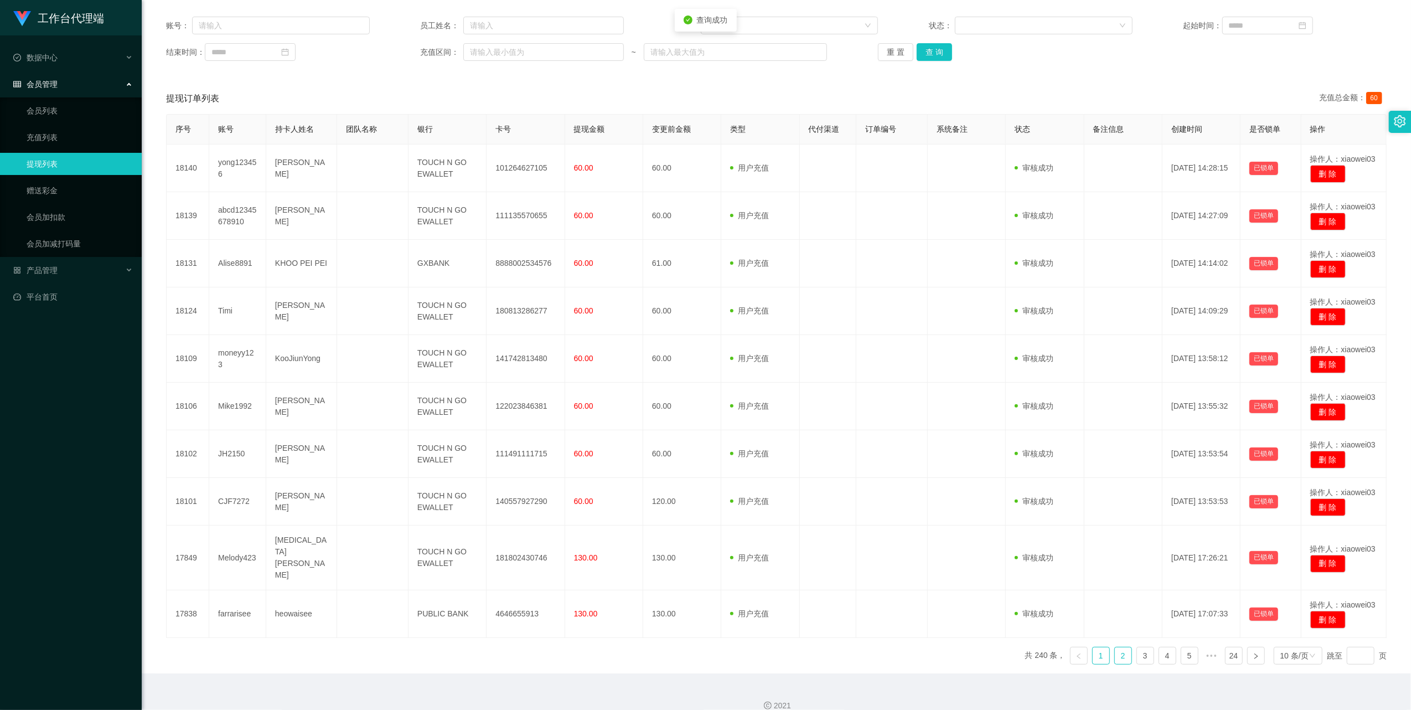
click at [679, 647] on link "2" at bounding box center [1123, 655] width 17 height 17
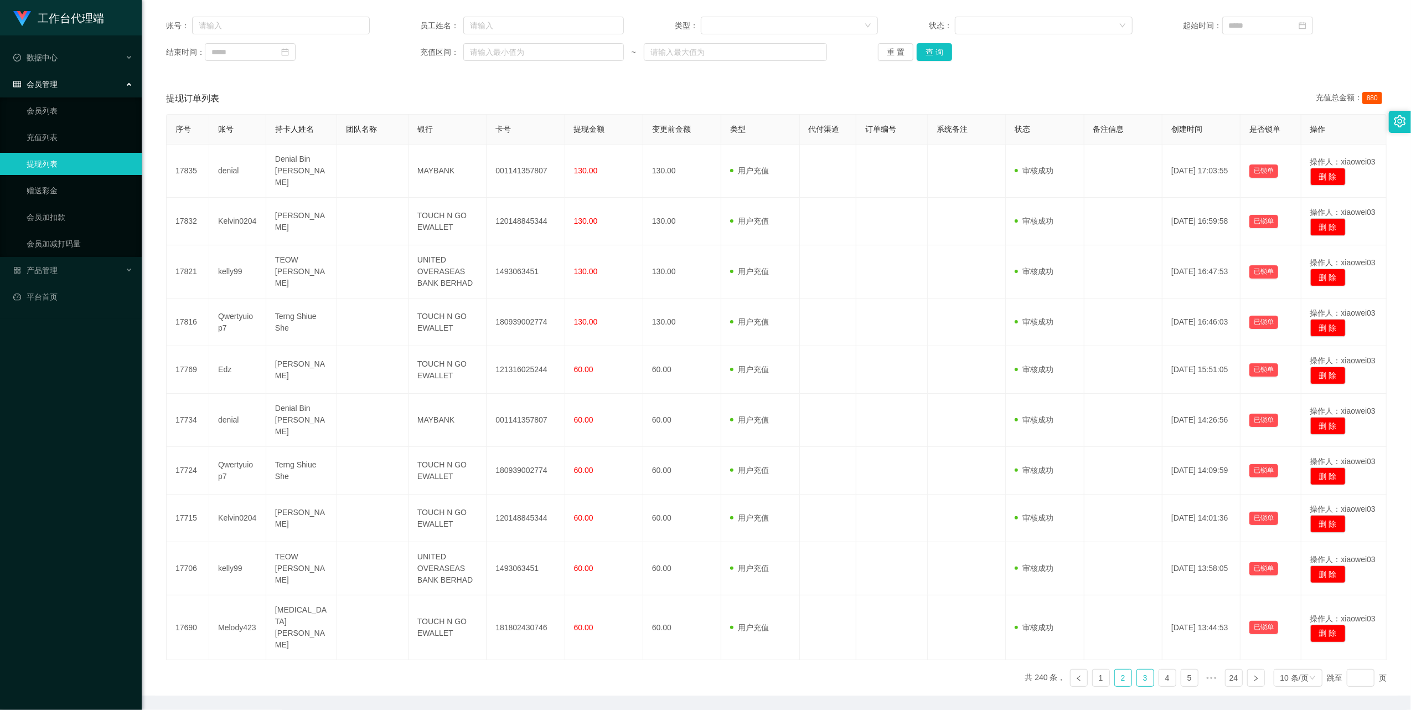
click at [679, 669] on link "3" at bounding box center [1145, 677] width 17 height 17
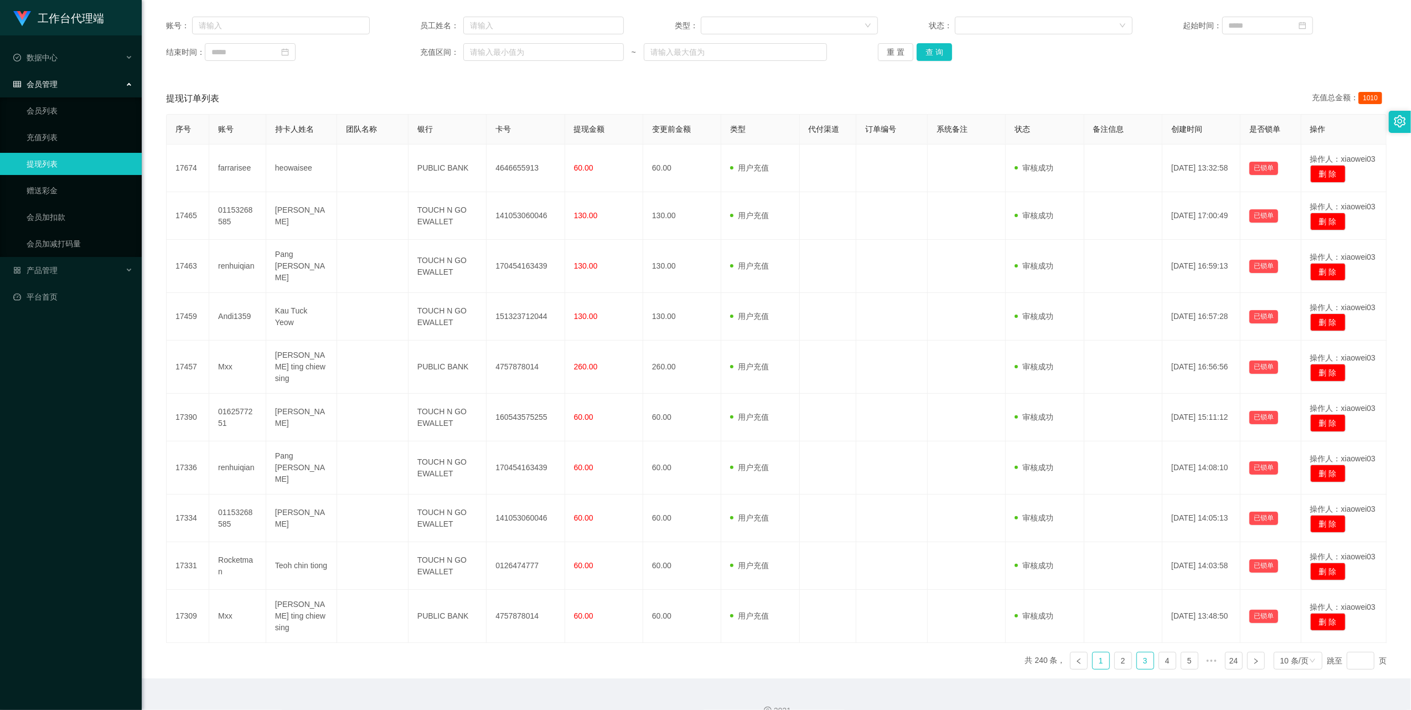
click at [679, 652] on link "1" at bounding box center [1101, 660] width 17 height 17
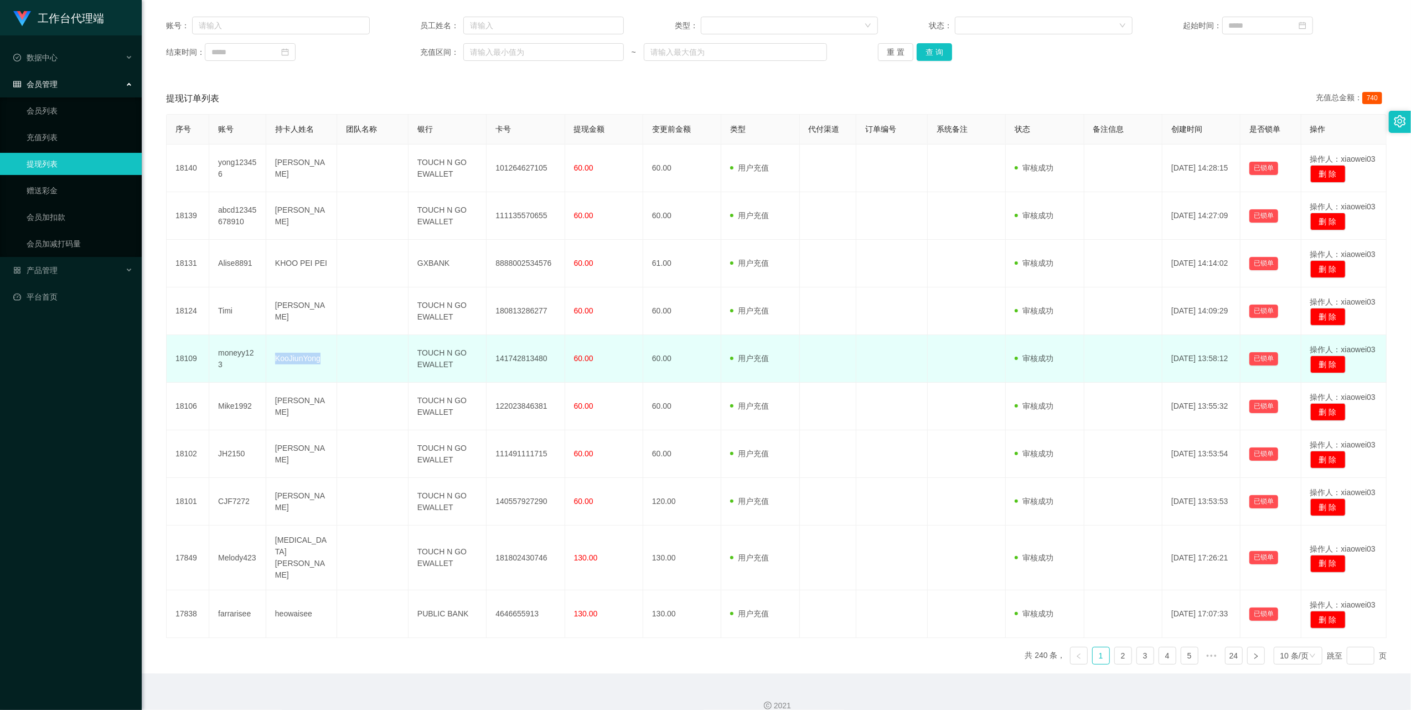
drag, startPoint x: 322, startPoint y: 359, endPoint x: 269, endPoint y: 355, distance: 53.3
click at [269, 355] on td "KooJiunYong" at bounding box center [301, 359] width 71 height 48
click at [240, 366] on td "moneyy123" at bounding box center [237, 359] width 57 height 48
drag, startPoint x: 246, startPoint y: 360, endPoint x: 213, endPoint y: 355, distance: 34.1
click at [213, 355] on td "moneyy123" at bounding box center [237, 359] width 57 height 48
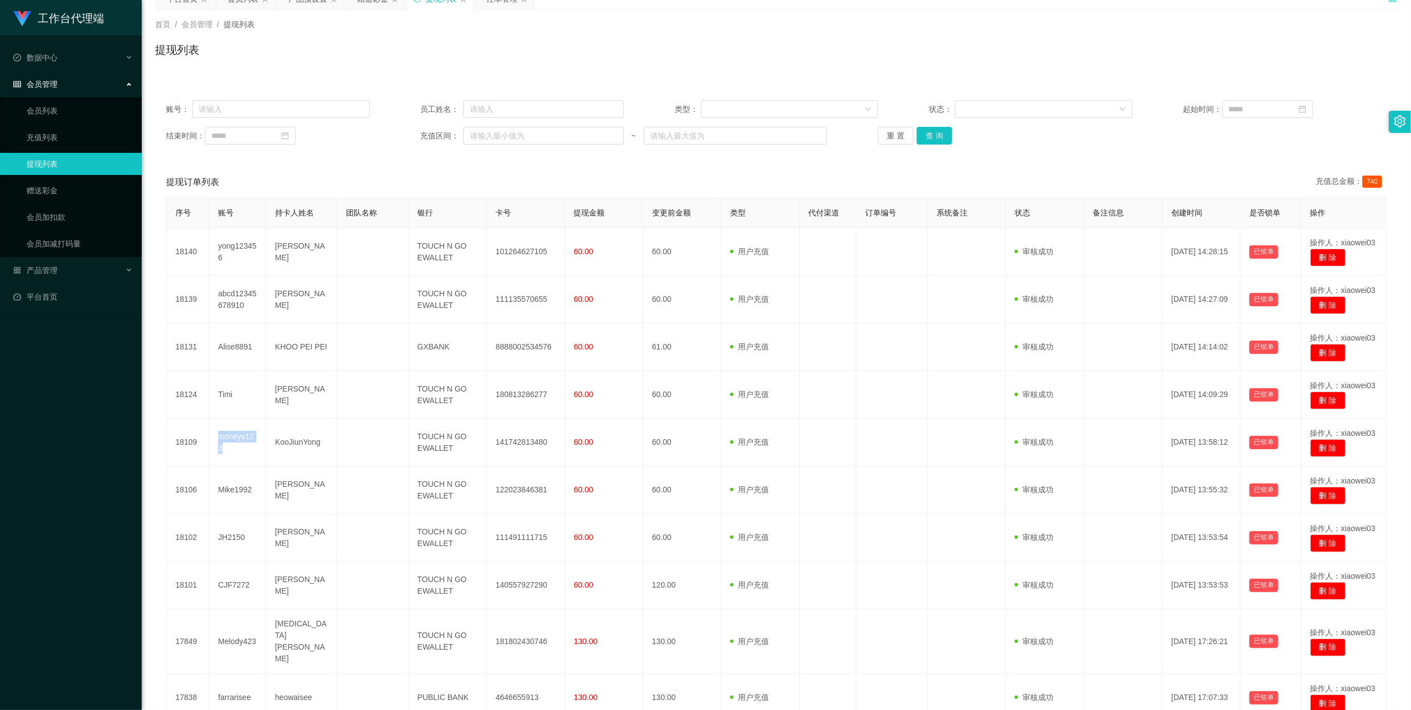
scroll to position [0, 0]
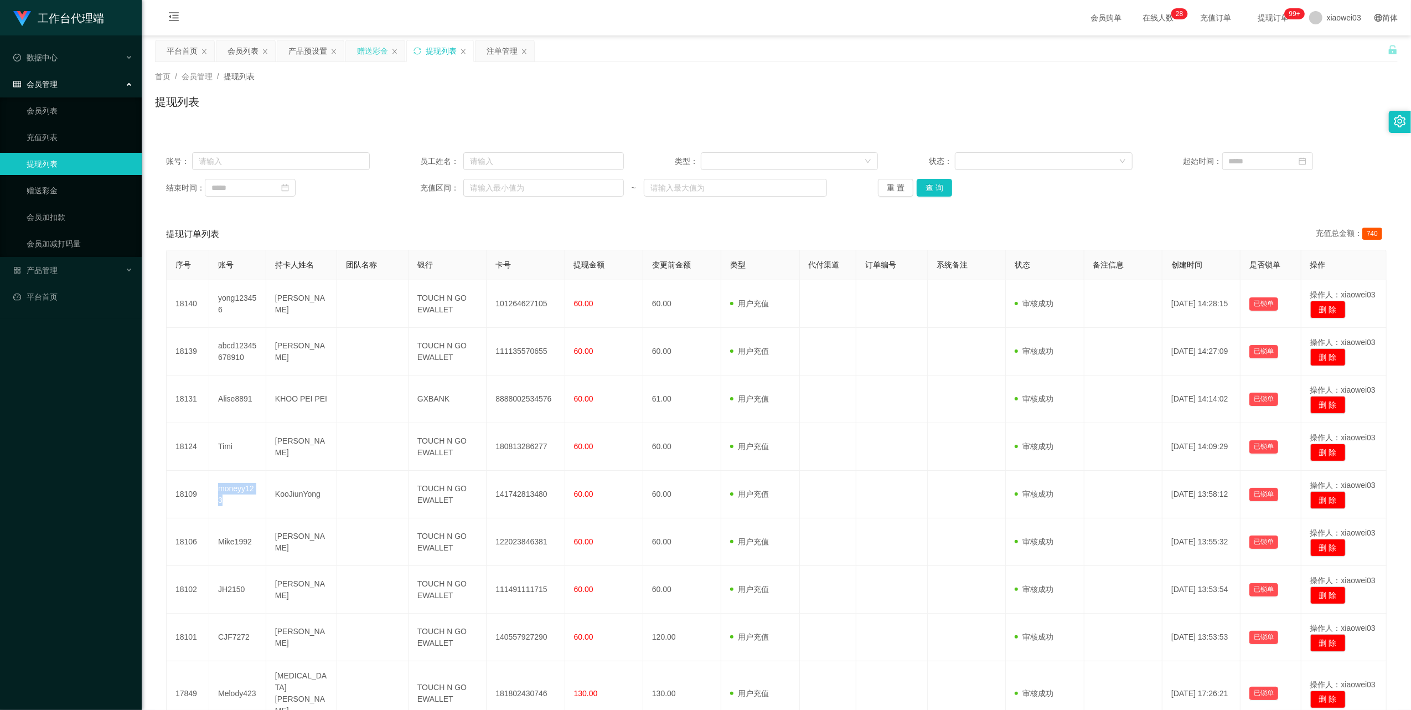
click at [385, 48] on div "赠送彩金" at bounding box center [372, 50] width 31 height 21
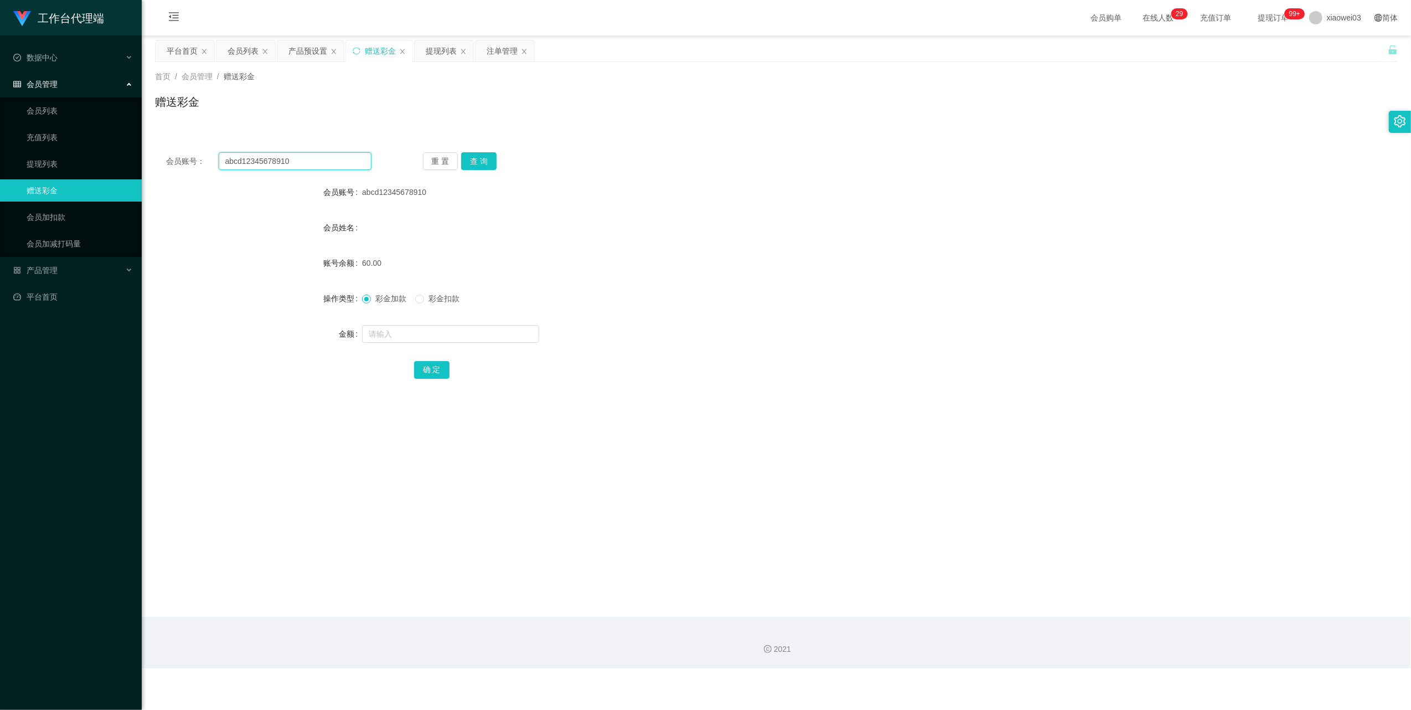
click at [317, 162] on input "abcd12345678910" at bounding box center [295, 161] width 153 height 18
paste input "Carol"
type input "Carol"
click at [485, 157] on button "查 询" at bounding box center [478, 161] width 35 height 18
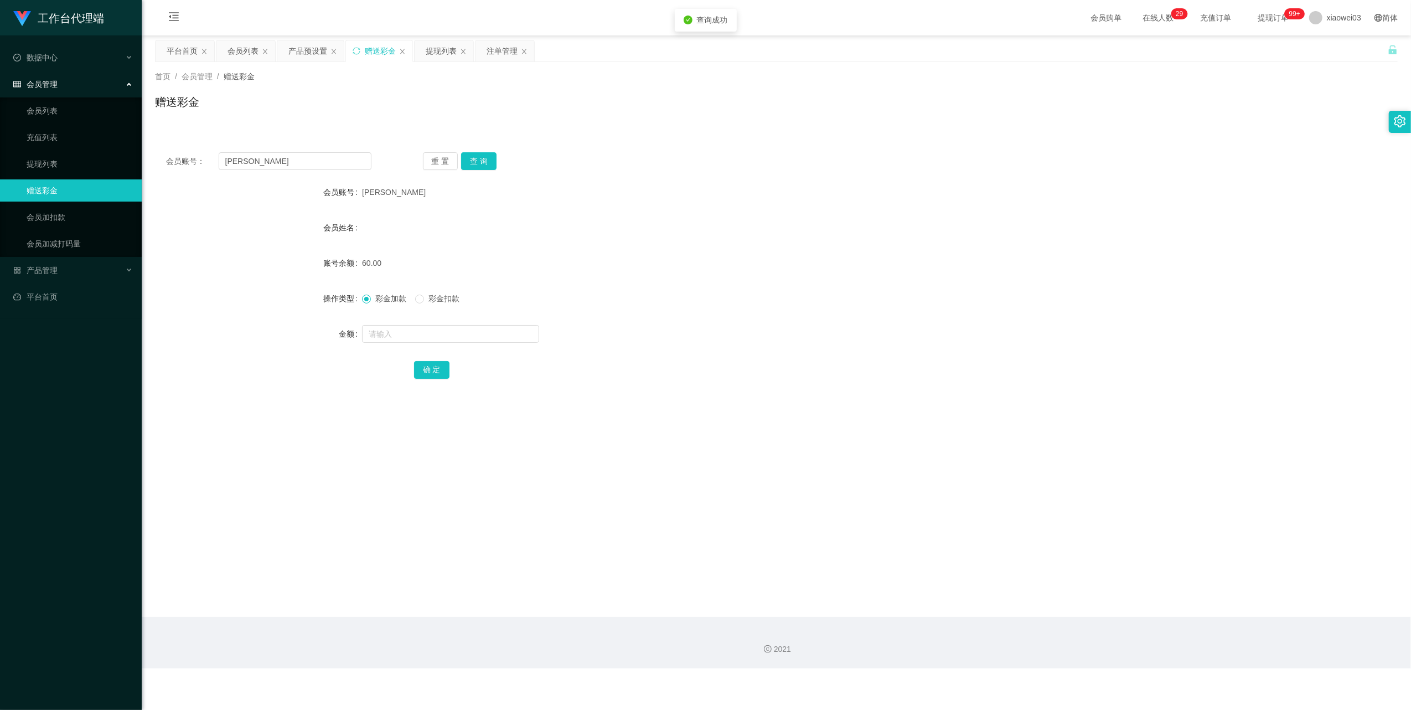
click at [679, 257] on div "60.00" at bounding box center [724, 263] width 725 height 22
click at [423, 56] on div "提现列表" at bounding box center [444, 50] width 59 height 21
click at [437, 58] on div "提现列表" at bounding box center [441, 50] width 31 height 21
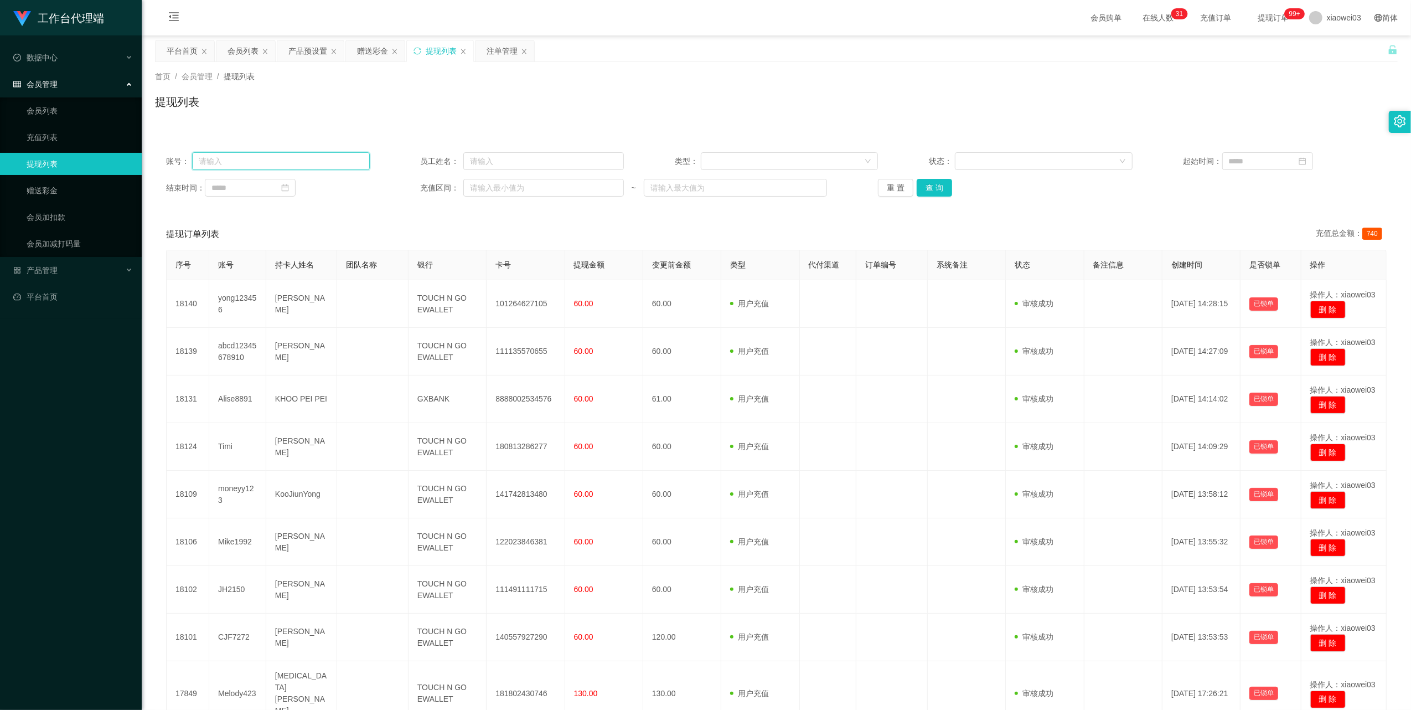
click at [348, 163] on input "text" at bounding box center [281, 161] width 178 height 18
paste input "Carol"
type input "Carol"
click at [679, 191] on button "查 询" at bounding box center [934, 188] width 35 height 18
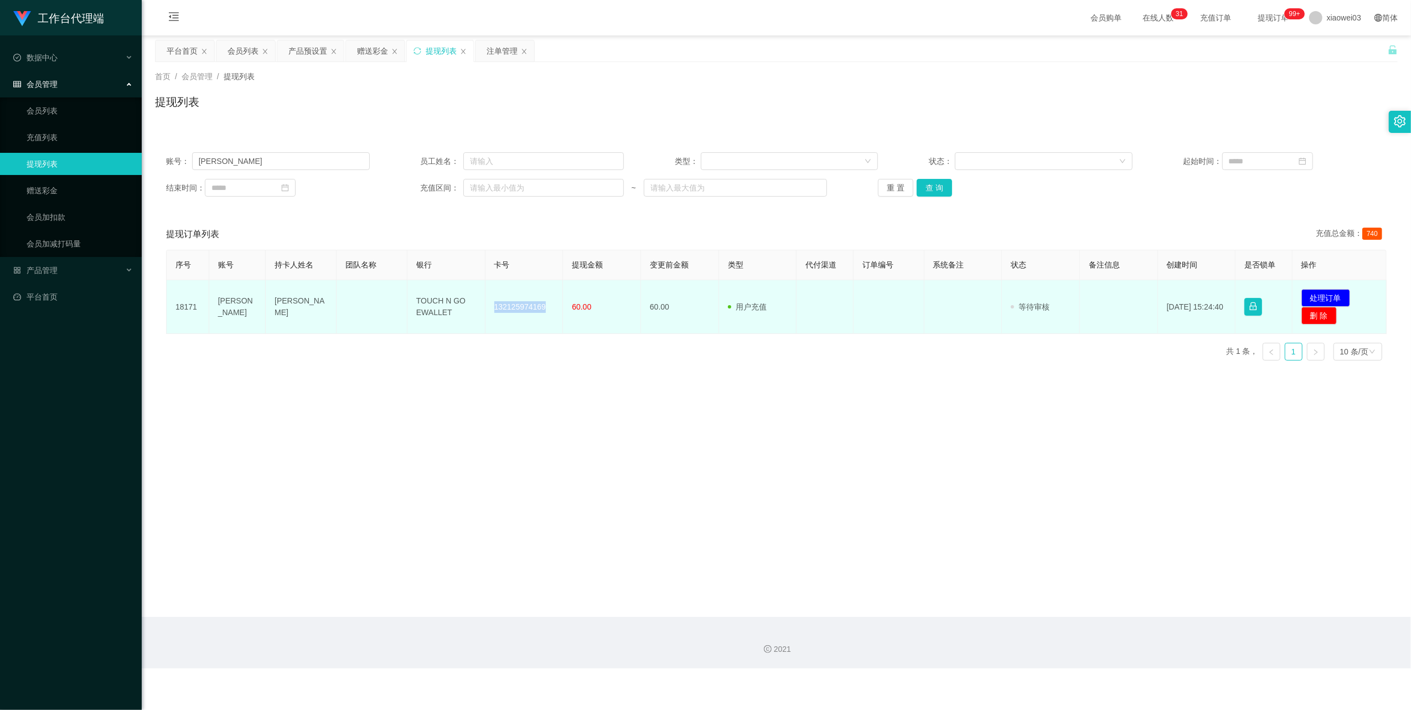
drag, startPoint x: 540, startPoint y: 307, endPoint x: 489, endPoint y: 299, distance: 51.5
click at [489, 299] on td "132125974169" at bounding box center [524, 307] width 78 height 54
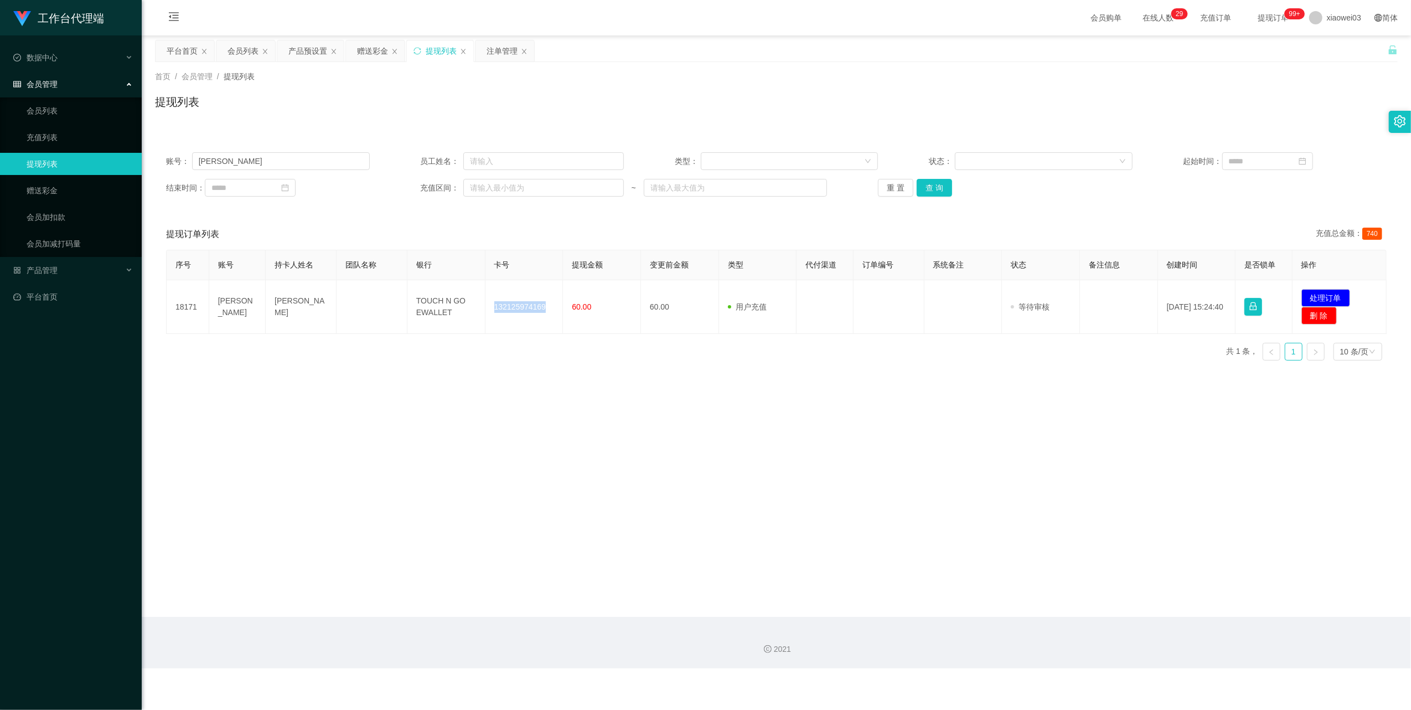
click at [679, 435] on main "关闭左侧 关闭右侧 关闭其它 刷新页面 平台首页 会员列表 产品预设置 赠送彩金 提现列表 注单管理 首页 / 会员管理 / 提现列表 / 提现列表 账号： …" at bounding box center [776, 325] width 1269 height 581
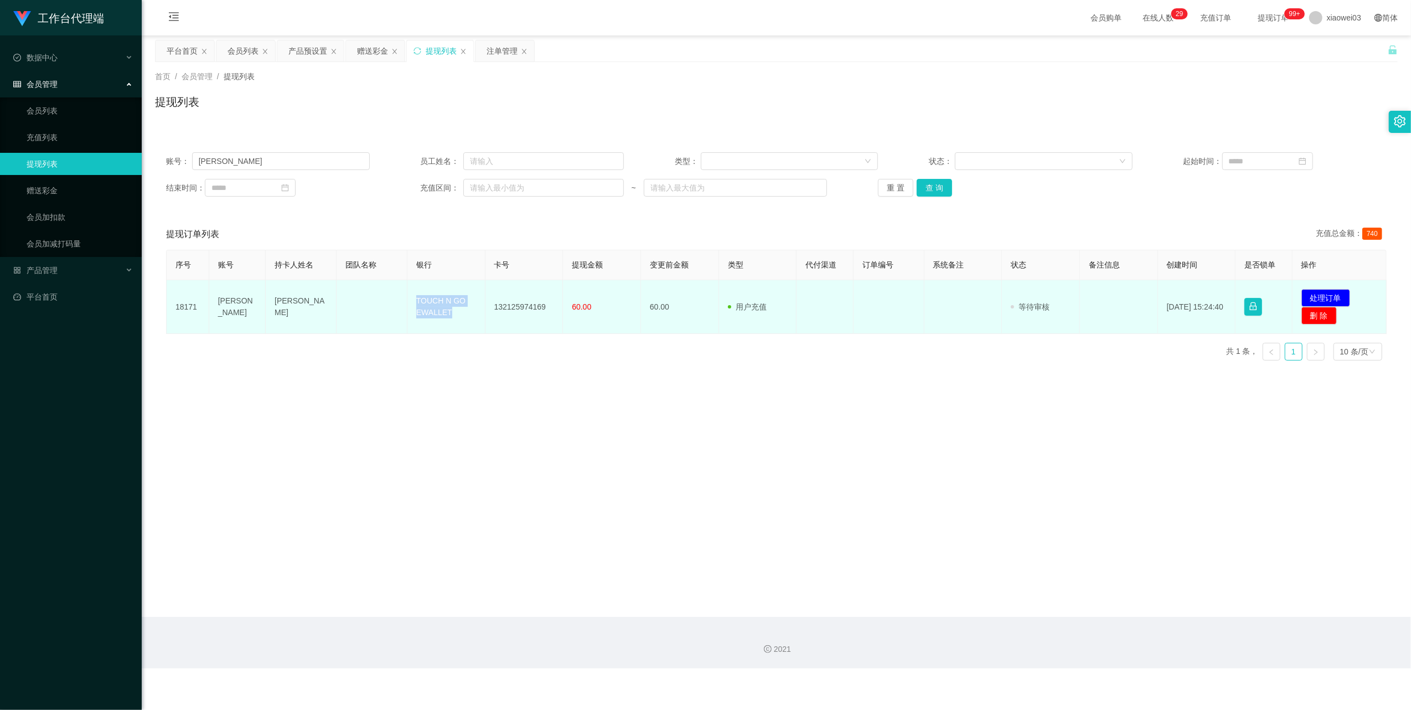
drag, startPoint x: 463, startPoint y: 311, endPoint x: 414, endPoint y: 299, distance: 50.0
click at [414, 299] on td "TOUCH N GO EWALLET" at bounding box center [446, 307] width 78 height 54
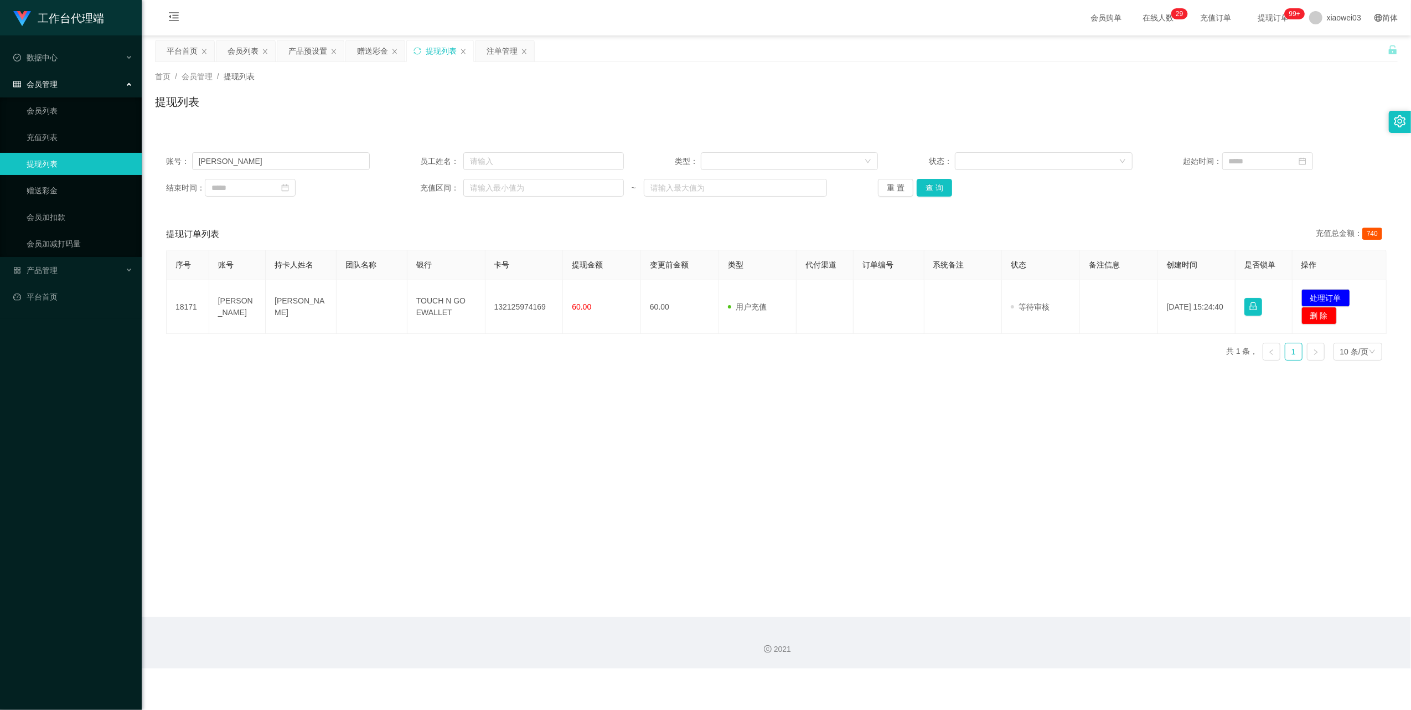
drag, startPoint x: 944, startPoint y: 468, endPoint x: 1201, endPoint y: 352, distance: 281.7
click at [679, 468] on main "关闭左侧 关闭右侧 关闭其它 刷新页面 平台首页 会员列表 产品预设置 赠送彩金 提现列表 注单管理 首页 / 会员管理 / 提现列表 / 提现列表 账号： …" at bounding box center [776, 325] width 1269 height 581
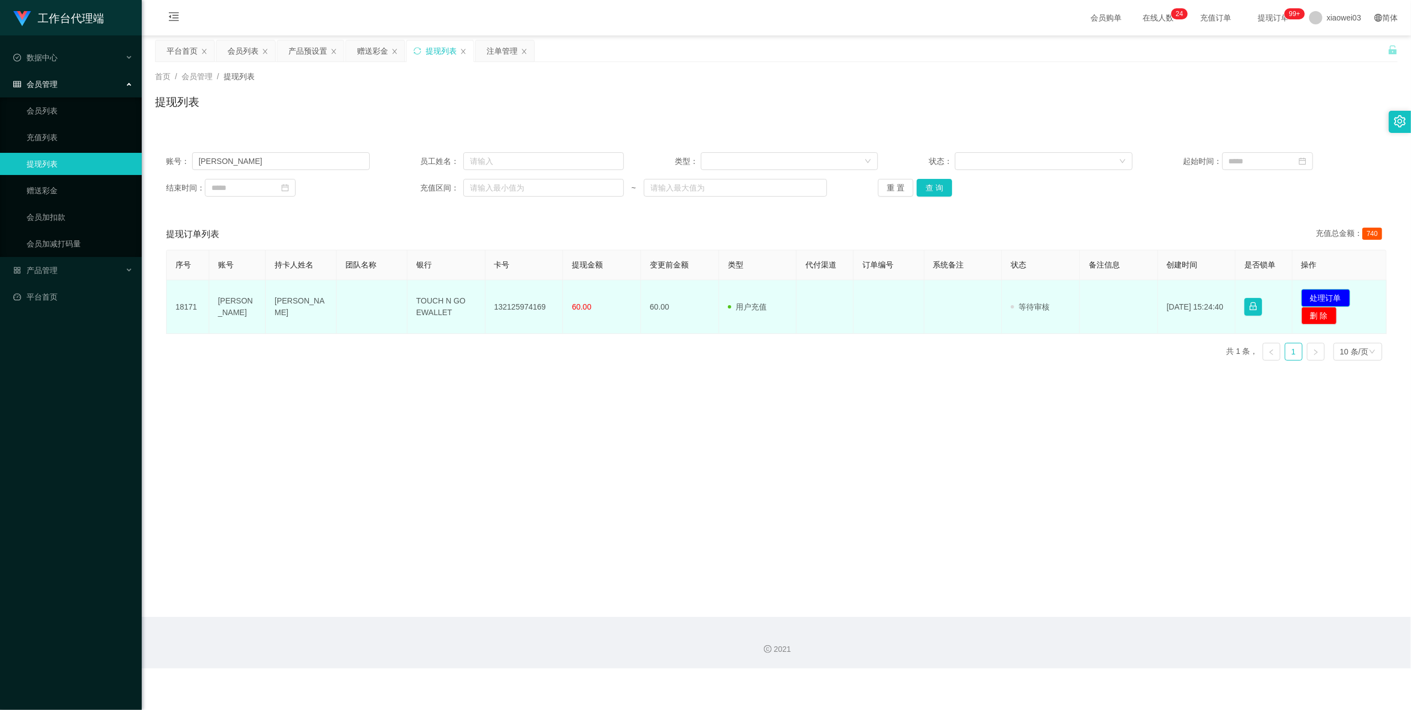
drag, startPoint x: 1325, startPoint y: 293, endPoint x: 1325, endPoint y: 301, distance: 8.3
click at [679, 301] on button "处理订单" at bounding box center [1325, 298] width 49 height 18
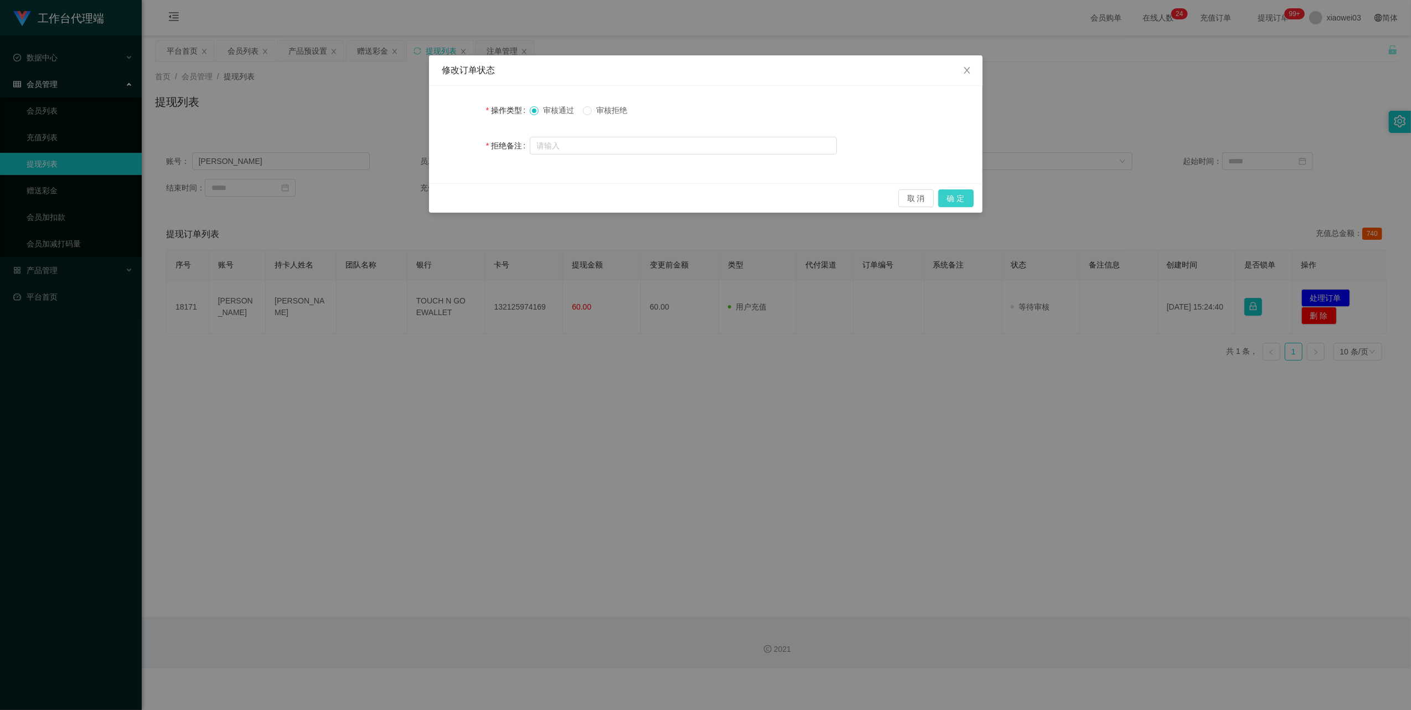
click at [679, 195] on button "确 定" at bounding box center [955, 198] width 35 height 18
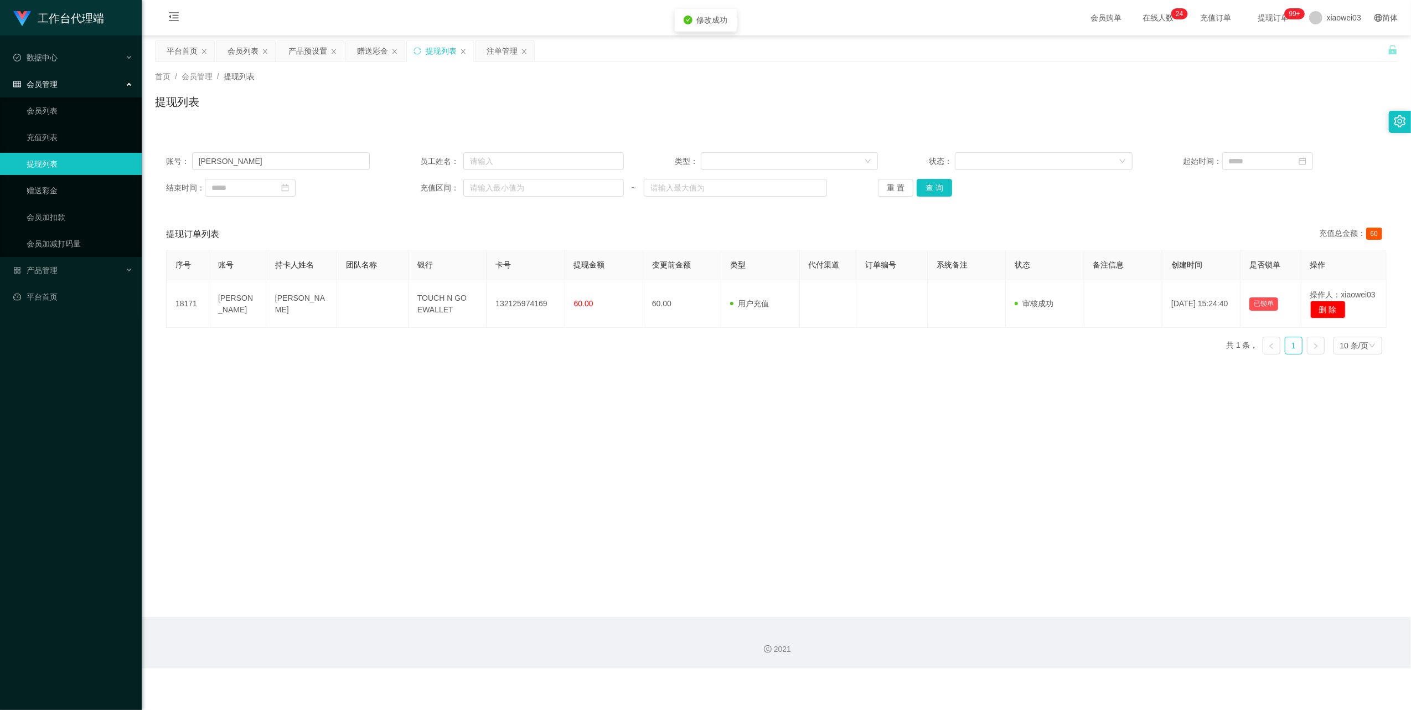
drag, startPoint x: 910, startPoint y: 426, endPoint x: 1212, endPoint y: 41, distance: 489.3
click at [679, 407] on div "工作台代理端 数据中心 员工统计 团队统计 会员管理 会员列表 充值列表 提现列表 赠送彩金 会员加扣款 会员加减打码量 产品管理 开奖记录 注单管理 产品列…" at bounding box center [705, 355] width 1411 height 710
